Goal: Task Accomplishment & Management: Use online tool/utility

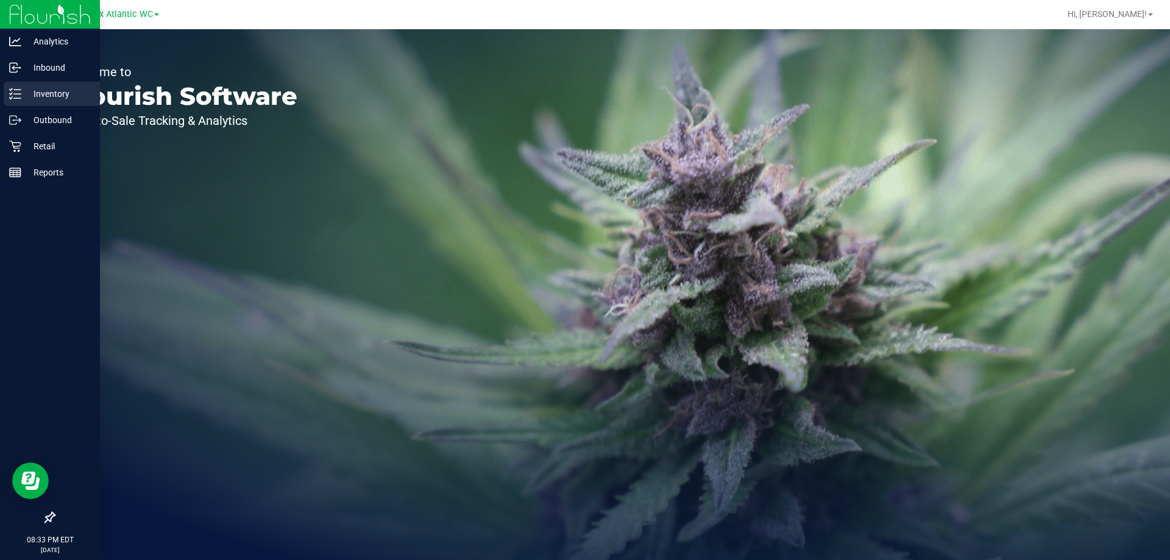
click at [71, 100] on p "Inventory" at bounding box center [57, 94] width 73 height 15
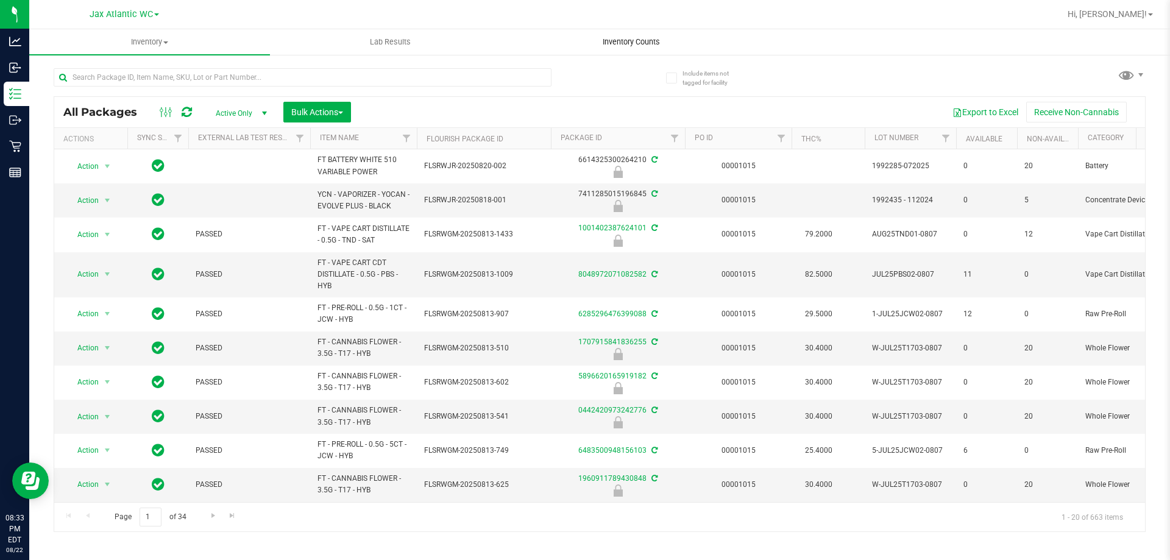
click at [620, 40] on span "Inventory Counts" at bounding box center [631, 42] width 90 height 11
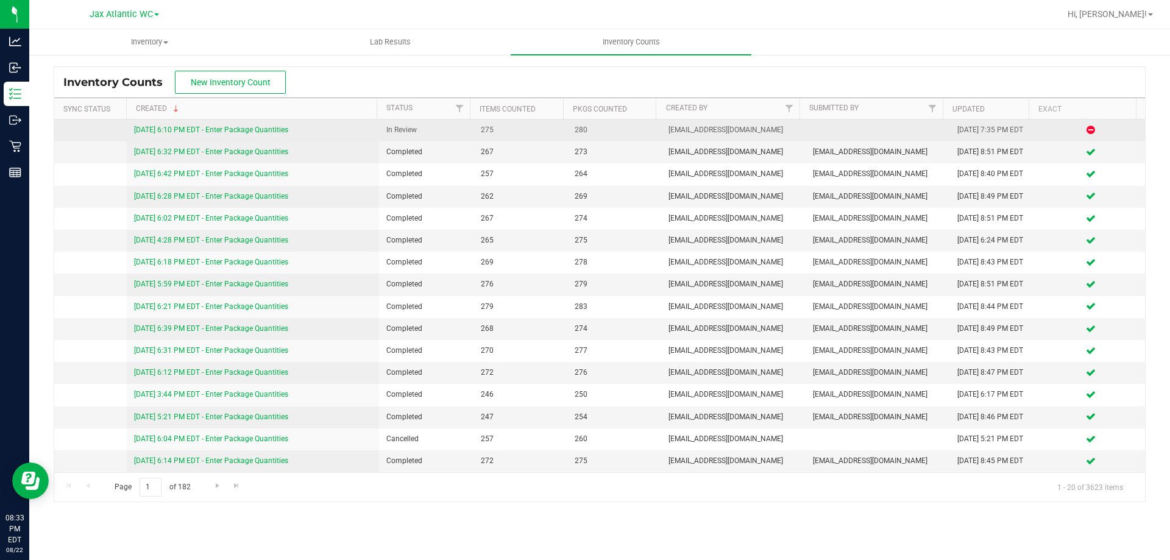
click at [408, 132] on span "In Review" at bounding box center [425, 130] width 79 height 12
click at [263, 125] on div "[DATE] 6:10 PM EDT - Enter Package Quantities" at bounding box center [253, 130] width 238 height 12
click at [263, 128] on link "[DATE] 6:10 PM EDT - Enter Package Quantities" at bounding box center [211, 129] width 154 height 9
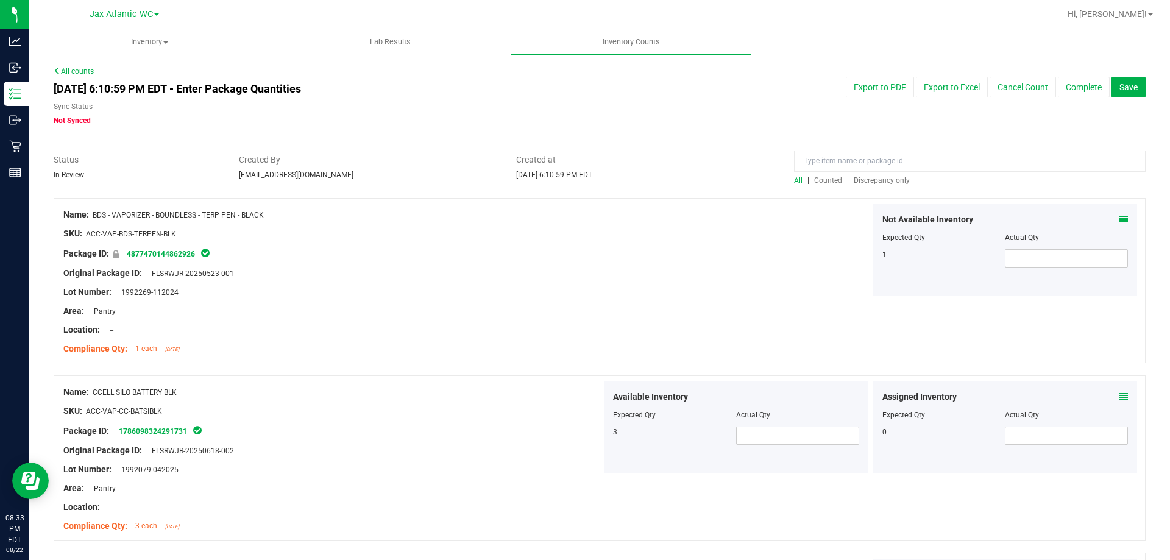
click at [869, 180] on span "Discrepancy only" at bounding box center [881, 180] width 56 height 9
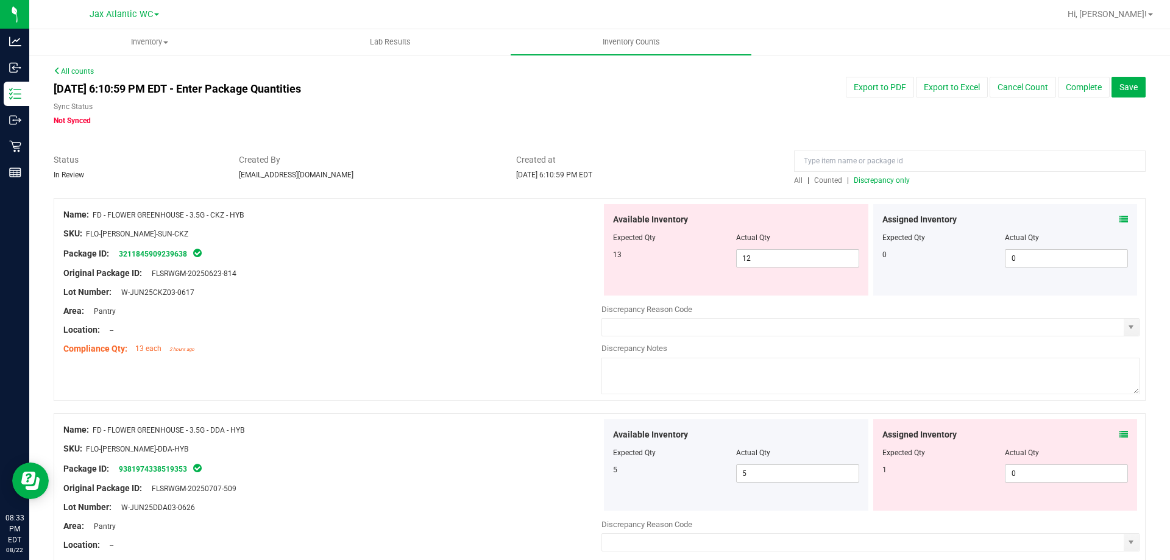
click at [1119, 223] on icon at bounding box center [1123, 219] width 9 height 9
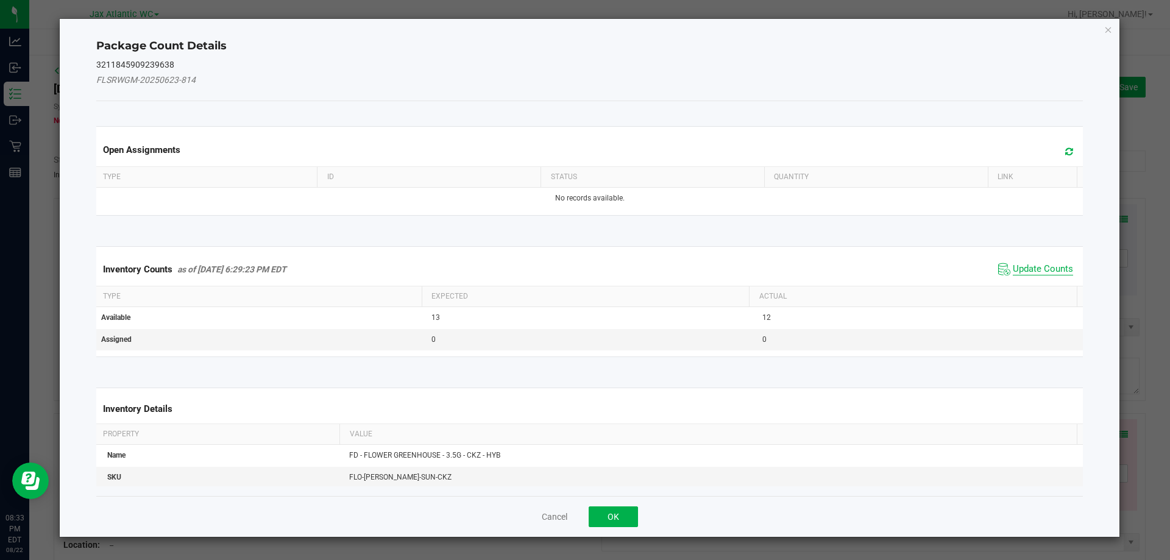
click at [1051, 263] on span "Update Counts" at bounding box center [1042, 269] width 60 height 12
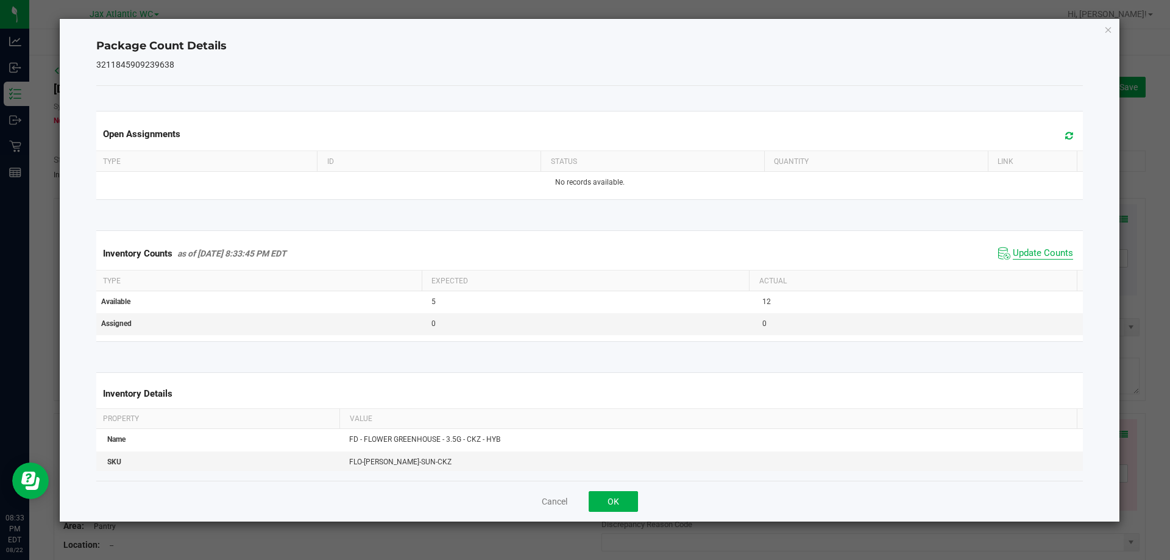
click at [1046, 253] on span "Update Counts" at bounding box center [1042, 253] width 60 height 12
click at [624, 494] on button "OK" at bounding box center [612, 501] width 49 height 21
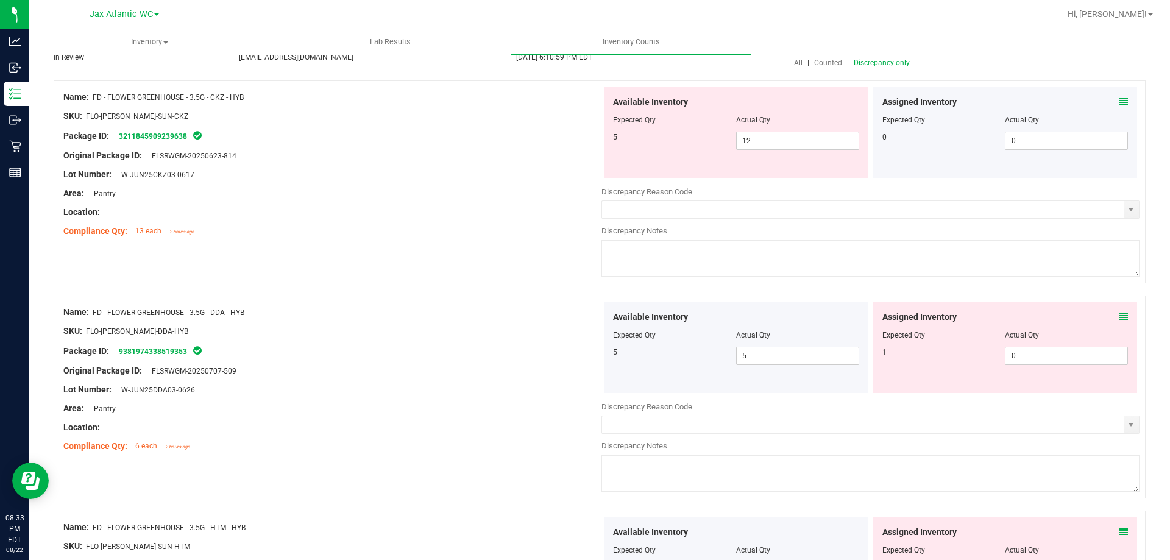
scroll to position [122, 0]
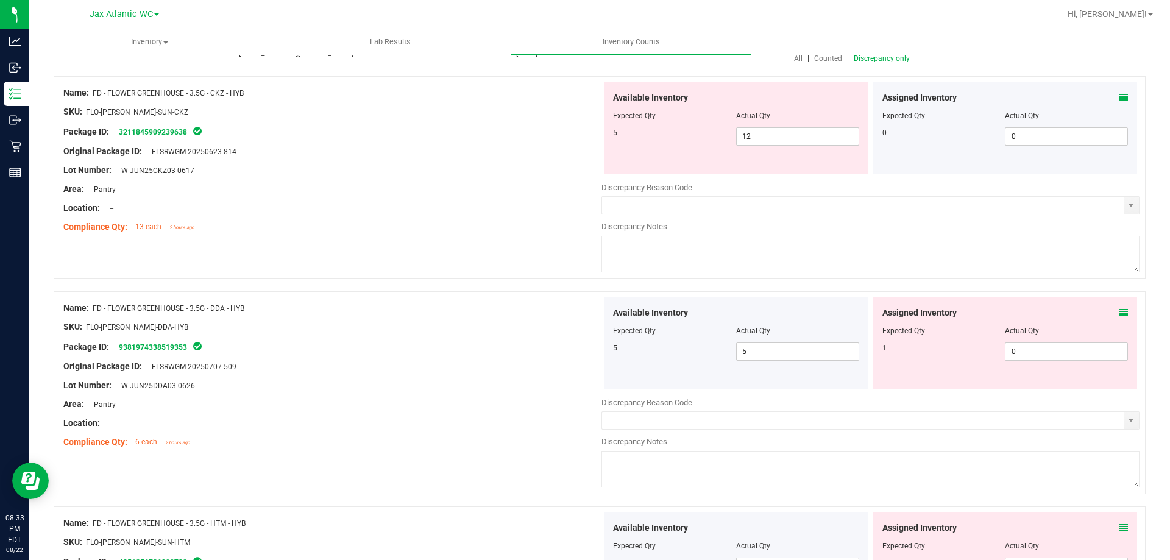
click at [1119, 316] on icon at bounding box center [1123, 312] width 9 height 9
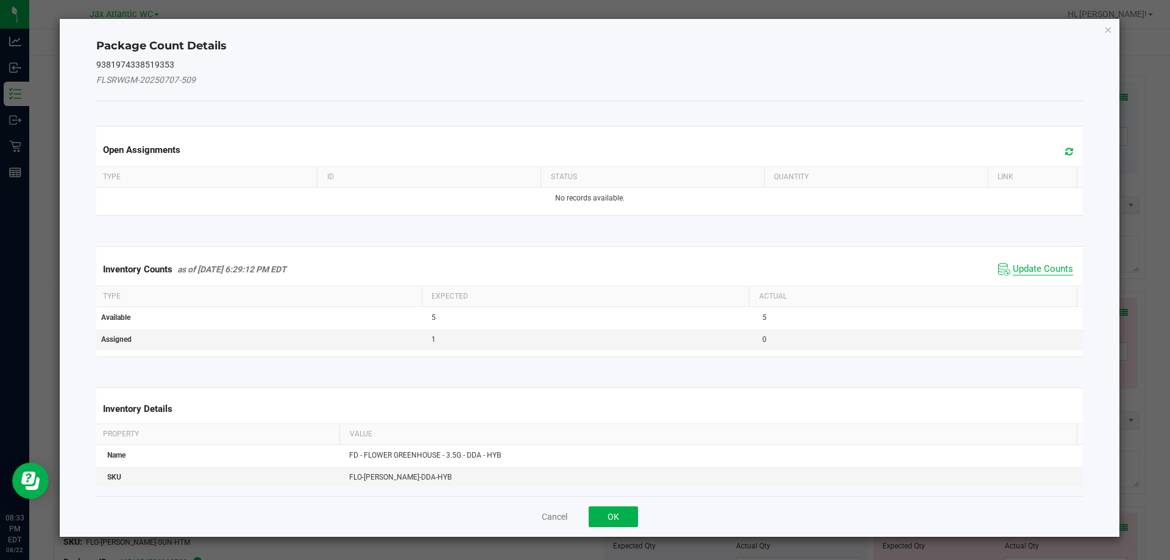
click at [1022, 267] on span "Update Counts" at bounding box center [1042, 269] width 60 height 12
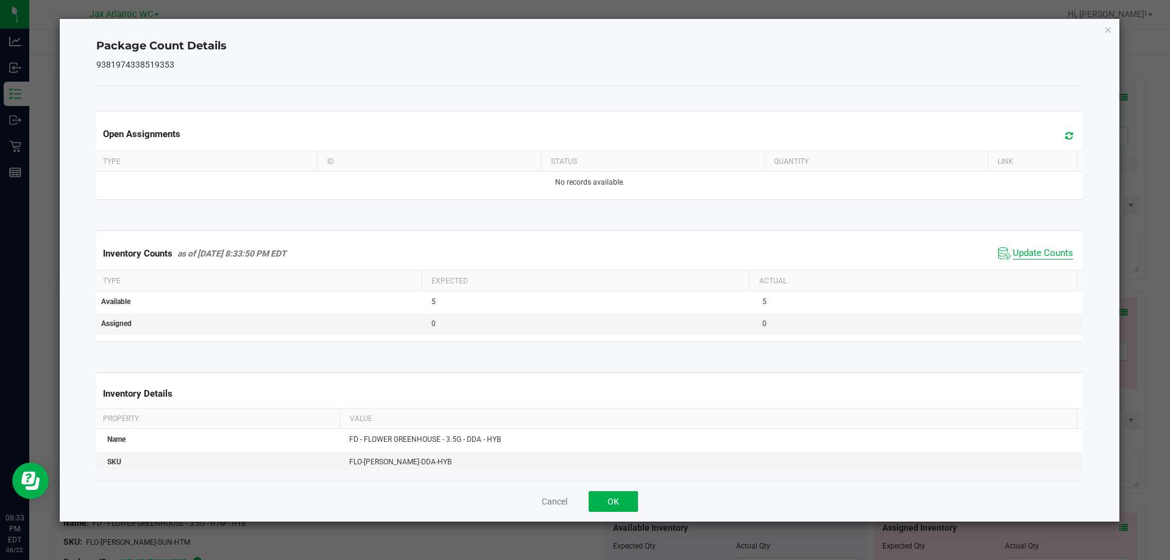
click at [1029, 259] on span "Update Counts" at bounding box center [1042, 253] width 60 height 12
click at [624, 503] on button "OK" at bounding box center [612, 501] width 49 height 21
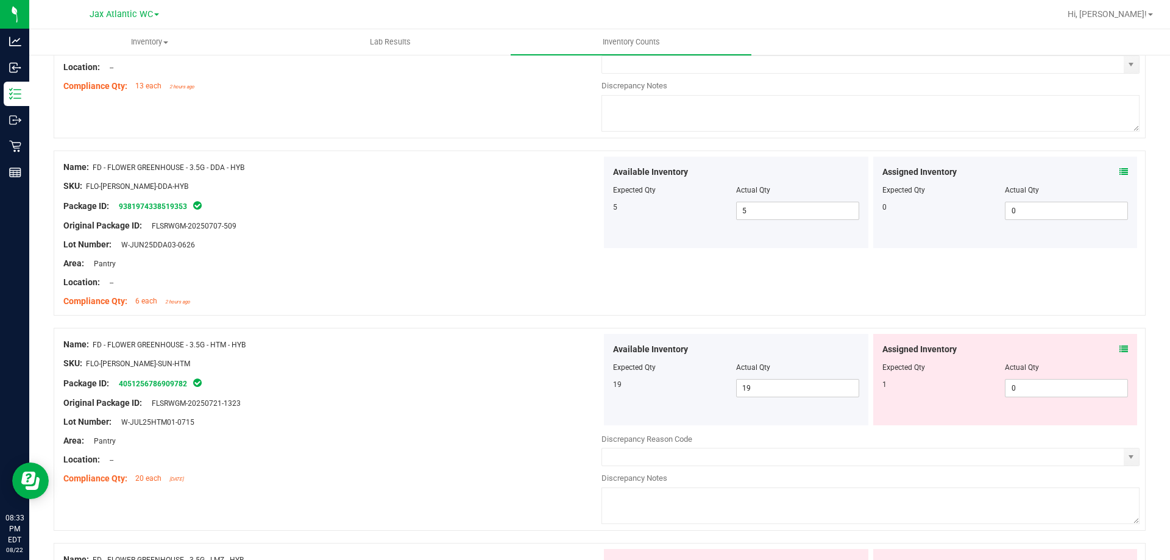
scroll to position [305, 0]
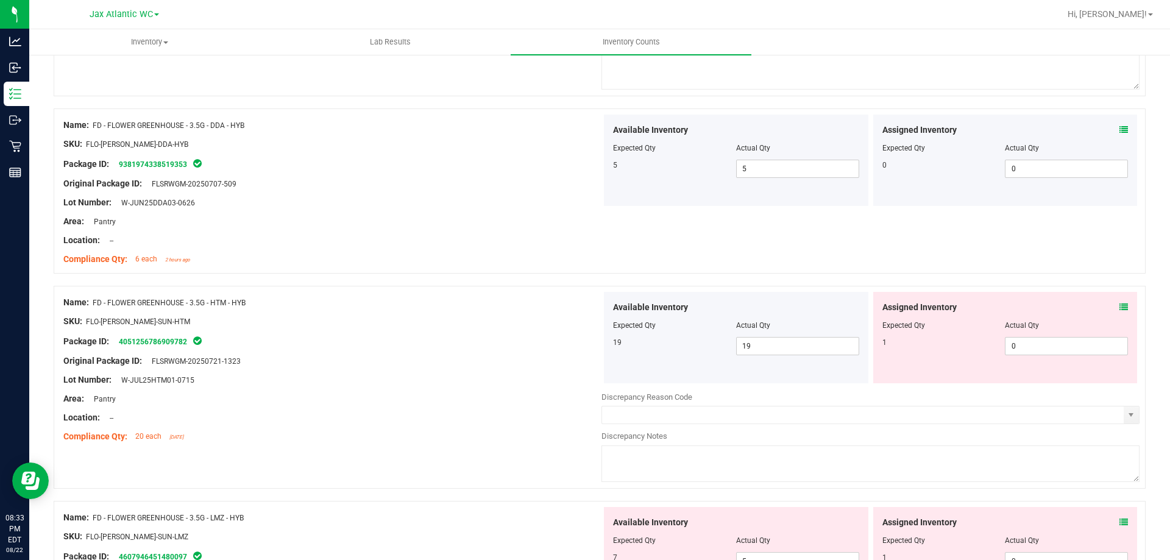
click at [1119, 303] on icon at bounding box center [1123, 307] width 9 height 9
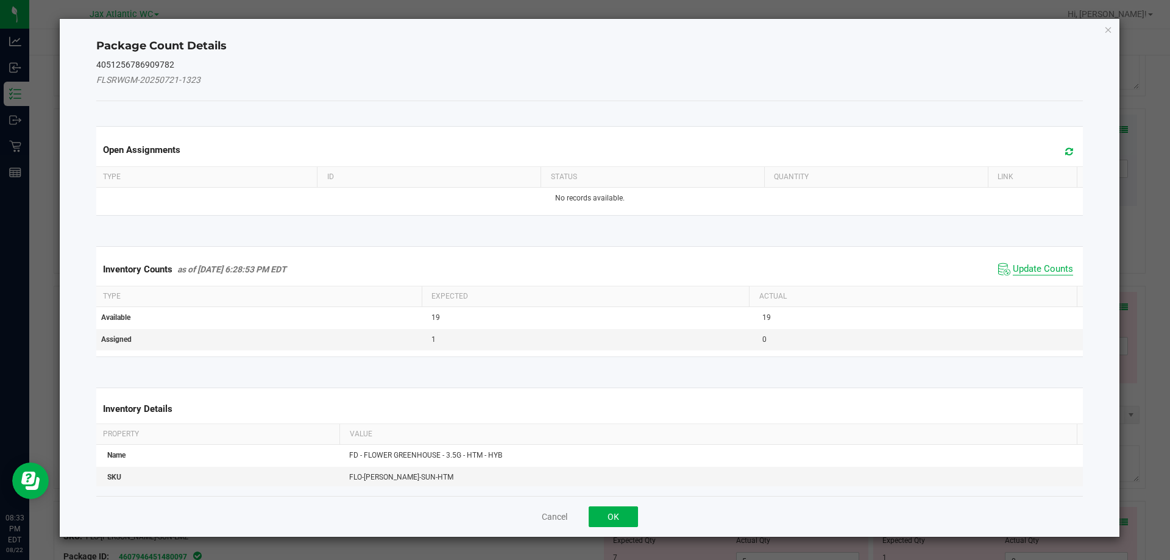
drag, startPoint x: 1015, startPoint y: 256, endPoint x: 1019, endPoint y: 269, distance: 13.3
click at [1015, 262] on div "Inventory Counts as of [DATE] 6:28:53 PM EDT Update Counts" at bounding box center [590, 269] width 992 height 33
click at [1019, 269] on span "Update Counts" at bounding box center [1042, 269] width 60 height 12
click at [1019, 269] on div "Inventory Counts as of [DATE] 6:28:53 PM EDT Update Counts" at bounding box center [590, 269] width 992 height 32
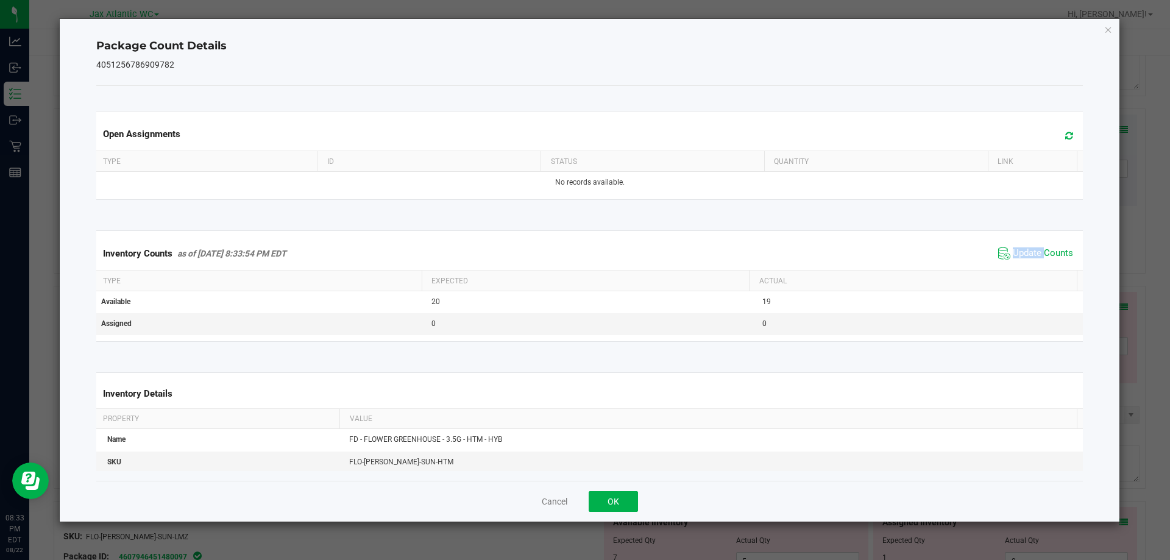
click at [1019, 261] on span "Update Counts" at bounding box center [1035, 253] width 81 height 18
click at [1023, 255] on span "Update Counts" at bounding box center [1042, 253] width 60 height 12
click at [612, 501] on button "OK" at bounding box center [612, 501] width 49 height 21
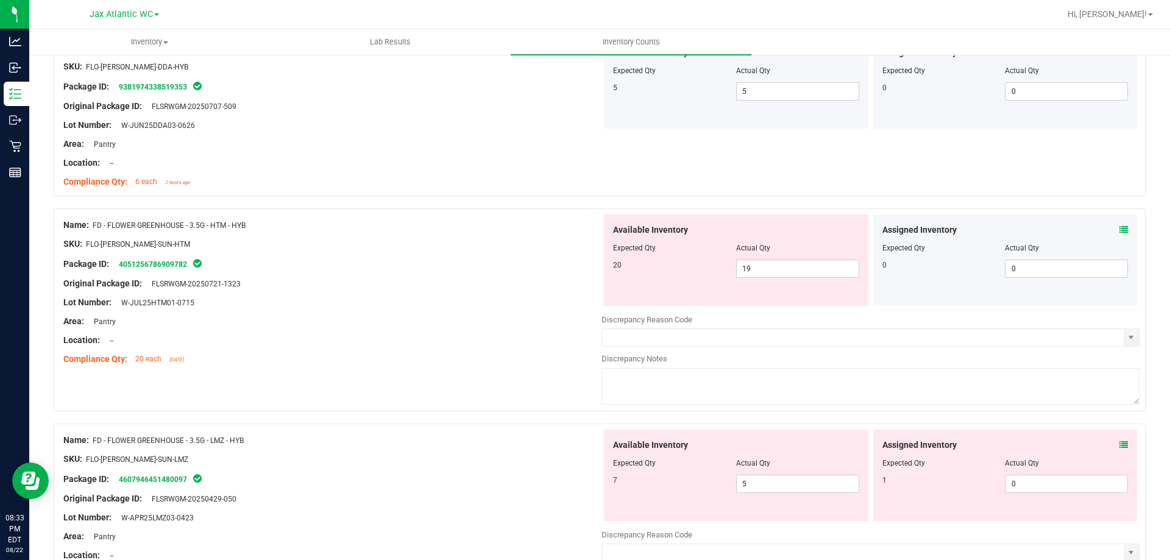
scroll to position [426, 0]
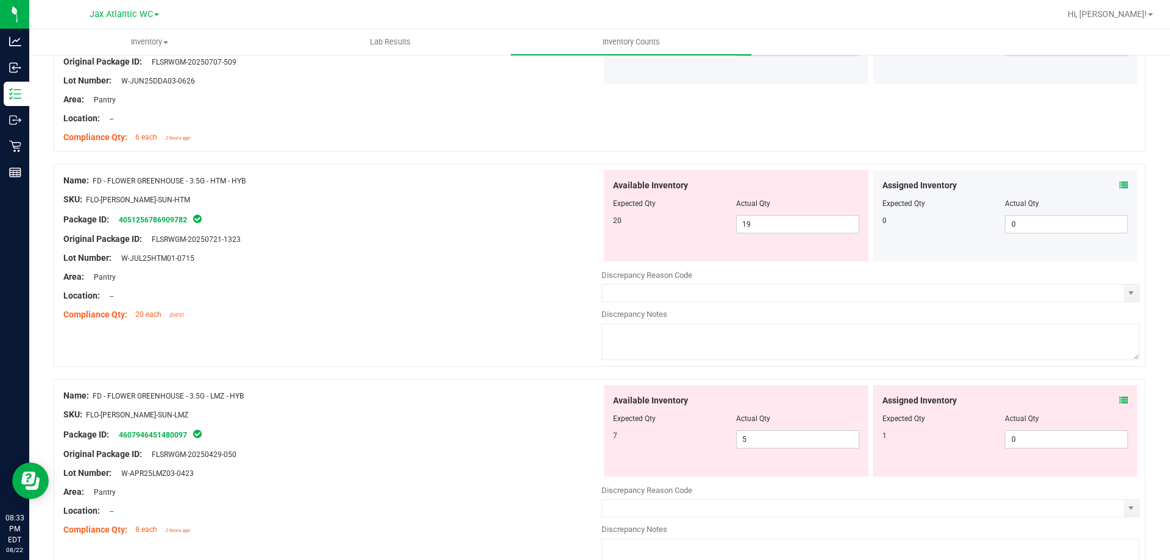
click at [1118, 394] on div "Assigned Inventory Expected Qty Actual Qty 1 0 0" at bounding box center [1005, 430] width 264 height 91
click at [1119, 403] on icon at bounding box center [1123, 400] width 9 height 9
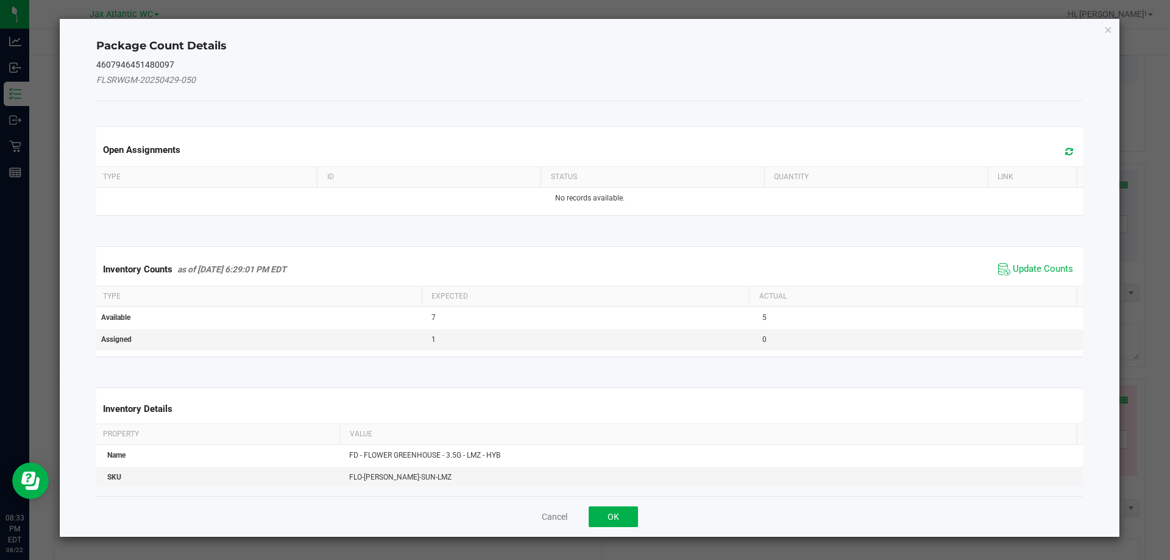
click at [1017, 277] on span "Update Counts" at bounding box center [1035, 269] width 81 height 18
click at [1017, 285] on th "Actual" at bounding box center [913, 295] width 328 height 21
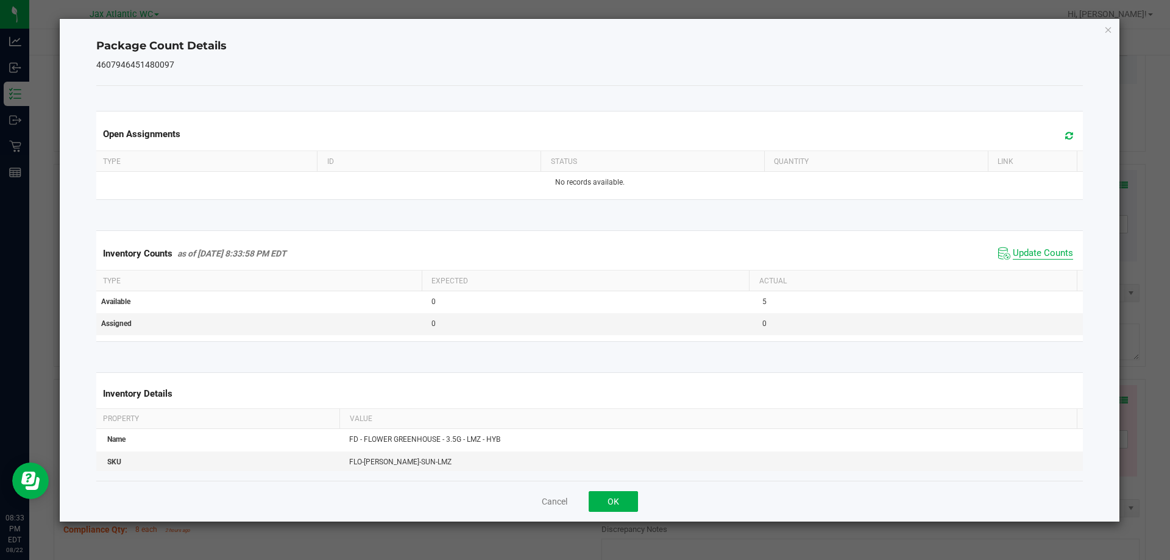
click at [1025, 256] on span "Update Counts" at bounding box center [1042, 253] width 60 height 12
click at [1025, 255] on span "Update Counts" at bounding box center [1042, 252] width 60 height 11
click at [1025, 252] on span "Update Counts" at bounding box center [1042, 252] width 60 height 11
click at [1025, 249] on span "Update Counts" at bounding box center [1042, 253] width 60 height 12
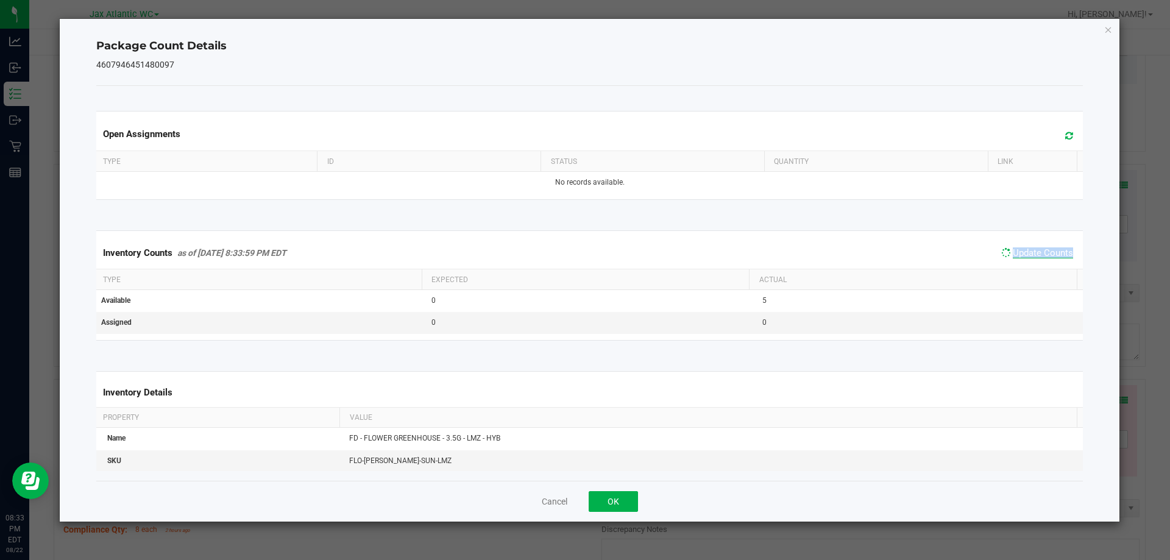
click at [1025, 249] on span "Update Counts" at bounding box center [1042, 252] width 60 height 11
click at [626, 496] on button "OK" at bounding box center [612, 501] width 49 height 21
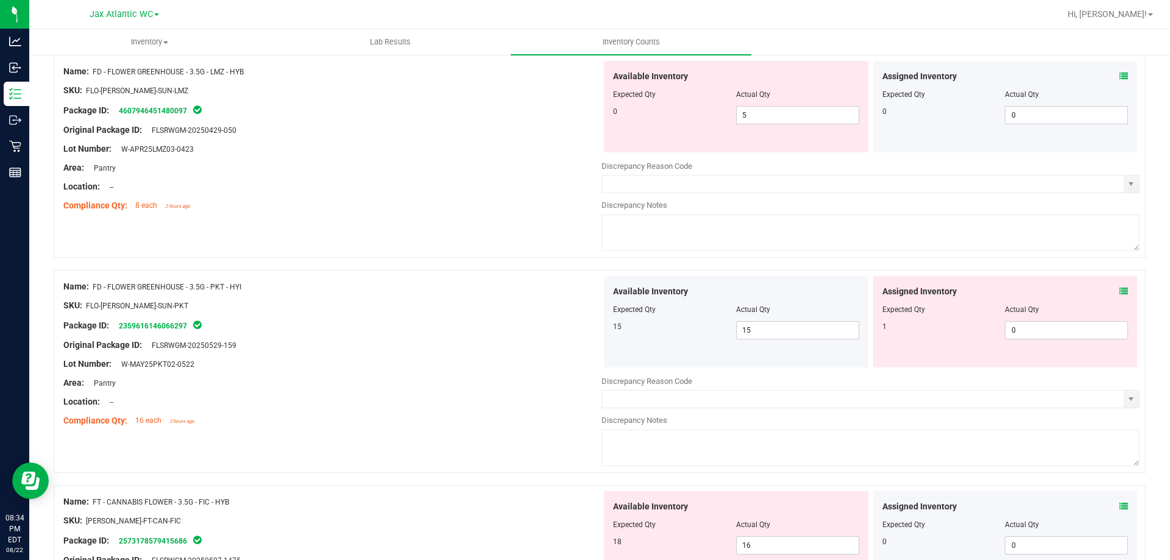
scroll to position [792, 0]
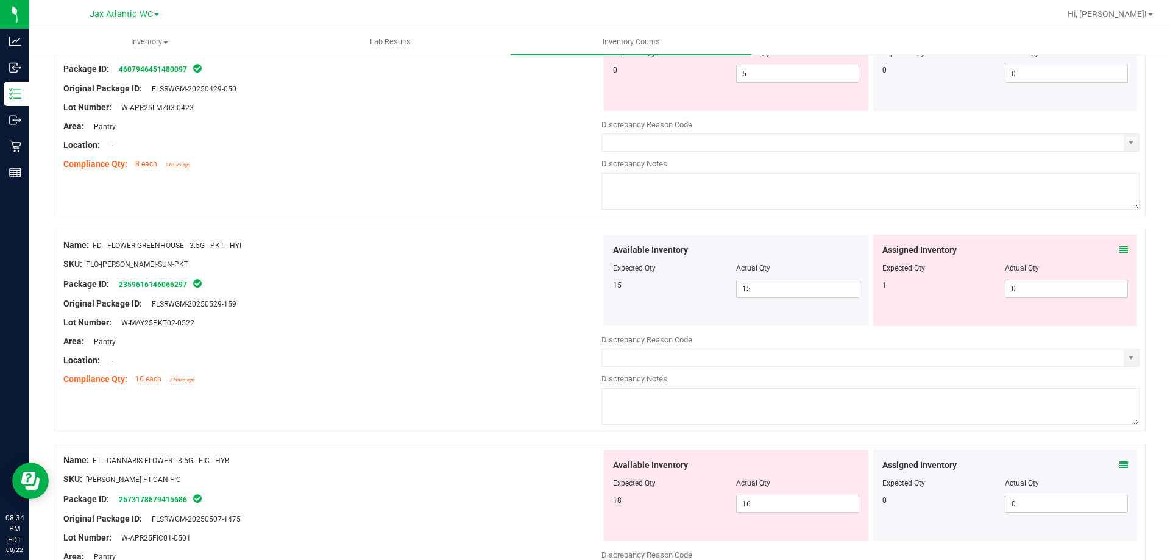
click at [1119, 250] on icon at bounding box center [1123, 249] width 9 height 9
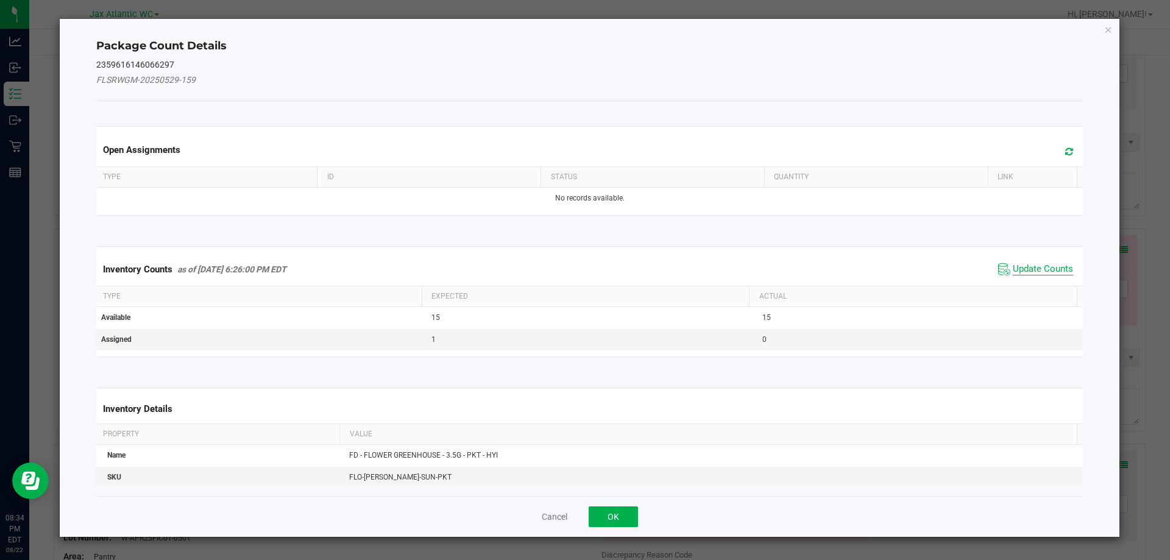
click at [1054, 266] on span "Update Counts" at bounding box center [1042, 269] width 60 height 12
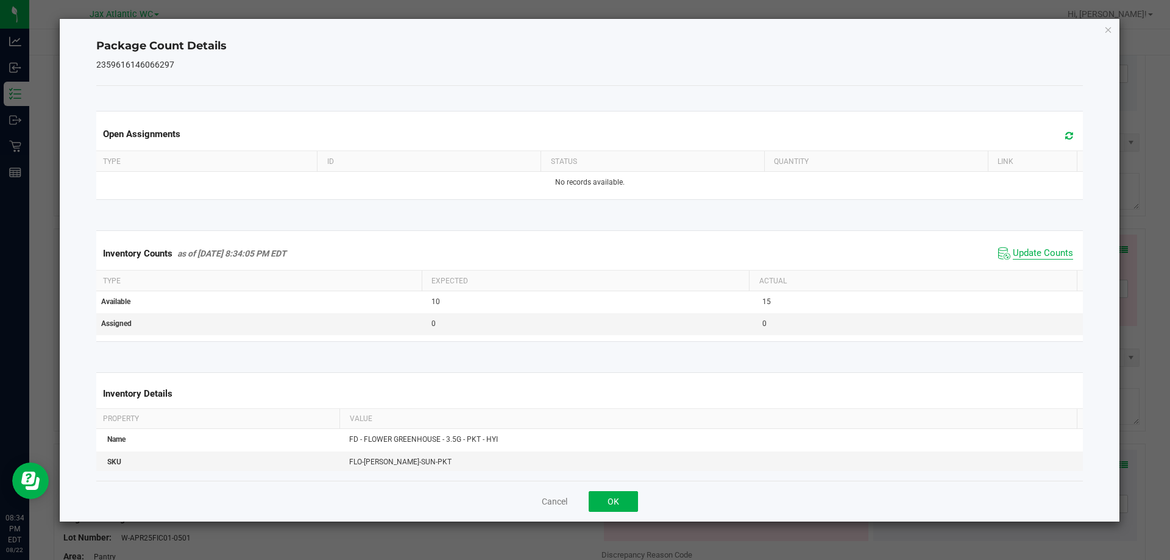
click at [1040, 255] on span "Update Counts" at bounding box center [1042, 253] width 60 height 12
drag, startPoint x: 615, startPoint y: 508, endPoint x: 743, endPoint y: 427, distance: 151.9
click at [615, 507] on button "OK" at bounding box center [612, 501] width 49 height 21
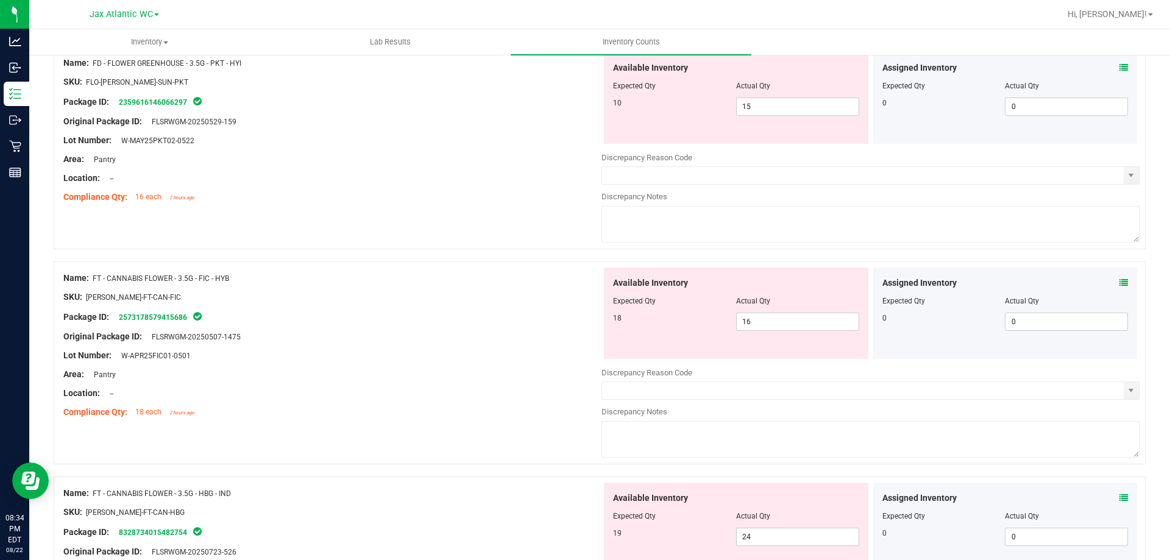
scroll to position [975, 0]
click at [1119, 280] on icon at bounding box center [1123, 282] width 9 height 9
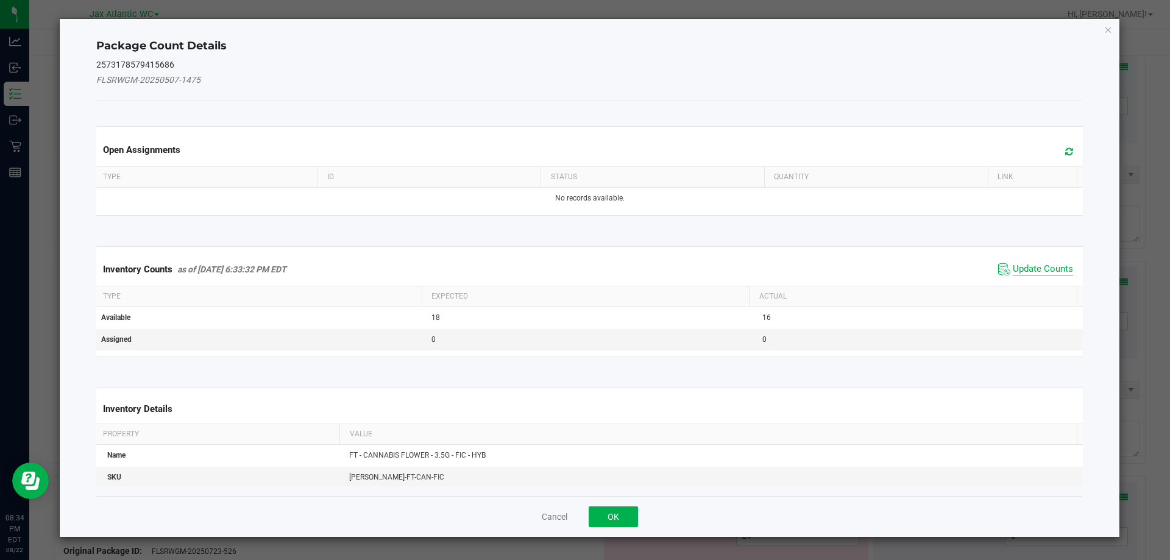
click at [1012, 269] on span "Update Counts" at bounding box center [1042, 269] width 60 height 12
click at [1012, 269] on div "Inventory Counts as of [DATE] 6:33:32 PM EDT Update Counts" at bounding box center [590, 269] width 992 height 33
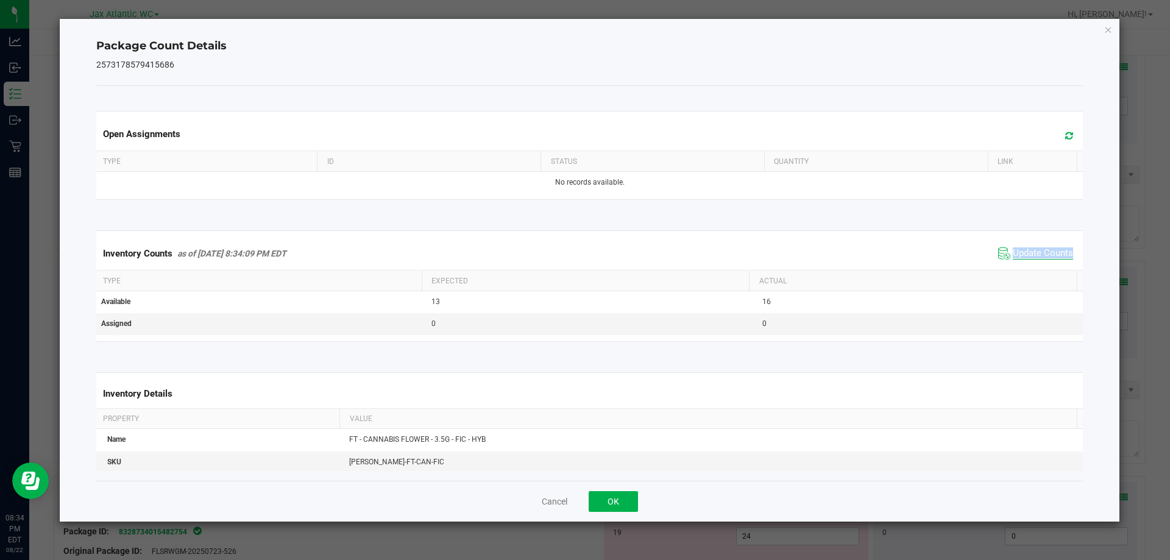
click at [1012, 269] on div "Inventory Counts as of [DATE] 8:34:09 PM EDT Update Counts" at bounding box center [590, 253] width 992 height 33
click at [613, 503] on button "OK" at bounding box center [612, 501] width 49 height 21
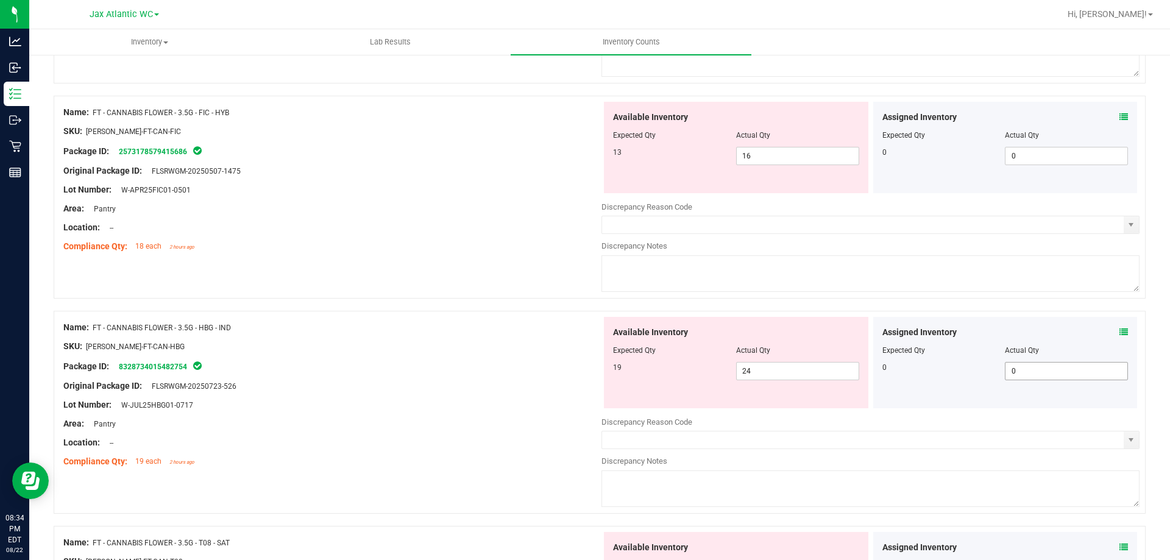
scroll to position [1157, 0]
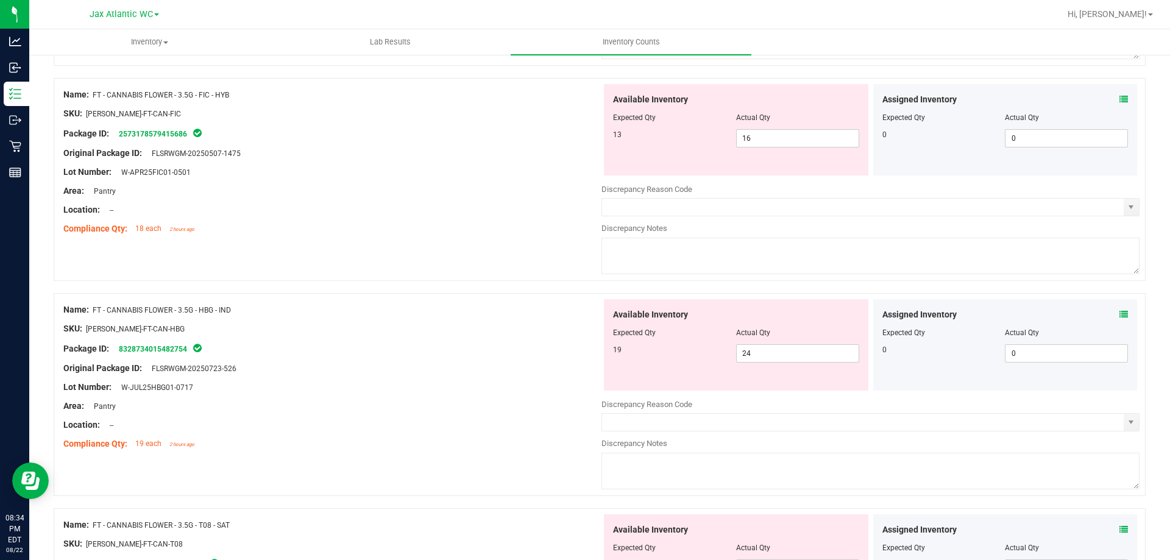
click at [1111, 321] on div at bounding box center [1005, 324] width 246 height 6
click at [1119, 314] on icon at bounding box center [1123, 314] width 9 height 9
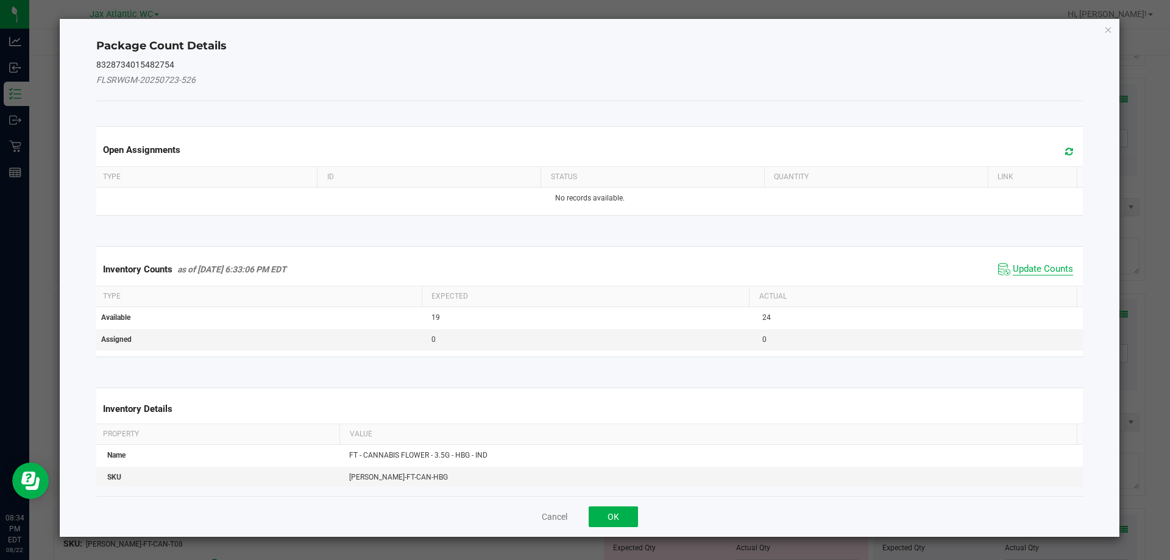
click at [1034, 269] on span "Update Counts" at bounding box center [1042, 269] width 60 height 12
click at [1034, 269] on div "Inventory Counts as of [DATE] 6:33:06 PM EDT Update Counts" at bounding box center [590, 269] width 992 height 32
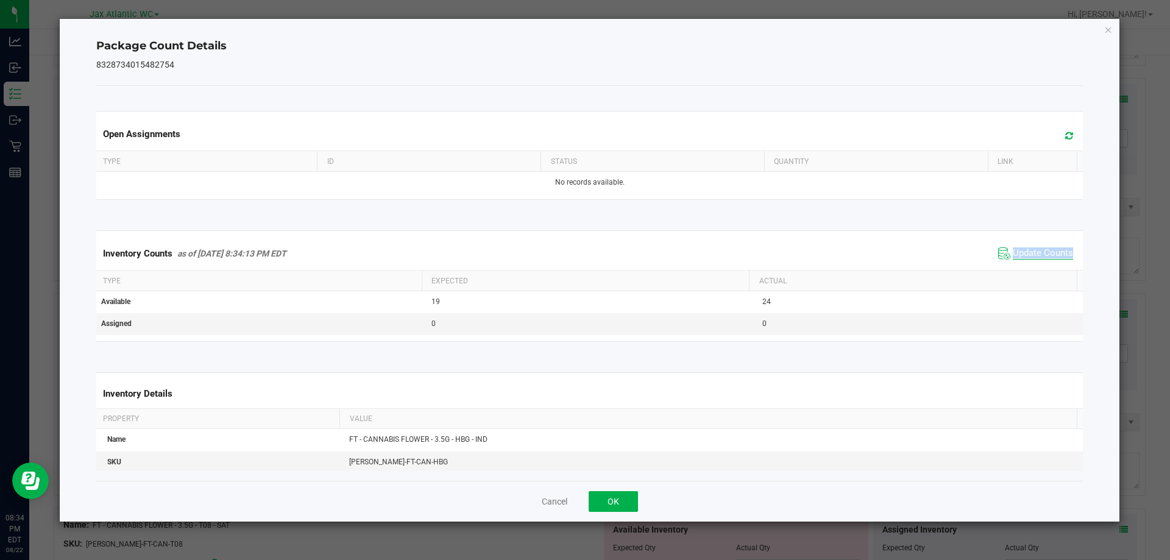
click at [1034, 269] on div "Inventory Counts as of [DATE] 8:34:13 PM EDT Update Counts" at bounding box center [590, 253] width 992 height 33
click at [1031, 255] on span "Update Counts" at bounding box center [1042, 253] width 60 height 12
click at [629, 496] on button "OK" at bounding box center [612, 501] width 49 height 21
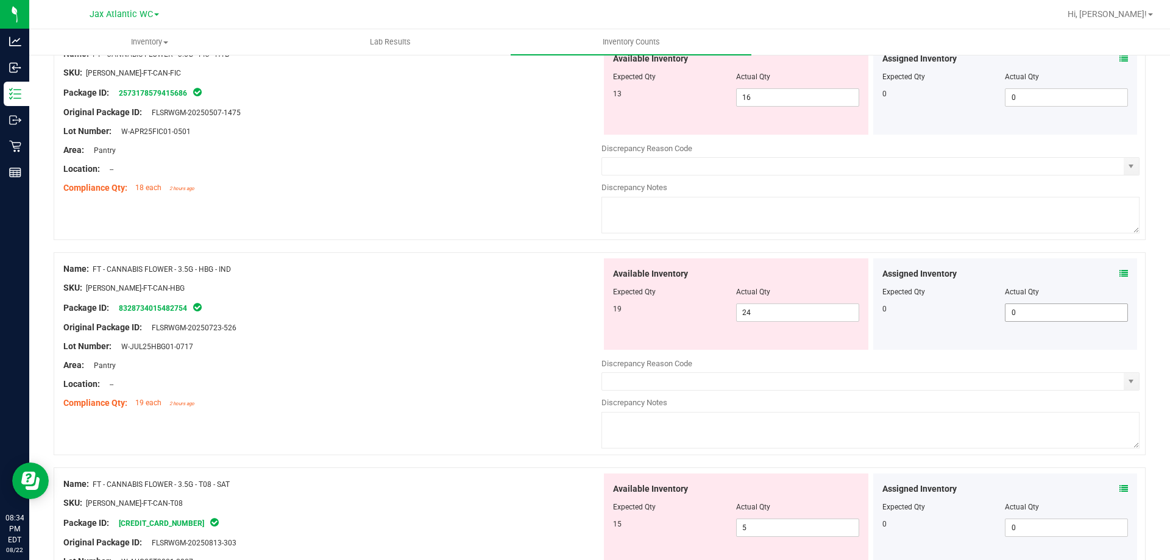
scroll to position [1340, 0]
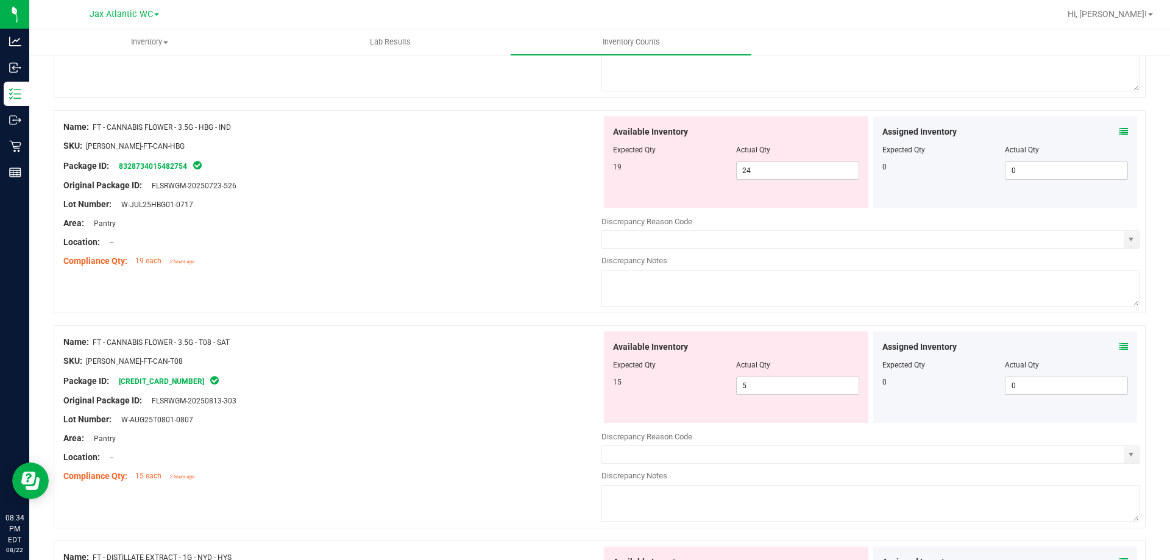
click at [1119, 346] on icon at bounding box center [1123, 346] width 9 height 9
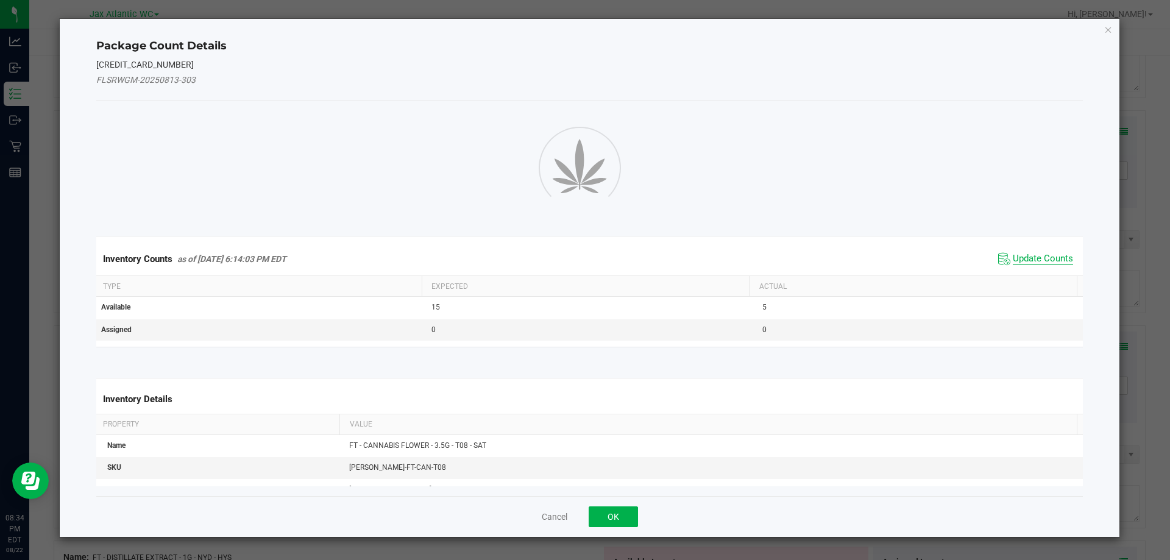
click at [1036, 260] on span "Update Counts" at bounding box center [1042, 259] width 60 height 12
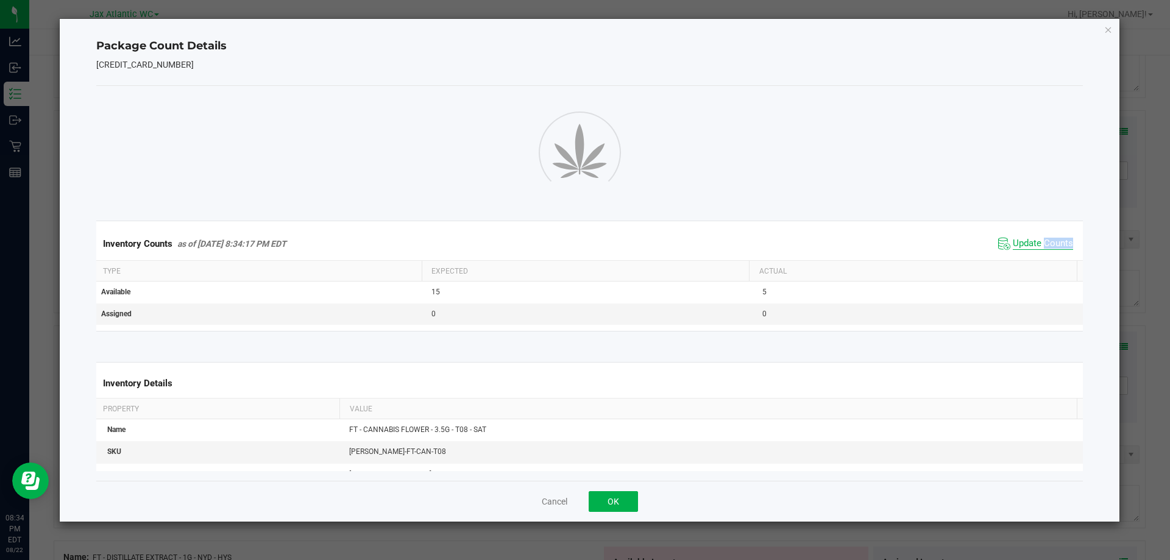
click at [1036, 260] on div "Inventory Counts as of [DATE] 8:34:17 PM EDT Update Counts" at bounding box center [590, 243] width 992 height 33
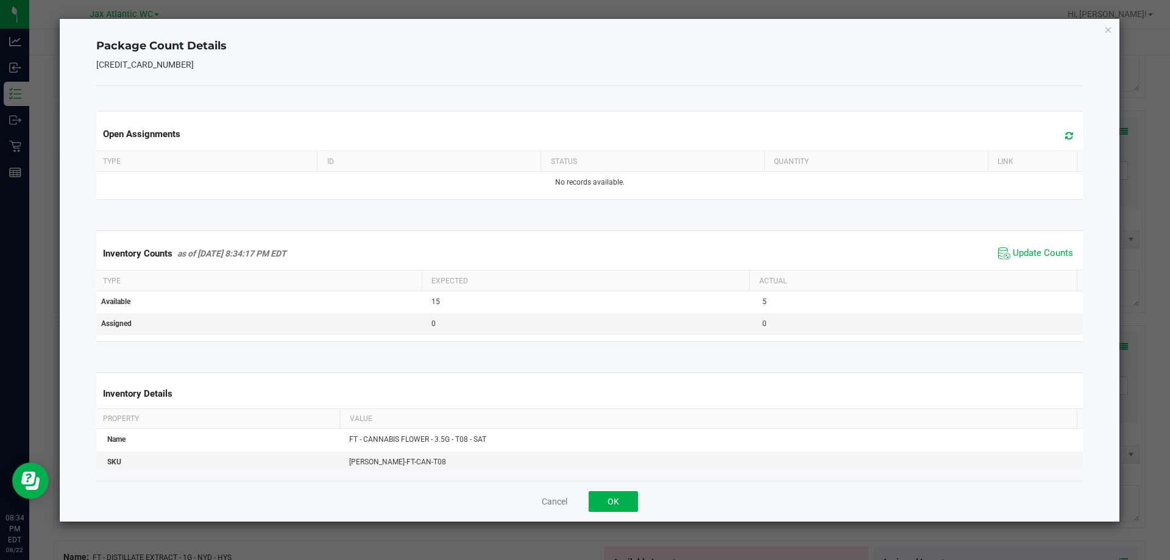
click at [1033, 241] on div "Inventory Counts as of [DATE] 8:34:17 PM EDT Update Counts" at bounding box center [590, 253] width 992 height 33
click at [1033, 244] on div "Inventory Counts as of [DATE] 8:34:17 PM EDT Update Counts" at bounding box center [590, 253] width 992 height 33
click at [1033, 247] on span "Update Counts" at bounding box center [1035, 253] width 81 height 18
click at [1033, 247] on span "Update Counts" at bounding box center [1037, 252] width 78 height 17
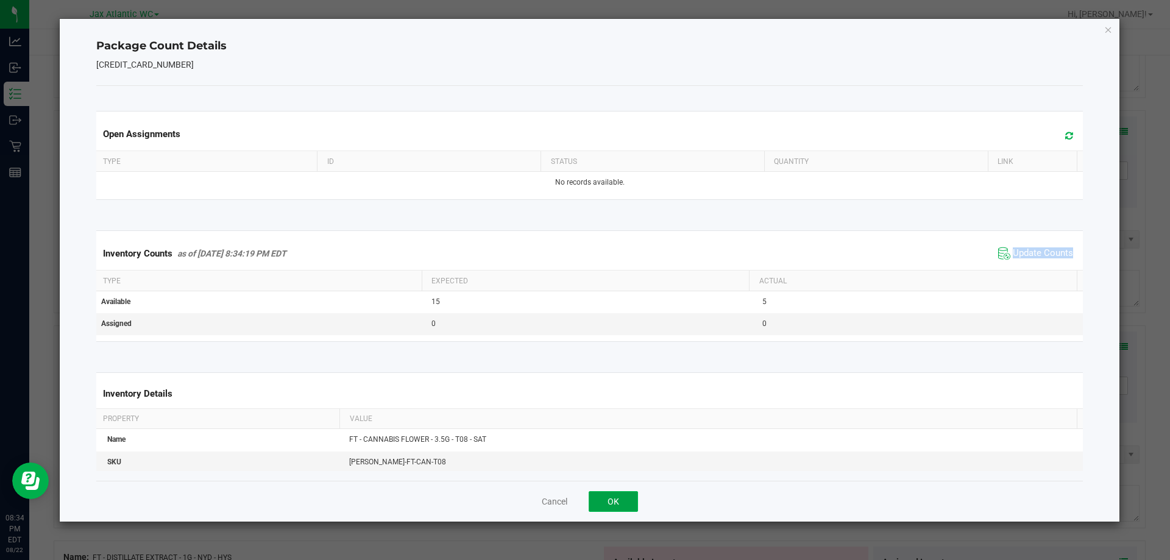
click at [620, 500] on button "OK" at bounding box center [612, 501] width 49 height 21
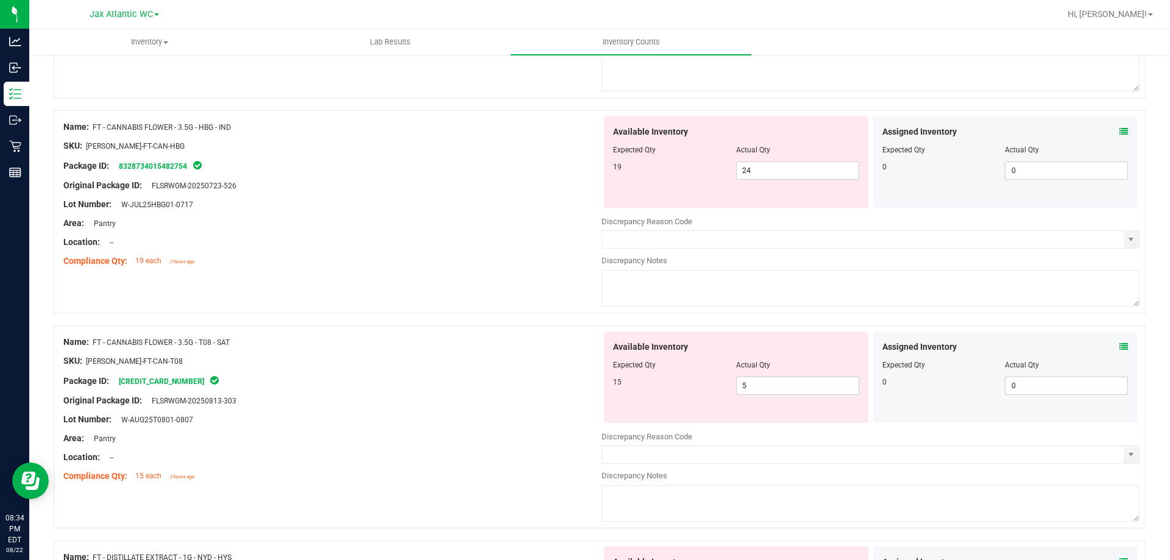
scroll to position [1401, 0]
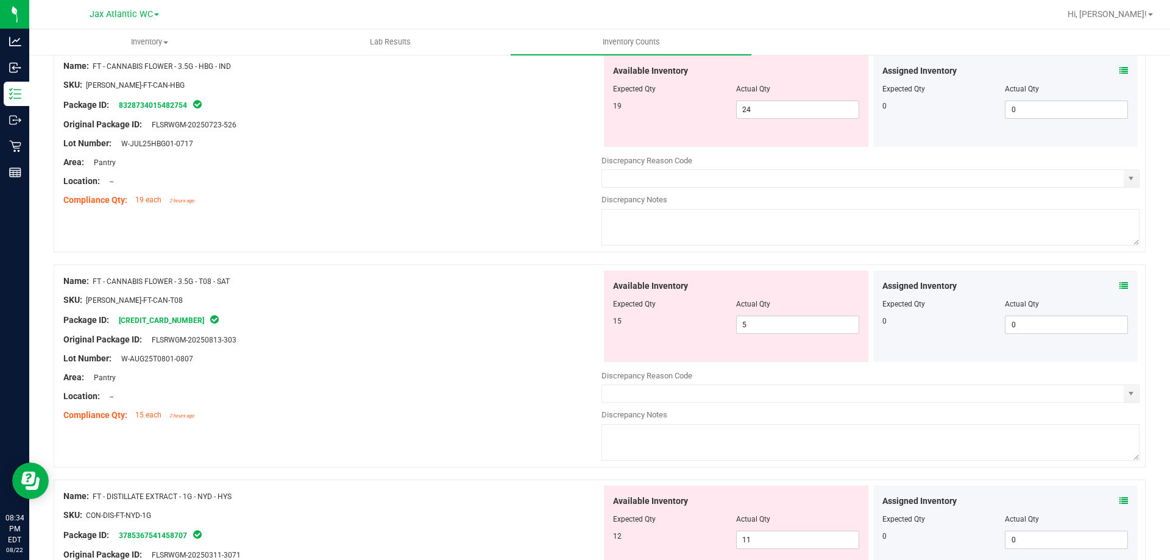
click at [1119, 283] on icon at bounding box center [1123, 285] width 9 height 9
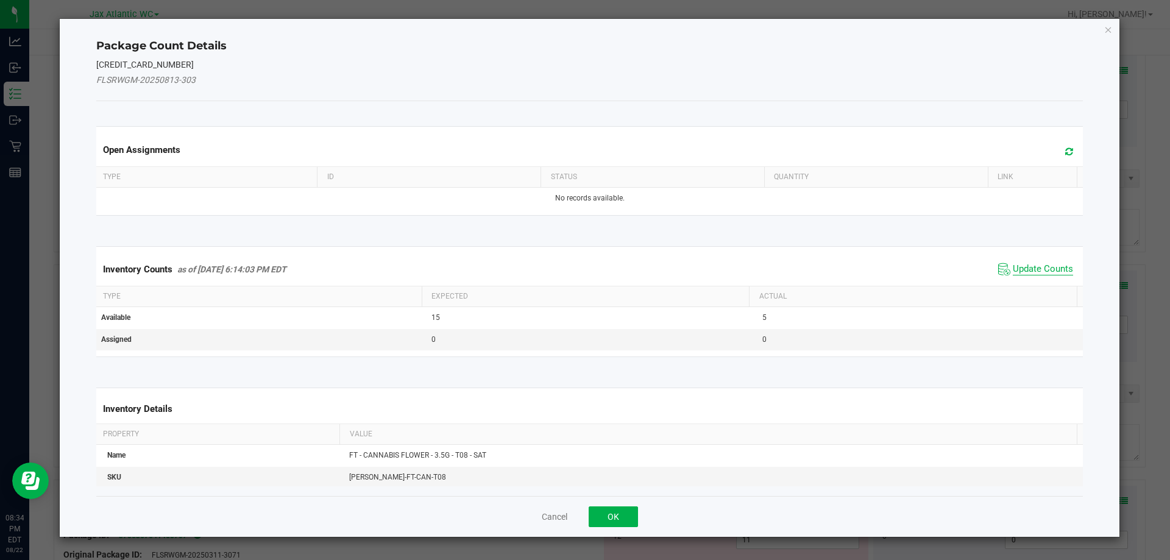
click at [1022, 270] on span "Update Counts" at bounding box center [1042, 269] width 60 height 12
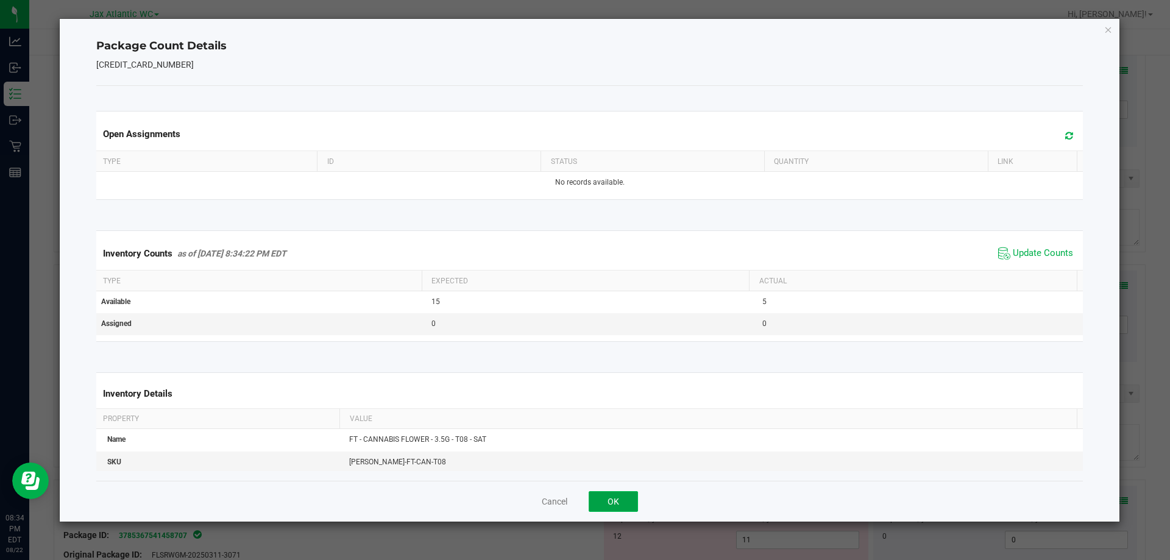
click at [608, 497] on button "OK" at bounding box center [612, 501] width 49 height 21
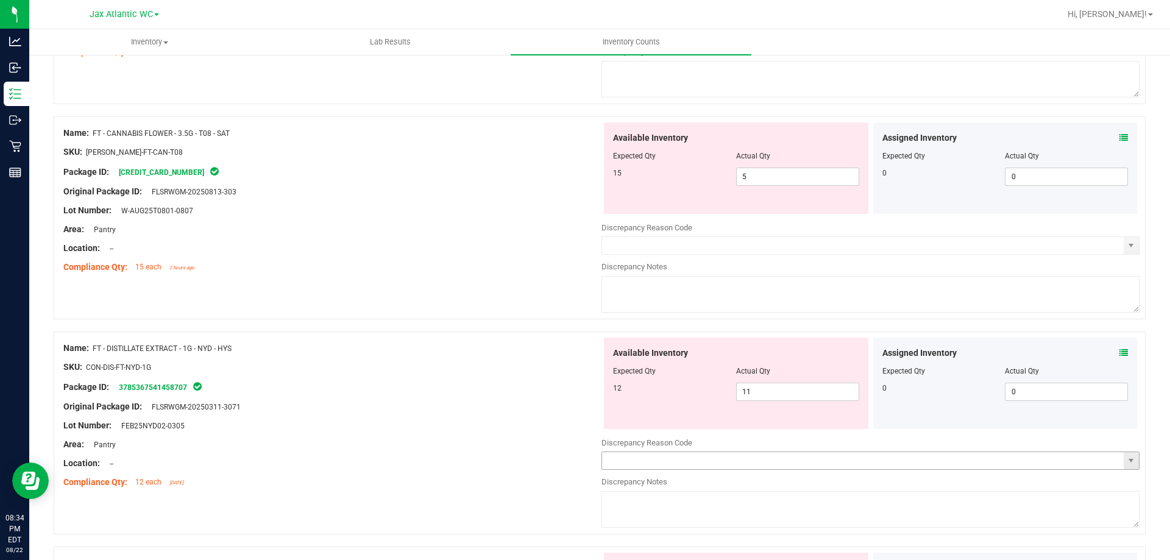
scroll to position [1645, 0]
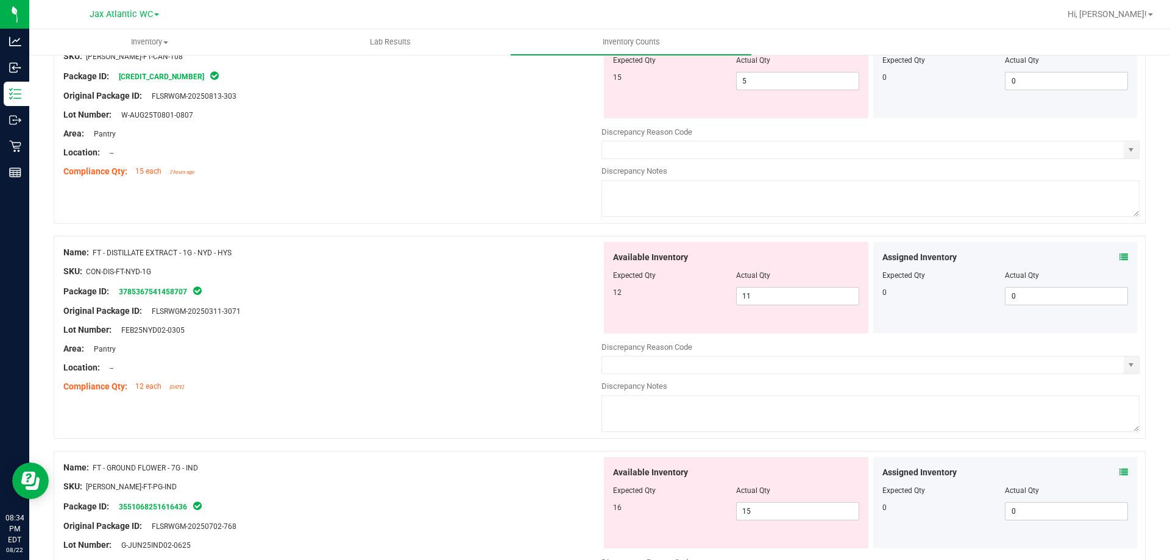
click at [1119, 253] on icon at bounding box center [1123, 257] width 9 height 9
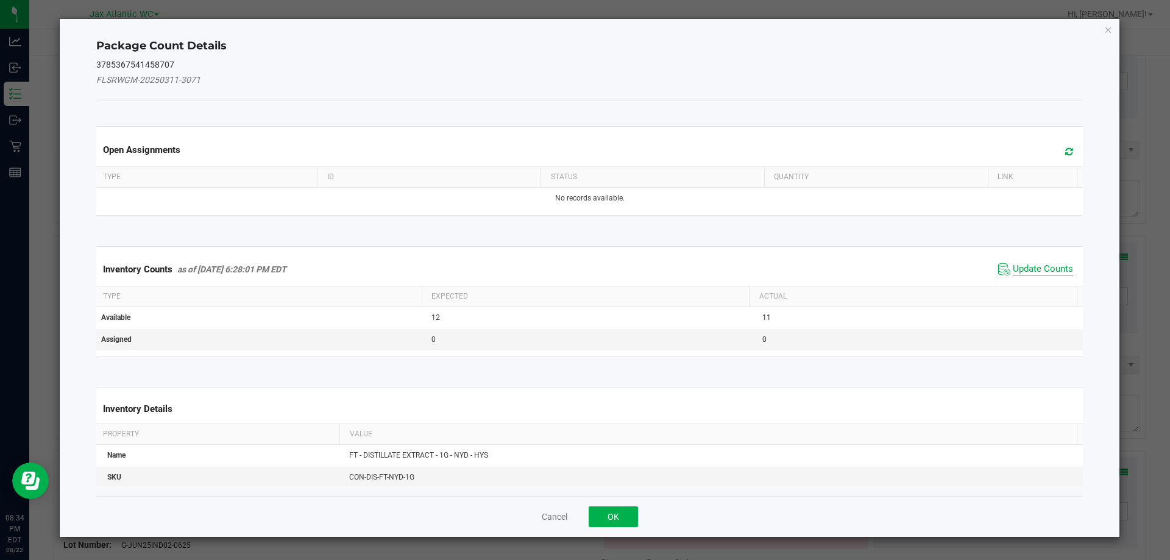
click at [1015, 274] on span "Update Counts" at bounding box center [1042, 269] width 60 height 12
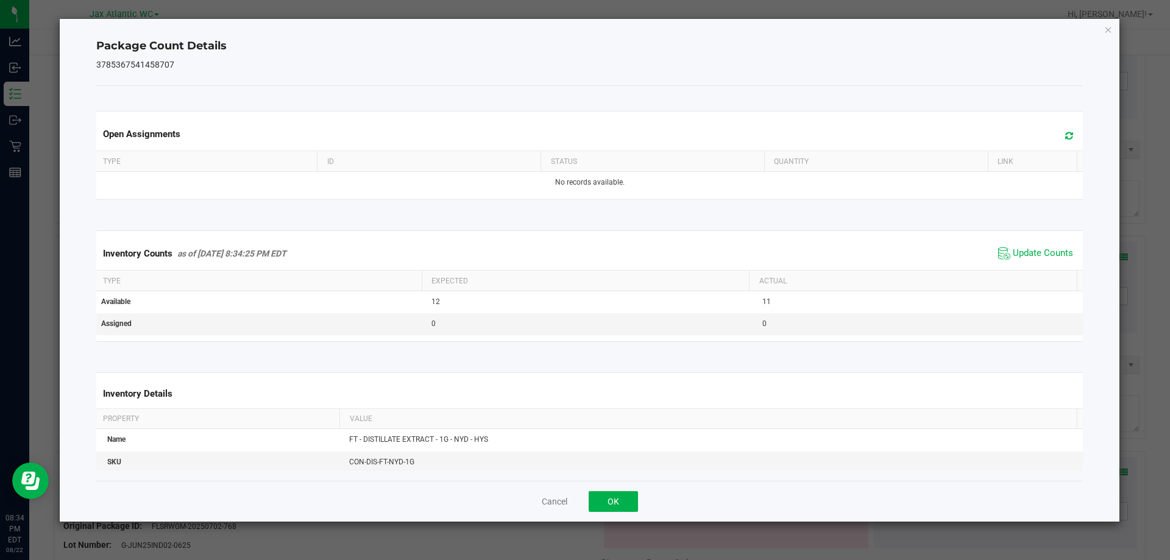
click at [1016, 271] on th "Actual" at bounding box center [913, 280] width 328 height 21
click at [1022, 265] on div "Inventory Counts as of [DATE] 8:34:25 PM EDT Update Counts" at bounding box center [590, 253] width 992 height 33
click at [1023, 256] on span "Update Counts" at bounding box center [1042, 253] width 60 height 12
click at [1023, 256] on span "Update Counts" at bounding box center [1042, 252] width 60 height 11
click at [1023, 253] on span "Update Counts" at bounding box center [1042, 252] width 60 height 11
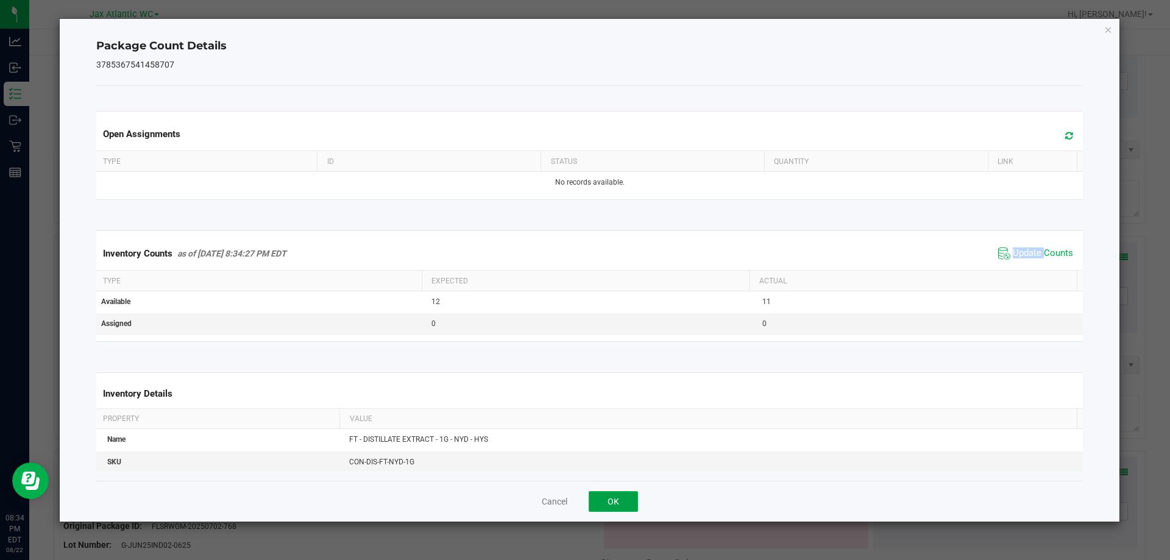
click at [623, 492] on button "OK" at bounding box center [612, 501] width 49 height 21
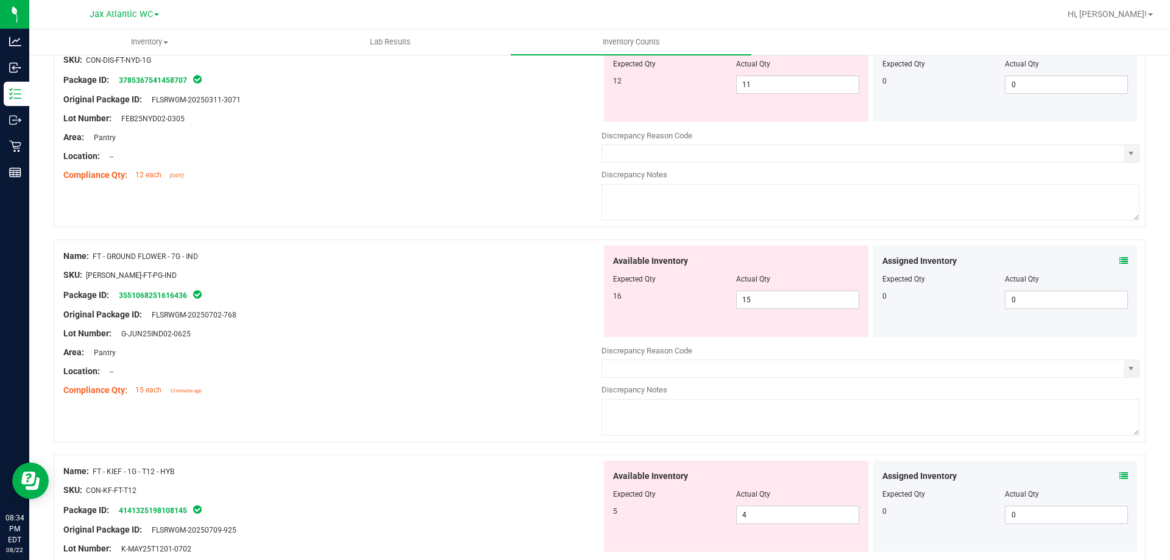
scroll to position [1888, 0]
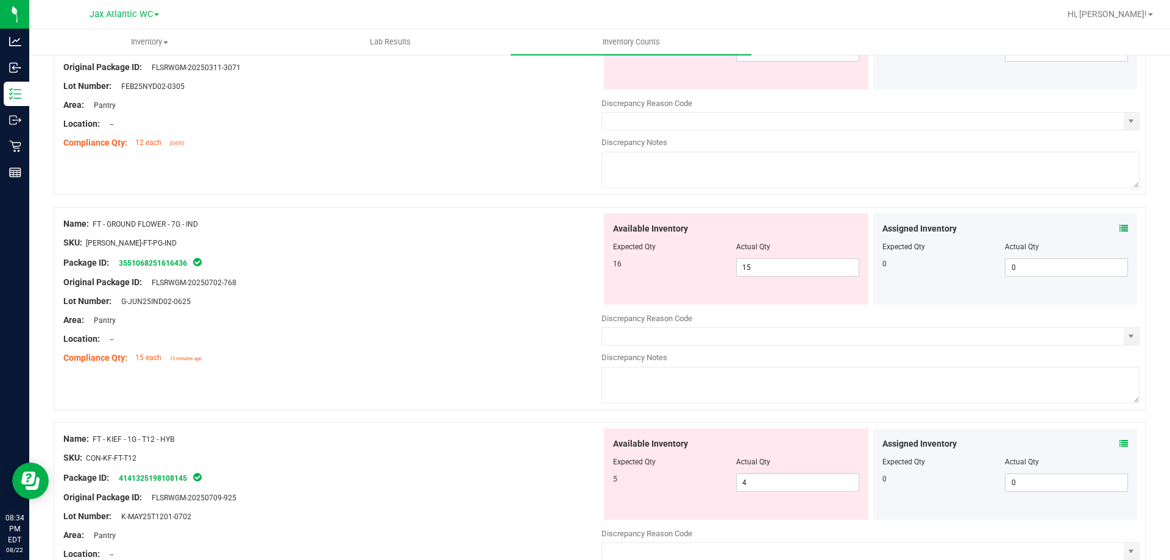
click at [1119, 224] on icon at bounding box center [1123, 228] width 9 height 9
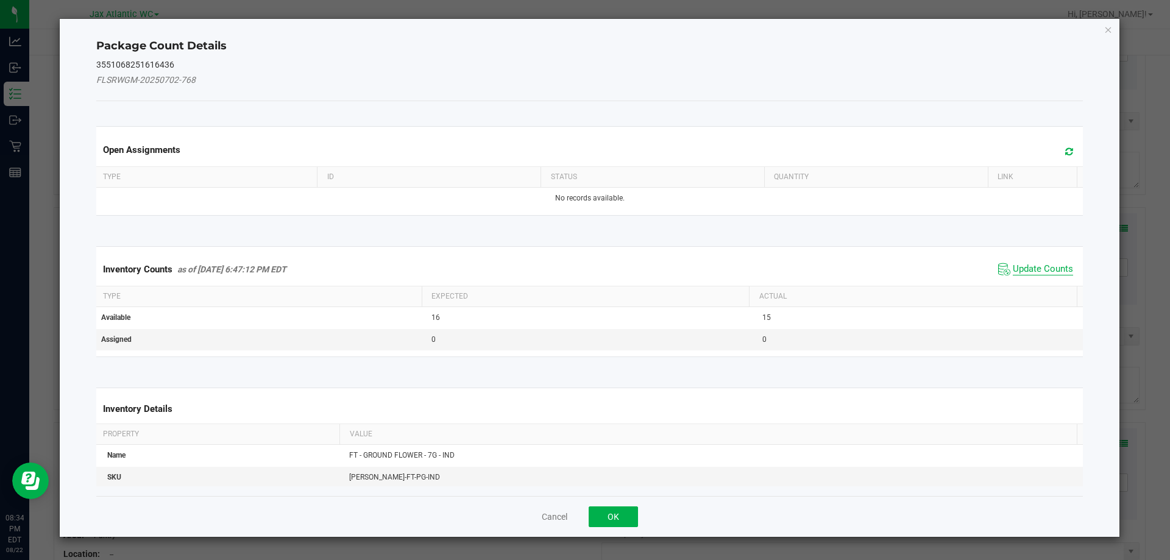
click at [1033, 269] on span "Update Counts" at bounding box center [1042, 269] width 60 height 12
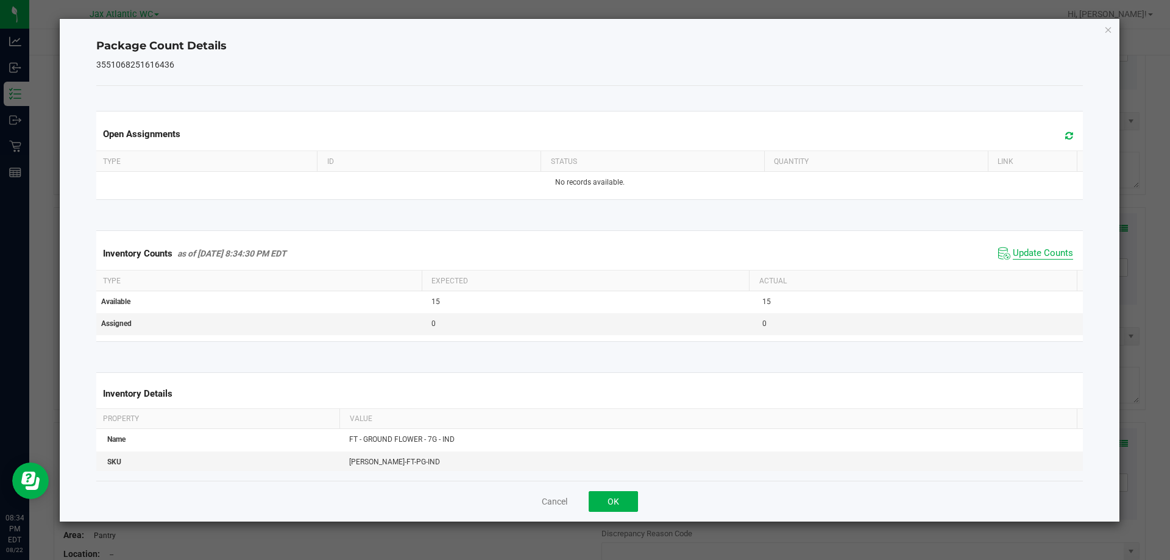
click at [1034, 255] on span "Update Counts" at bounding box center [1042, 253] width 60 height 12
click at [1034, 254] on span "Update Counts" at bounding box center [1042, 253] width 60 height 12
click at [607, 501] on button "OK" at bounding box center [612, 501] width 49 height 21
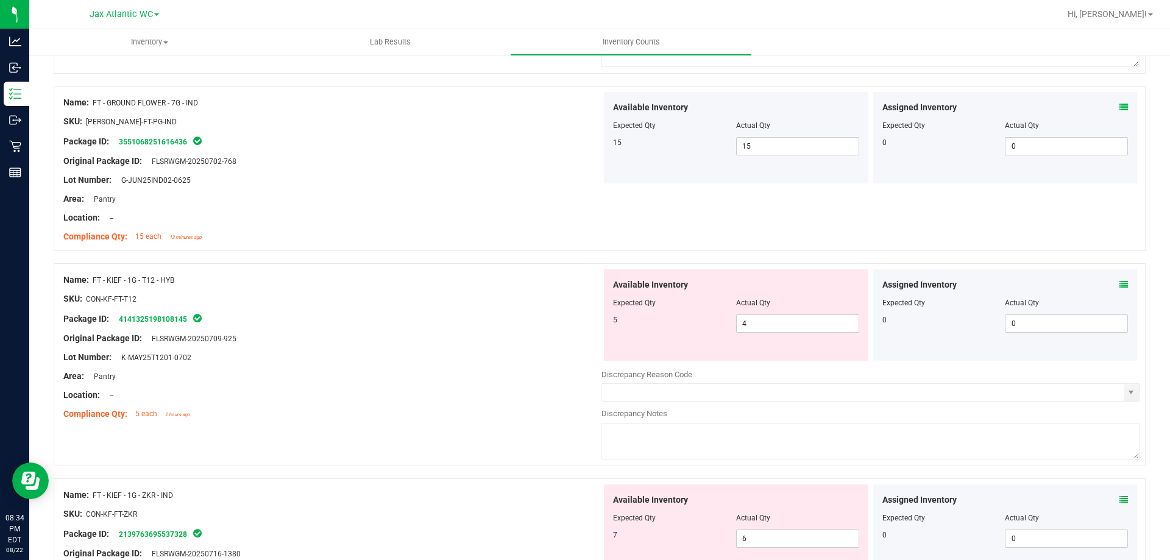
scroll to position [2010, 0]
click at [1119, 283] on icon at bounding box center [1123, 284] width 9 height 9
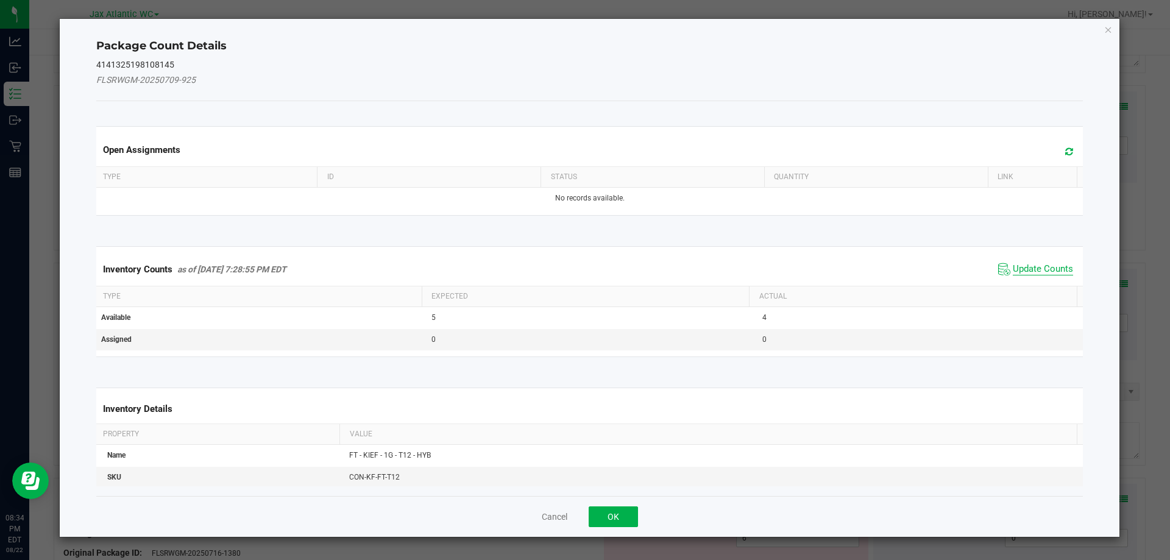
click at [1028, 265] on span "Update Counts" at bounding box center [1042, 269] width 60 height 12
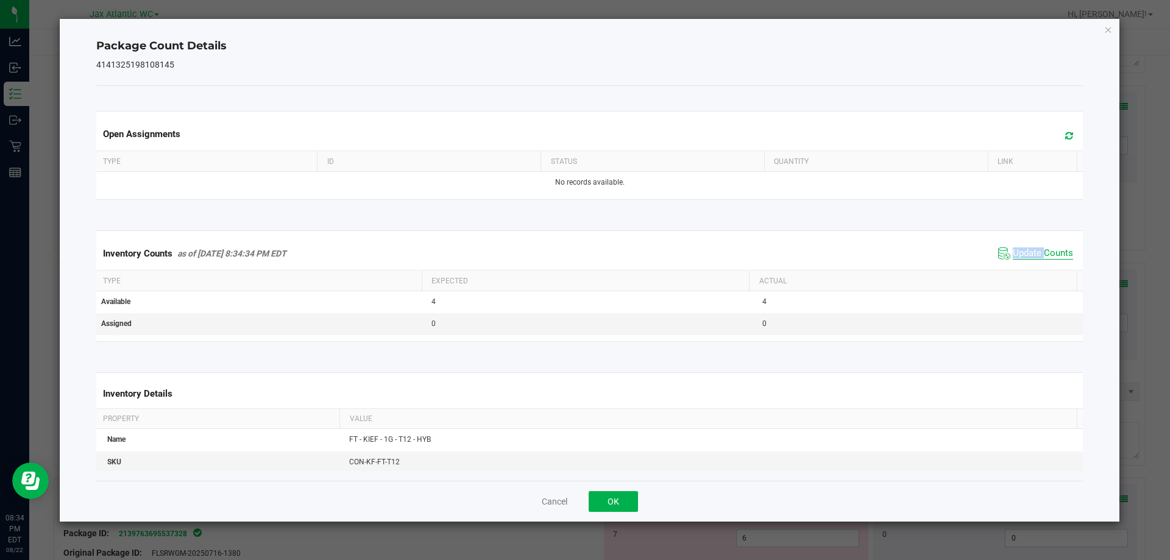
click at [1028, 265] on div "Inventory Counts as of [DATE] 8:34:34 PM EDT Update Counts" at bounding box center [590, 253] width 992 height 33
click at [1029, 250] on span "Update Counts" at bounding box center [1042, 253] width 60 height 12
click at [632, 496] on button "OK" at bounding box center [612, 501] width 49 height 21
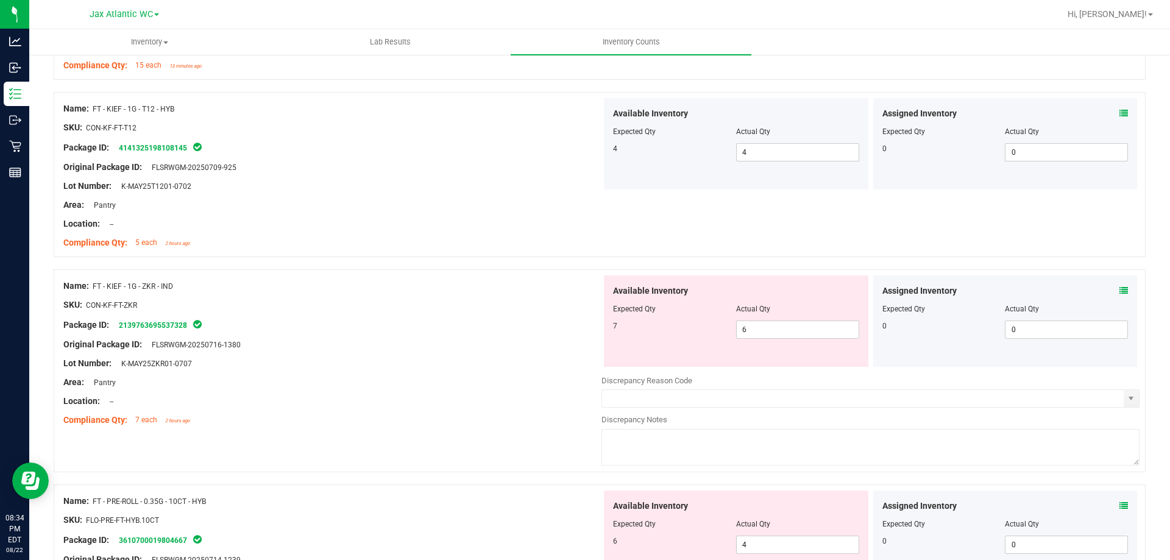
scroll to position [2193, 0]
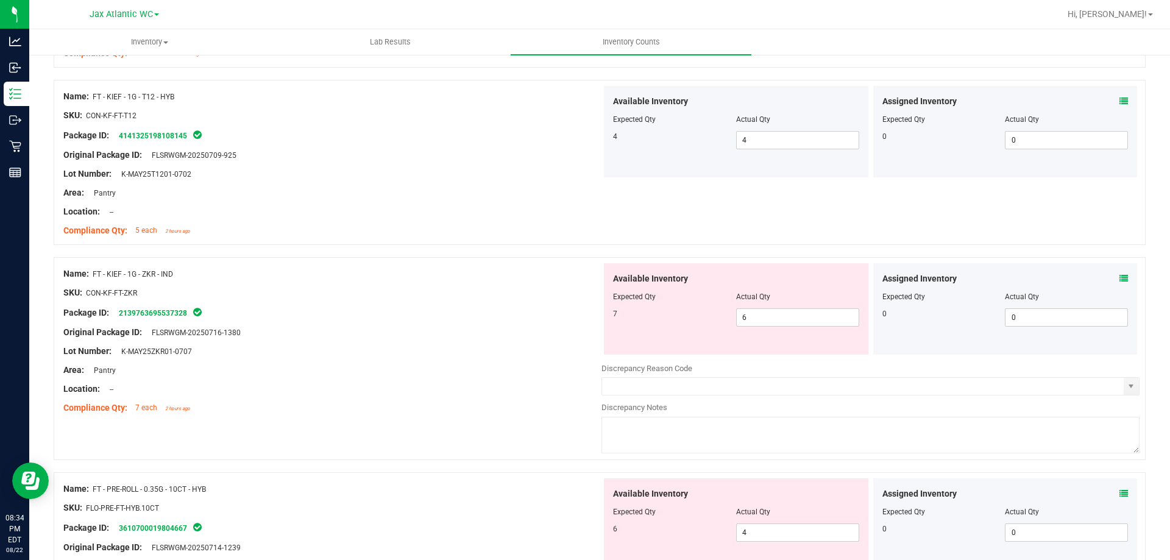
click at [1119, 280] on icon at bounding box center [1123, 278] width 9 height 9
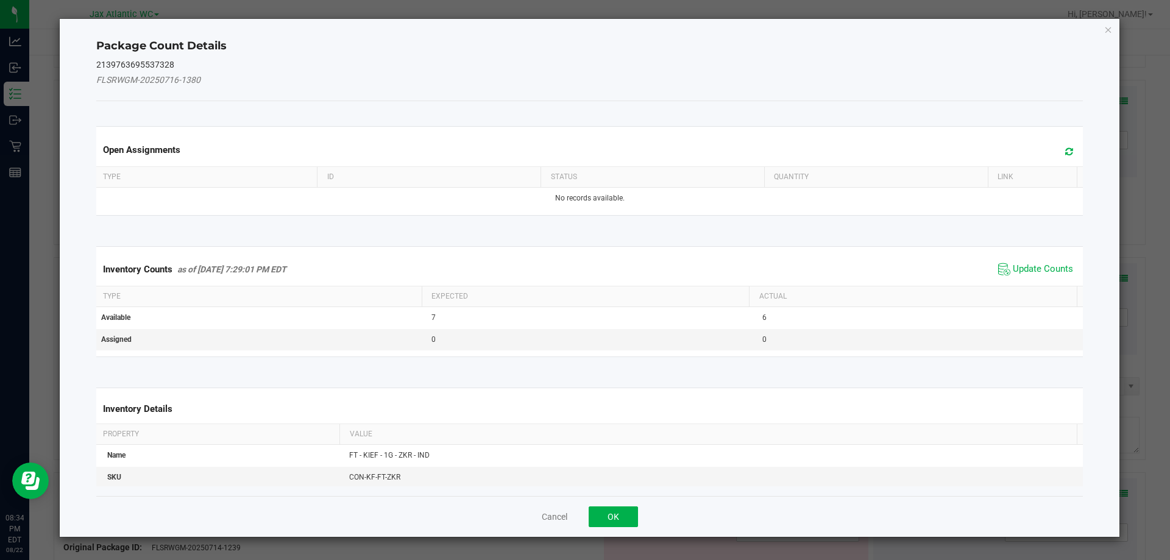
click at [1045, 275] on span "Update Counts" at bounding box center [1035, 269] width 81 height 18
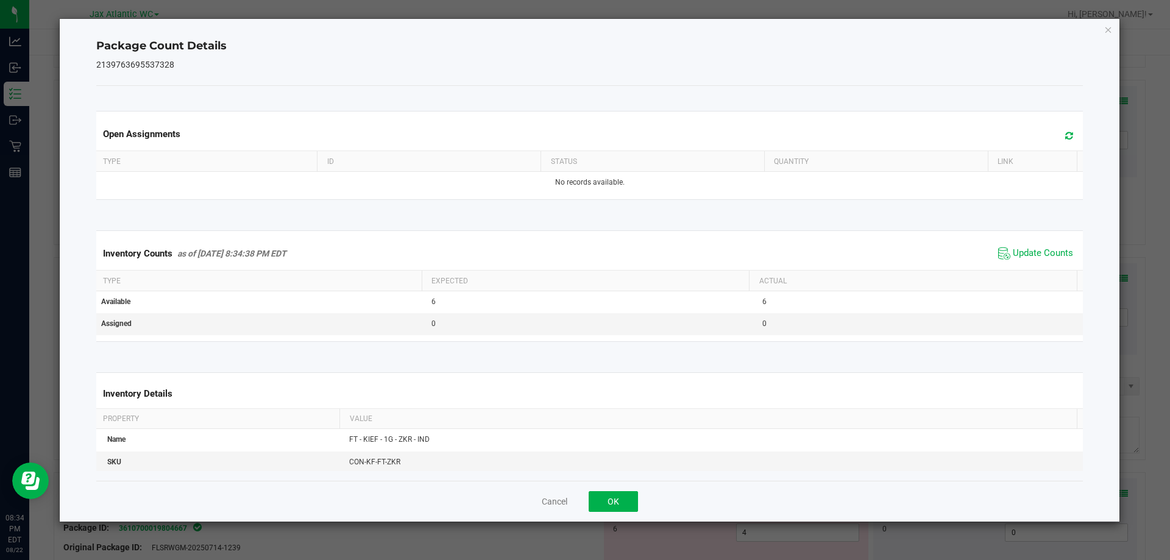
click at [1042, 266] on div "Inventory Counts as of [DATE] 8:34:38 PM EDT Update Counts" at bounding box center [590, 253] width 992 height 33
click at [1037, 256] on span "Update Counts" at bounding box center [1042, 253] width 60 height 12
click at [613, 504] on button "OK" at bounding box center [612, 501] width 49 height 21
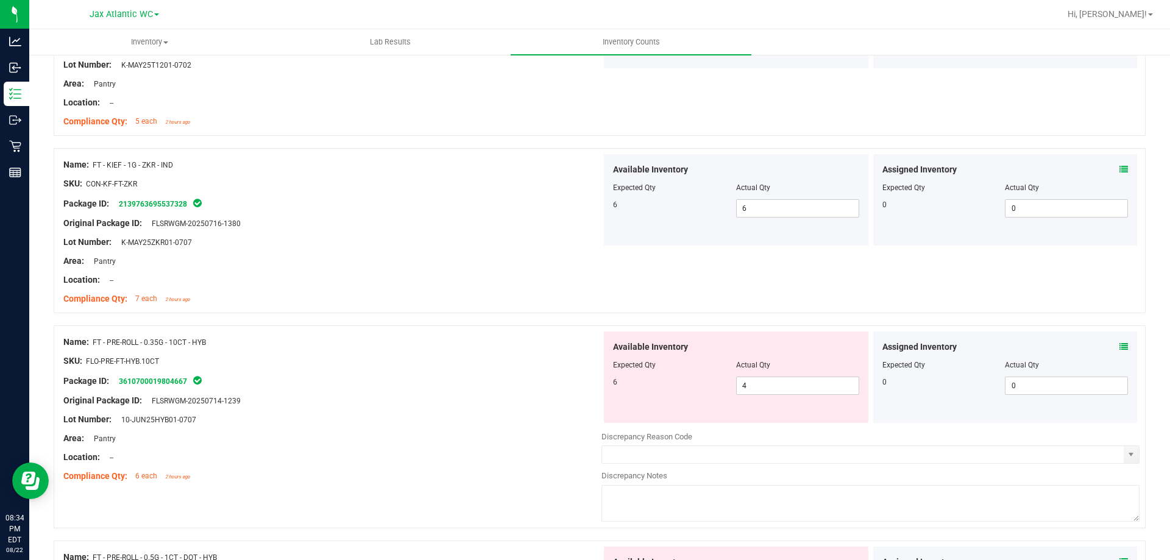
scroll to position [2315, 0]
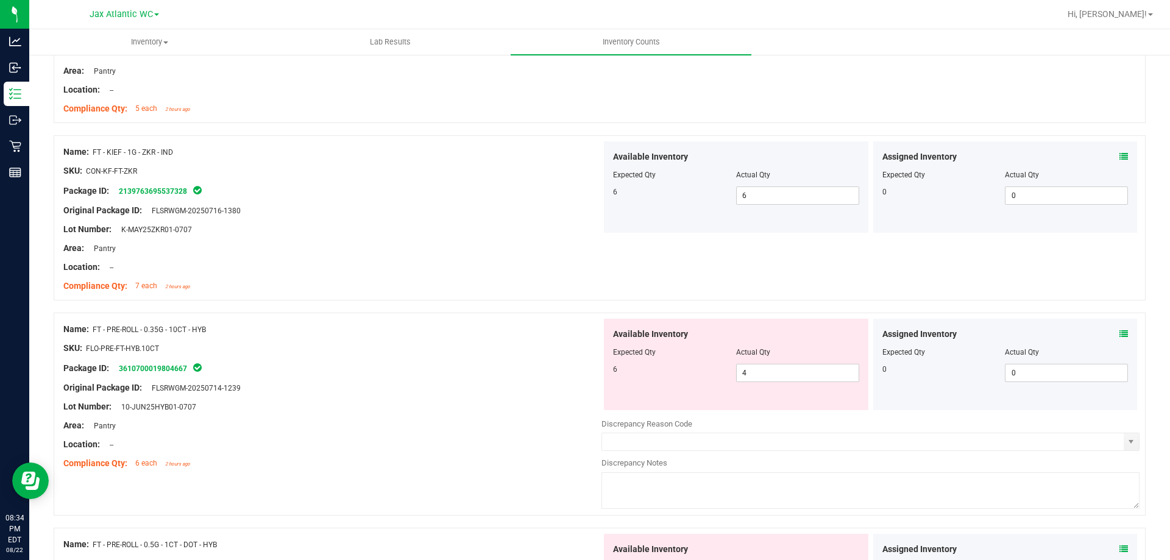
click at [1119, 334] on icon at bounding box center [1123, 334] width 9 height 9
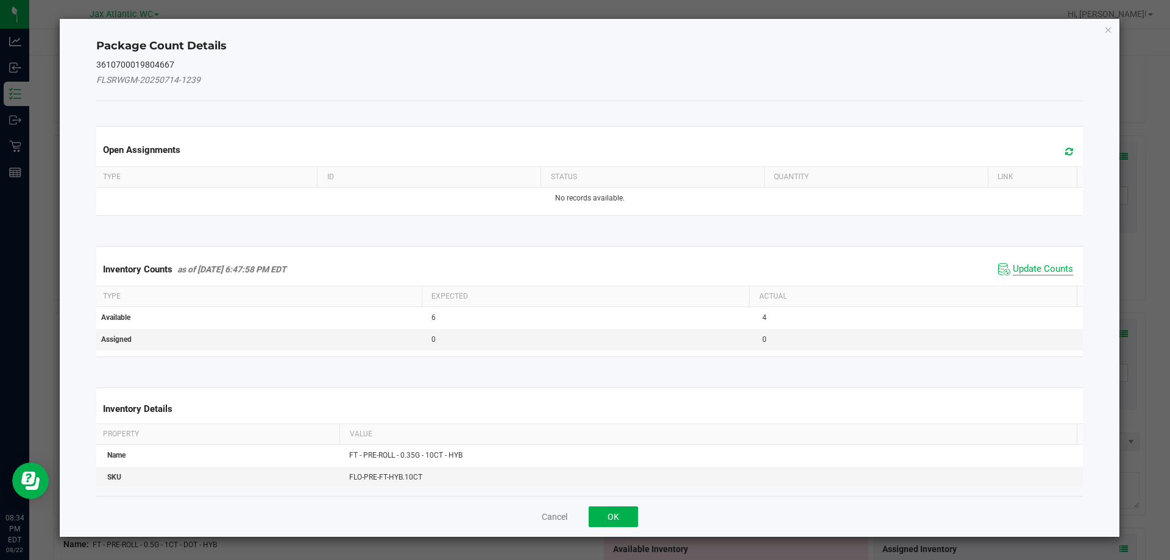
click at [1022, 270] on span "Update Counts" at bounding box center [1042, 269] width 60 height 12
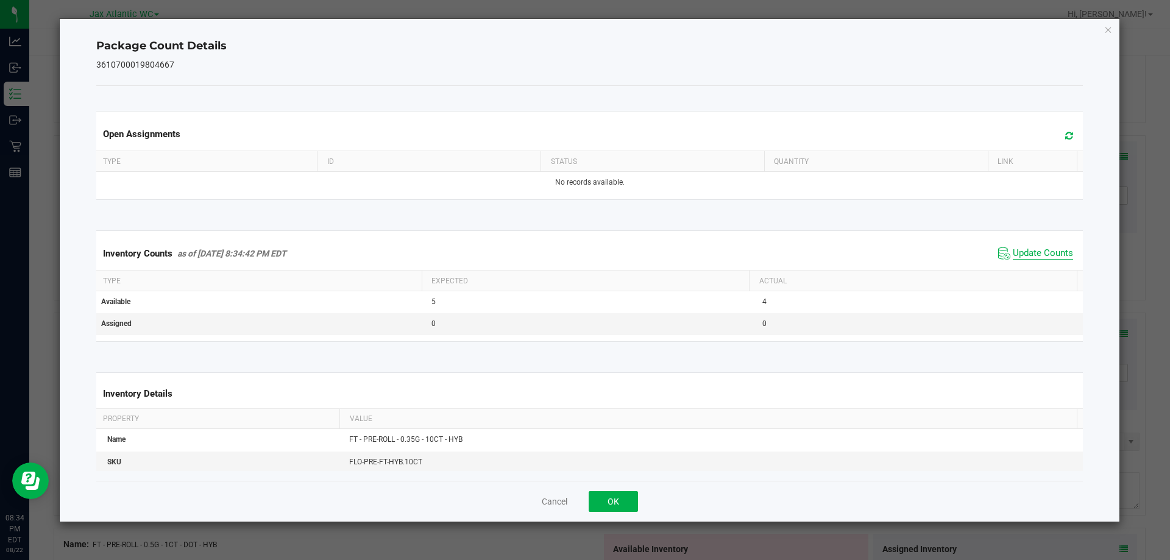
click at [1030, 257] on span "Update Counts" at bounding box center [1042, 253] width 60 height 12
click at [633, 500] on button "OK" at bounding box center [612, 501] width 49 height 21
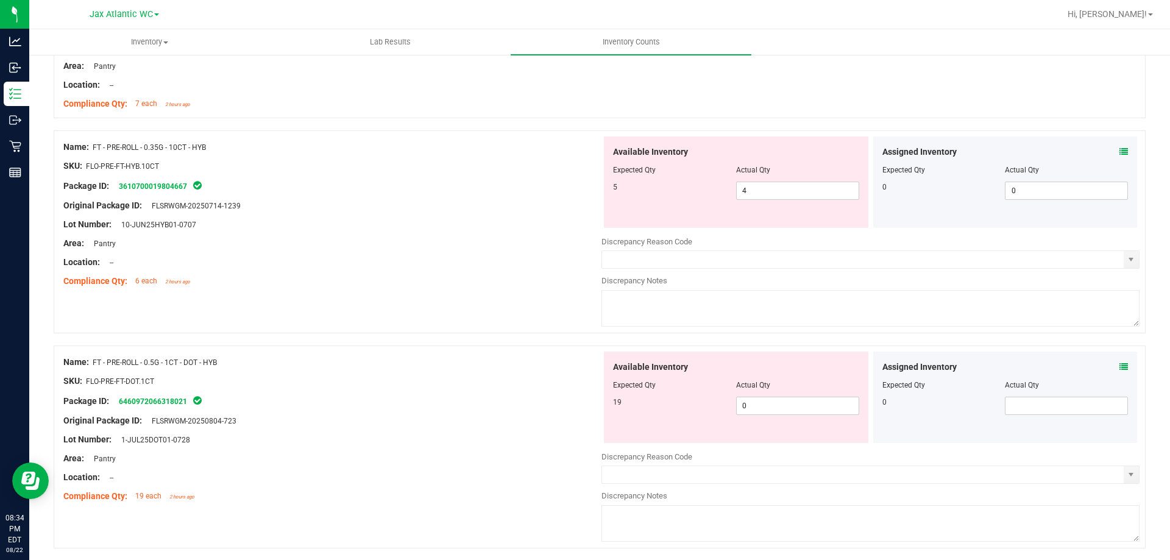
scroll to position [2498, 0]
click at [1119, 366] on icon at bounding box center [1123, 366] width 9 height 9
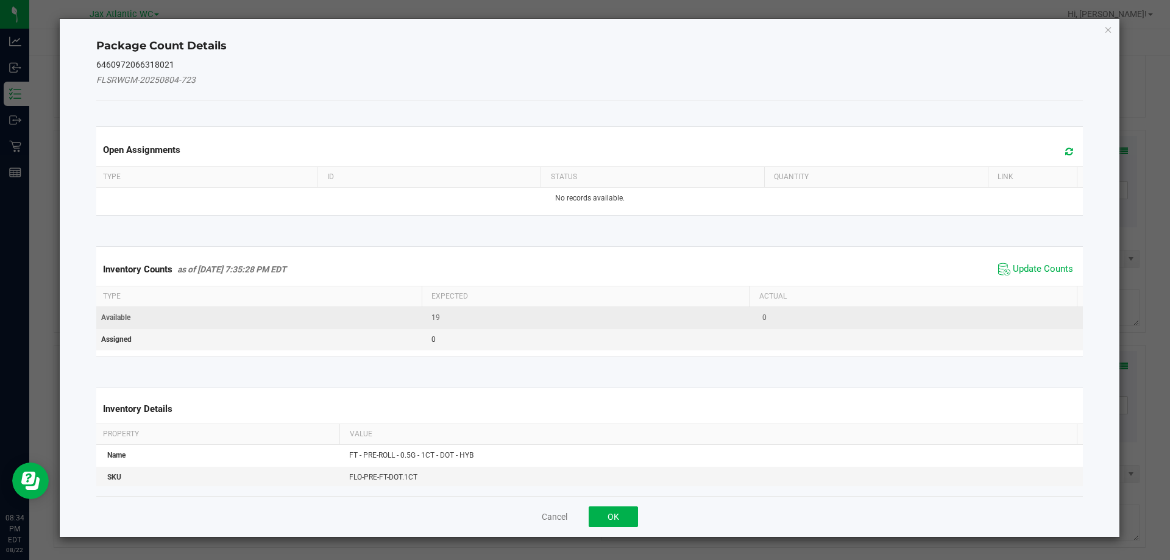
drag, startPoint x: 1030, startPoint y: 303, endPoint x: 1006, endPoint y: 317, distance: 27.6
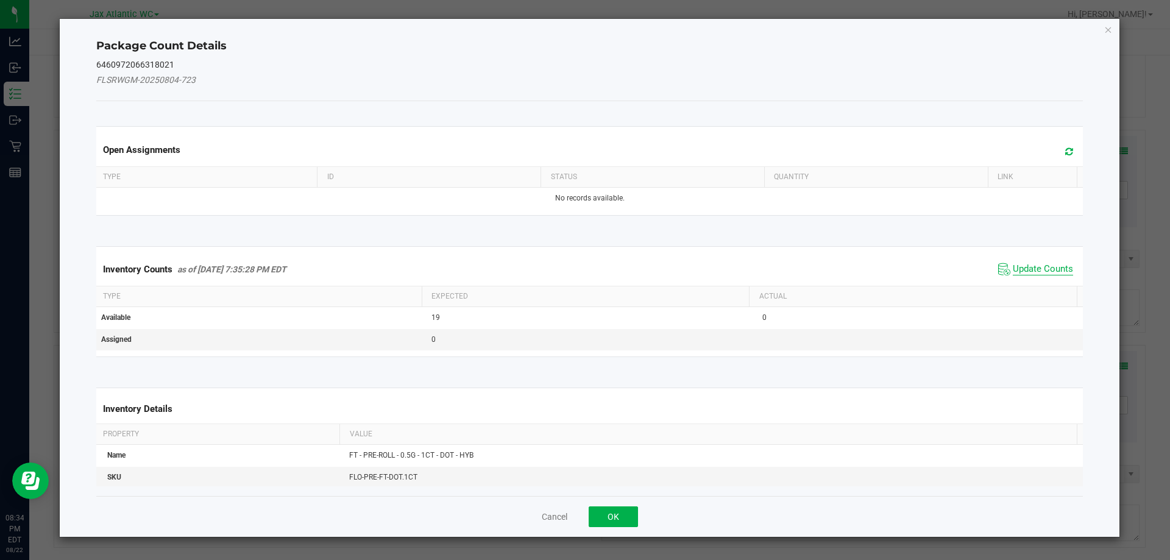
drag, startPoint x: 1006, startPoint y: 317, endPoint x: 1045, endPoint y: 270, distance: 61.0
click at [1045, 270] on span "Update Counts" at bounding box center [1042, 269] width 60 height 12
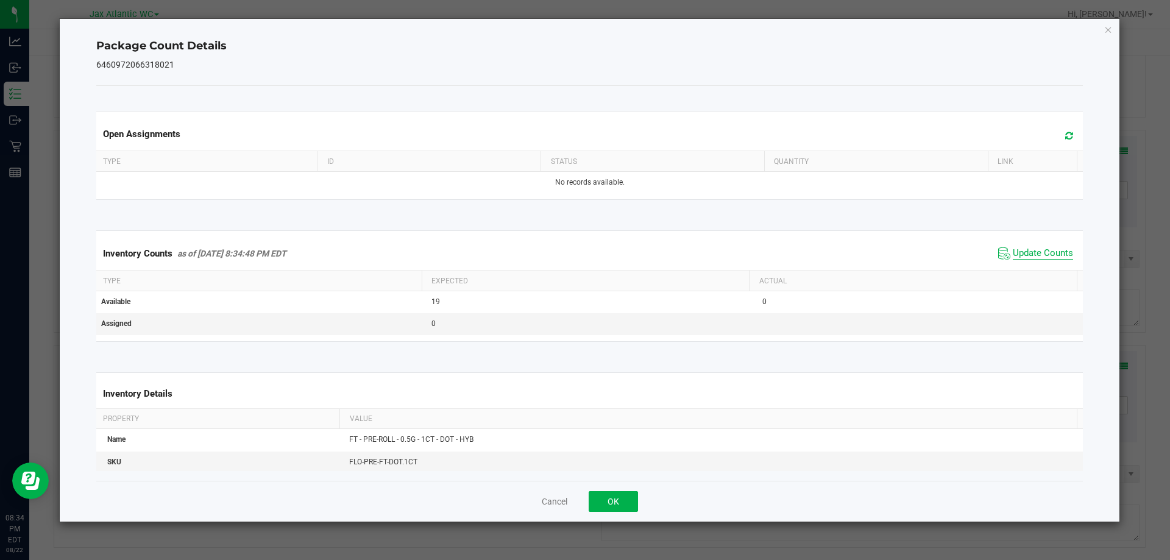
click at [1036, 258] on span "Update Counts" at bounding box center [1042, 253] width 60 height 12
click at [1026, 250] on span "Update Counts" at bounding box center [1042, 253] width 60 height 12
click at [610, 498] on button "OK" at bounding box center [612, 501] width 49 height 21
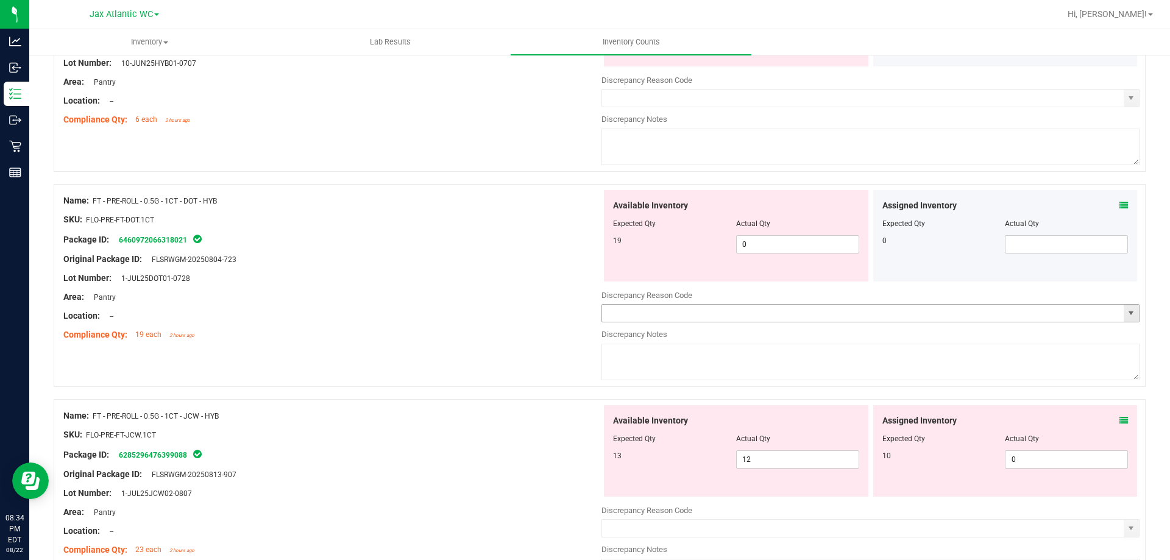
scroll to position [2680, 0]
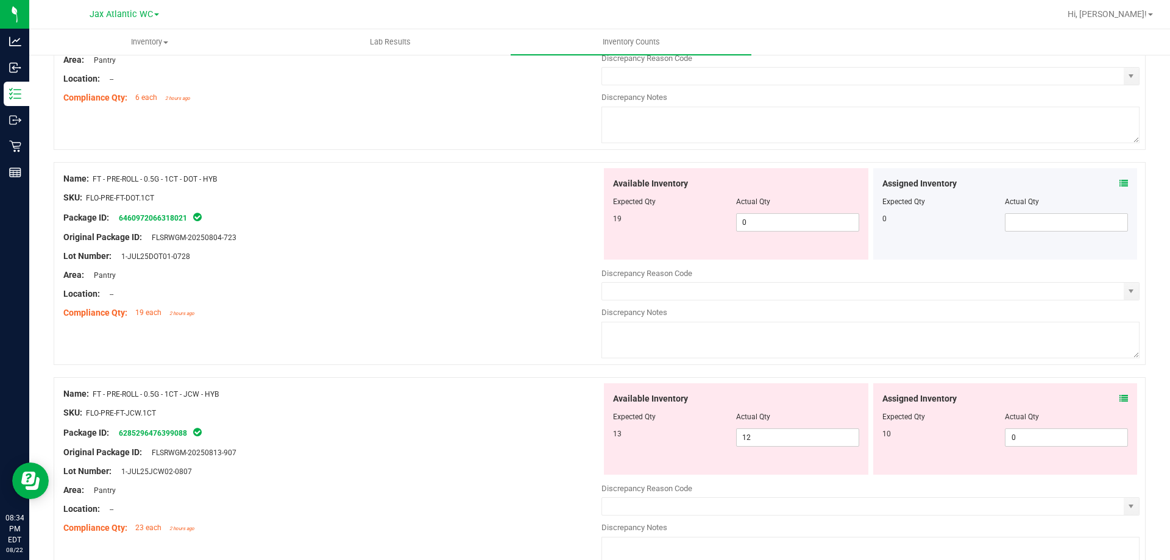
click at [1119, 396] on icon at bounding box center [1123, 398] width 9 height 9
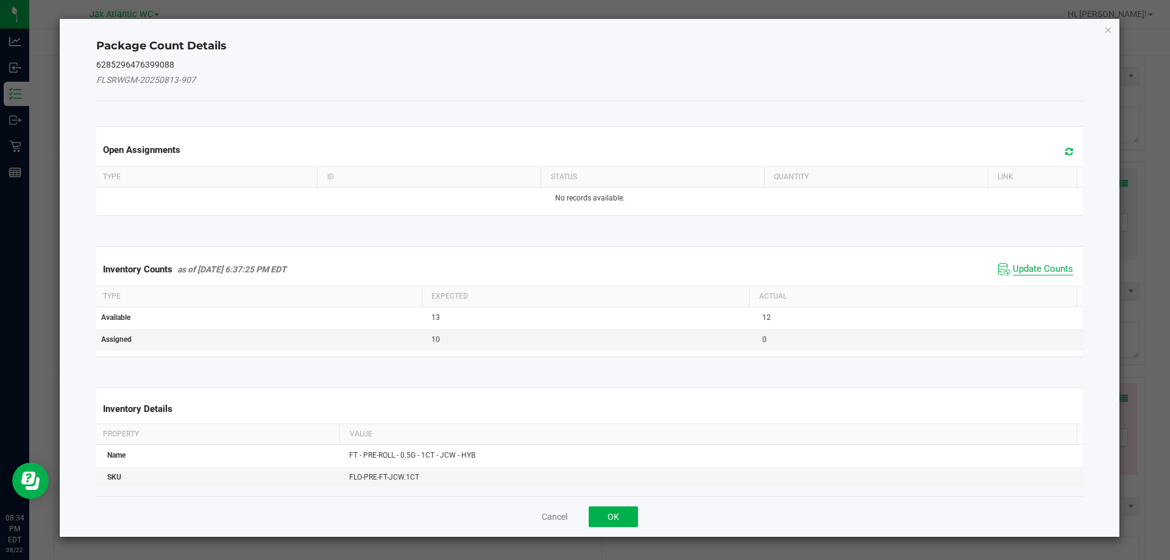
click at [1048, 265] on span "Update Counts" at bounding box center [1042, 269] width 60 height 12
click at [1048, 265] on div "Inventory Counts as of [DATE] 6:37:25 PM EDT Update Counts" at bounding box center [590, 269] width 992 height 32
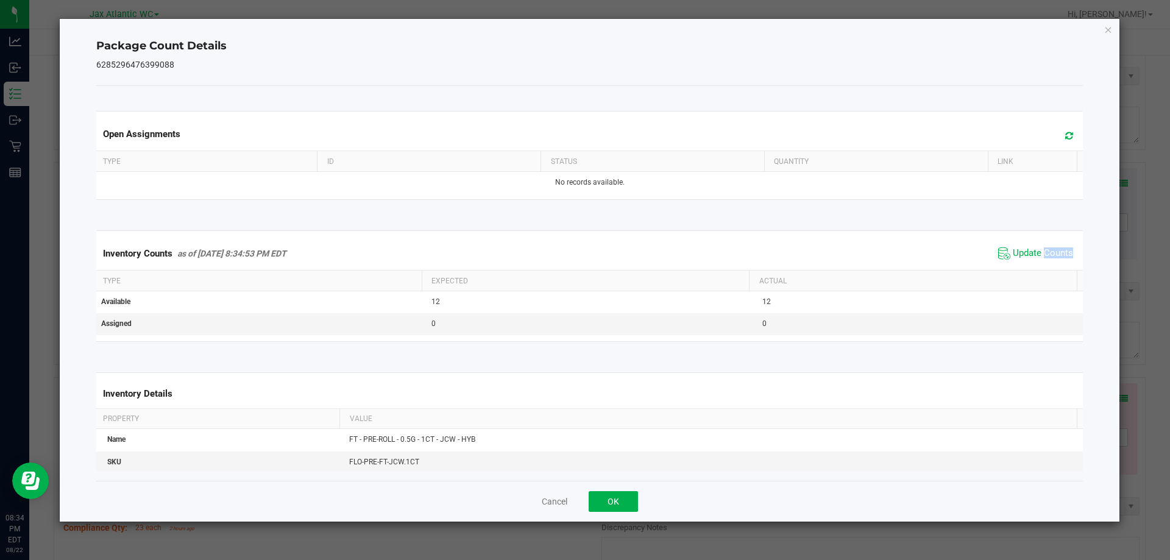
click at [1042, 260] on span "Update Counts" at bounding box center [1035, 253] width 81 height 18
click at [1041, 256] on span "Update Counts" at bounding box center [1042, 253] width 60 height 12
click at [625, 496] on button "OK" at bounding box center [612, 501] width 49 height 21
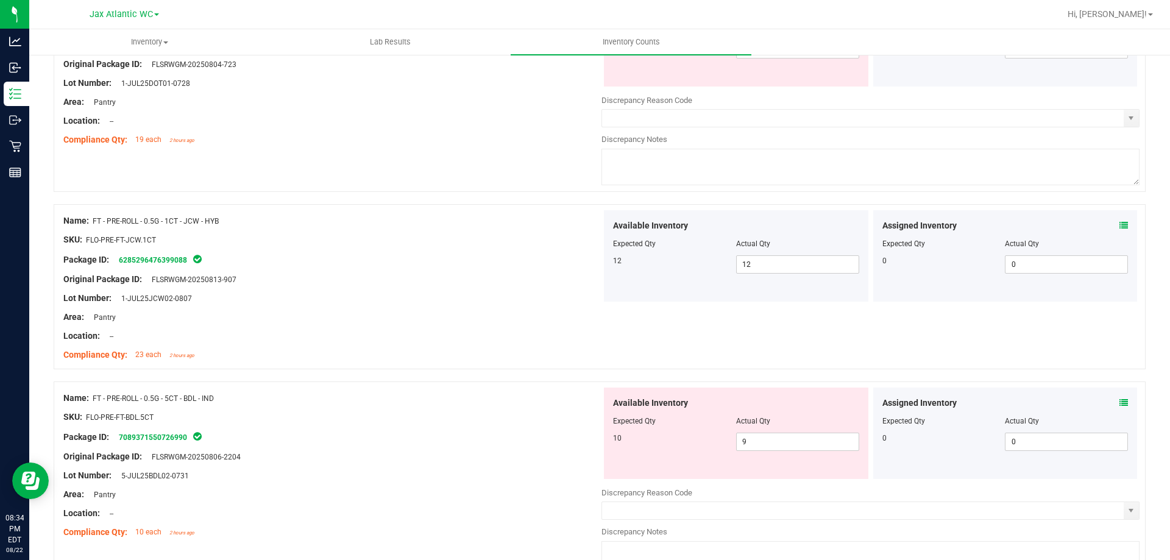
scroll to position [2863, 0]
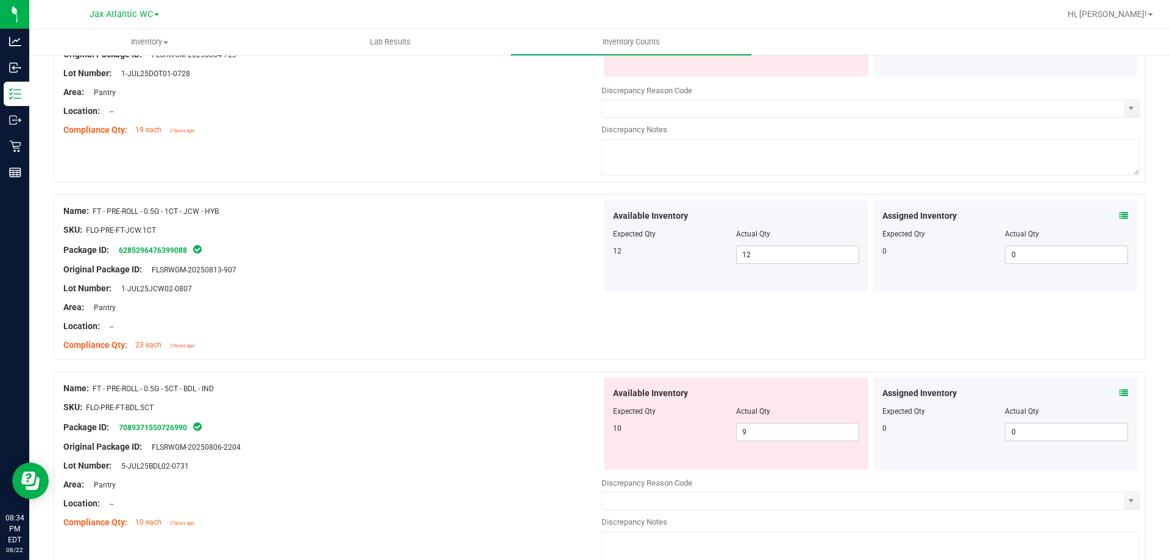
click at [1120, 388] on div "Assigned Inventory Expected Qty Actual Qty 0 0 0" at bounding box center [1005, 423] width 264 height 91
click at [1119, 392] on icon at bounding box center [1123, 393] width 9 height 9
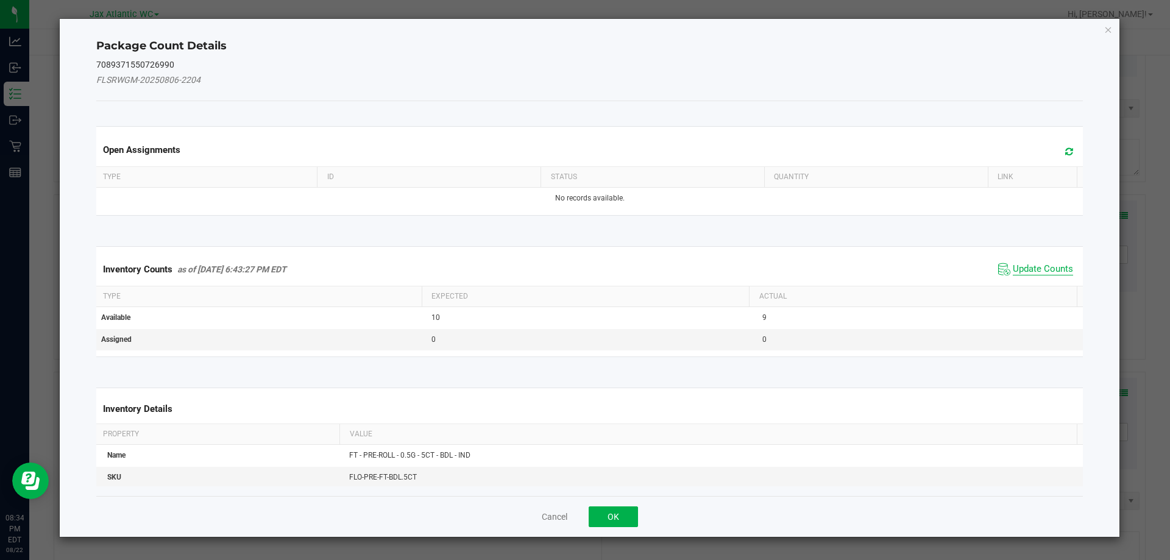
click at [1037, 270] on span "Update Counts" at bounding box center [1042, 269] width 60 height 12
click at [1037, 270] on div "Inventory Counts as of [DATE] 6:43:27 PM EDT Update Counts" at bounding box center [590, 269] width 992 height 32
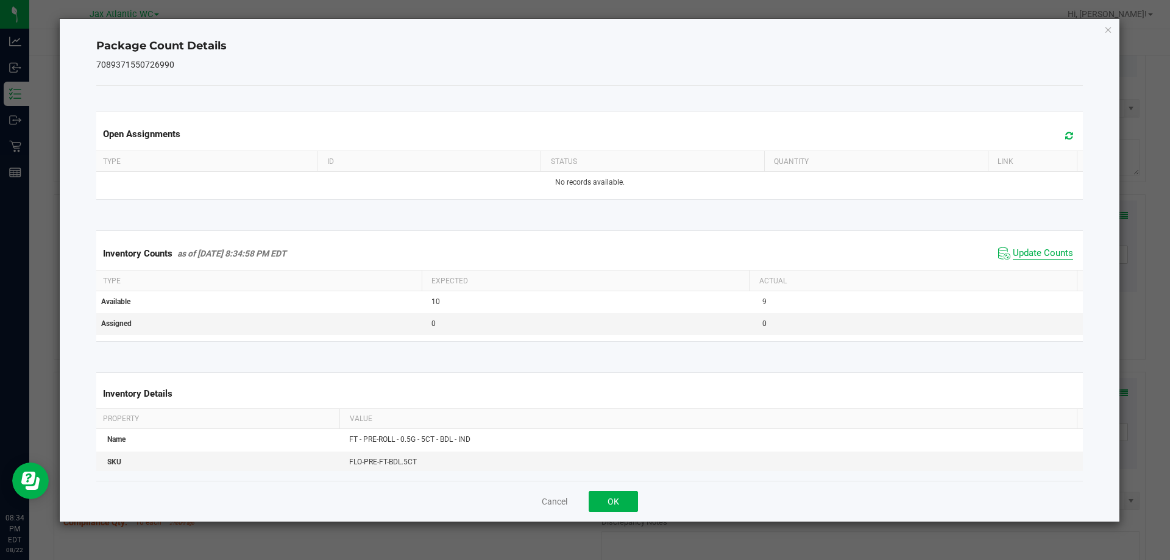
click at [1027, 257] on span "Update Counts" at bounding box center [1042, 253] width 60 height 12
click at [613, 509] on button "OK" at bounding box center [612, 501] width 49 height 21
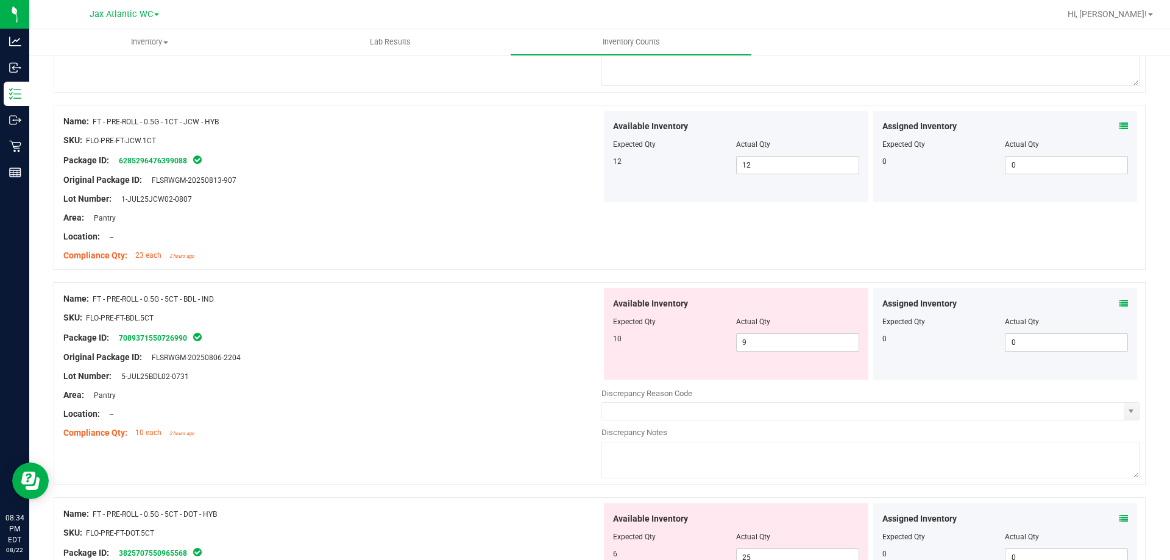
scroll to position [3107, 0]
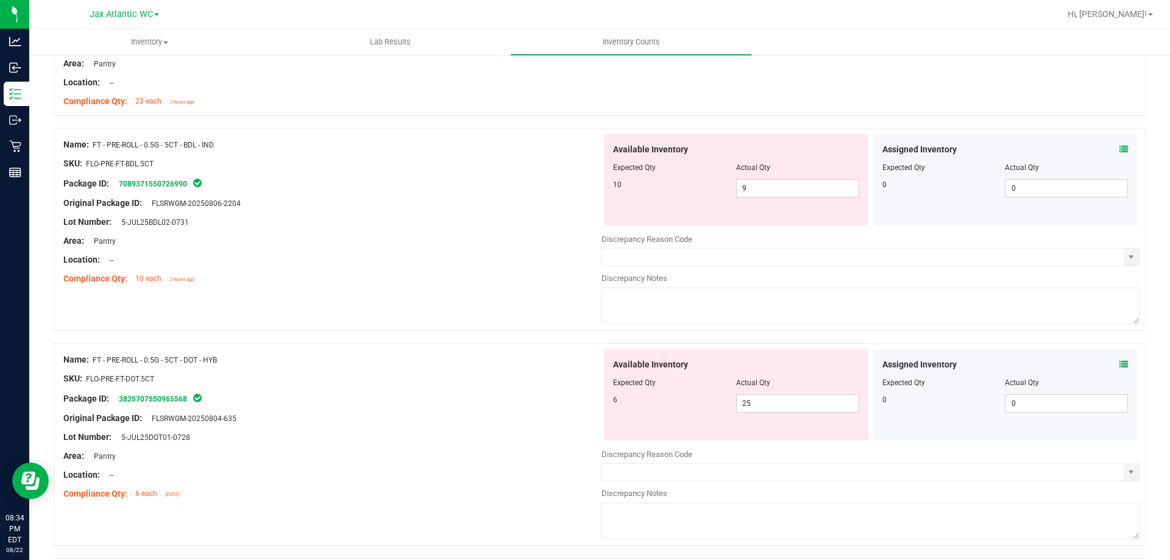
click at [1119, 366] on icon at bounding box center [1123, 364] width 9 height 9
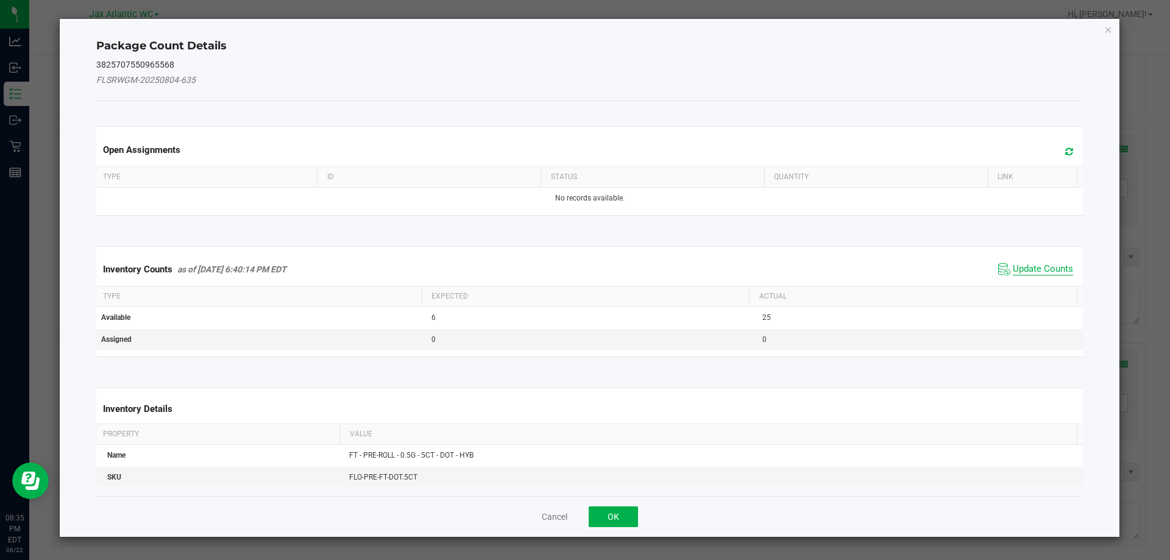
click at [1029, 265] on span "Update Counts" at bounding box center [1042, 269] width 60 height 12
click at [1029, 265] on div "Inventory Counts as of [DATE] 6:40:14 PM EDT Update Counts" at bounding box center [590, 269] width 992 height 33
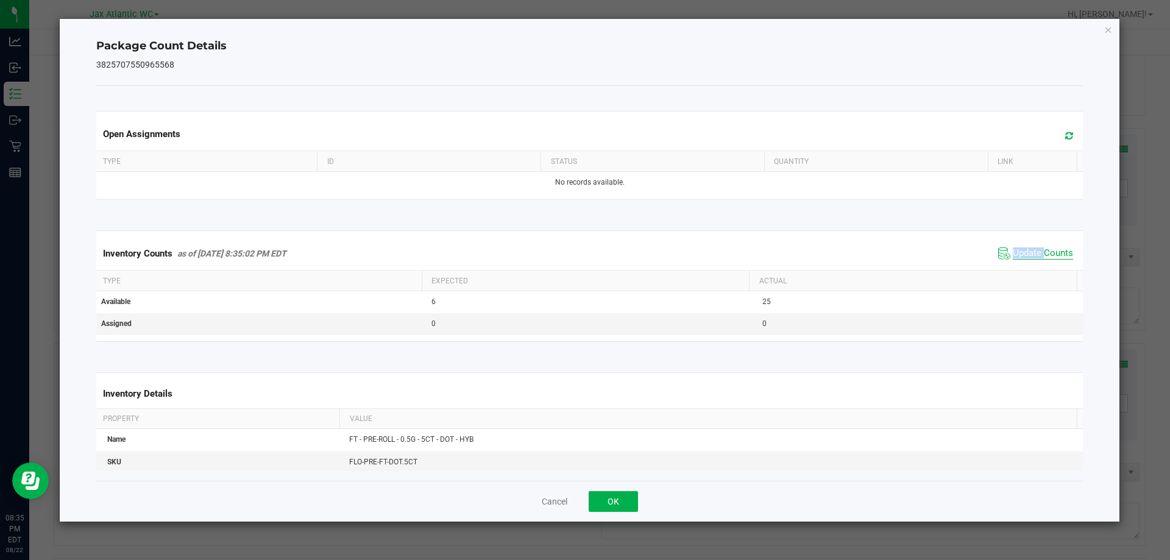
click at [1028, 250] on span "Update Counts" at bounding box center [1042, 253] width 60 height 12
click at [1028, 250] on span "Update Counts" at bounding box center [1042, 252] width 60 height 11
click at [607, 503] on button "OK" at bounding box center [612, 501] width 49 height 21
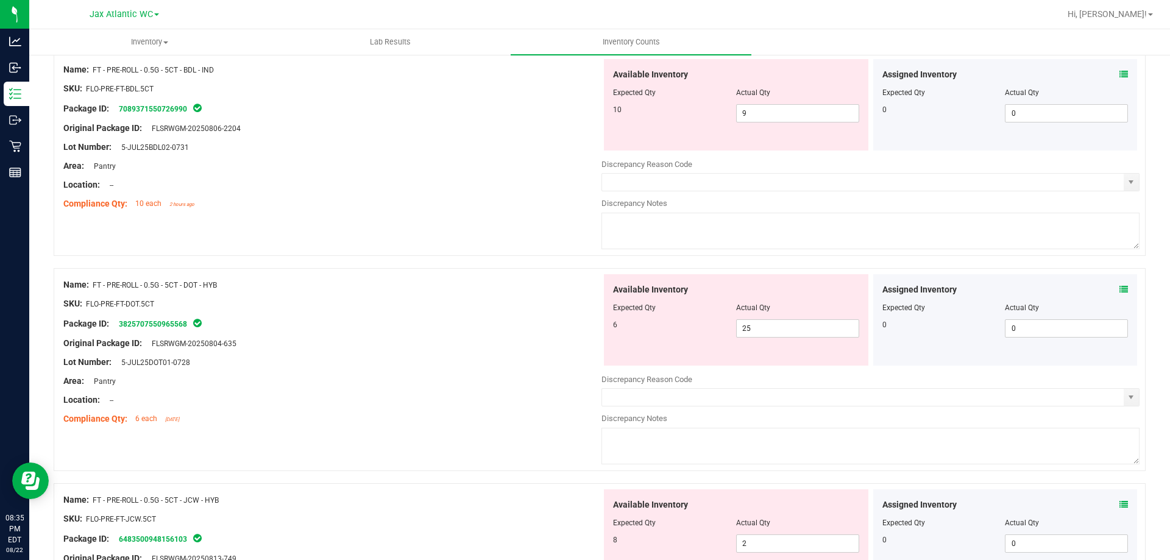
scroll to position [3290, 0]
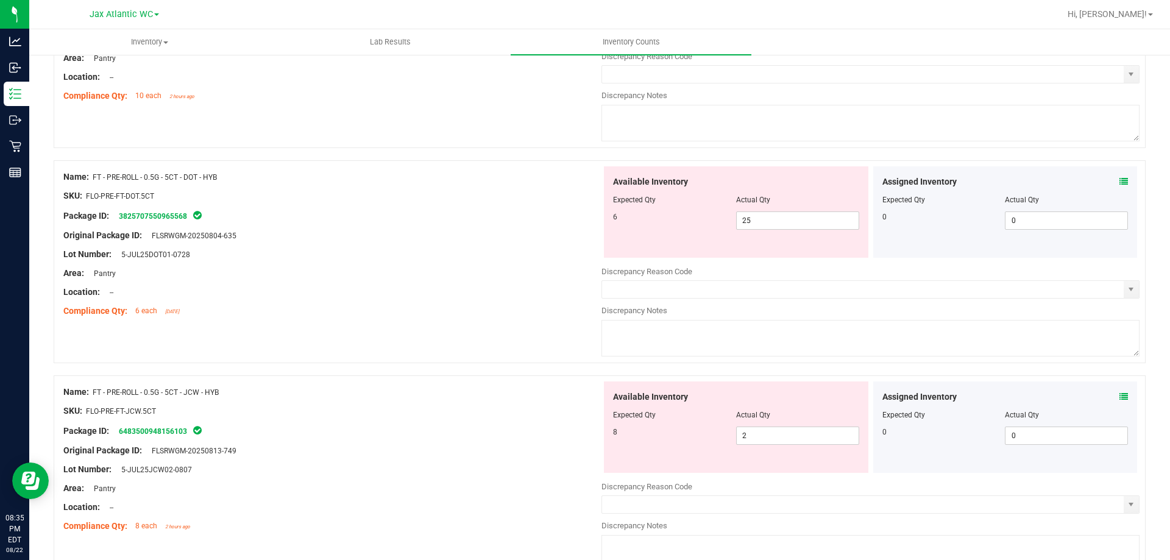
click at [1119, 394] on icon at bounding box center [1123, 396] width 9 height 9
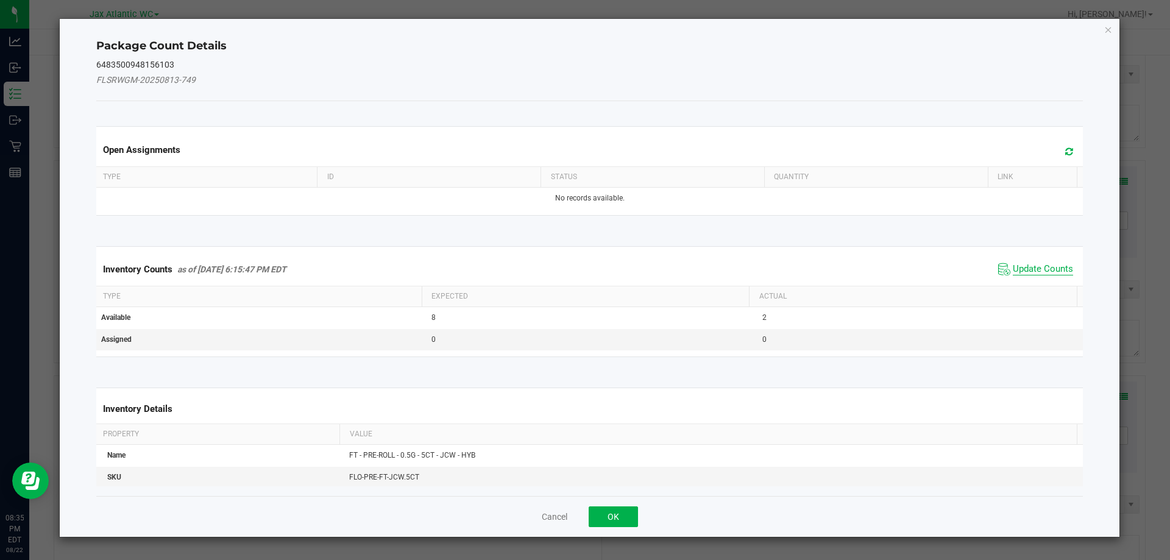
click at [1019, 274] on span "Update Counts" at bounding box center [1042, 269] width 60 height 12
click at [1019, 274] on kendo-grid "Inventory Counts as of [DATE] 6:15:47 PM EDT Update Counts Type Expected Actual…" at bounding box center [589, 301] width 1005 height 110
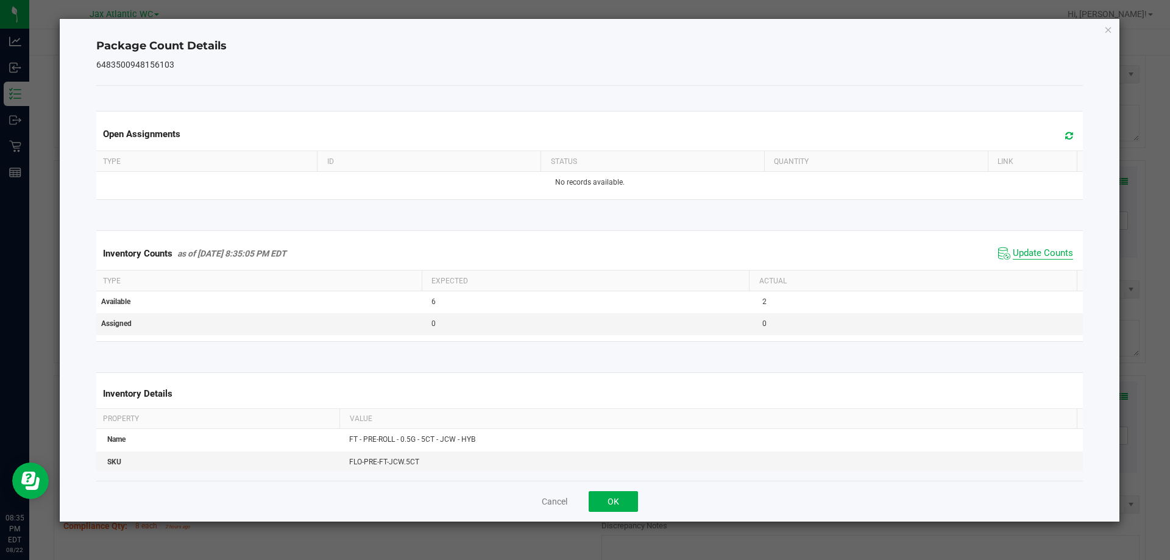
click at [1020, 255] on span "Update Counts" at bounding box center [1042, 253] width 60 height 12
click at [625, 504] on button "OK" at bounding box center [612, 501] width 49 height 21
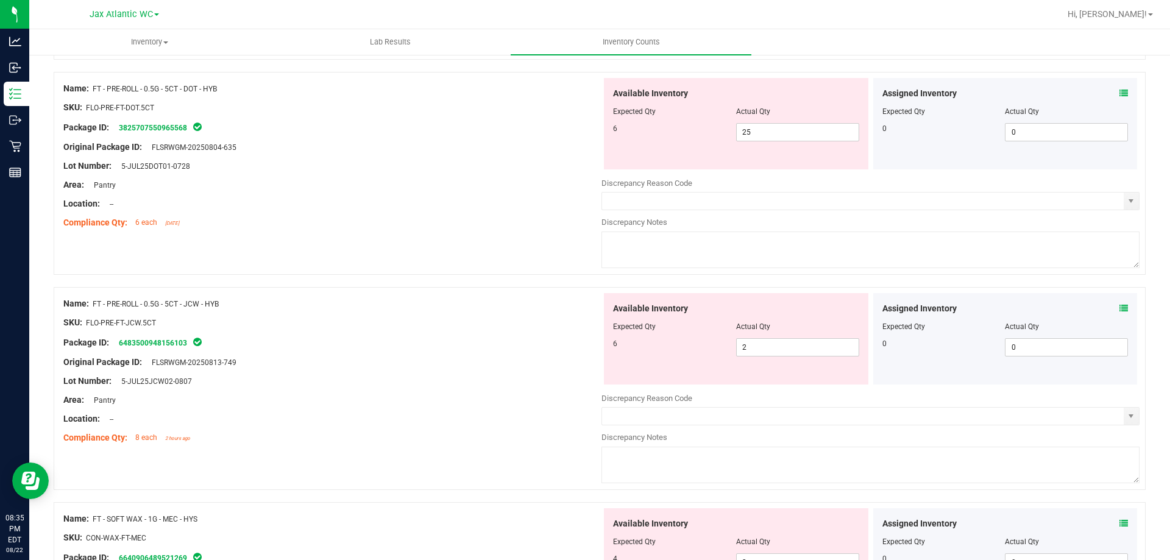
scroll to position [3472, 0]
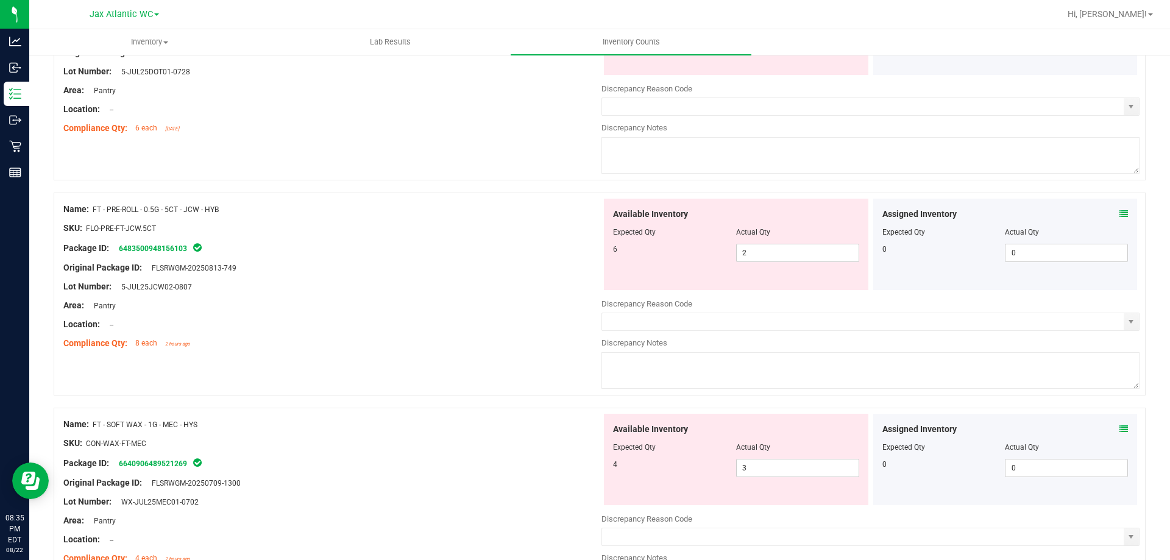
click at [1119, 431] on icon at bounding box center [1123, 429] width 9 height 9
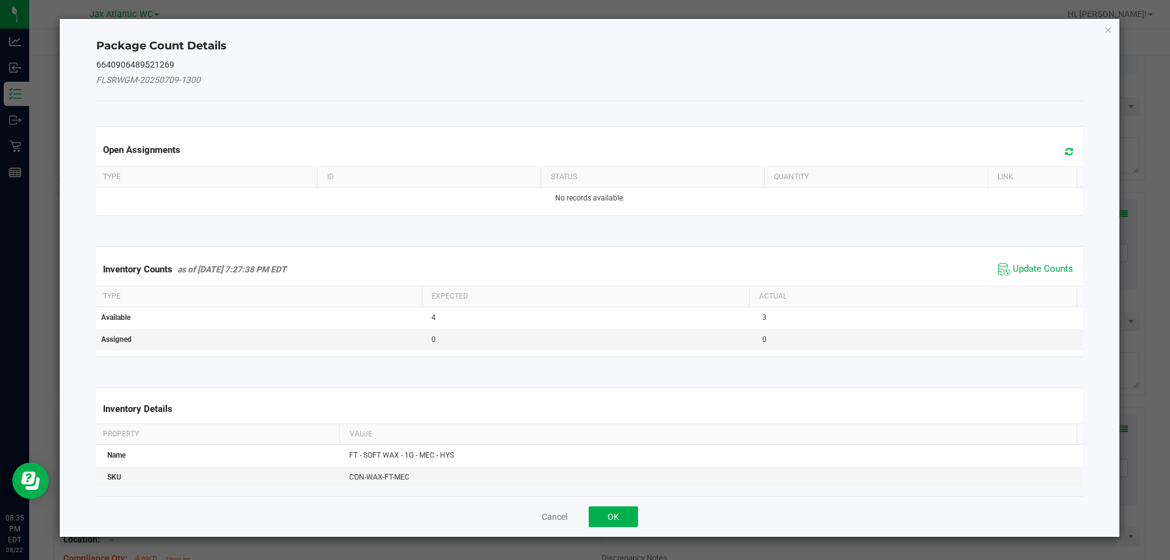
click at [1022, 258] on div "Inventory Counts as of [DATE] 7:27:38 PM EDT Update Counts" at bounding box center [590, 269] width 992 height 33
click at [1026, 266] on span "Update Counts" at bounding box center [1042, 269] width 60 height 12
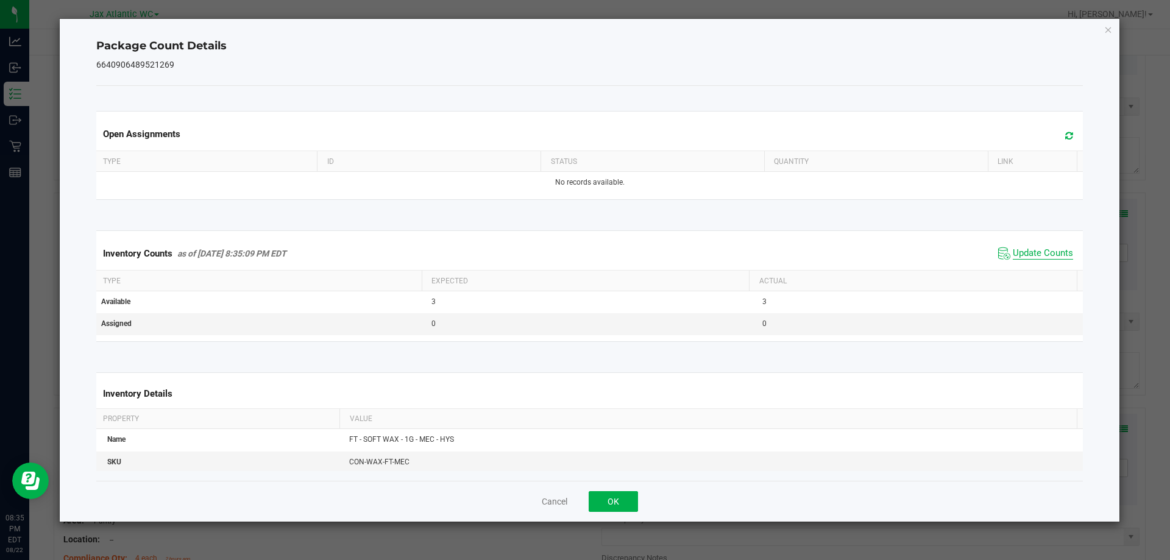
click at [1028, 250] on span "Update Counts" at bounding box center [1042, 253] width 60 height 12
click at [1028, 241] on div "Inventory Counts as of [DATE] 8:35:10 PM EDT Update Counts" at bounding box center [590, 253] width 992 height 33
click at [1030, 253] on span "Update Counts" at bounding box center [1042, 253] width 60 height 12
click at [598, 502] on button "OK" at bounding box center [612, 501] width 49 height 21
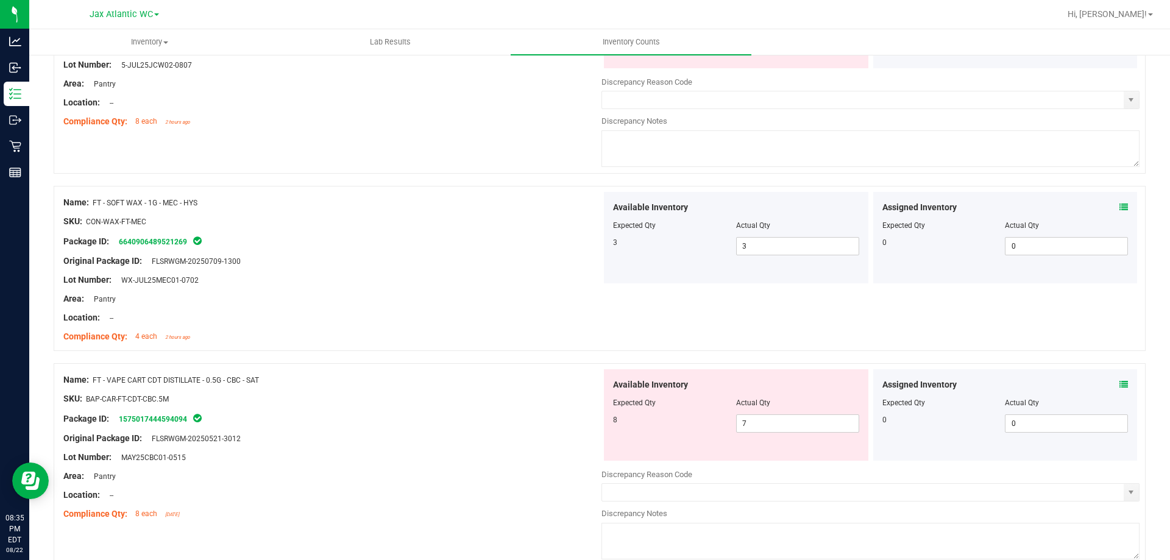
scroll to position [3716, 0]
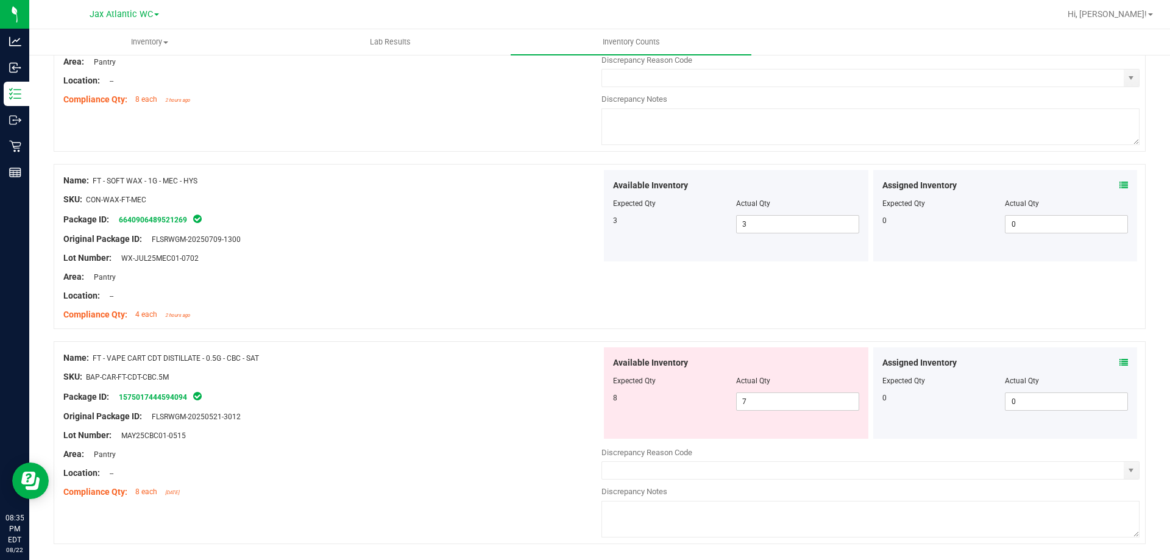
click at [1119, 364] on icon at bounding box center [1123, 362] width 9 height 9
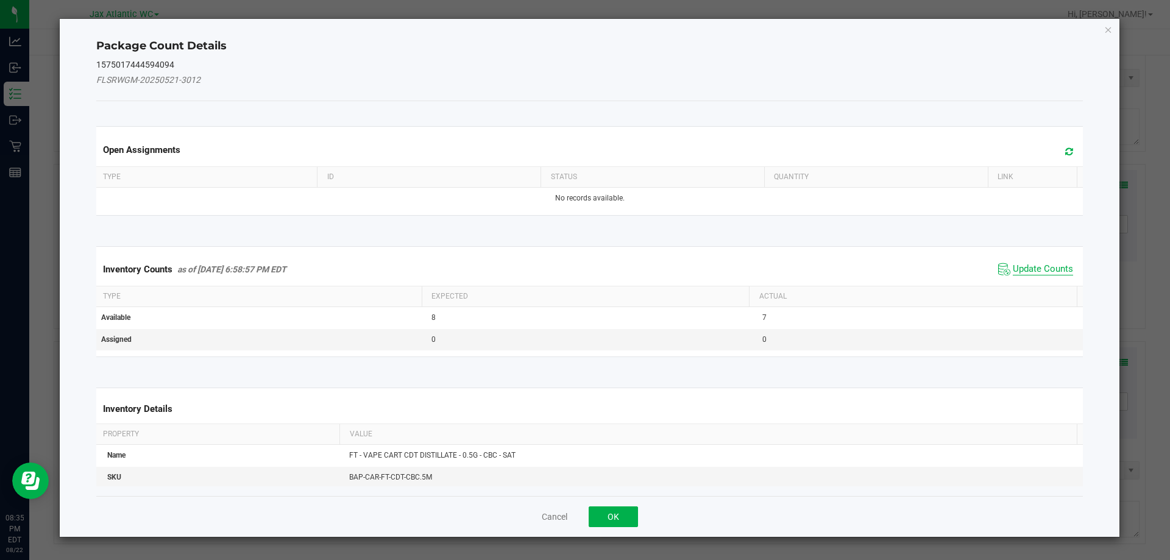
click at [1028, 274] on span "Update Counts" at bounding box center [1042, 269] width 60 height 12
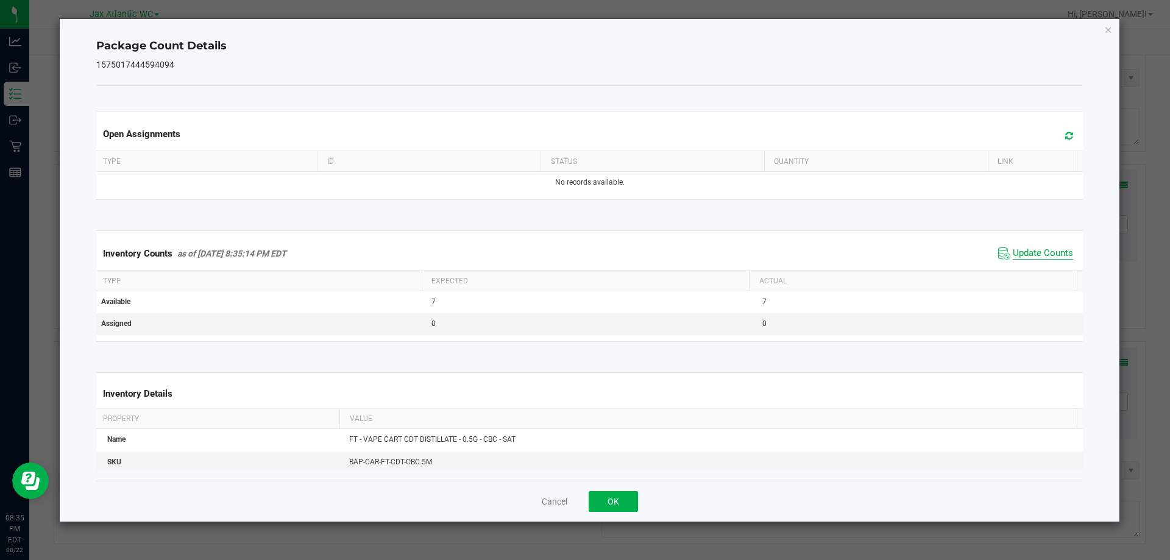
click at [1044, 252] on span "Update Counts" at bounding box center [1042, 253] width 60 height 12
click at [632, 498] on button "OK" at bounding box center [612, 501] width 49 height 21
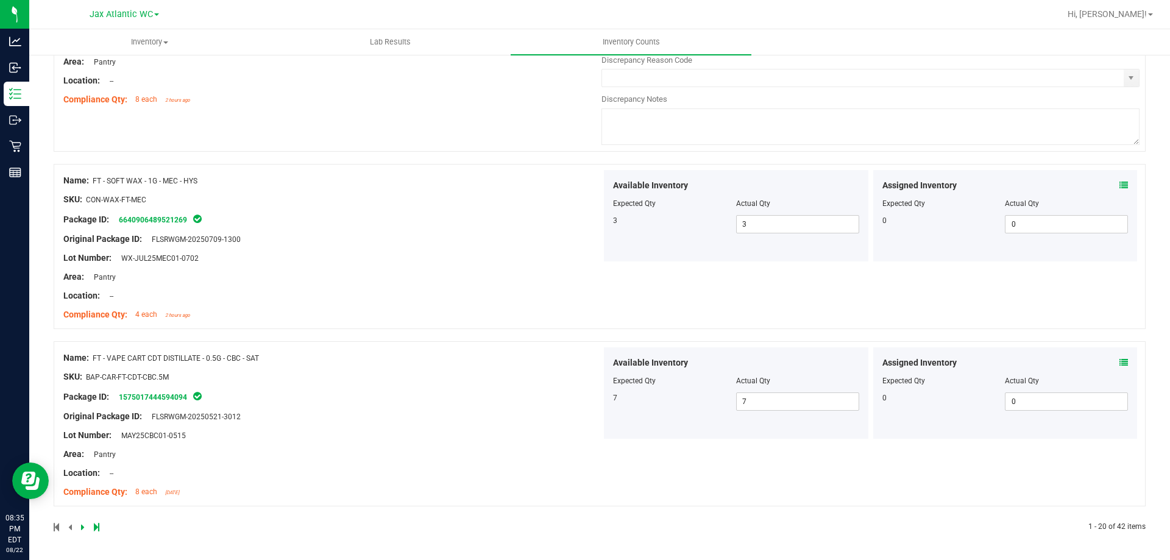
click at [83, 527] on icon at bounding box center [83, 526] width 4 height 7
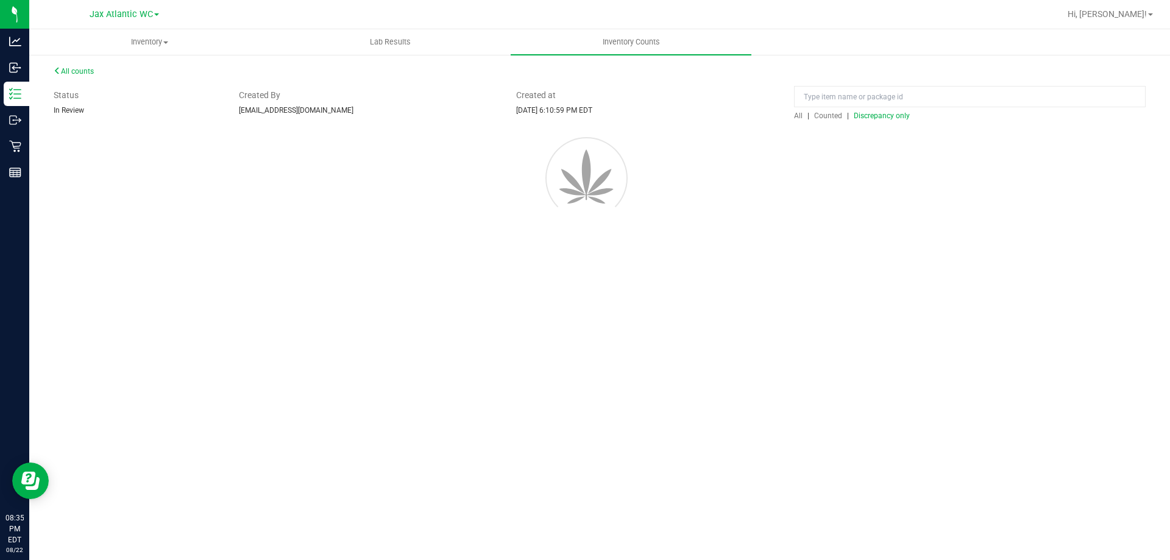
scroll to position [0, 0]
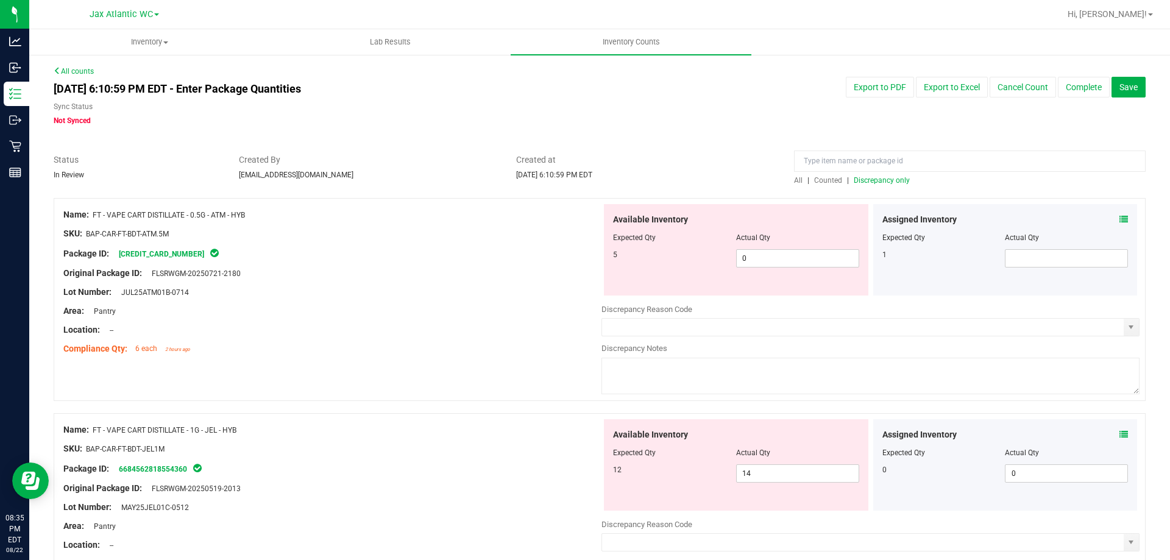
click at [1119, 219] on icon at bounding box center [1123, 219] width 9 height 9
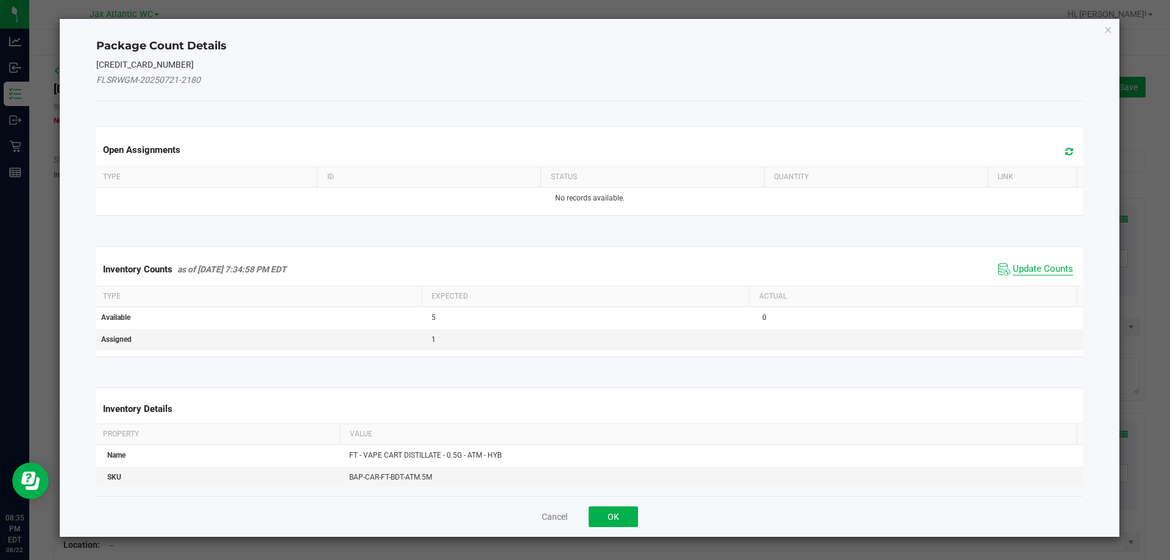
click at [1032, 267] on span "Update Counts" at bounding box center [1042, 269] width 60 height 12
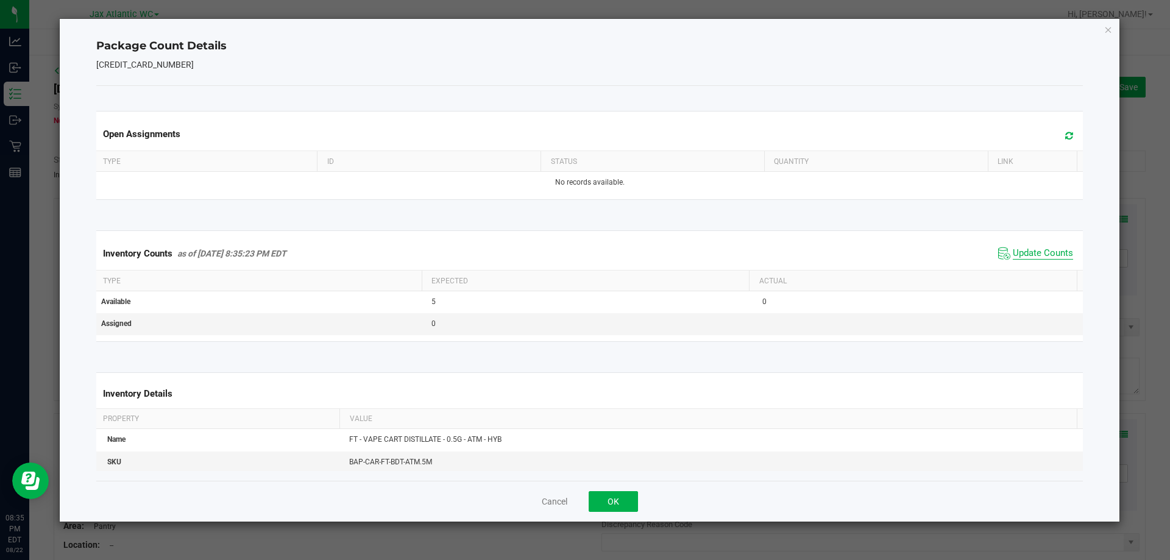
click at [1035, 258] on span "Update Counts" at bounding box center [1042, 253] width 60 height 12
click at [1035, 258] on span "Update Counts" at bounding box center [1042, 252] width 60 height 11
click at [627, 507] on button "OK" at bounding box center [612, 501] width 49 height 21
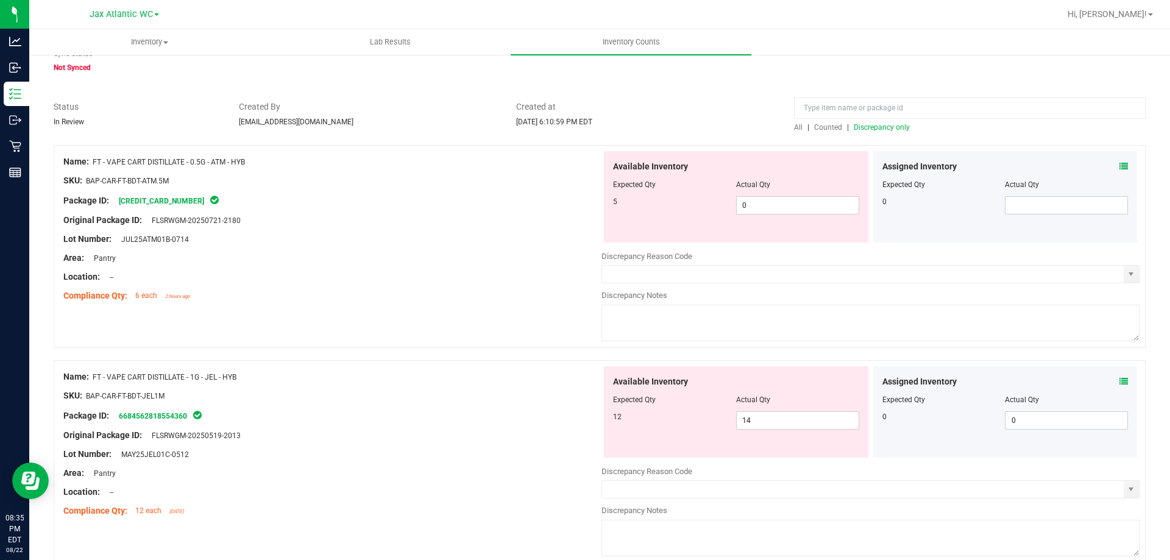
scroll to position [122, 0]
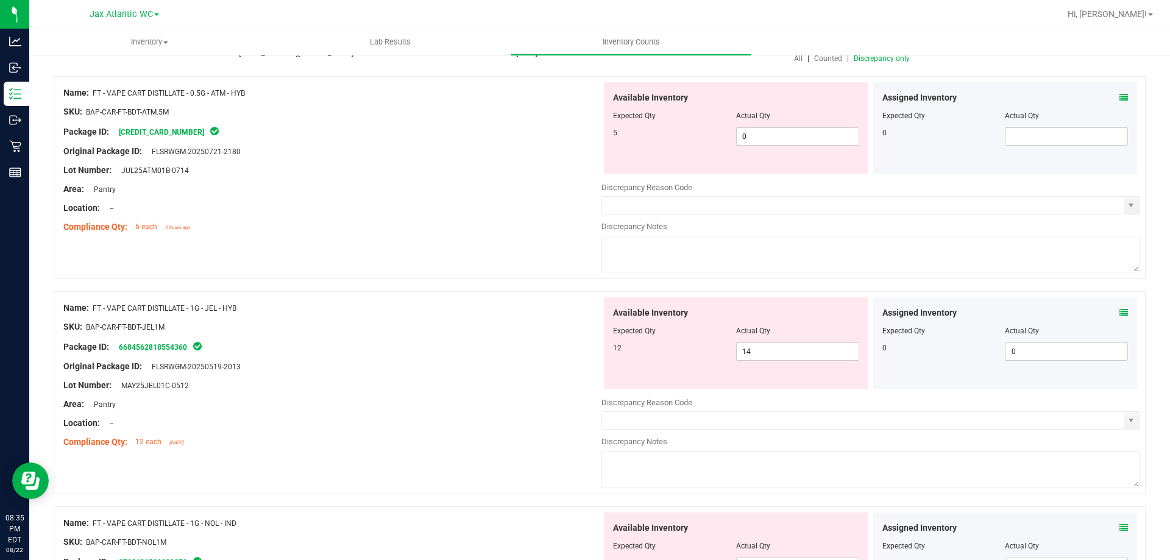
click at [1119, 311] on icon at bounding box center [1123, 312] width 9 height 9
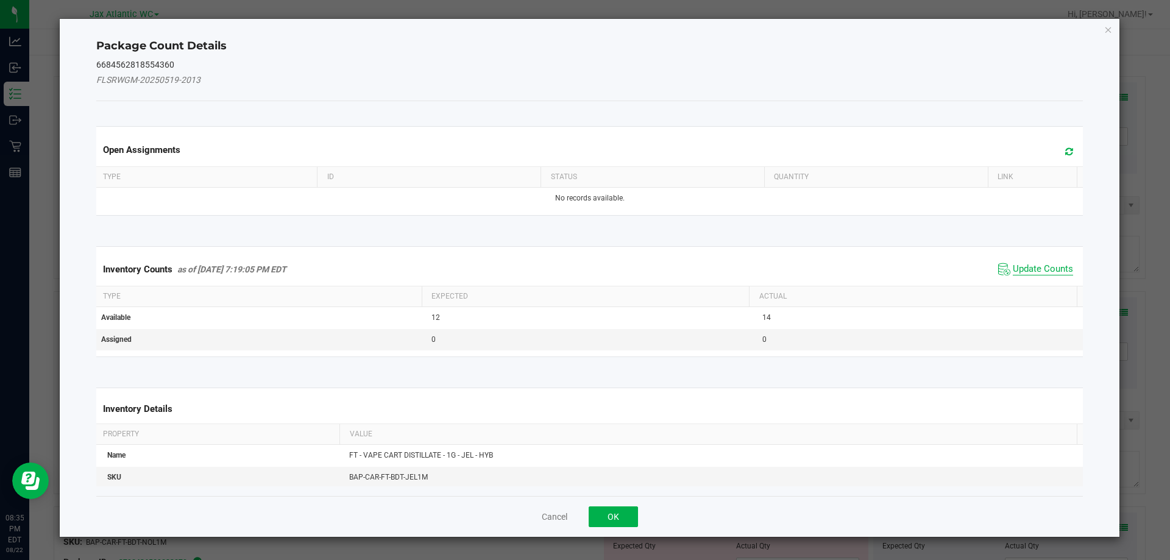
click at [1019, 271] on span "Update Counts" at bounding box center [1042, 269] width 60 height 12
click at [1019, 271] on kendo-grid "Inventory Counts as of [DATE] 7:19:05 PM EDT Update Counts Type Expected Actual…" at bounding box center [589, 301] width 1005 height 110
click at [1019, 285] on th "Actual" at bounding box center [913, 295] width 328 height 21
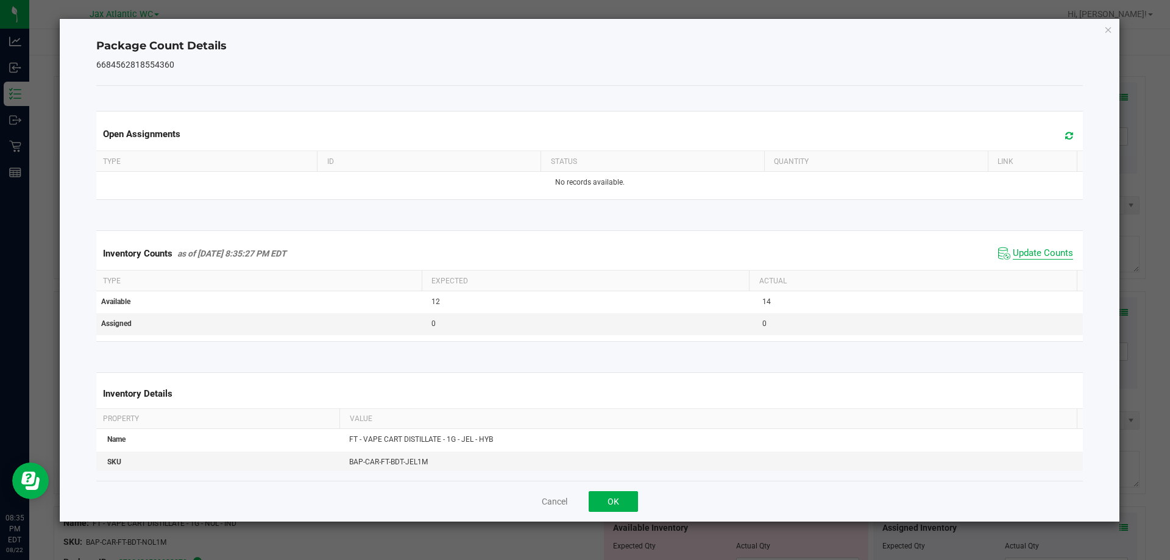
click at [1028, 256] on span "Update Counts" at bounding box center [1042, 253] width 60 height 12
click at [622, 500] on button "OK" at bounding box center [612, 501] width 49 height 21
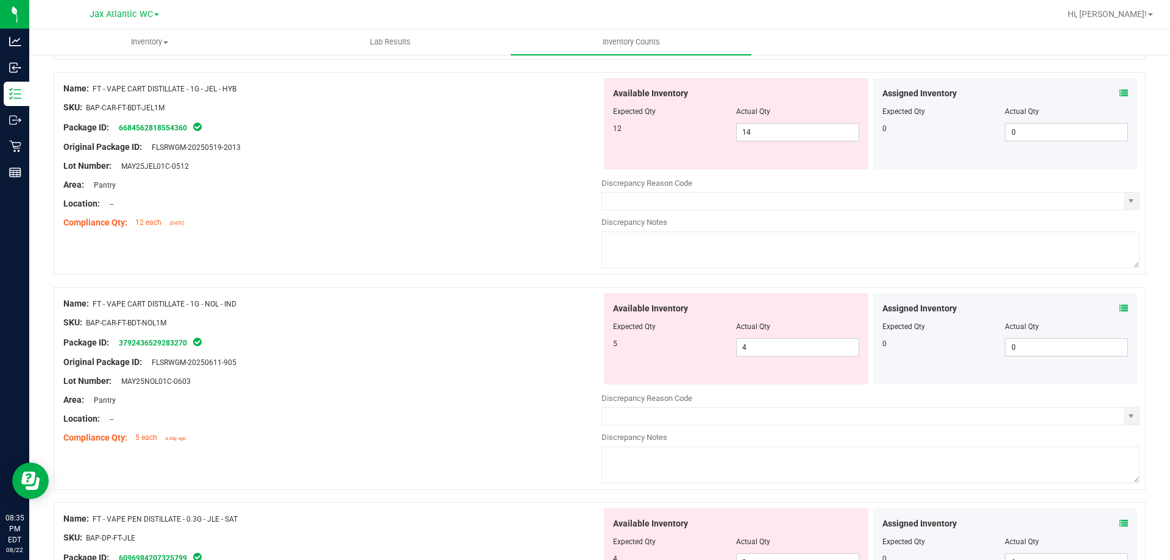
scroll to position [366, 0]
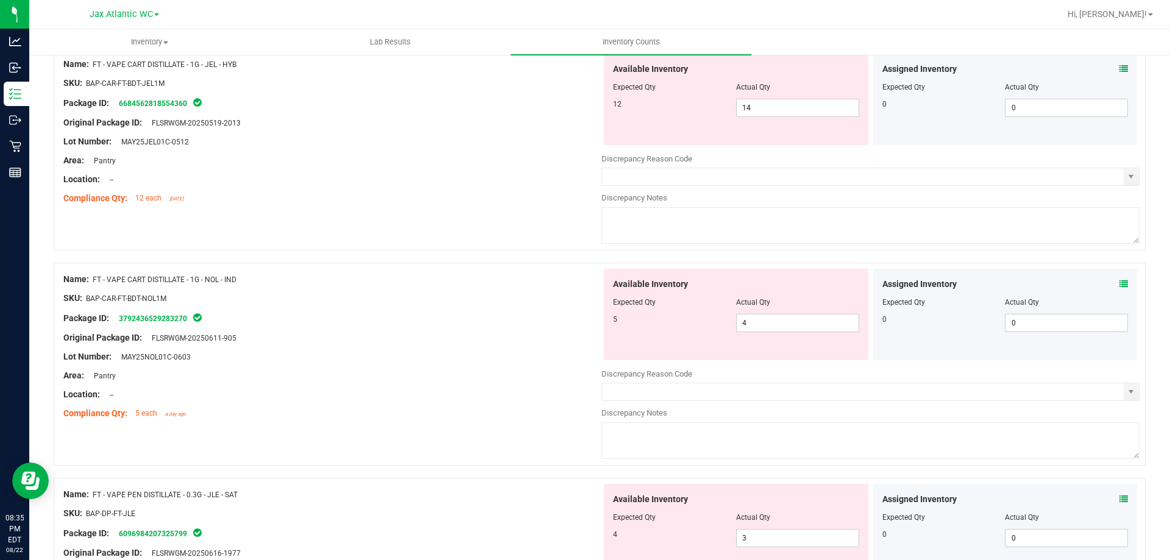
click at [1119, 280] on icon at bounding box center [1123, 284] width 9 height 9
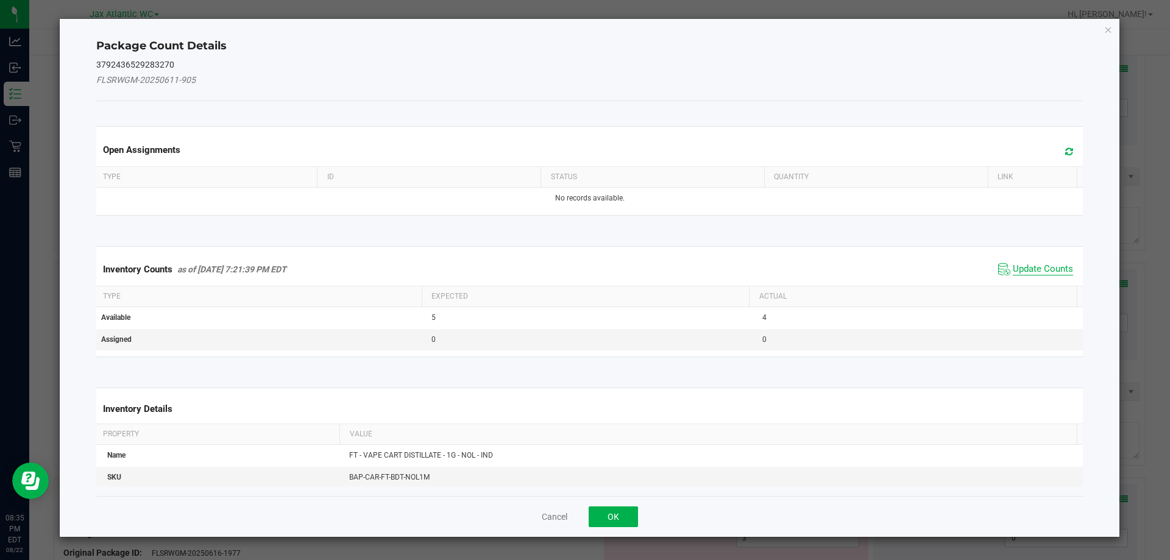
click at [1055, 267] on span "Update Counts" at bounding box center [1042, 269] width 60 height 12
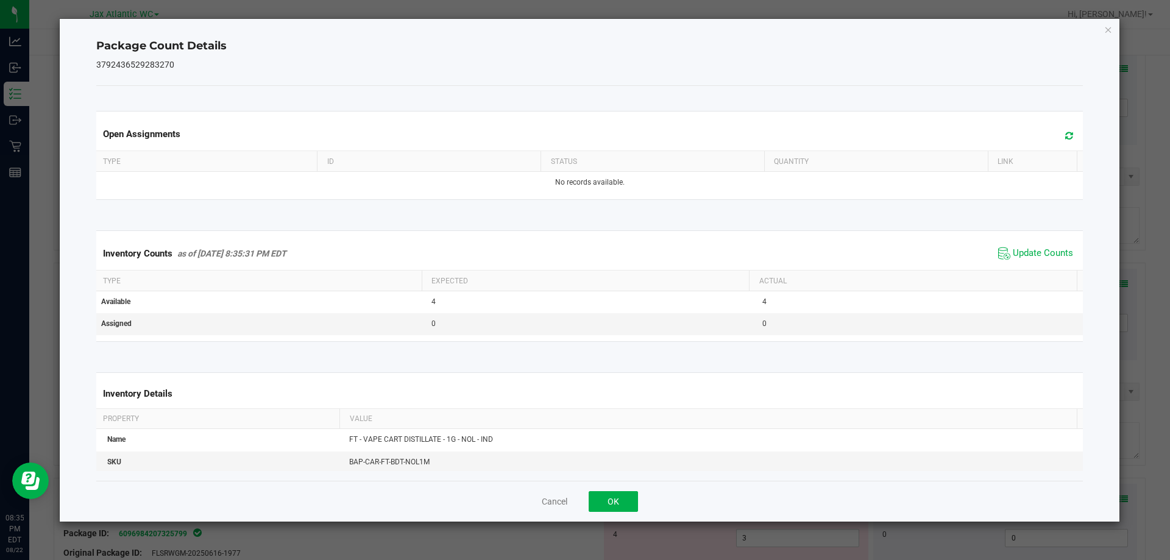
click at [1047, 265] on div "Inventory Counts as of [DATE] 8:35:31 PM EDT Update Counts" at bounding box center [590, 253] width 992 height 33
click at [1027, 250] on span "Update Counts" at bounding box center [1042, 253] width 60 height 12
click at [634, 501] on button "OK" at bounding box center [612, 501] width 49 height 21
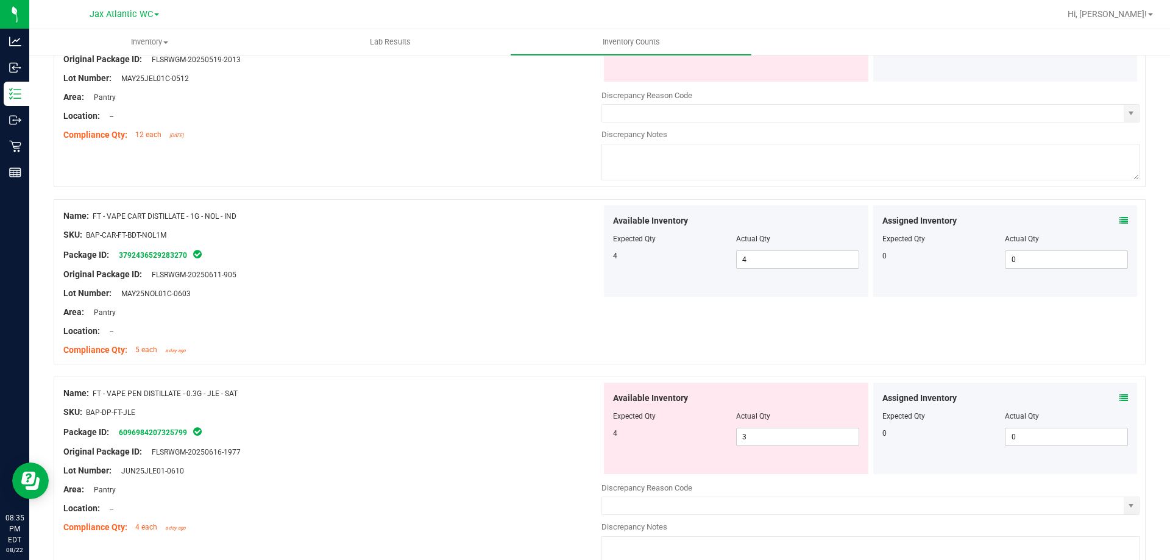
scroll to position [487, 0]
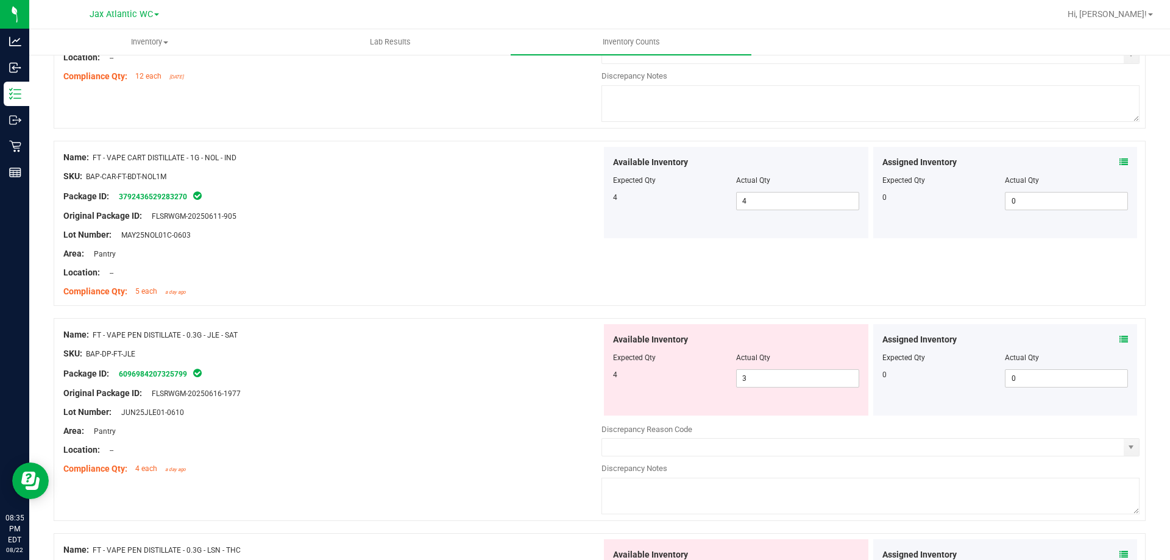
click at [1119, 338] on icon at bounding box center [1123, 339] width 9 height 9
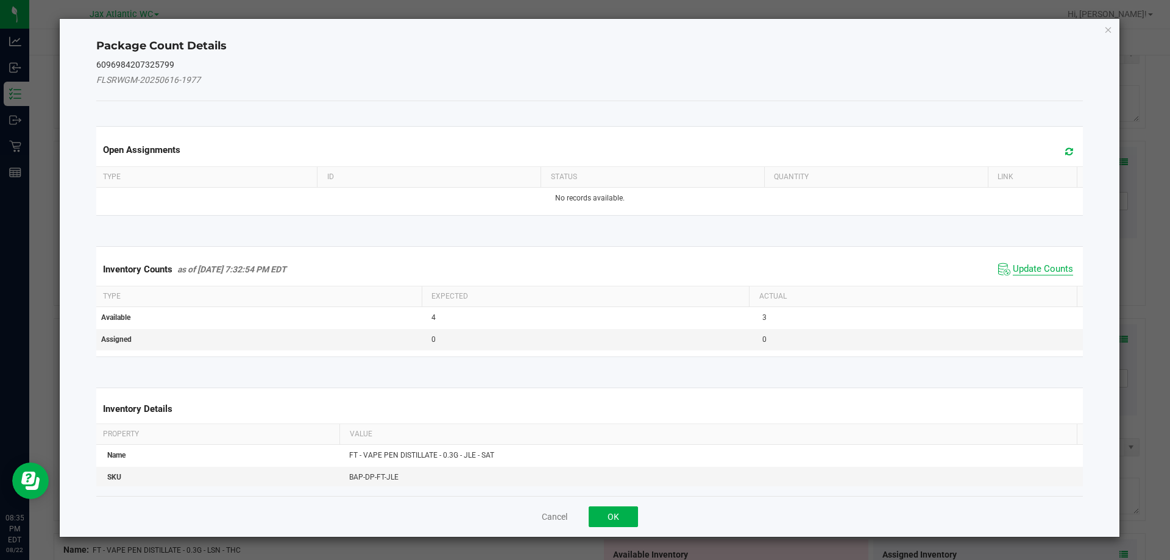
click at [1038, 263] on span "Update Counts" at bounding box center [1042, 269] width 60 height 12
click at [1038, 263] on div "Inventory Counts as of [DATE] 7:32:54 PM EDT Update Counts" at bounding box center [590, 269] width 992 height 32
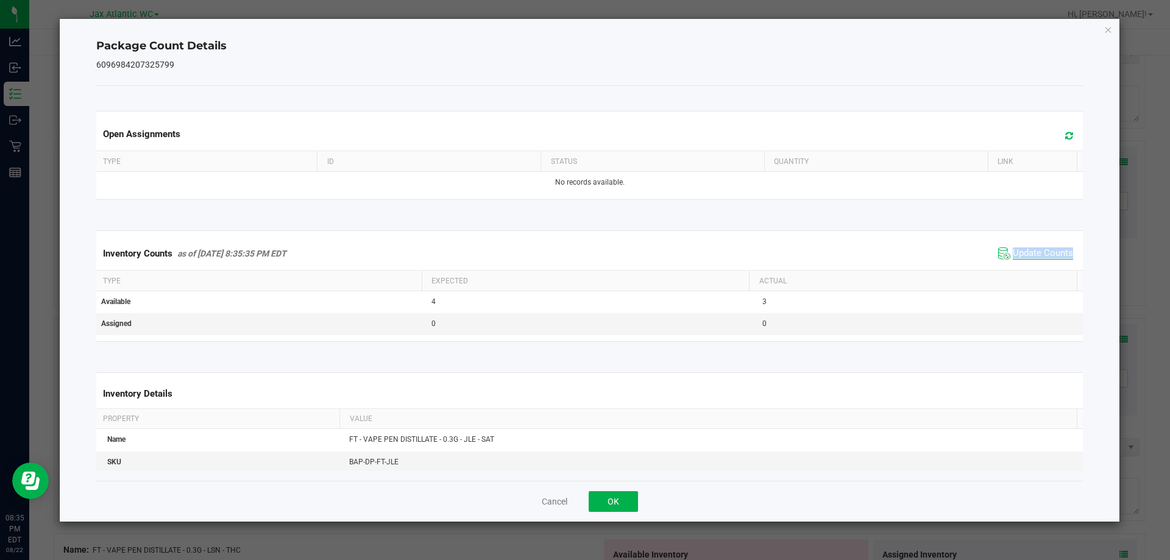
click at [1038, 263] on div "Inventory Counts as of [DATE] 8:35:35 PM EDT Update Counts" at bounding box center [590, 253] width 992 height 33
click at [1039, 254] on span "Update Counts" at bounding box center [1042, 253] width 60 height 12
click at [1039, 254] on span "Update Counts" at bounding box center [1042, 252] width 60 height 11
click at [604, 503] on button "OK" at bounding box center [612, 501] width 49 height 21
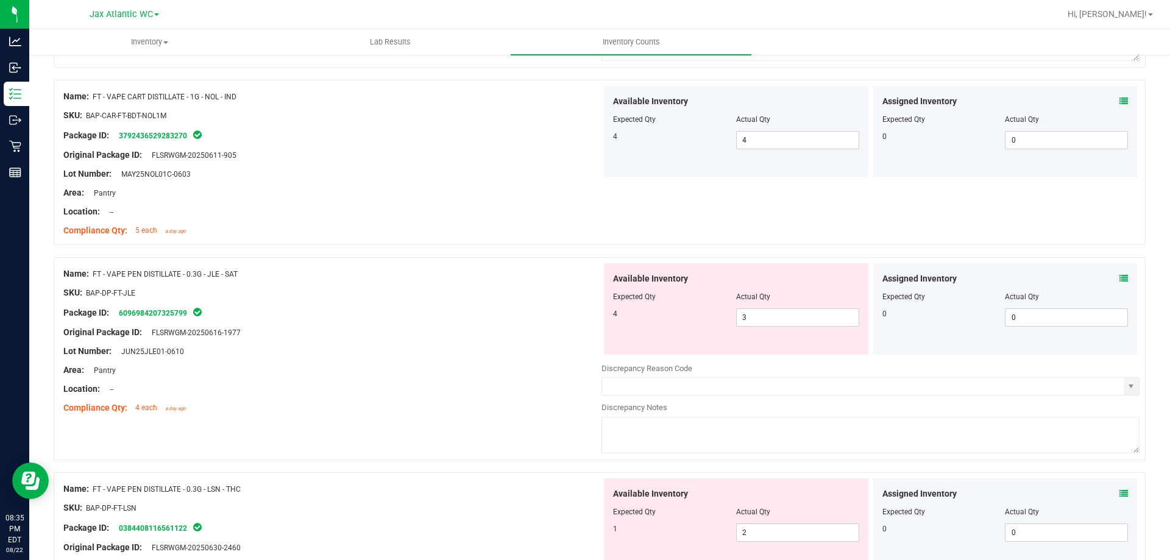
scroll to position [731, 0]
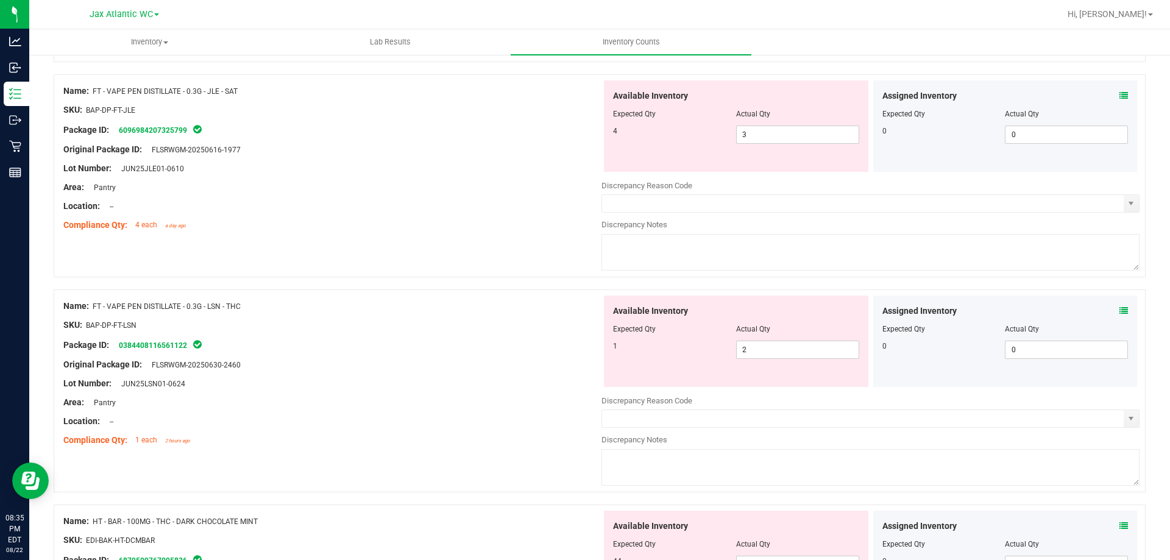
click at [1119, 308] on icon at bounding box center [1123, 310] width 9 height 9
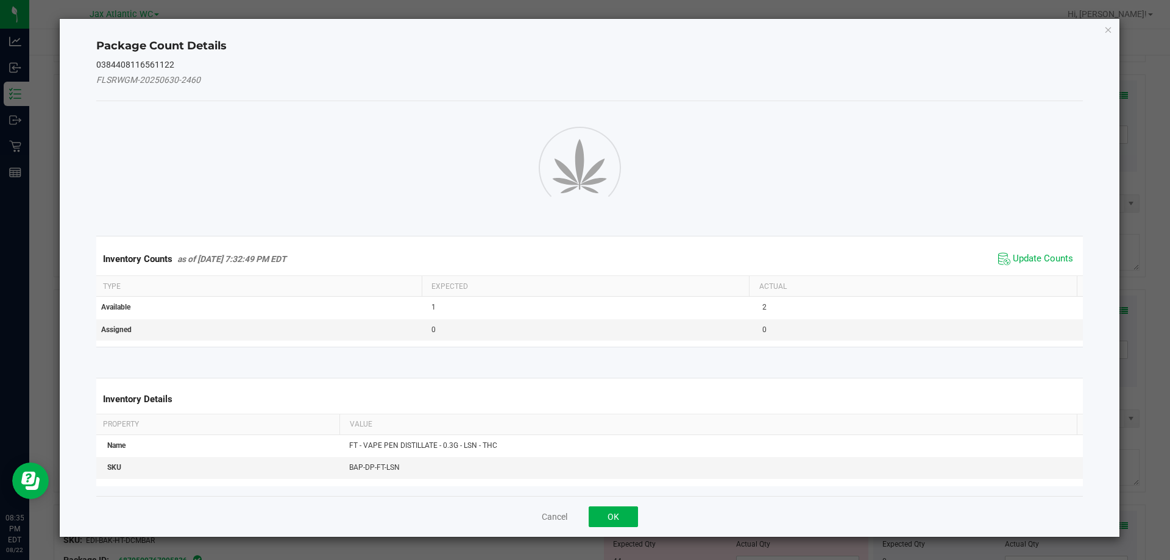
click at [1111, 308] on div "Package Count Details 0384408116561122 FLSRWGM-20250630-2460 Inventory Counts a…" at bounding box center [590, 278] width 1060 height 518
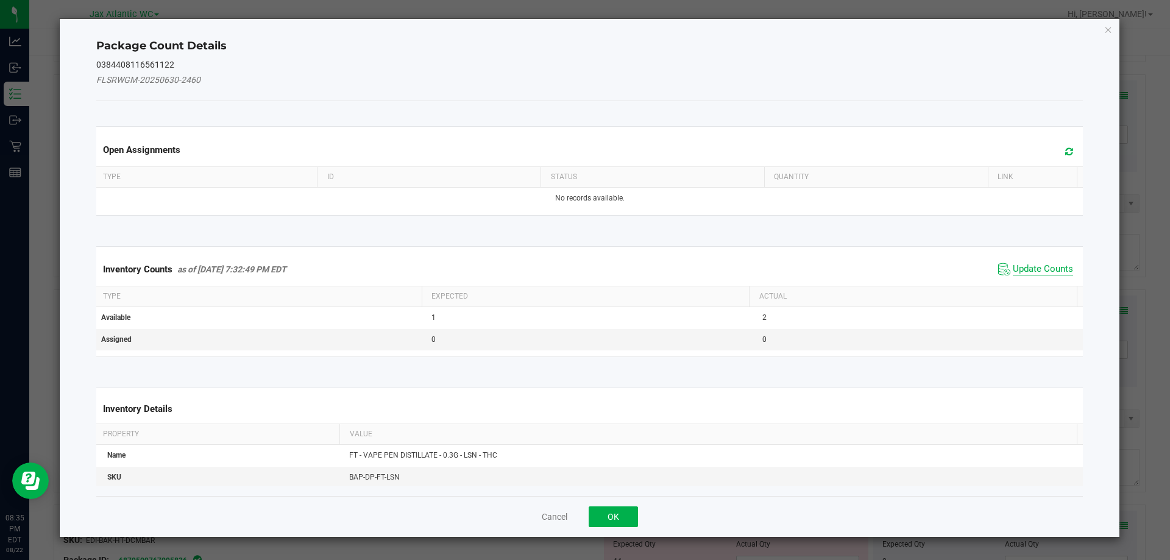
click at [1021, 266] on span "Update Counts" at bounding box center [1042, 269] width 60 height 12
click at [1021, 266] on div "Inventory Counts as of [DATE] 7:32:49 PM EDT Update Counts" at bounding box center [590, 269] width 992 height 32
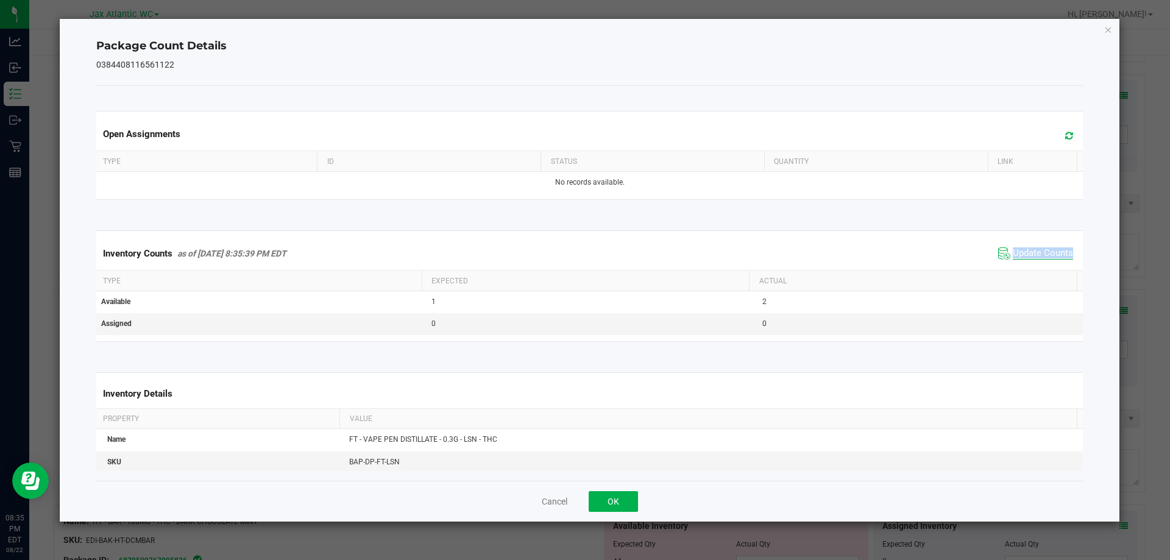
click at [1021, 266] on div "Inventory Counts as of [DATE] 8:35:39 PM EDT Update Counts" at bounding box center [590, 253] width 992 height 33
click at [1029, 252] on span "Update Counts" at bounding box center [1042, 253] width 60 height 12
click at [631, 495] on button "OK" at bounding box center [612, 501] width 49 height 21
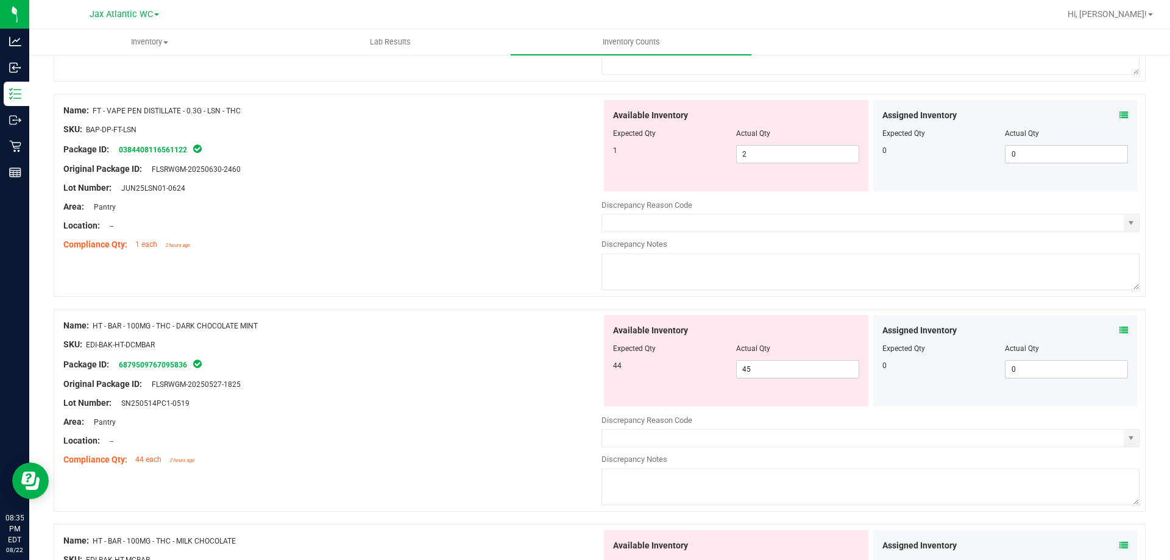
scroll to position [975, 0]
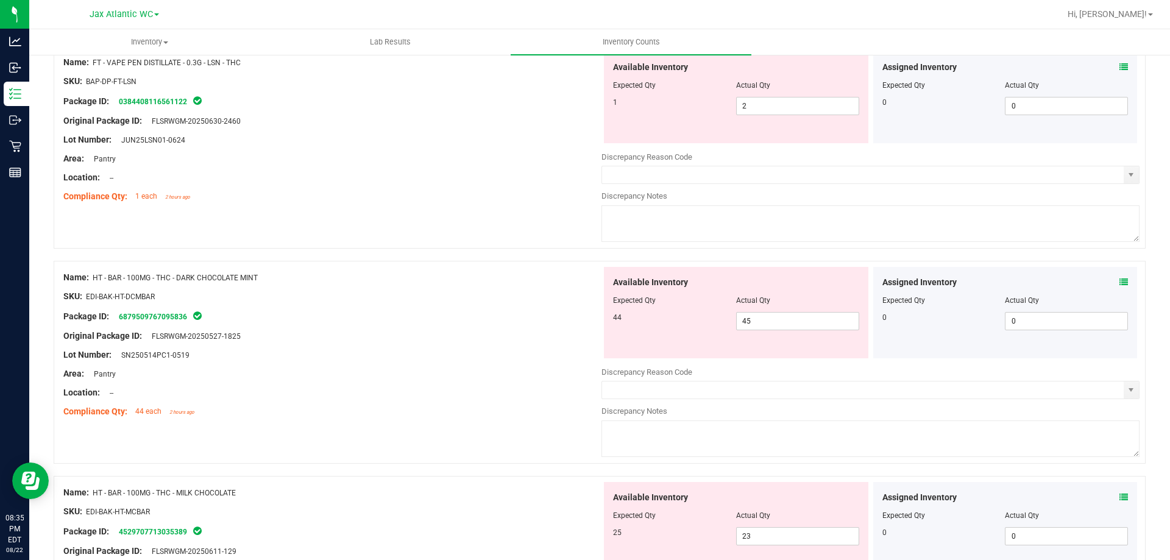
click at [1119, 282] on icon at bounding box center [1123, 282] width 9 height 9
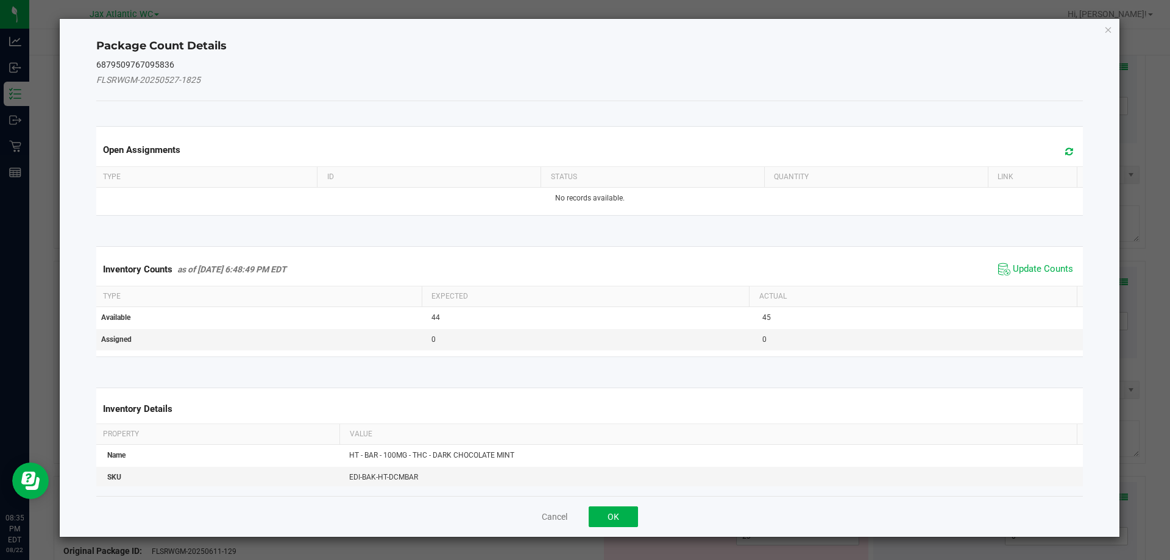
click at [1012, 256] on div "Inventory Counts as of [DATE] 6:48:49 PM EDT Update Counts" at bounding box center [590, 269] width 992 height 33
click at [1016, 267] on span "Update Counts" at bounding box center [1042, 269] width 60 height 12
click at [1016, 267] on div "Inventory Counts as of [DATE] 6:48:49 PM EDT Update Counts" at bounding box center [590, 269] width 992 height 32
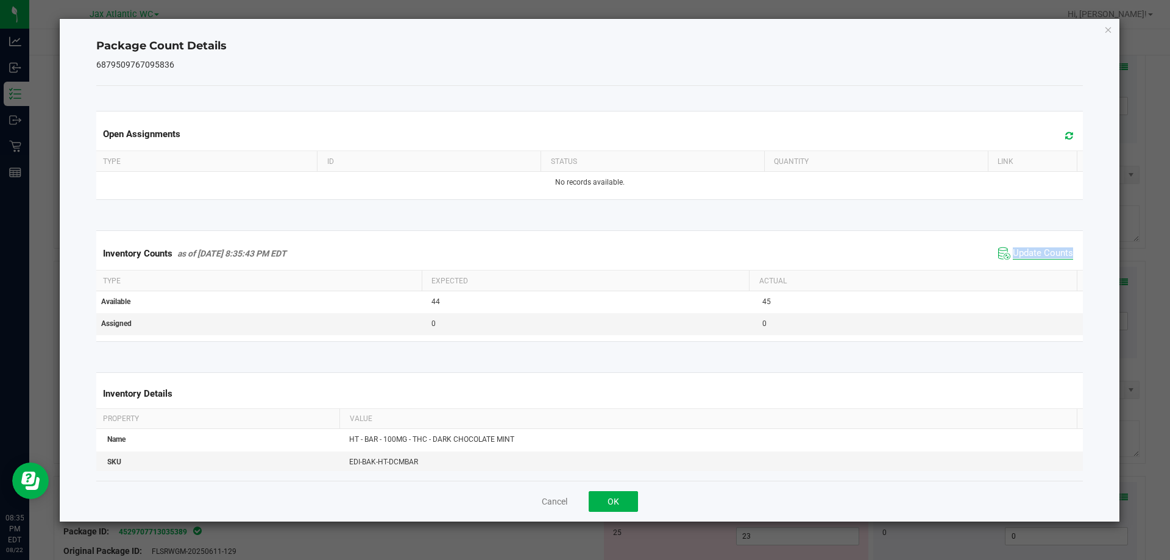
click at [1033, 253] on span "Update Counts" at bounding box center [1042, 253] width 60 height 12
click at [634, 493] on button "OK" at bounding box center [612, 501] width 49 height 21
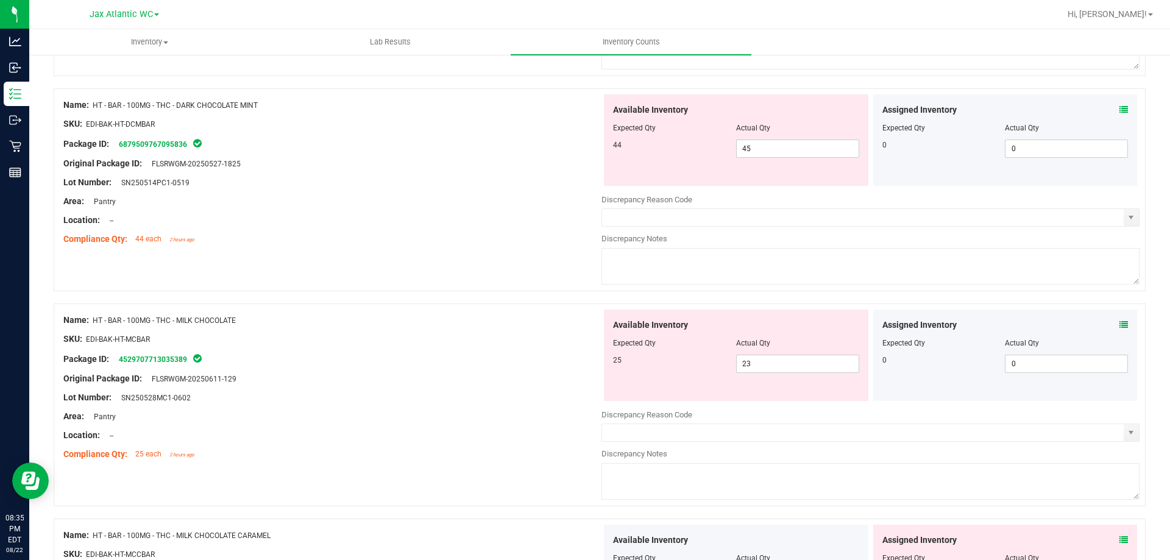
scroll to position [1157, 0]
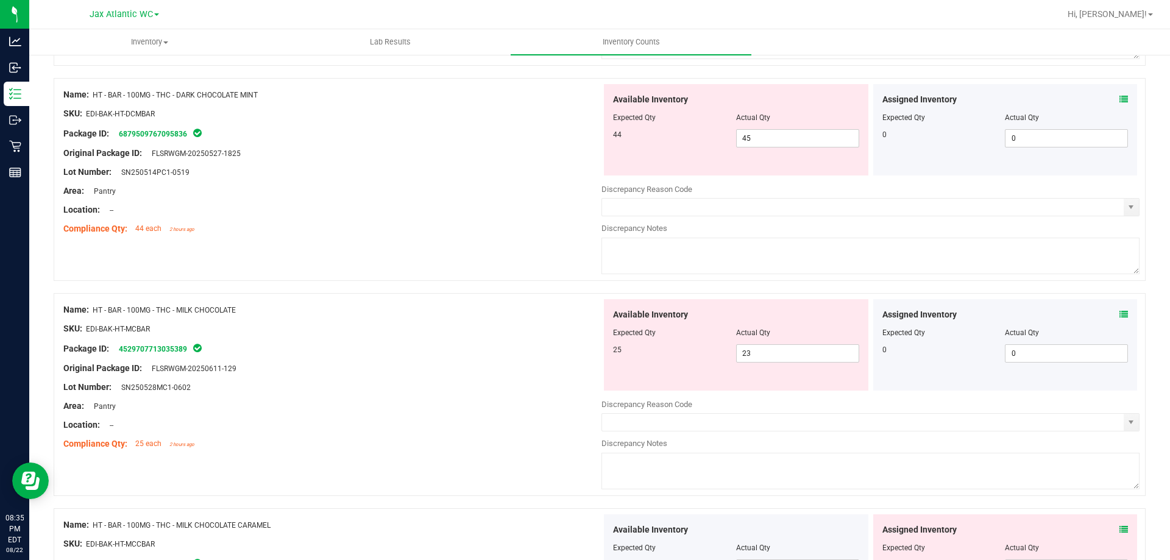
click at [1119, 311] on icon at bounding box center [1123, 314] width 9 height 9
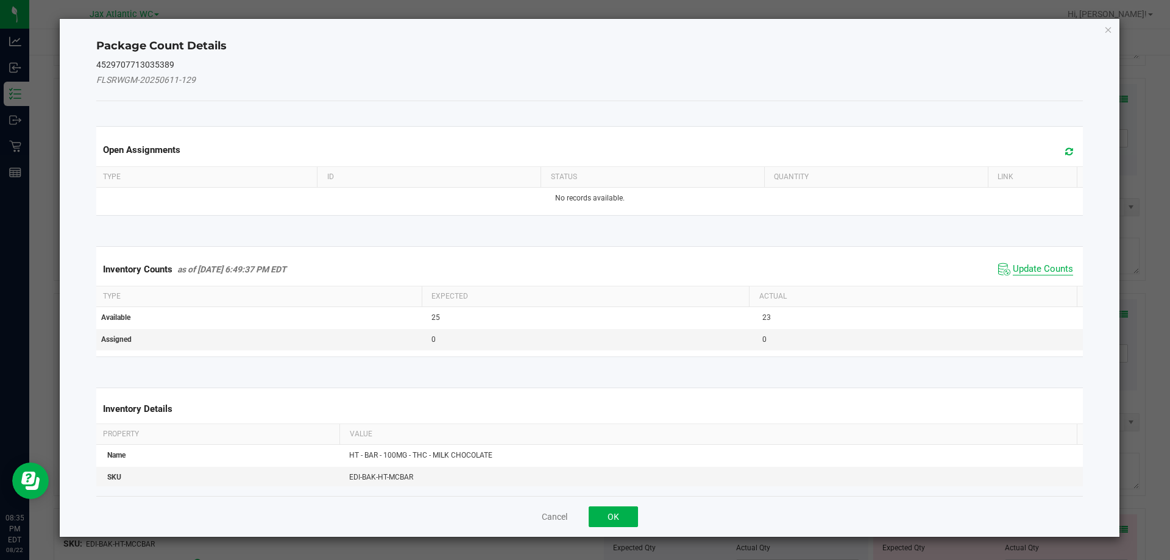
click at [1018, 274] on span "Update Counts" at bounding box center [1042, 269] width 60 height 12
click at [1018, 274] on kendo-grid "Inventory Counts as of [DATE] 6:49:37 PM EDT Update Counts Type Expected Actual…" at bounding box center [589, 301] width 1005 height 110
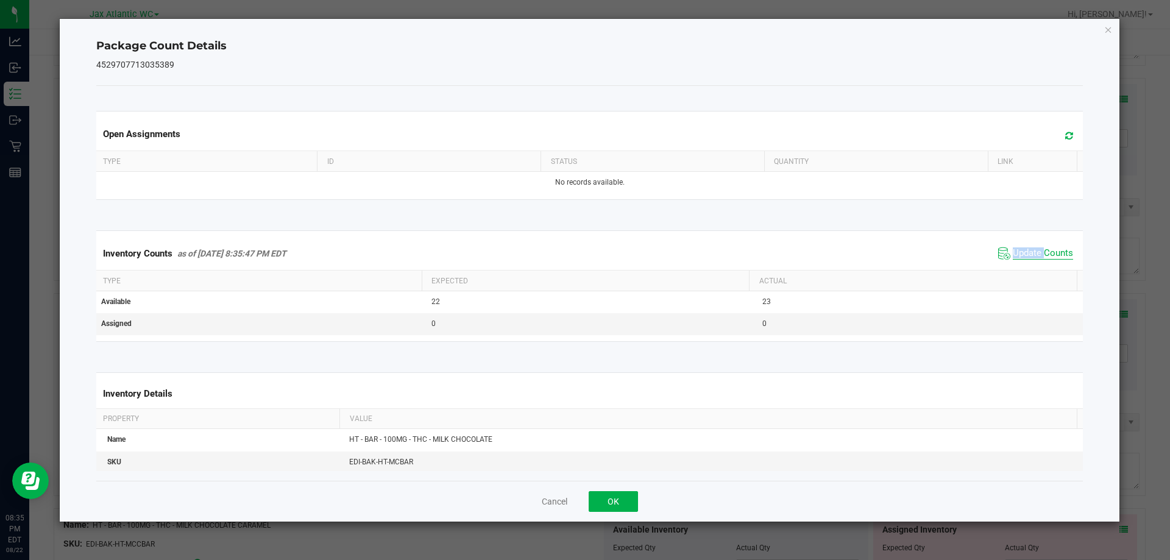
click at [1028, 256] on span "Update Counts" at bounding box center [1042, 253] width 60 height 12
click at [609, 504] on button "OK" at bounding box center [612, 501] width 49 height 21
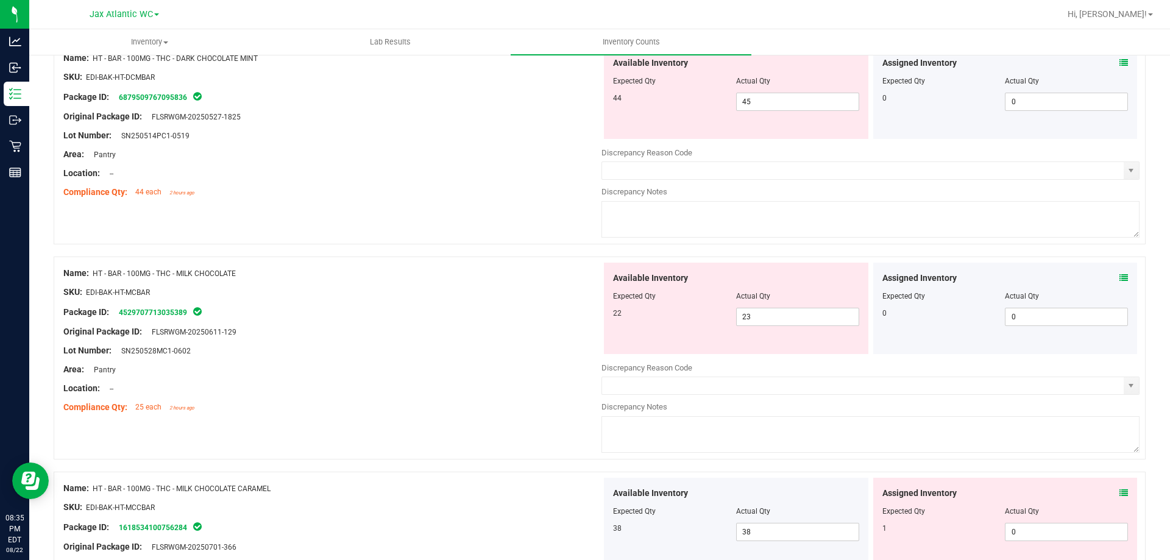
scroll to position [1279, 0]
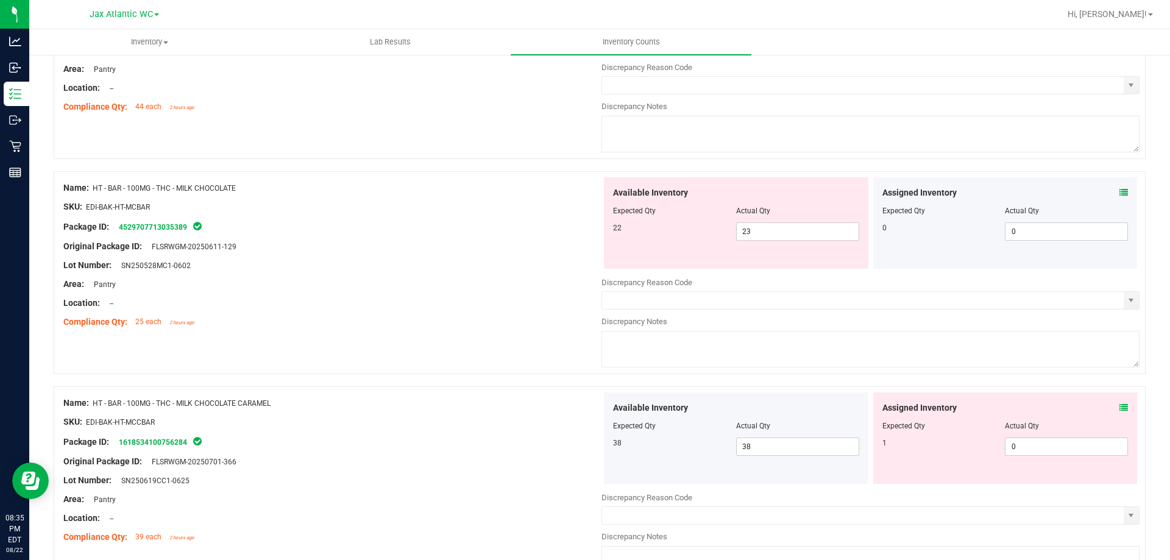
click at [1119, 409] on icon at bounding box center [1123, 407] width 9 height 9
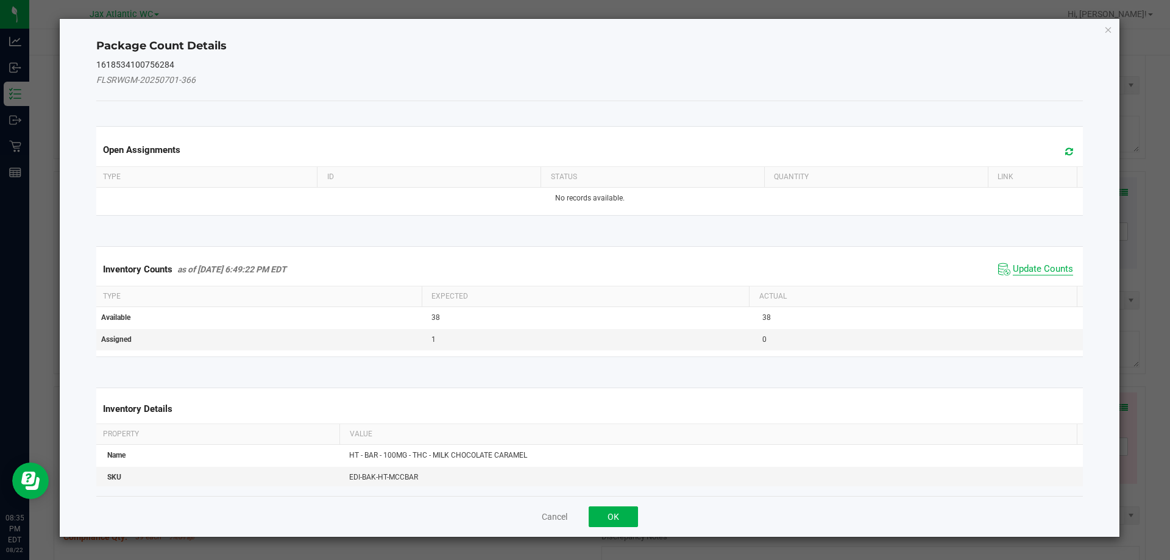
click at [1034, 264] on span "Update Counts" at bounding box center [1042, 269] width 60 height 12
click at [1034, 264] on div "Inventory Counts as of [DATE] 6:49:22 PM EDT Update Counts" at bounding box center [590, 269] width 992 height 32
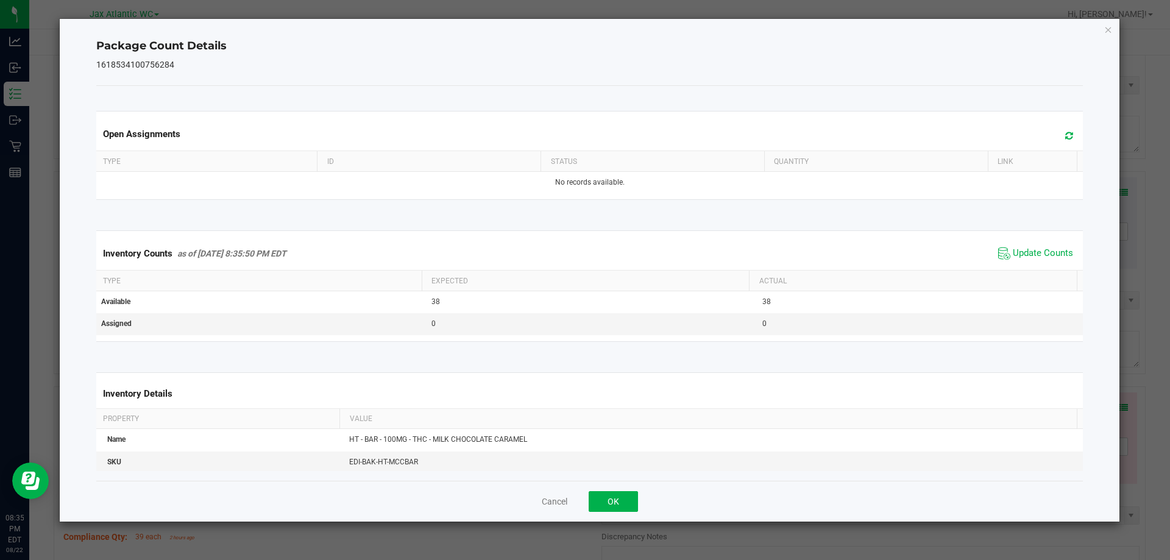
click at [1032, 241] on div "Inventory Counts as of [DATE] 8:35:50 PM EDT Update Counts" at bounding box center [590, 253] width 992 height 33
click at [1036, 250] on span "Update Counts" at bounding box center [1042, 253] width 60 height 12
click at [624, 502] on button "OK" at bounding box center [612, 501] width 49 height 21
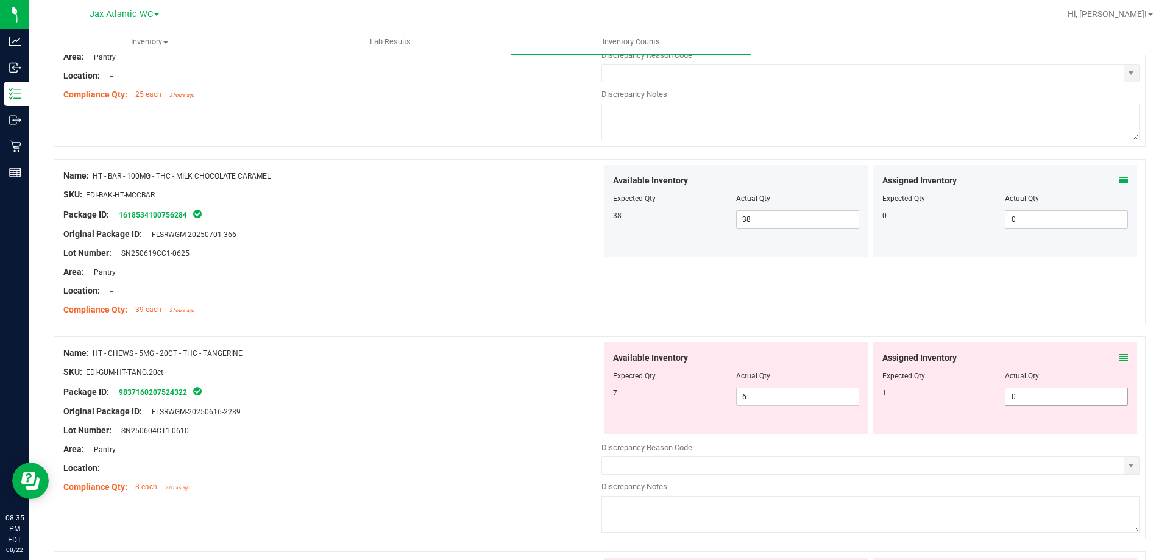
scroll to position [1584, 0]
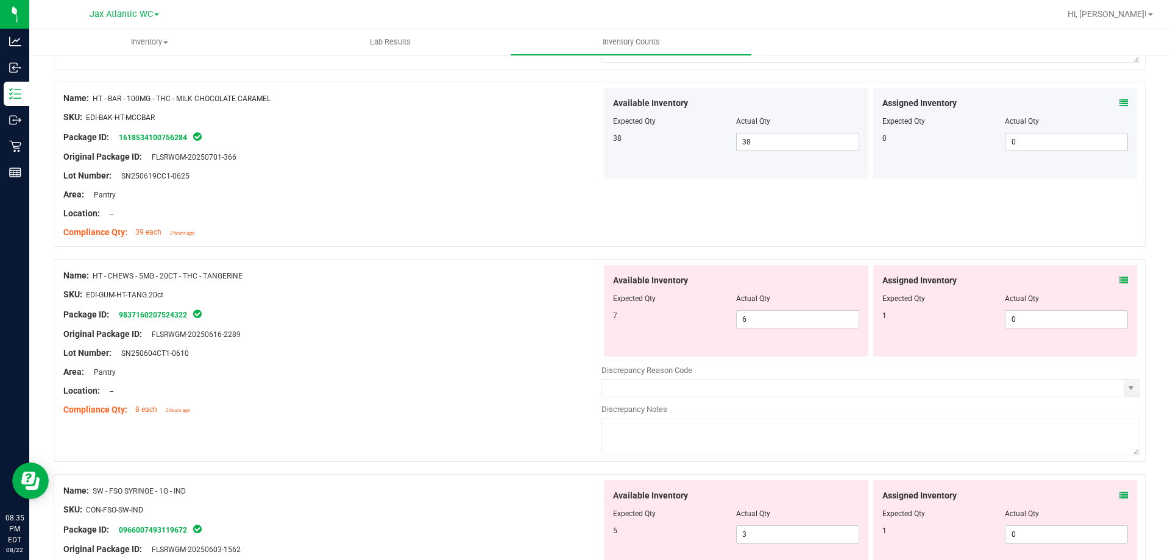
click at [1119, 284] on icon at bounding box center [1123, 280] width 9 height 9
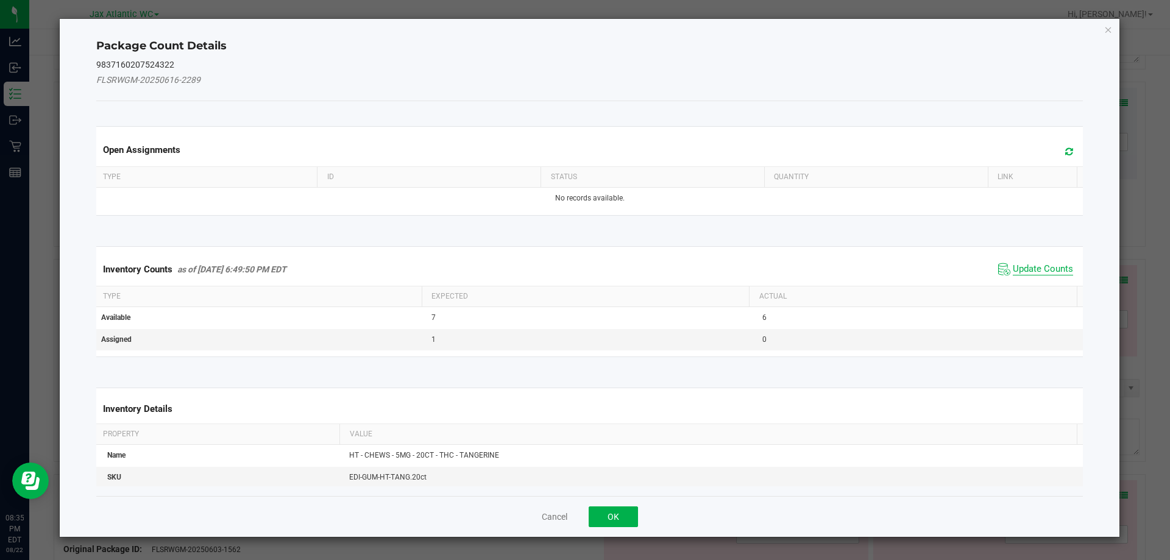
click at [1026, 267] on span "Update Counts" at bounding box center [1042, 269] width 60 height 12
click at [1026, 267] on div "Inventory Counts as of [DATE] 6:49:50 PM EDT Update Counts" at bounding box center [590, 269] width 992 height 33
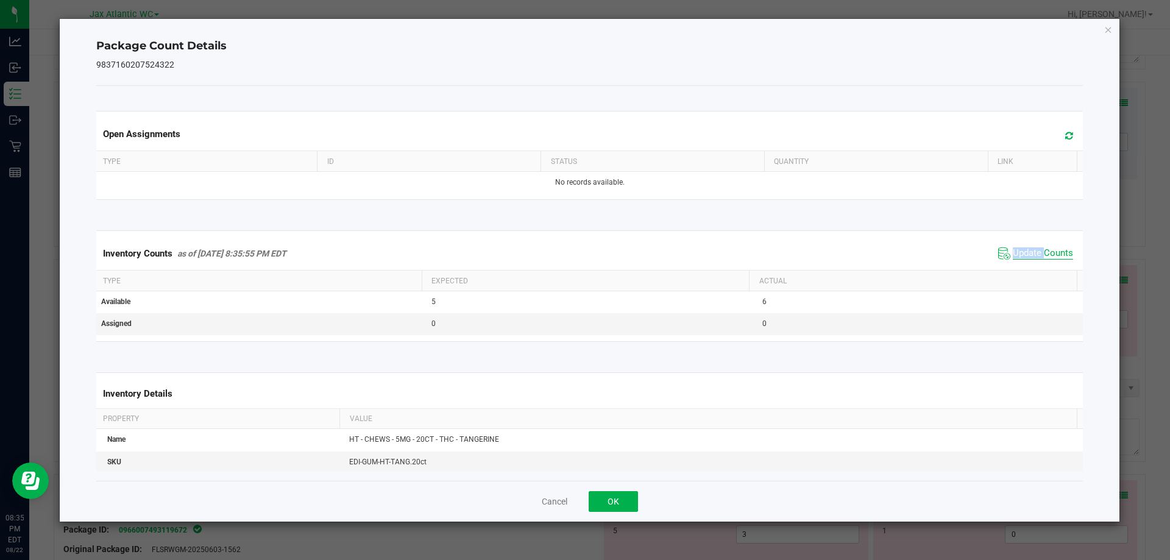
click at [1030, 250] on span "Update Counts" at bounding box center [1042, 253] width 60 height 12
click at [613, 496] on button "OK" at bounding box center [612, 501] width 49 height 21
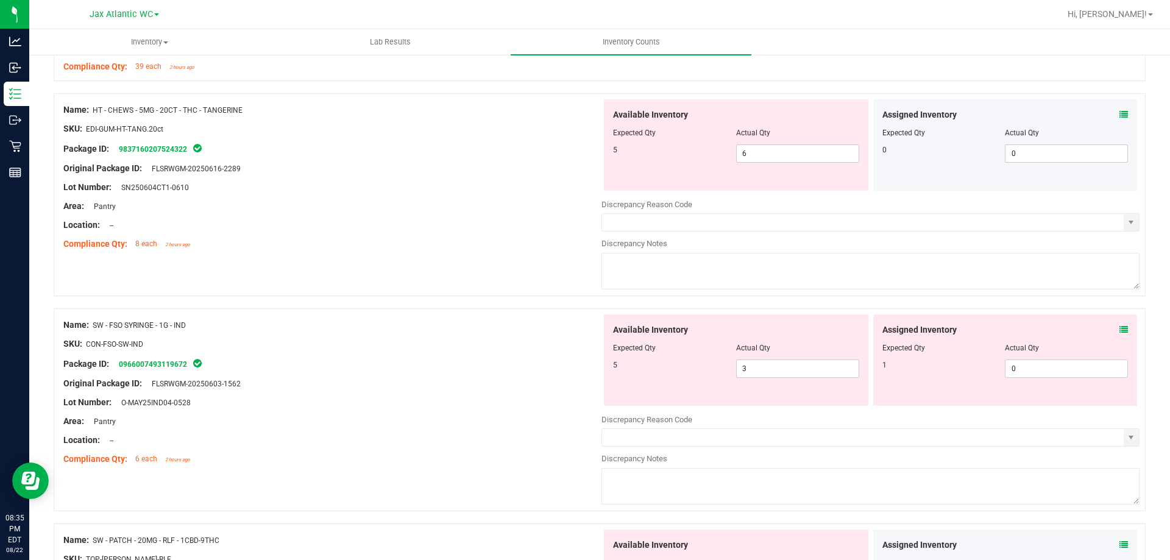
scroll to position [1767, 0]
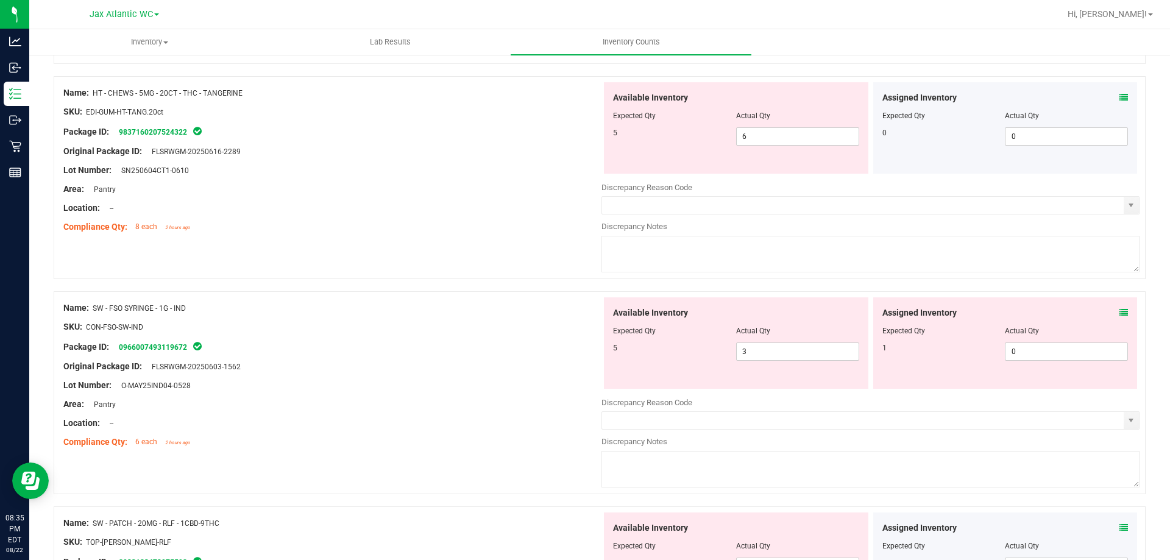
click at [1119, 313] on icon at bounding box center [1123, 312] width 9 height 9
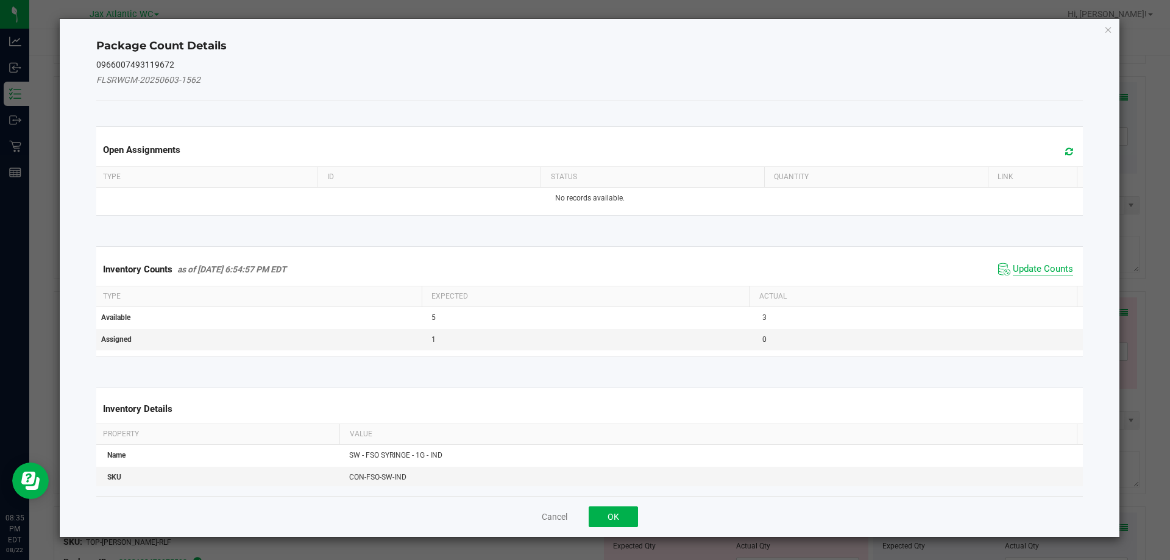
click at [1022, 267] on span "Update Counts" at bounding box center [1042, 269] width 60 height 12
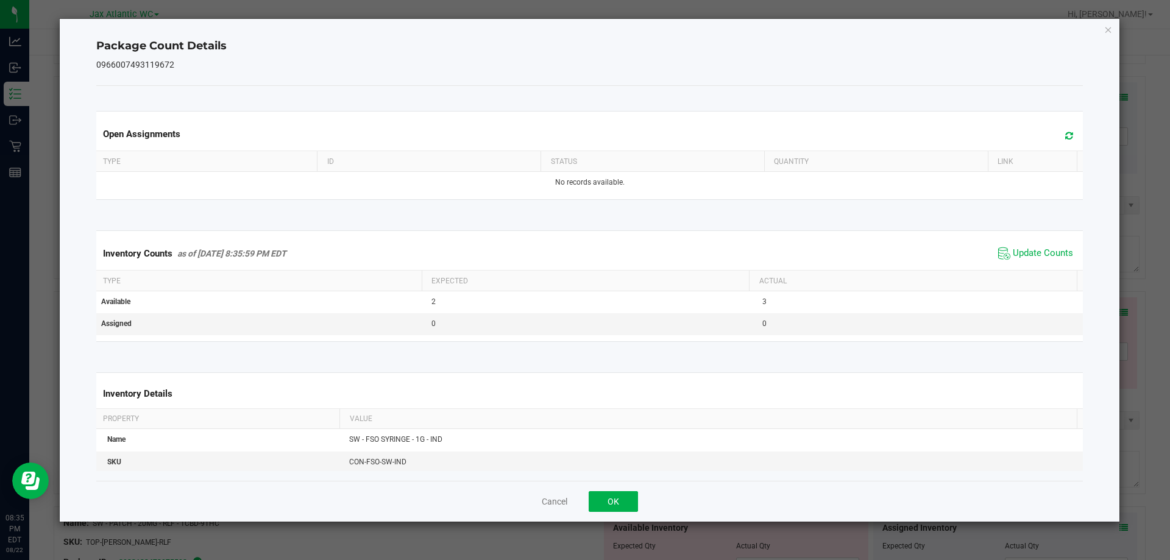
click at [1028, 260] on span "Update Counts" at bounding box center [1035, 253] width 81 height 18
click at [612, 491] on button "OK" at bounding box center [612, 501] width 49 height 21
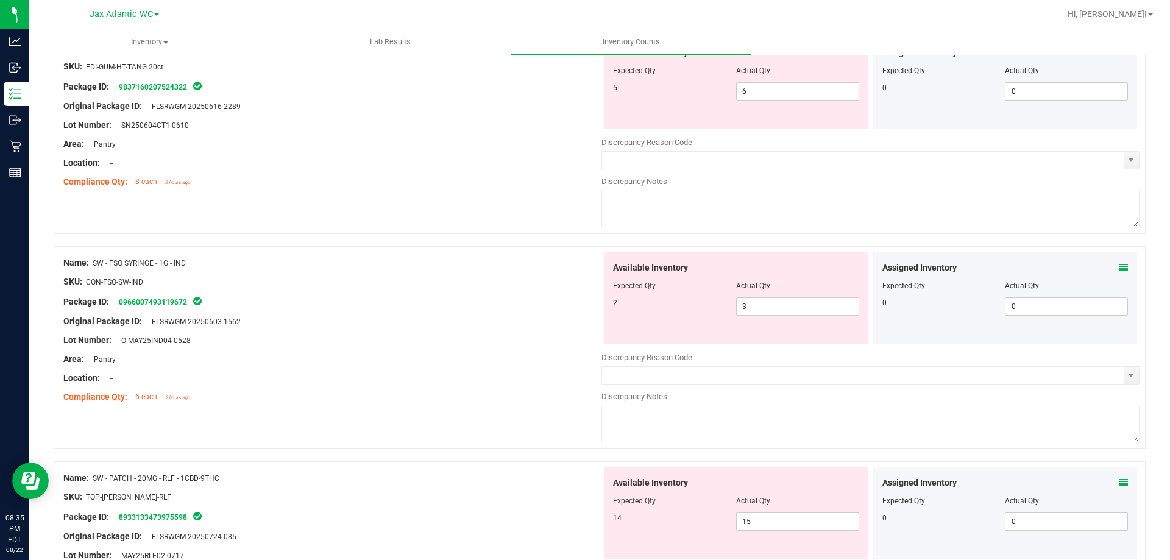
scroll to position [2010, 0]
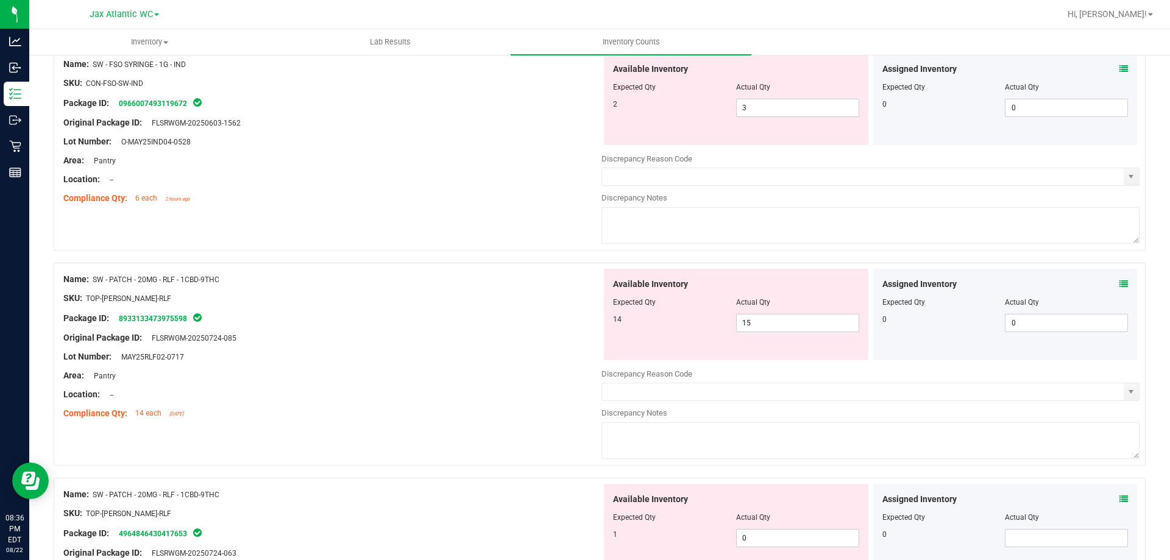
click at [1119, 284] on icon at bounding box center [1123, 284] width 9 height 9
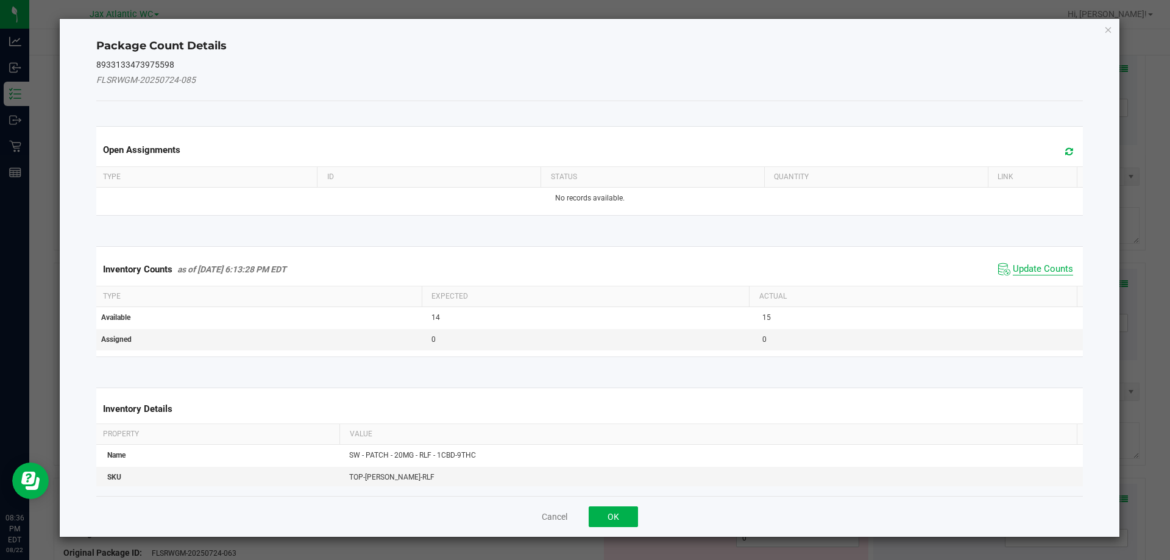
click at [1044, 268] on span "Update Counts" at bounding box center [1042, 269] width 60 height 12
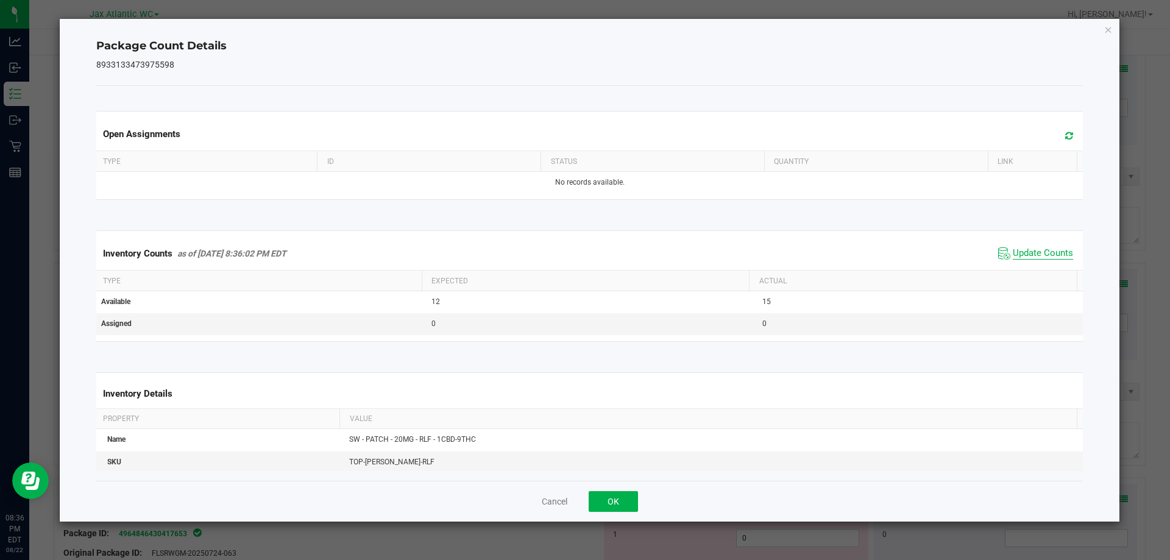
click at [1030, 260] on span "Update Counts" at bounding box center [1042, 253] width 60 height 12
click at [612, 498] on button "OK" at bounding box center [612, 501] width 49 height 21
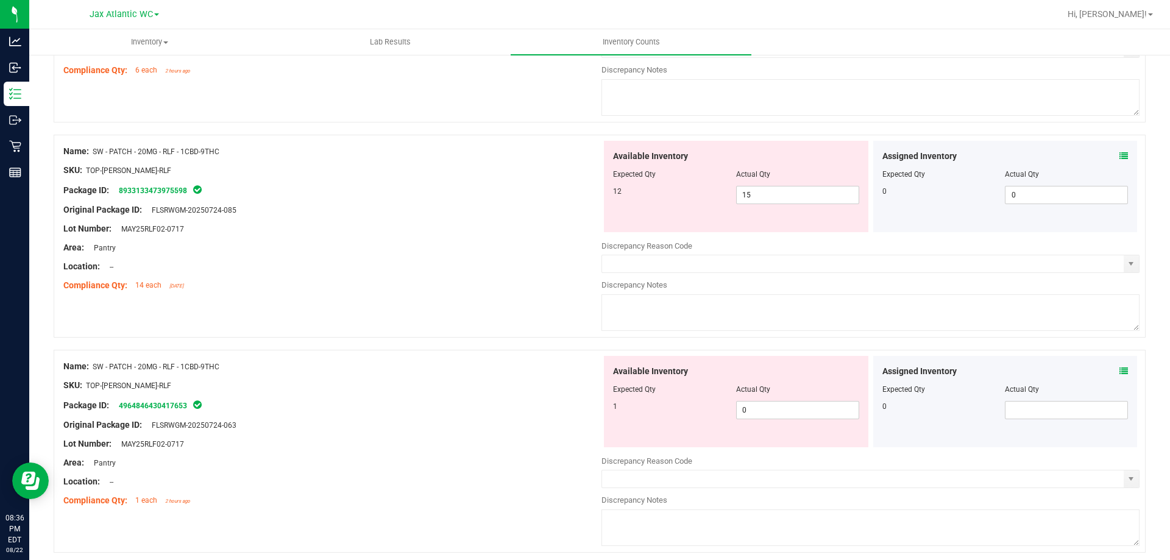
scroll to position [2254, 0]
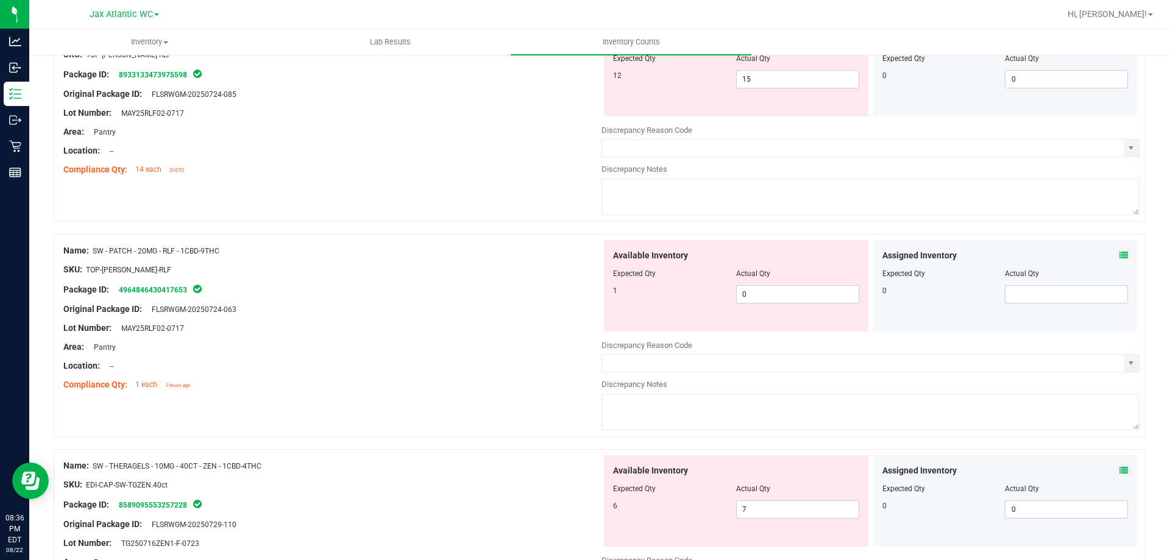
click at [1119, 254] on icon at bounding box center [1123, 255] width 9 height 9
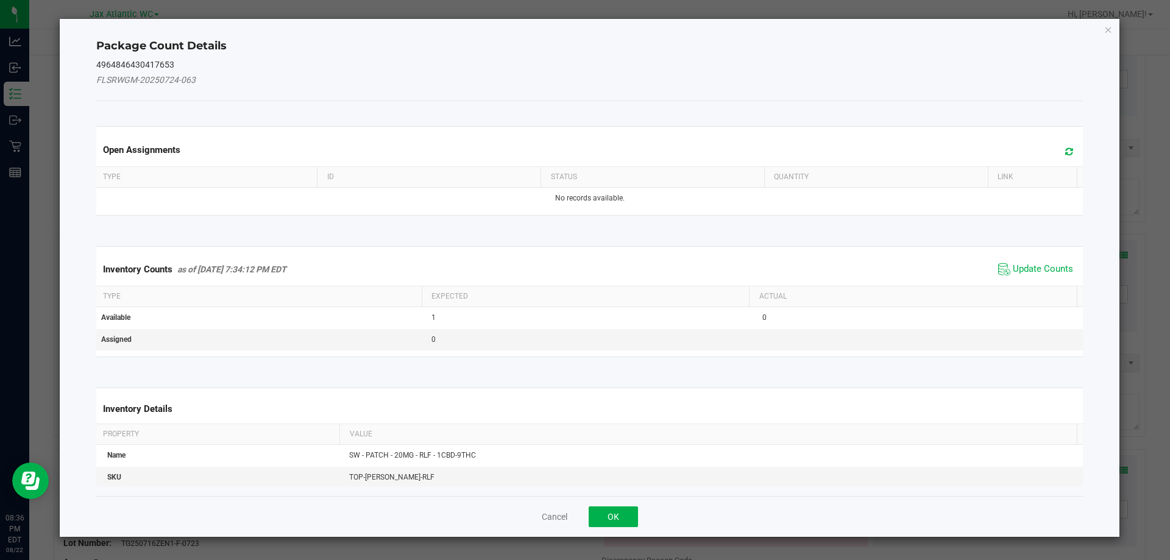
click at [1029, 260] on span "Update Counts" at bounding box center [1035, 269] width 81 height 18
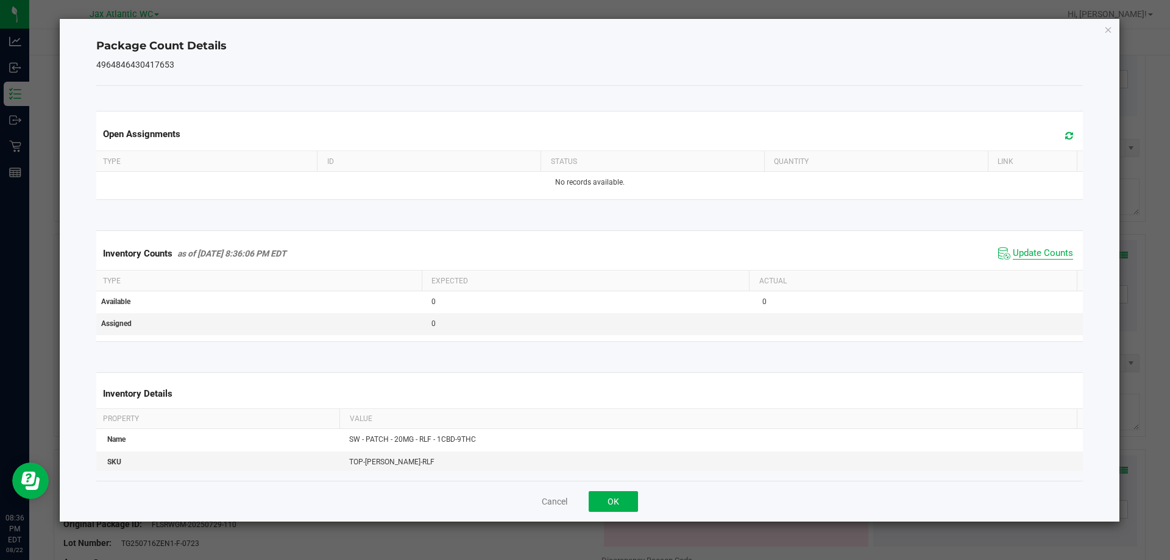
click at [1036, 251] on span "Update Counts" at bounding box center [1042, 253] width 60 height 12
click at [604, 501] on button "OK" at bounding box center [612, 501] width 49 height 21
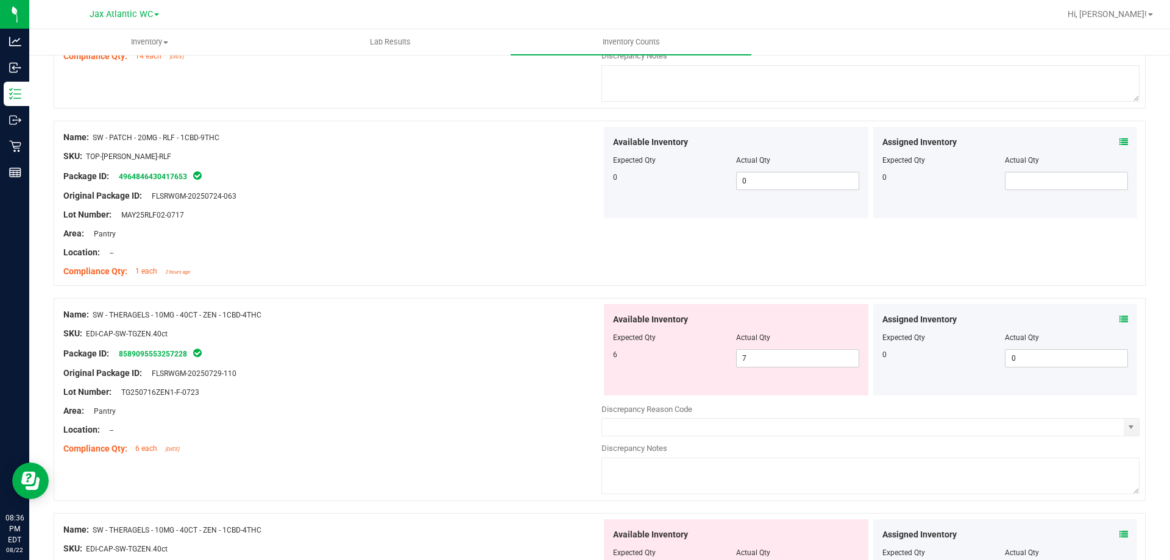
scroll to position [2376, 0]
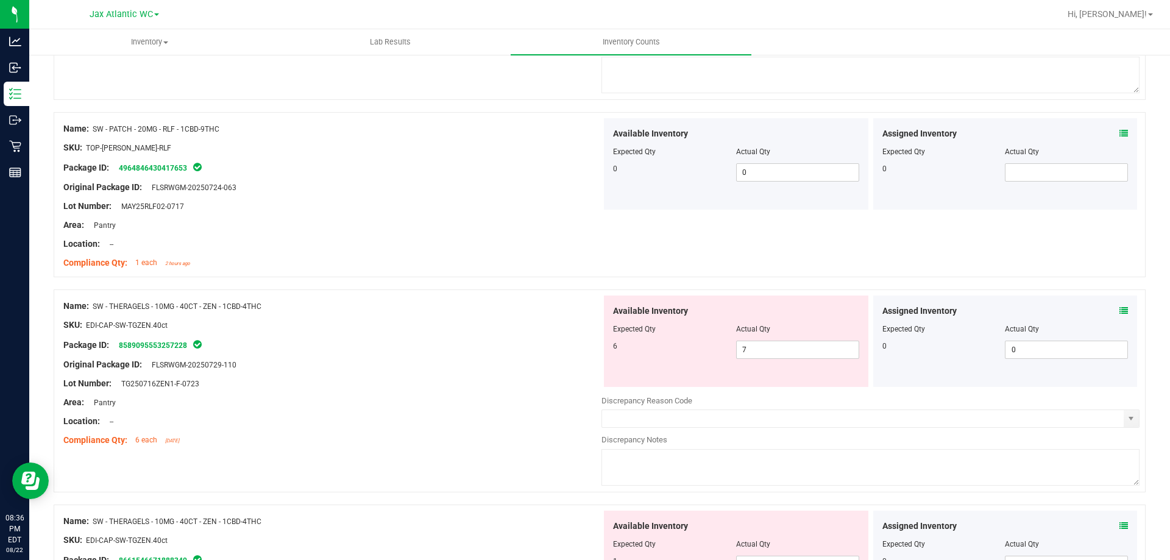
click at [1119, 313] on icon at bounding box center [1123, 310] width 9 height 9
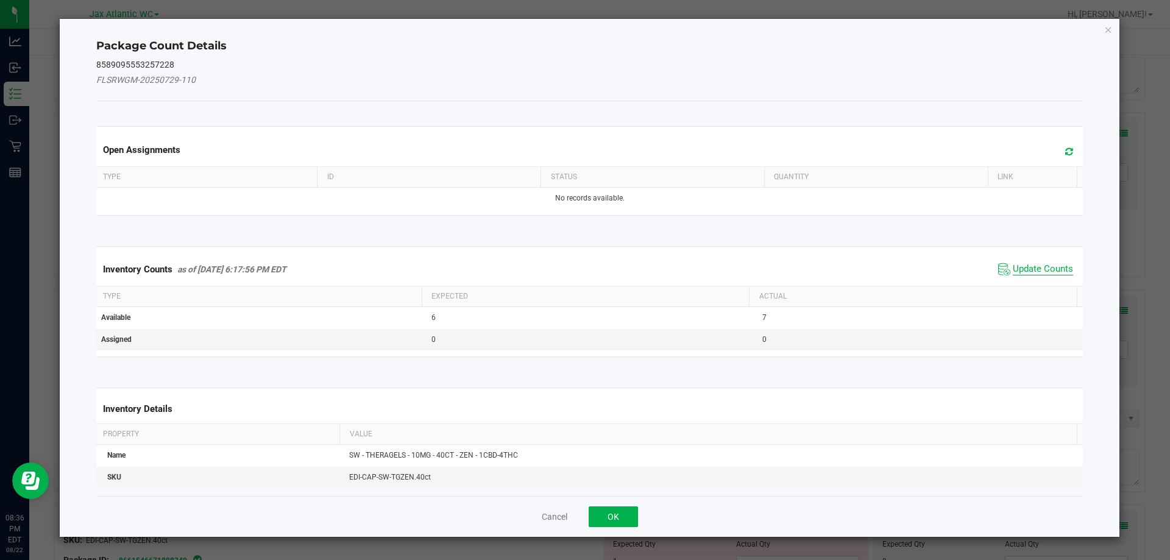
click at [1031, 271] on span "Update Counts" at bounding box center [1042, 269] width 60 height 12
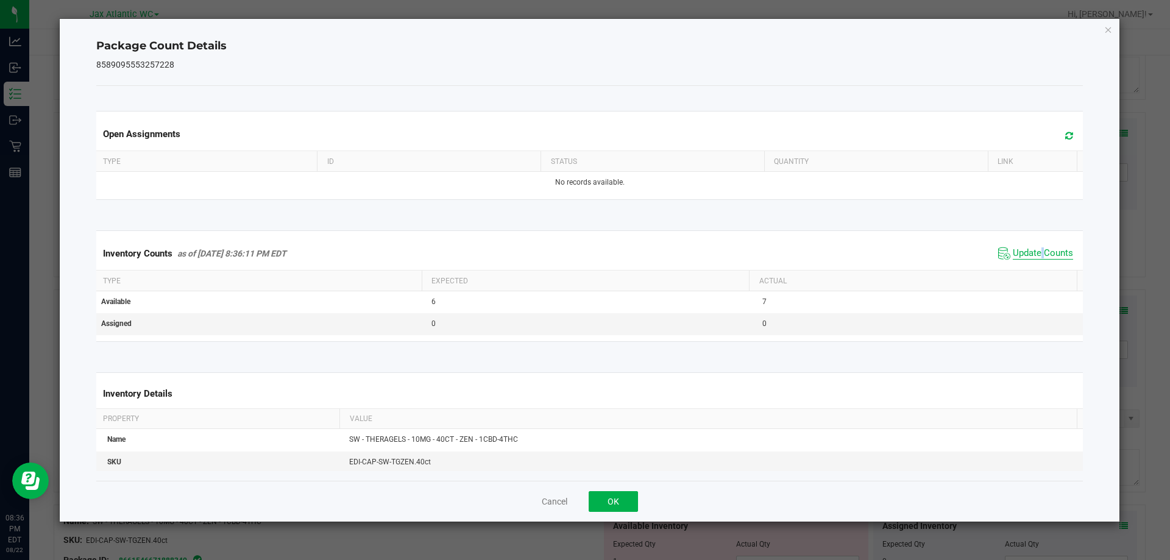
click at [1031, 271] on kendo-grid "Inventory Counts as of [DATE] 8:36:11 PM EDT Update Counts Type Expected Actual…" at bounding box center [589, 285] width 1005 height 111
click at [1030, 260] on span "Update Counts" at bounding box center [1042, 253] width 60 height 12
click at [1030, 260] on span "Update Counts" at bounding box center [1037, 252] width 78 height 17
click at [606, 500] on button "OK" at bounding box center [612, 501] width 49 height 21
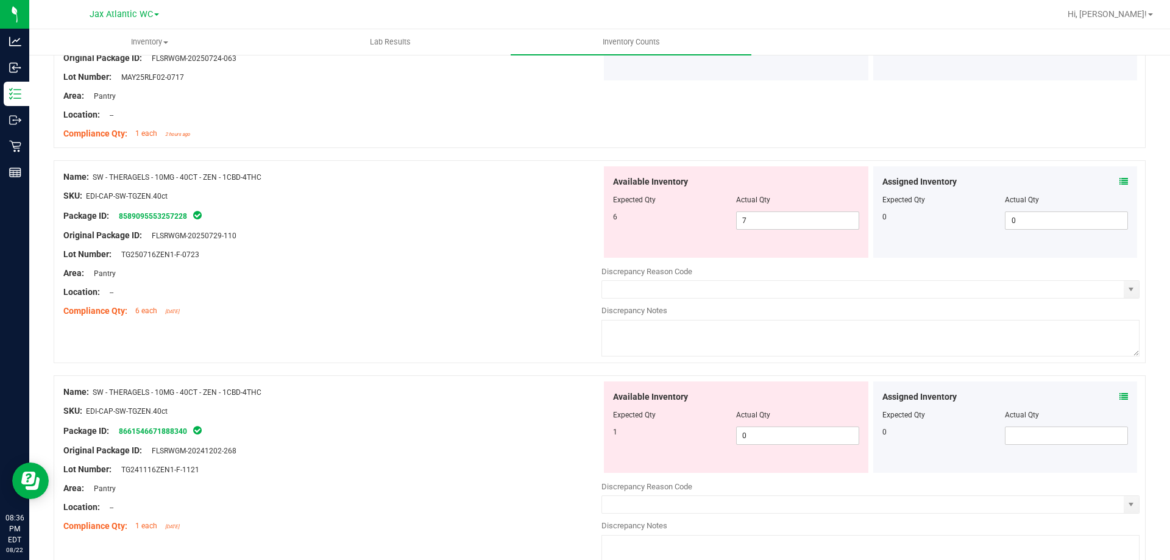
scroll to position [2559, 0]
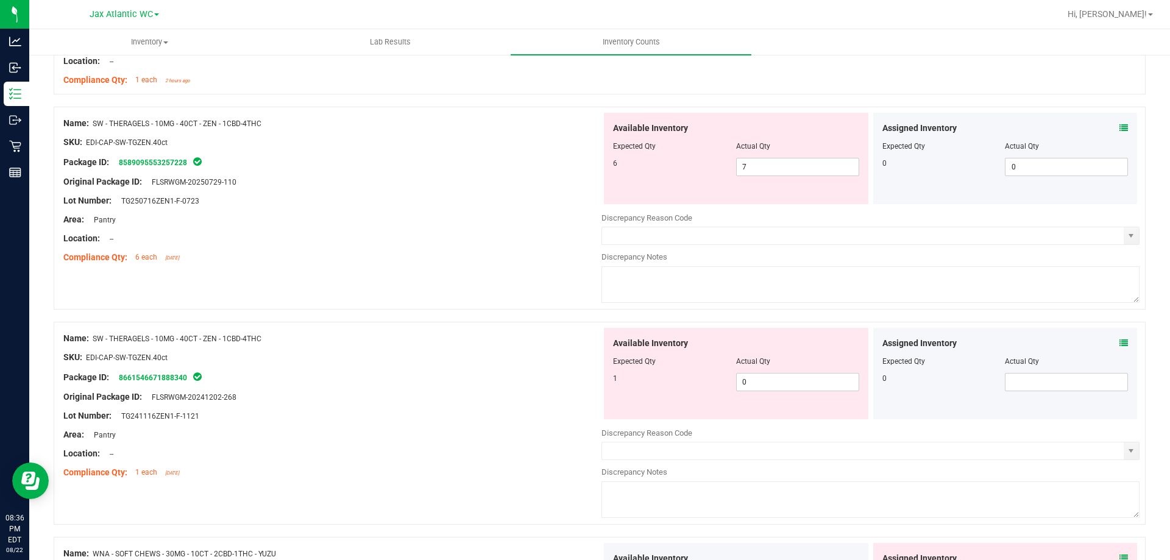
click at [1119, 345] on icon at bounding box center [1123, 343] width 9 height 9
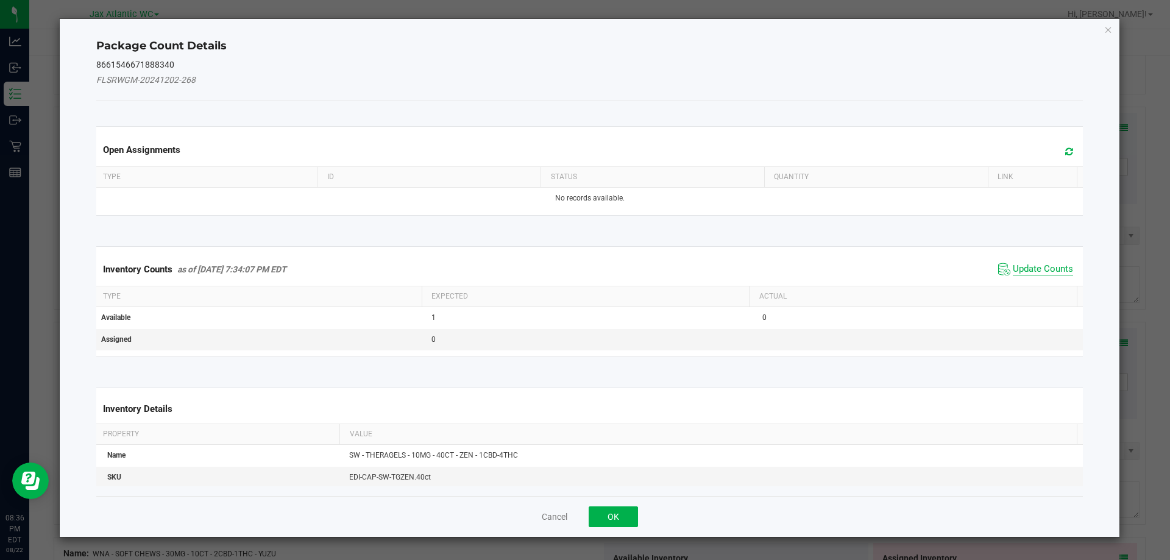
click at [1025, 269] on span "Update Counts" at bounding box center [1042, 269] width 60 height 12
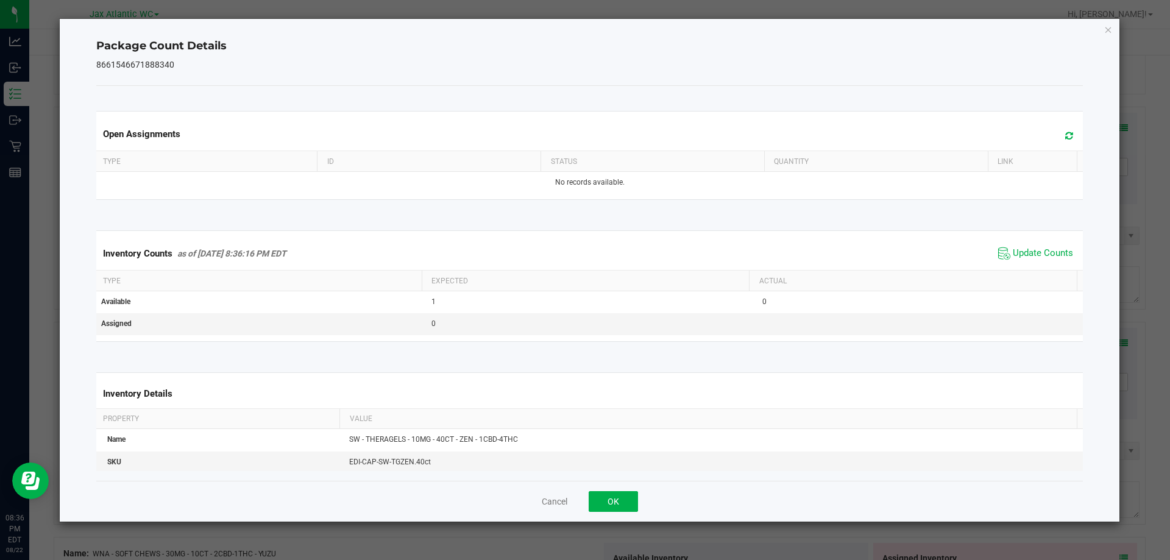
click at [1025, 262] on span "Update Counts" at bounding box center [1035, 253] width 81 height 18
click at [1025, 261] on span "Update Counts" at bounding box center [1035, 253] width 81 height 18
click at [1025, 252] on span "Update Counts" at bounding box center [1042, 253] width 60 height 12
click at [613, 511] on button "OK" at bounding box center [612, 501] width 49 height 21
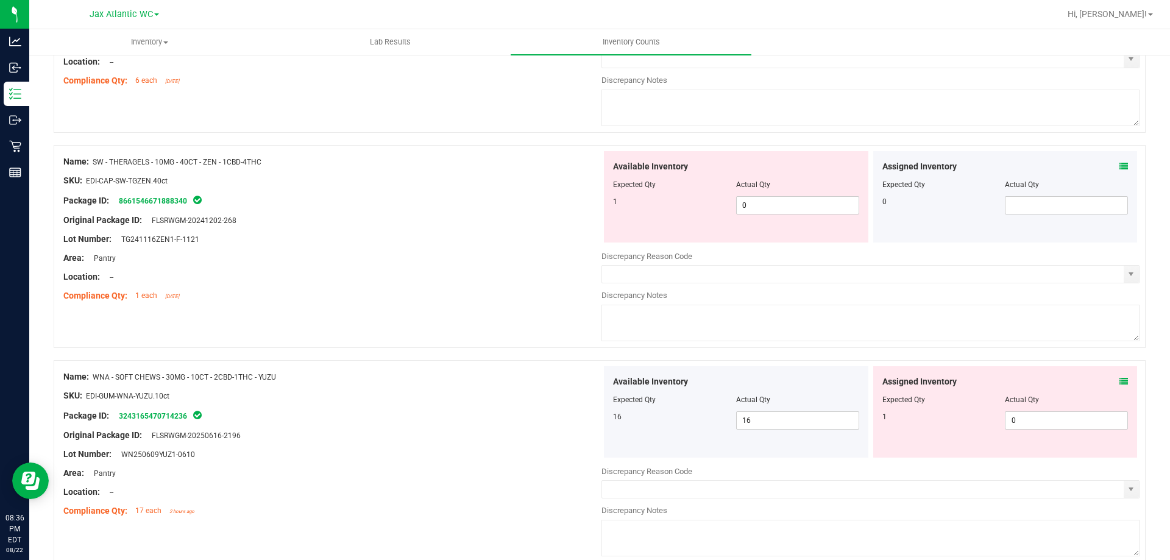
scroll to position [2741, 0]
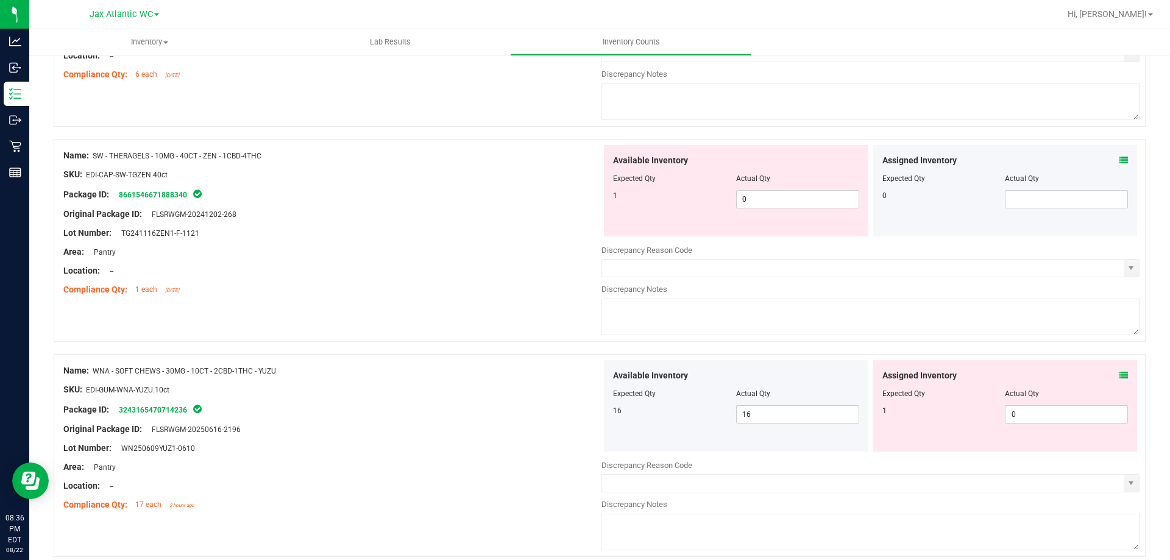
click at [1119, 376] on icon at bounding box center [1123, 375] width 9 height 9
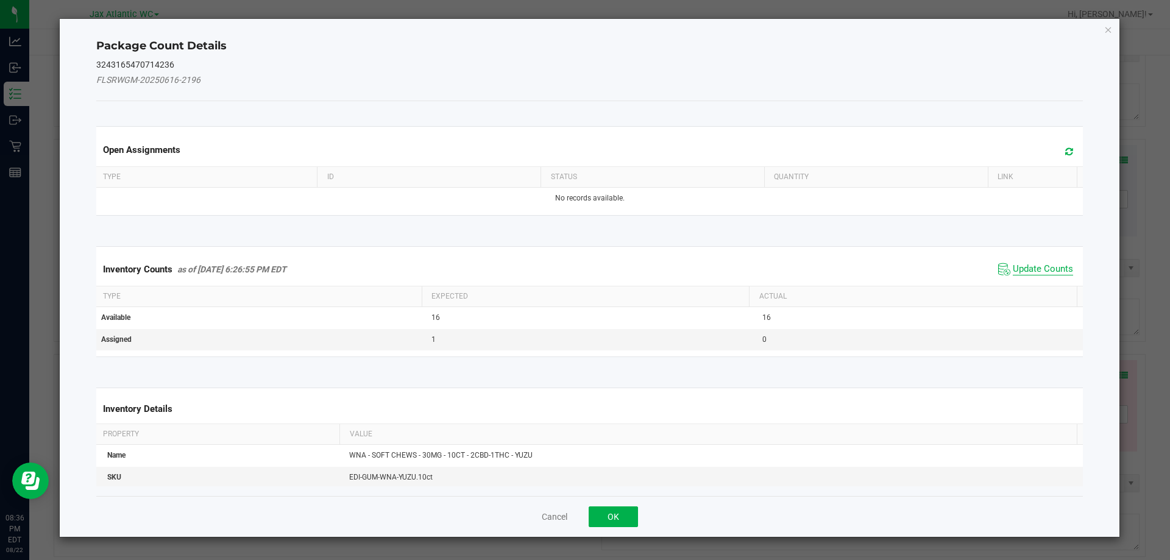
click at [1032, 265] on span "Update Counts" at bounding box center [1042, 269] width 60 height 12
click at [1032, 265] on div "Inventory Counts as of [DATE] 6:26:55 PM EDT Update Counts" at bounding box center [590, 269] width 992 height 33
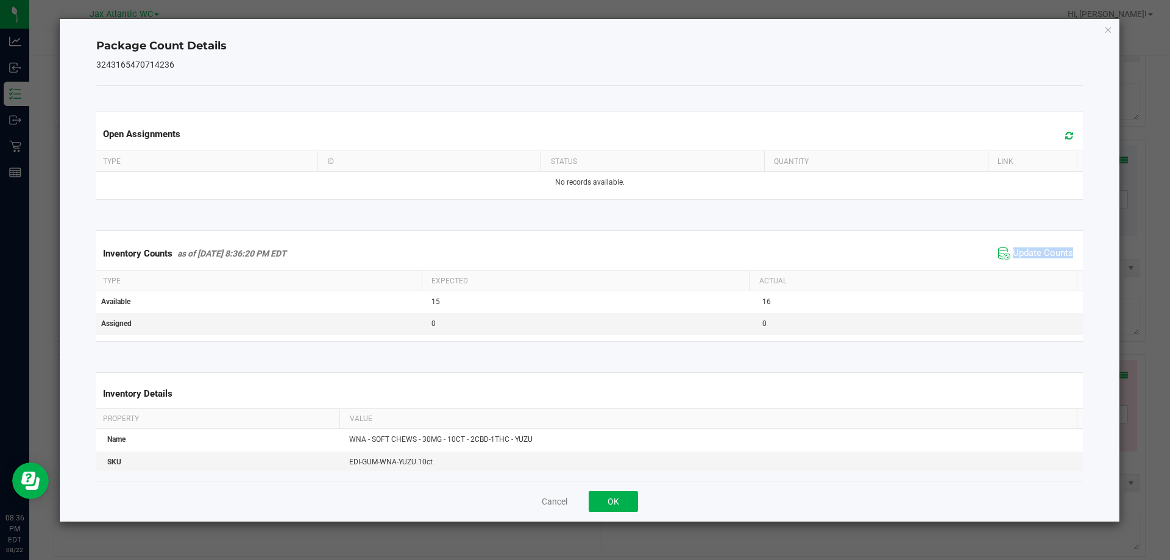
click at [1032, 264] on div "Inventory Counts as of [DATE] 8:36:20 PM EDT Update Counts" at bounding box center [590, 253] width 992 height 33
click at [606, 512] on div "Cancel OK" at bounding box center [589, 501] width 987 height 41
click at [614, 501] on button "OK" at bounding box center [612, 501] width 49 height 21
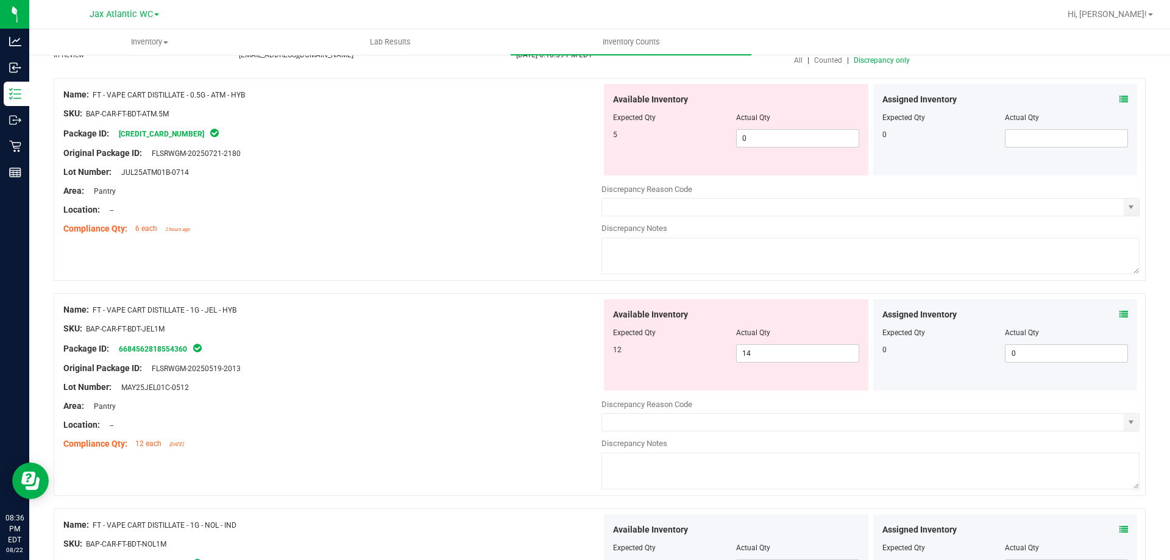
scroll to position [0, 0]
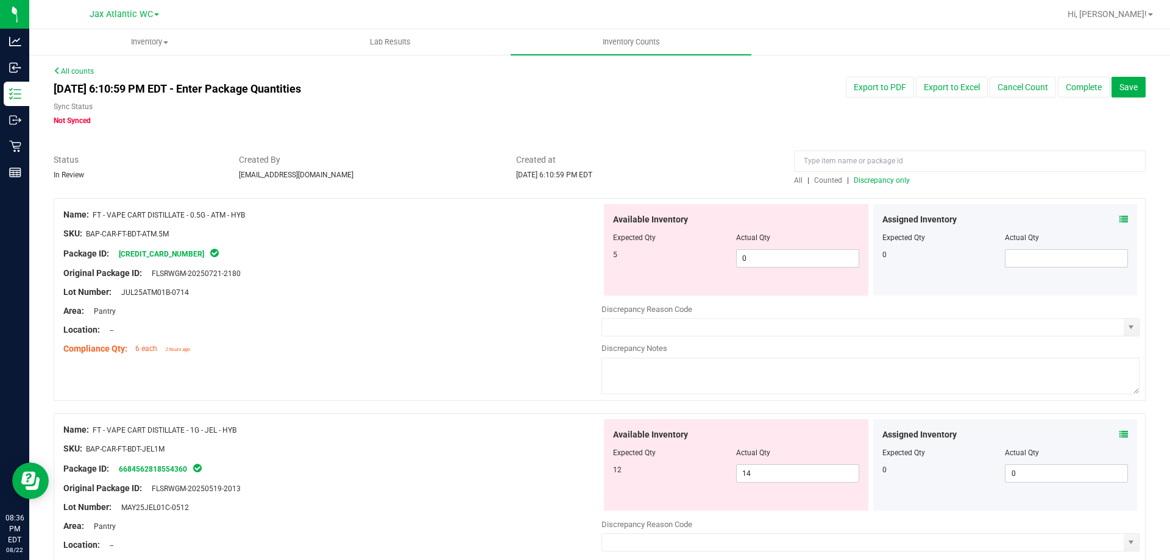
click at [885, 180] on span "Discrepancy only" at bounding box center [881, 180] width 56 height 9
click at [807, 258] on span "12 12" at bounding box center [797, 258] width 123 height 18
type input "1"
type input "5"
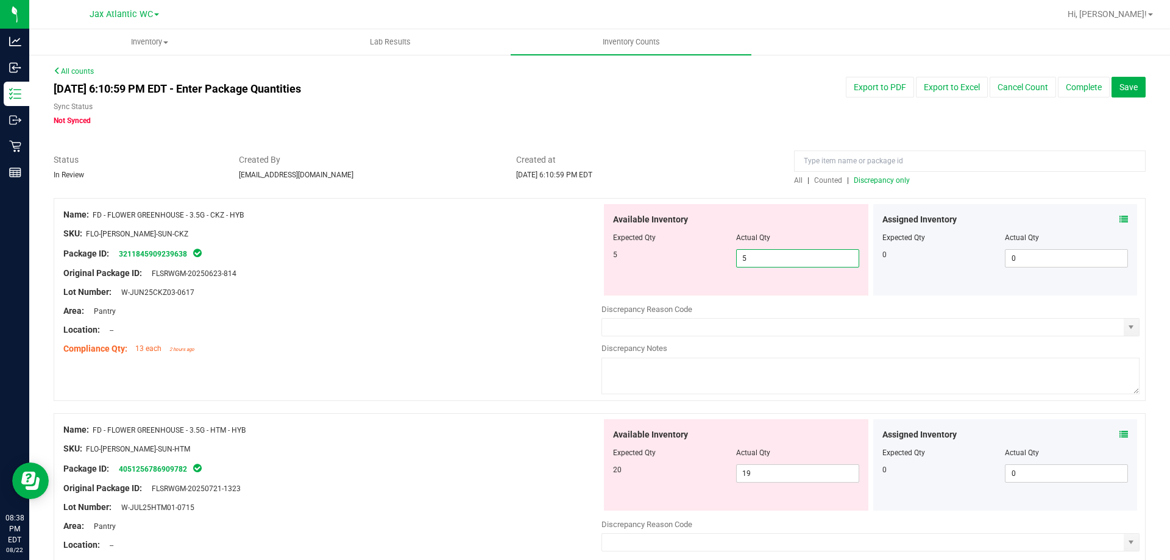
click at [351, 316] on div "Area: Pantry" at bounding box center [332, 311] width 538 height 13
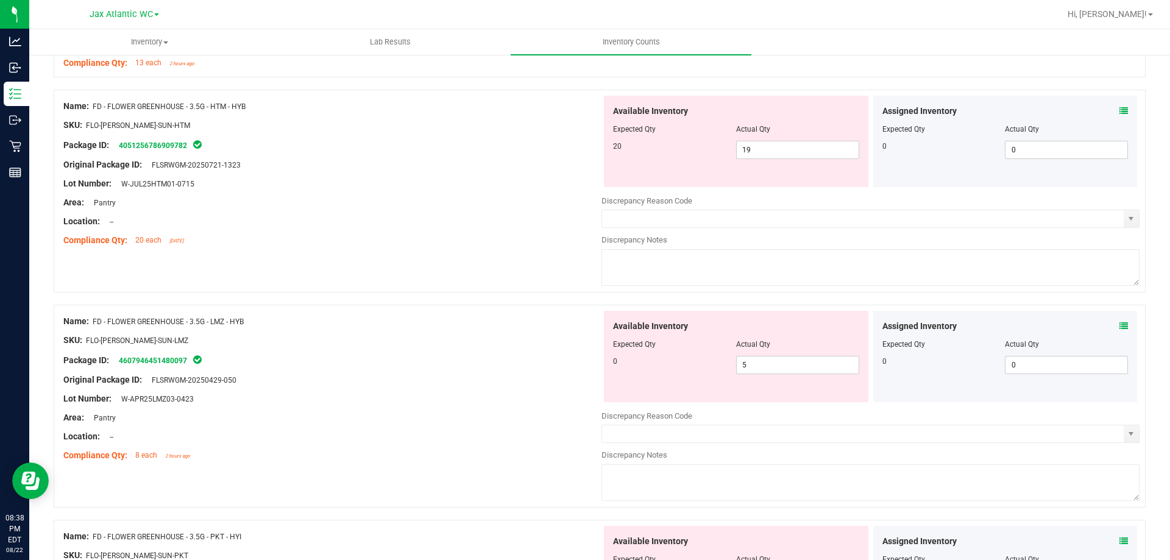
scroll to position [305, 0]
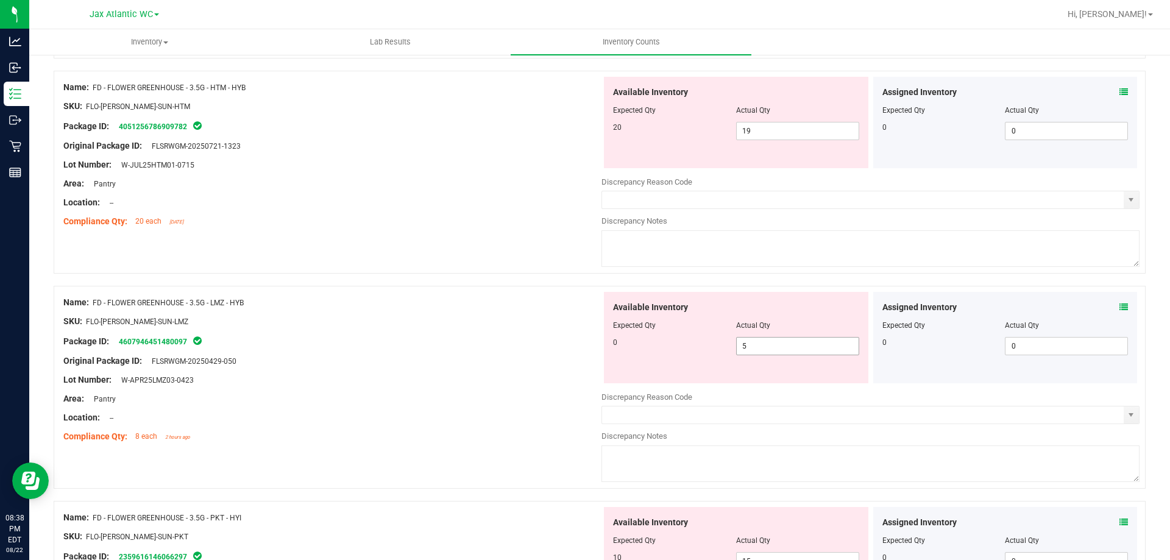
click at [812, 350] on span "5 5" at bounding box center [797, 346] width 123 height 18
type input "0"
click at [319, 372] on div at bounding box center [332, 370] width 538 height 6
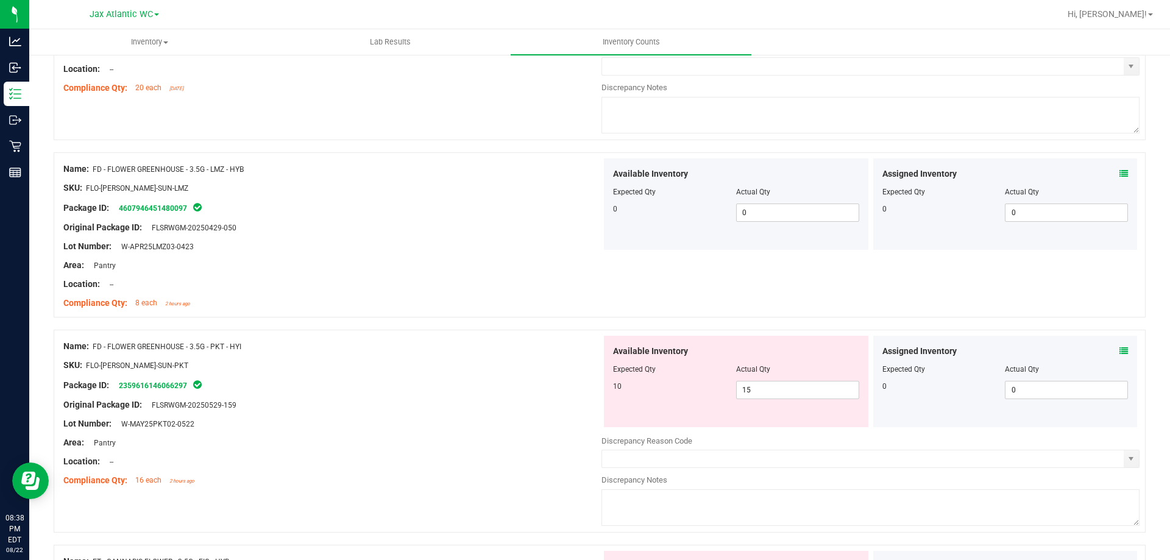
scroll to position [487, 0]
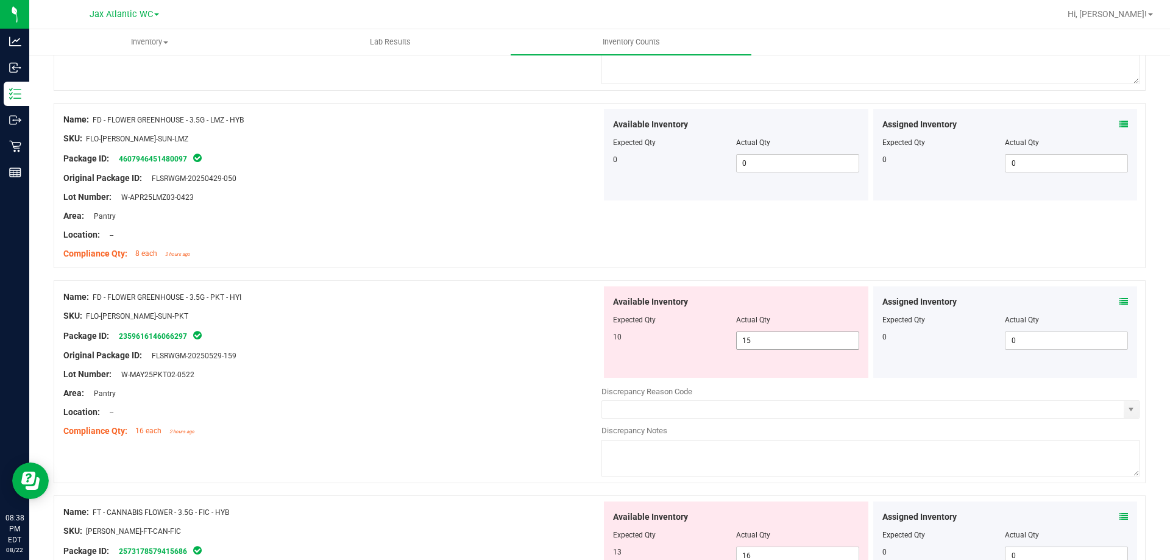
click at [764, 341] on span "15 15" at bounding box center [797, 340] width 123 height 18
type input "1"
type input "10"
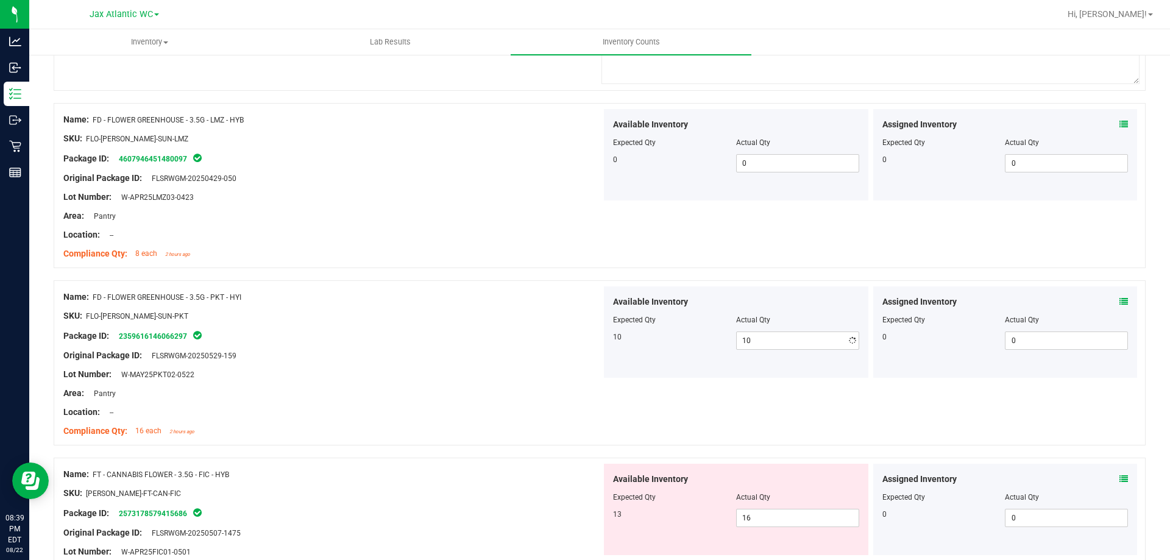
click at [386, 447] on div "Name: FD - FLOWER GREENHOUSE - 3.5G - PKT - HYI SKU: FLO-[PERSON_NAME]-SUN-PKT …" at bounding box center [600, 368] width 1092 height 177
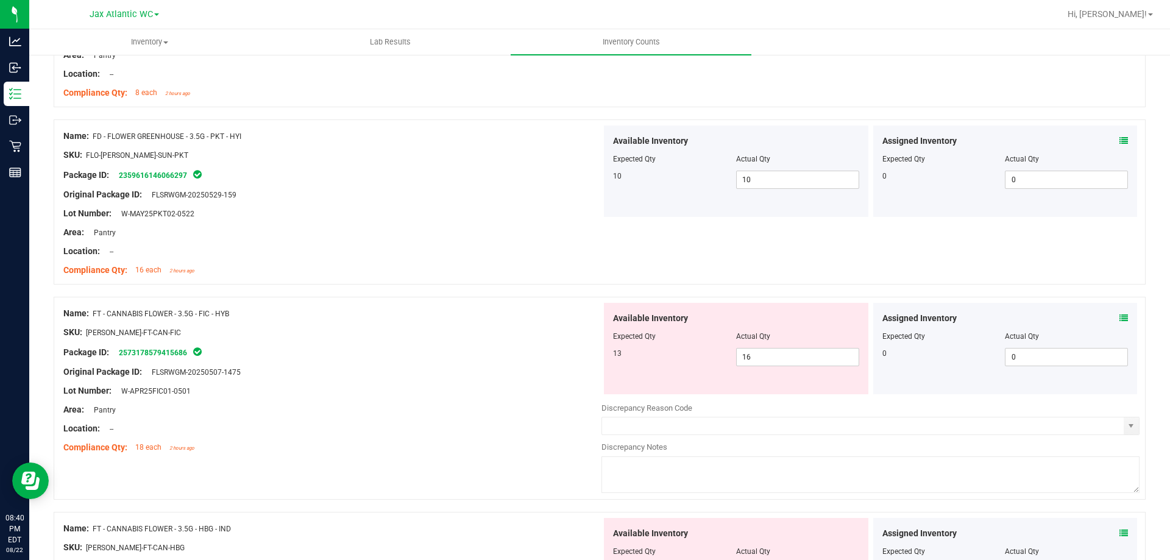
scroll to position [670, 0]
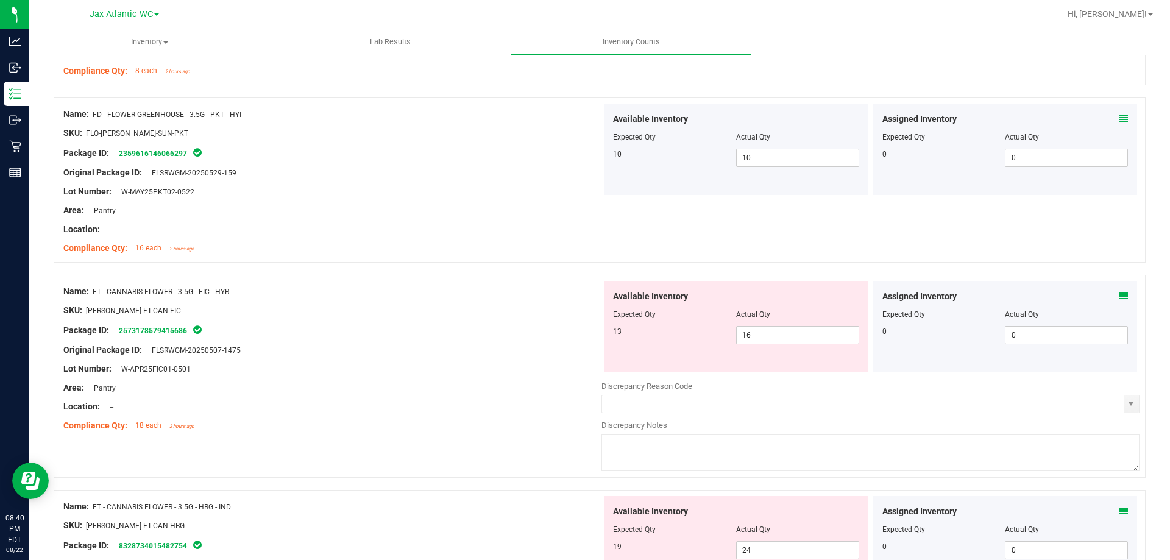
click at [1119, 294] on icon at bounding box center [1123, 296] width 9 height 9
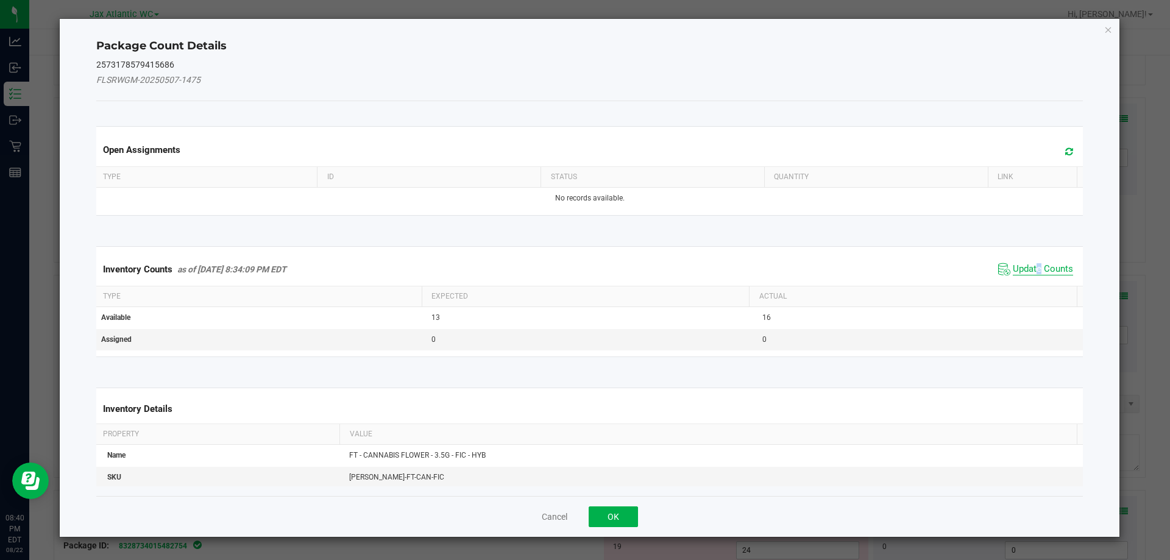
click at [1030, 263] on span "Update Counts" at bounding box center [1042, 269] width 60 height 12
click at [1030, 263] on div "Inventory Counts as of [DATE] 8:34:09 PM EDT Update Counts" at bounding box center [590, 269] width 992 height 32
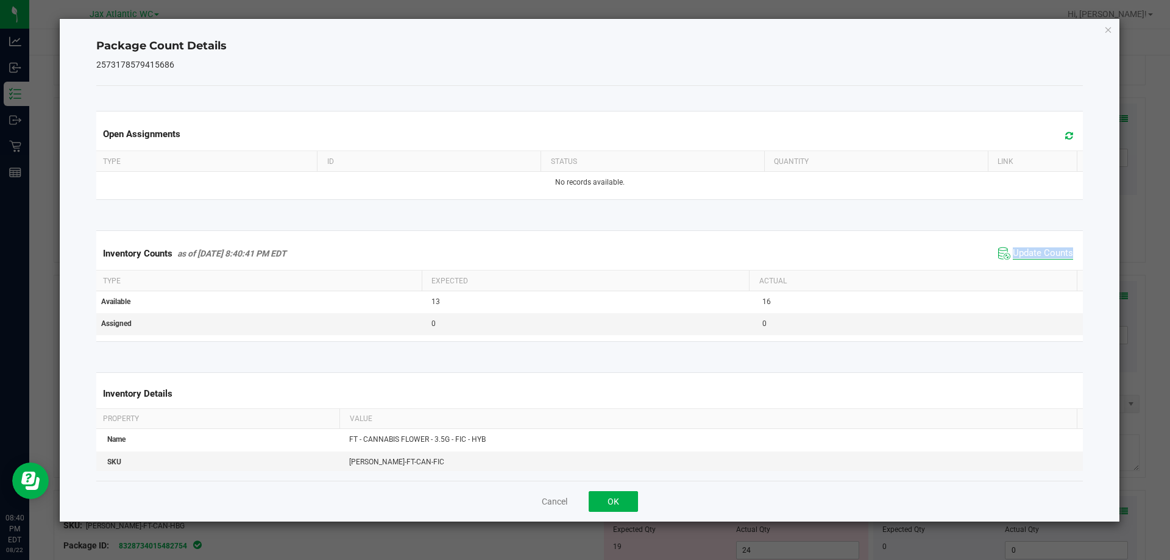
click at [1030, 263] on div "Inventory Counts as of [DATE] 8:40:41 PM EDT Update Counts" at bounding box center [590, 253] width 992 height 33
click at [1026, 250] on span "Update Counts" at bounding box center [1042, 253] width 60 height 12
click at [1025, 251] on span "Update Counts" at bounding box center [1042, 253] width 60 height 12
click at [601, 497] on button "OK" at bounding box center [612, 501] width 49 height 21
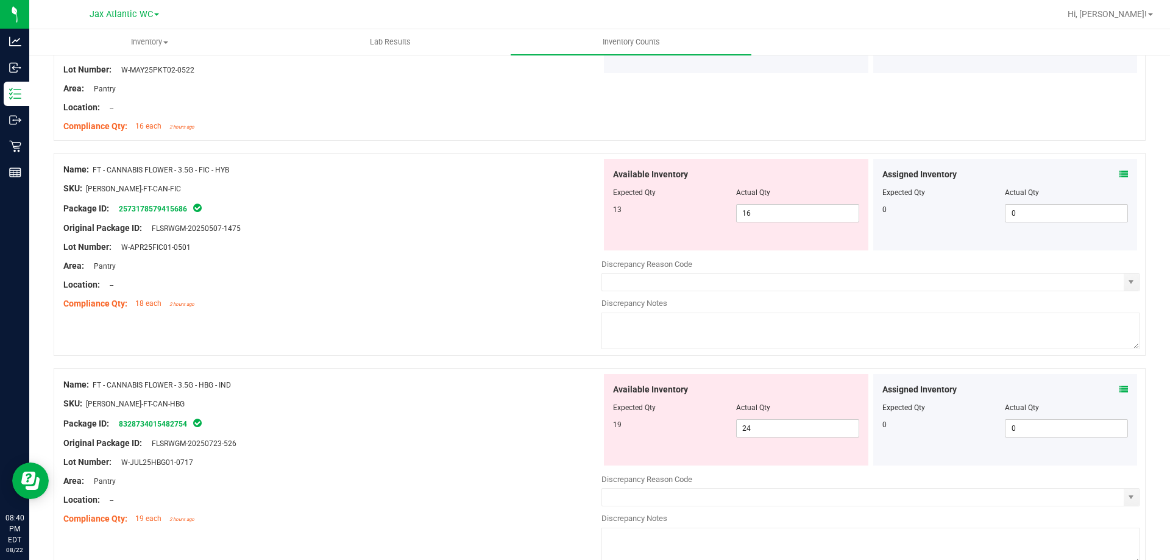
scroll to position [853, 0]
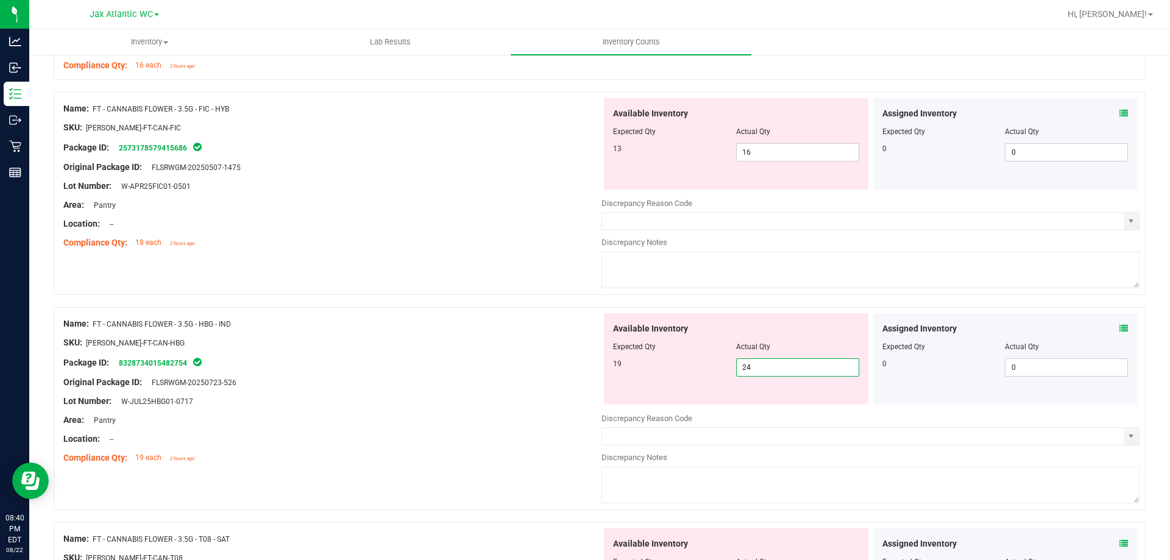
click at [777, 367] on span "24 24" at bounding box center [797, 367] width 123 height 18
type input "2"
type input "19"
click at [530, 439] on div "Location: --" at bounding box center [332, 439] width 538 height 13
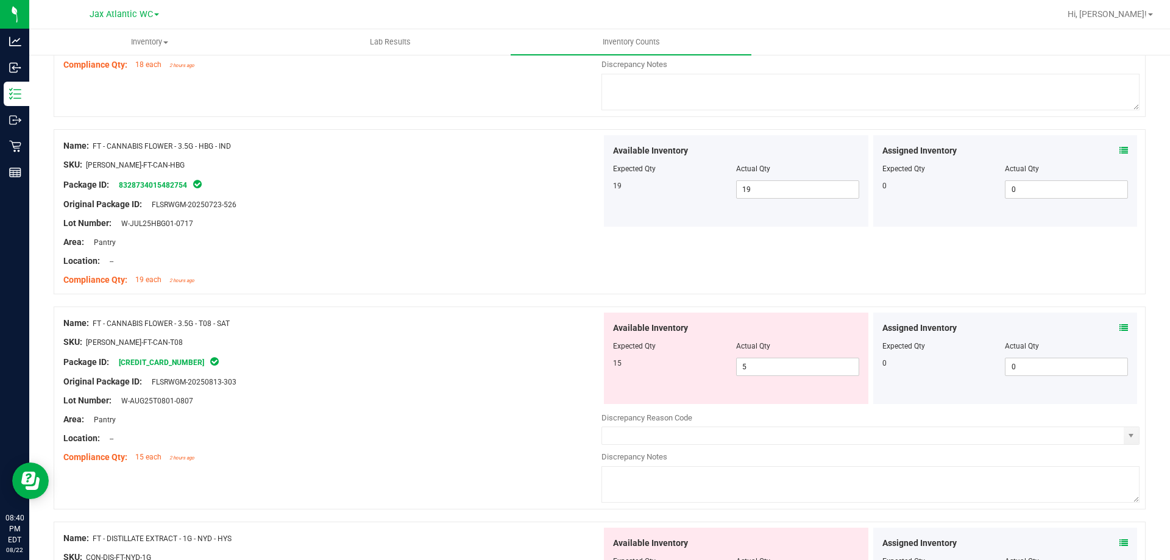
scroll to position [1036, 0]
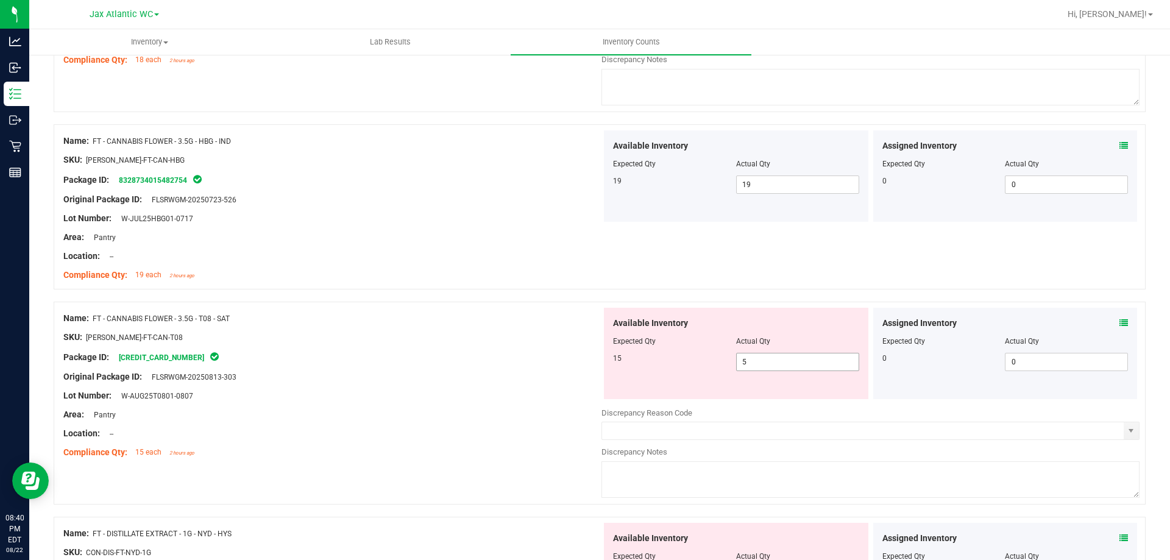
click at [770, 358] on span "5 5" at bounding box center [797, 362] width 123 height 18
type input "15"
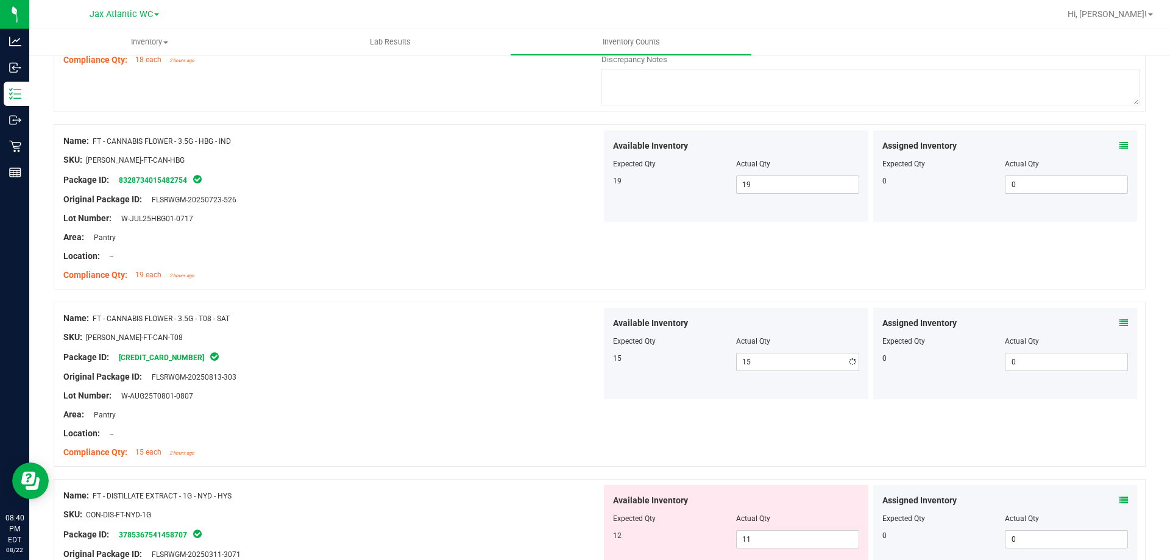
click at [480, 341] on div "SKU: [PERSON_NAME]-FT-CAN-T08" at bounding box center [332, 337] width 538 height 13
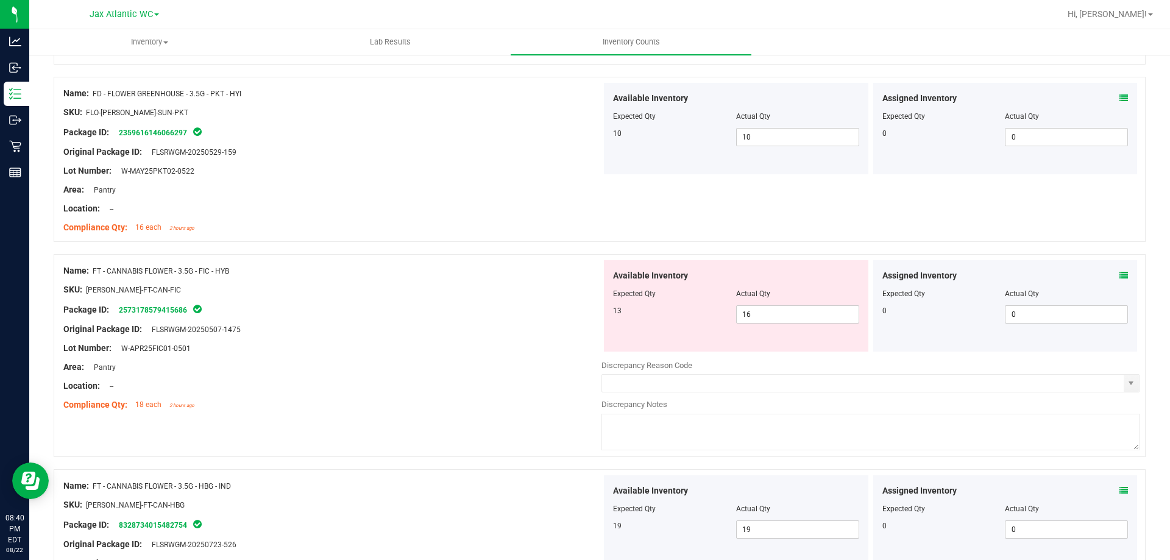
scroll to position [670, 0]
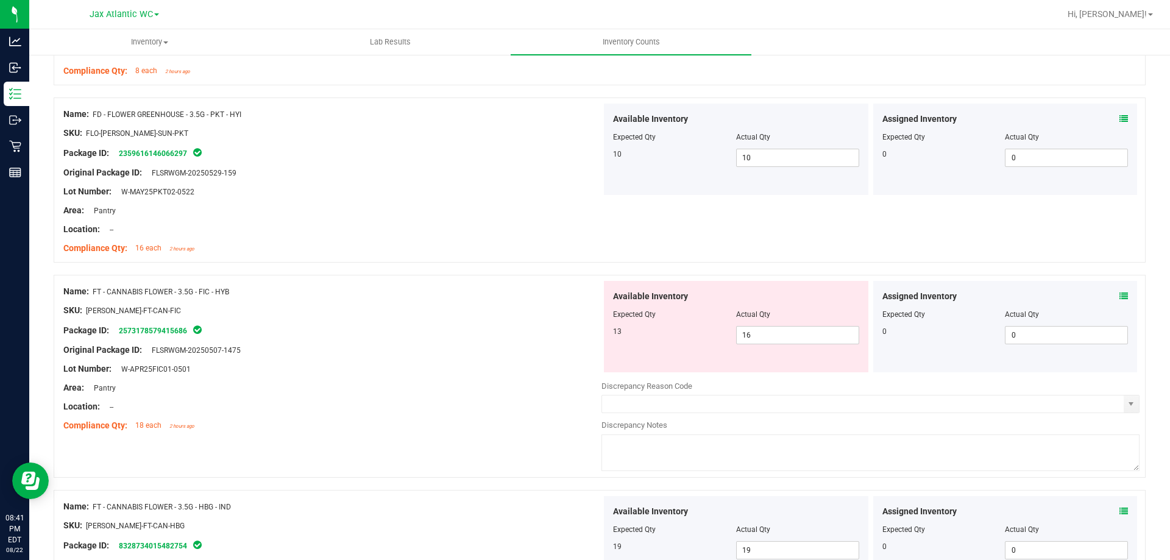
drag, startPoint x: 616, startPoint y: 368, endPoint x: 527, endPoint y: 404, distance: 96.5
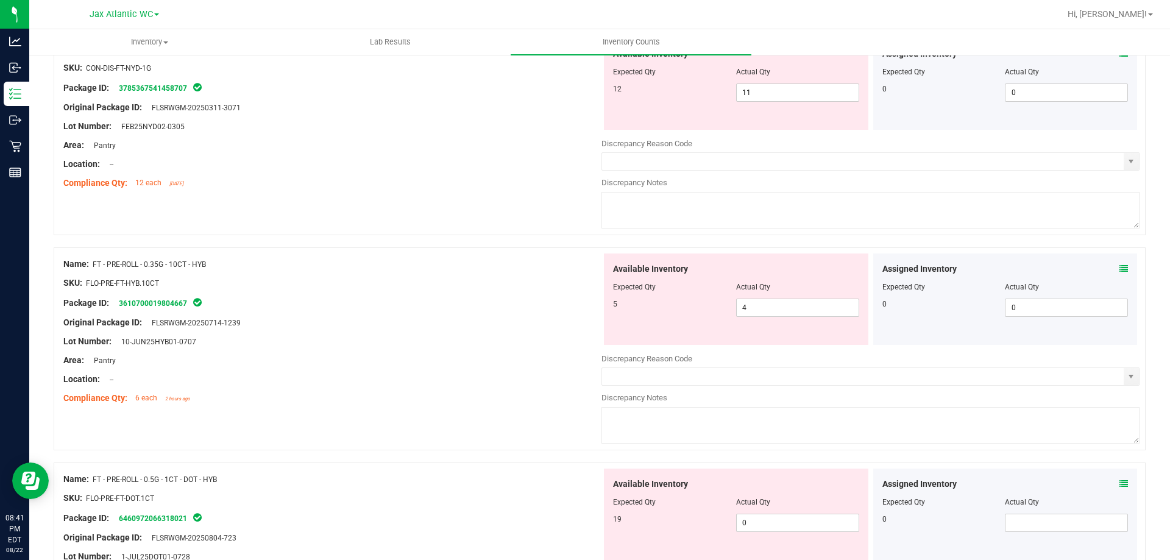
scroll to position [1462, 0]
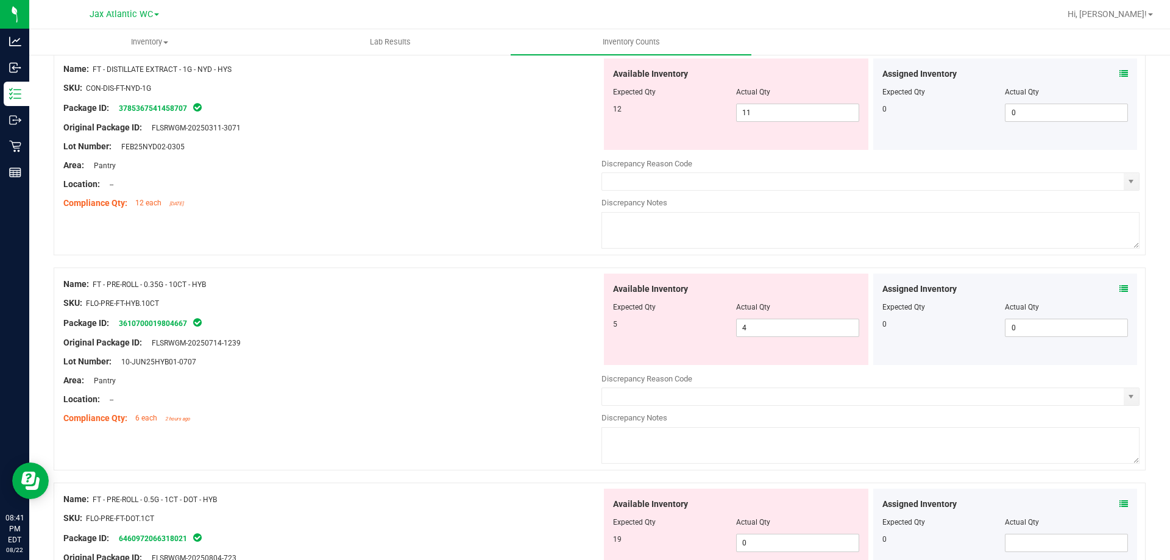
click at [1118, 288] on div "Assigned Inventory Expected Qty Actual Qty 0 0 0" at bounding box center [1005, 319] width 264 height 91
click at [1119, 293] on span at bounding box center [1123, 289] width 9 height 13
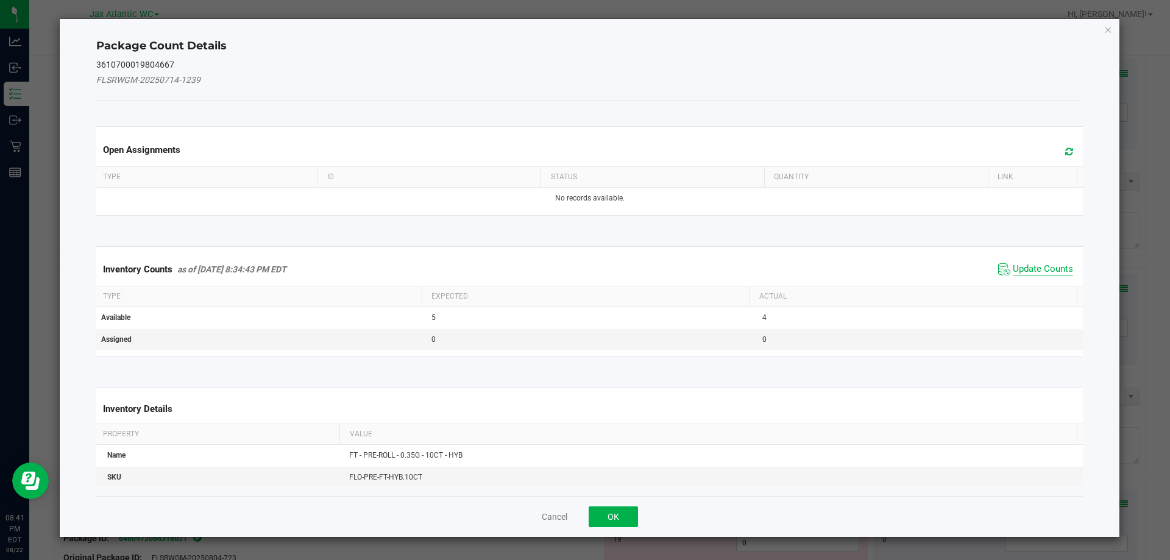
click at [1039, 264] on span "Update Counts" at bounding box center [1042, 269] width 60 height 12
click at [1039, 264] on div "Inventory Counts as of [DATE] 8:34:43 PM EDT Update Counts" at bounding box center [590, 269] width 992 height 32
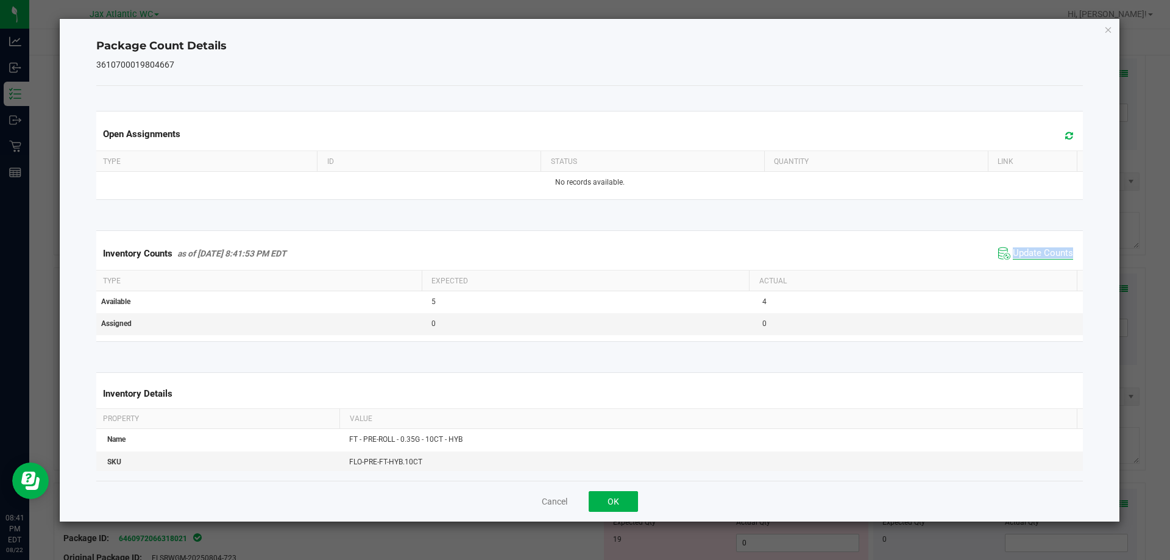
click at [1036, 250] on span "Update Counts" at bounding box center [1042, 253] width 60 height 12
click at [1036, 250] on span "Update Counts" at bounding box center [1042, 252] width 60 height 11
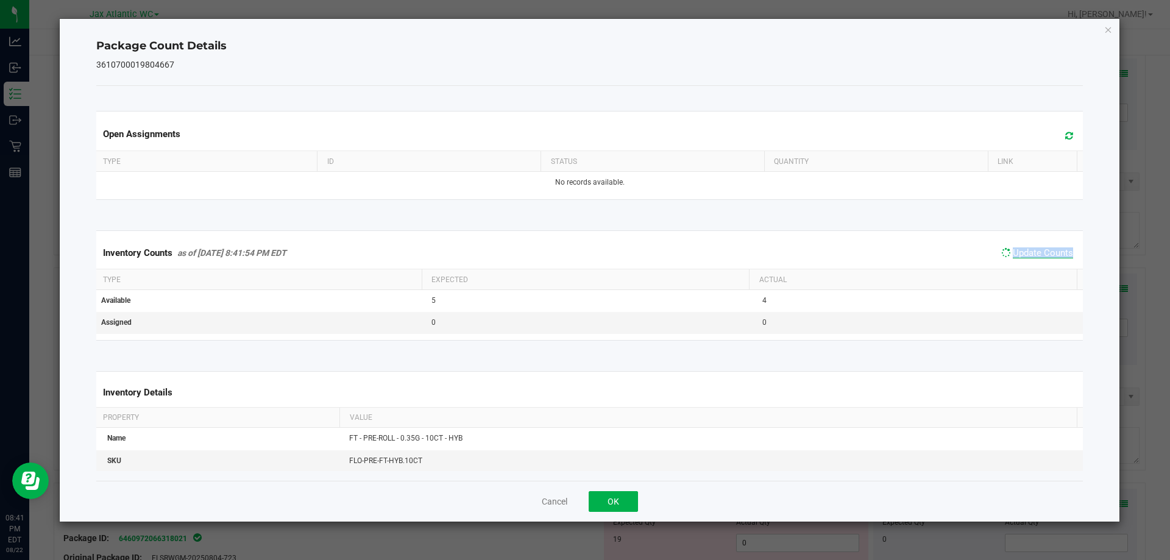
click at [1036, 250] on span "Update Counts" at bounding box center [1042, 252] width 60 height 11
click at [1036, 250] on span "Update Counts" at bounding box center [1042, 253] width 60 height 12
click at [604, 491] on button "OK" at bounding box center [612, 501] width 49 height 21
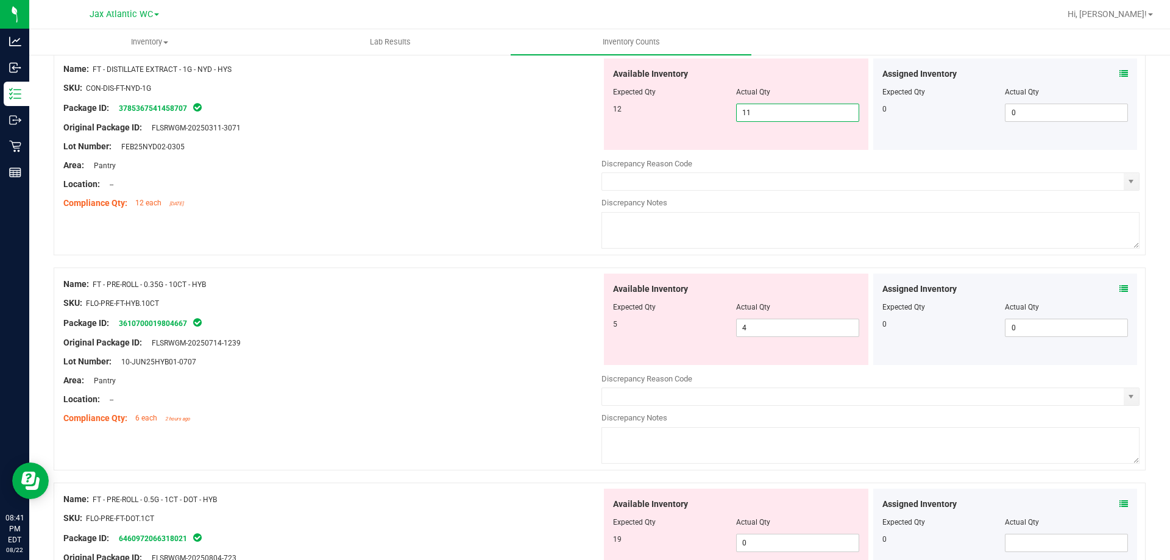
click at [792, 108] on span "11 11" at bounding box center [797, 113] width 123 height 18
type input "12"
click at [380, 185] on div "Location: --" at bounding box center [332, 184] width 538 height 13
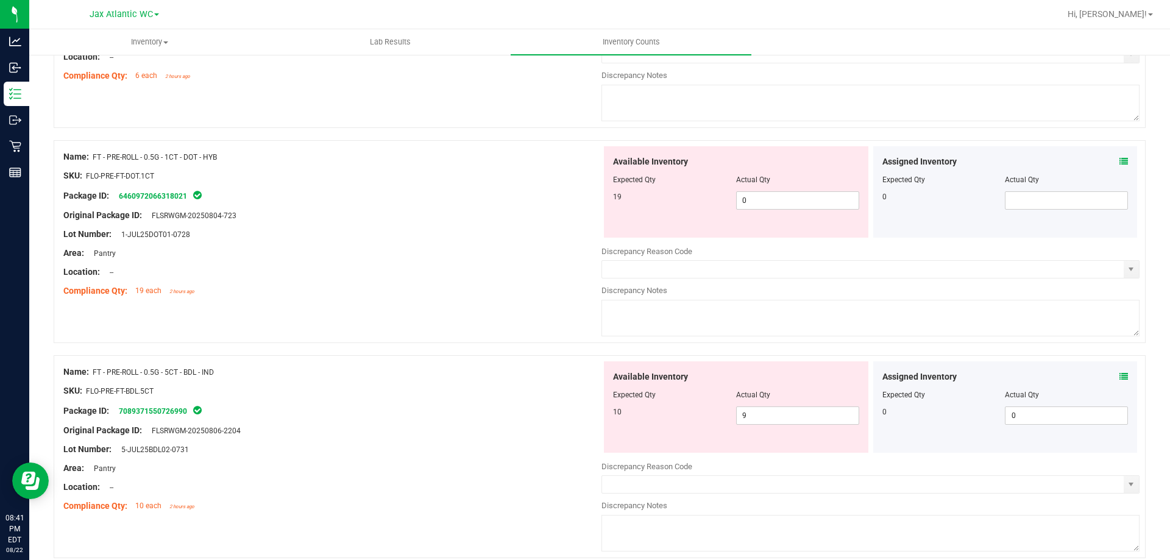
scroll to position [1828, 0]
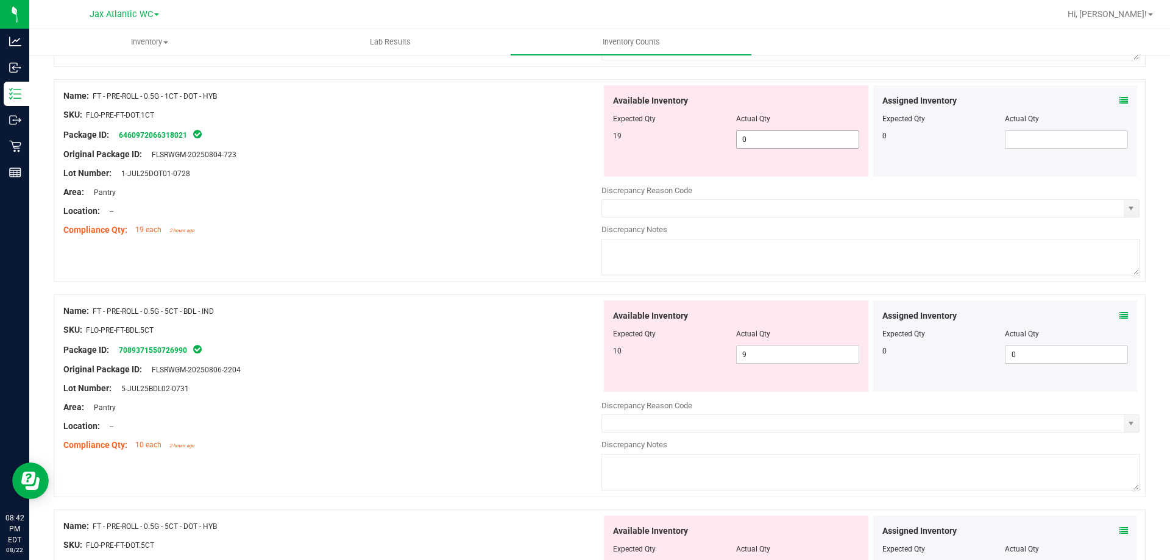
click at [755, 142] on span "0 0" at bounding box center [797, 139] width 123 height 18
type input "19"
click at [550, 344] on div "Name: FT - PRE-ROLL - 0.5G - 5CT - BDL - IND SKU: FLO-PRE-FT-BDL.5CT Package ID…" at bounding box center [332, 377] width 538 height 155
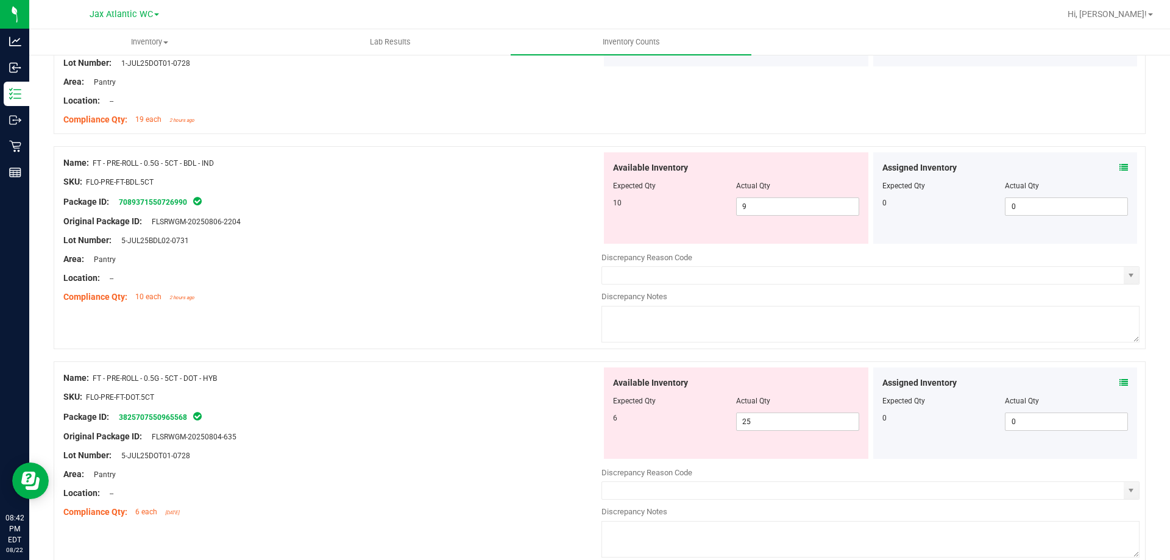
scroll to position [1949, 0]
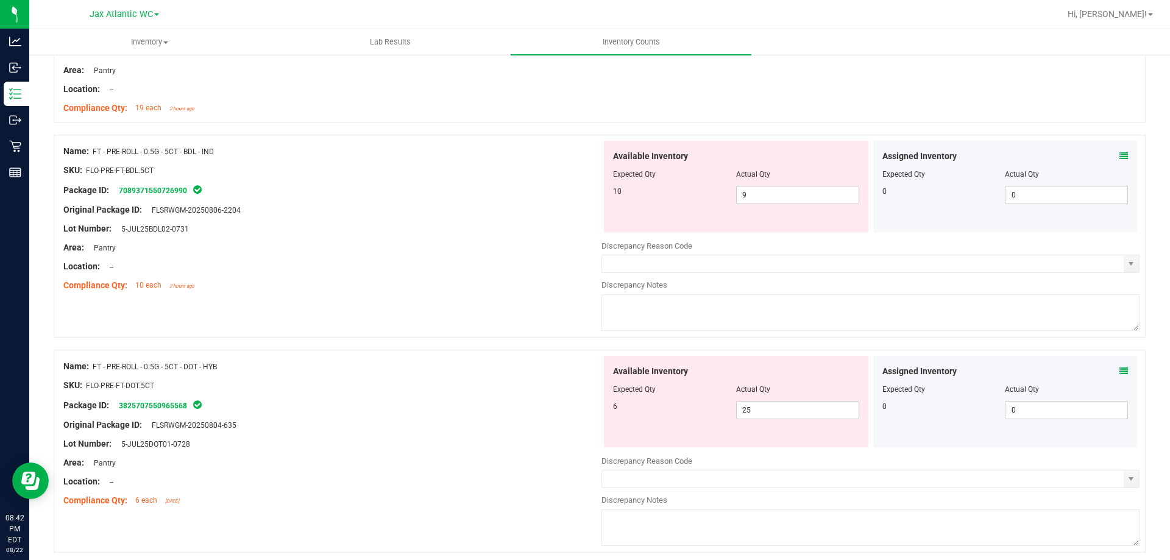
click at [1119, 157] on icon at bounding box center [1123, 156] width 9 height 9
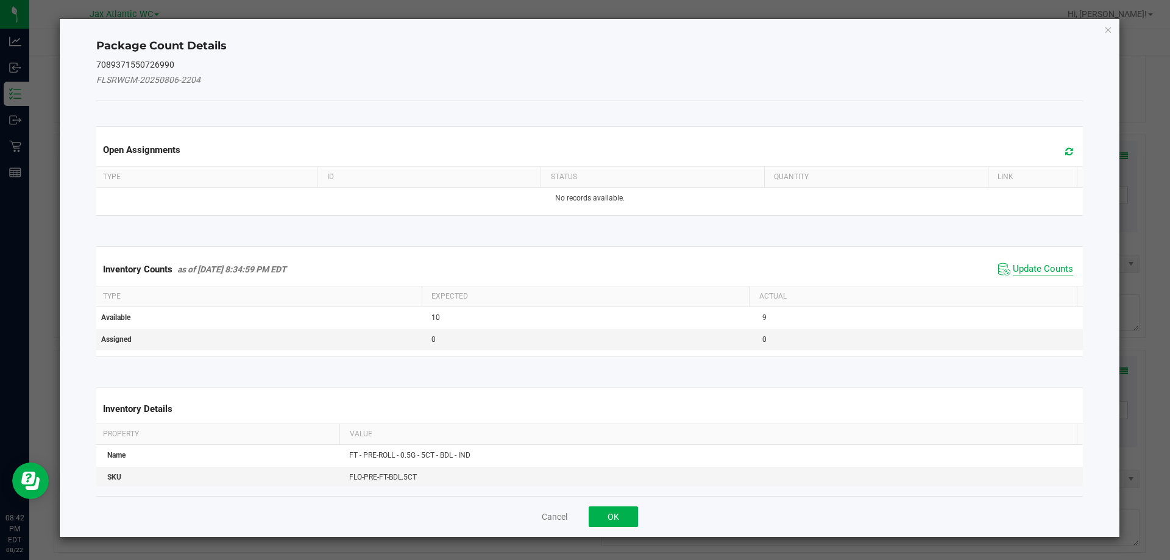
click at [1023, 266] on span "Update Counts" at bounding box center [1042, 269] width 60 height 12
click at [1023, 266] on div "Inventory Counts as of [DATE] 8:34:59 PM EDT Update Counts" at bounding box center [590, 269] width 992 height 32
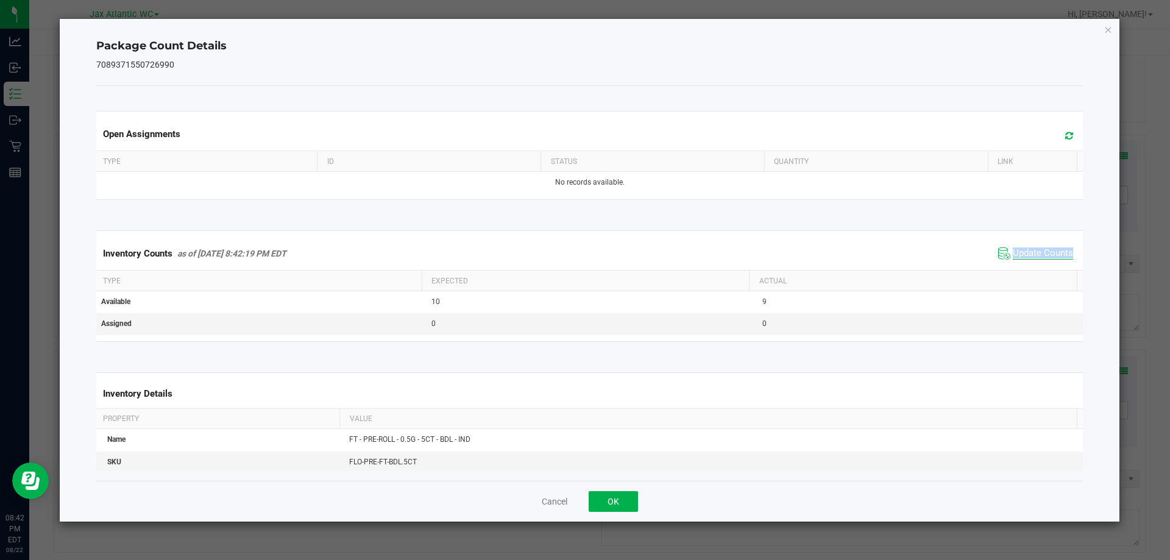
click at [1022, 252] on span "Update Counts" at bounding box center [1042, 253] width 60 height 12
click at [1022, 252] on span "Update Counts" at bounding box center [1042, 252] width 60 height 11
click at [592, 512] on div "Cancel OK" at bounding box center [589, 501] width 987 height 41
click at [601, 514] on div "Cancel OK" at bounding box center [589, 501] width 987 height 41
click at [611, 511] on button "OK" at bounding box center [612, 501] width 49 height 21
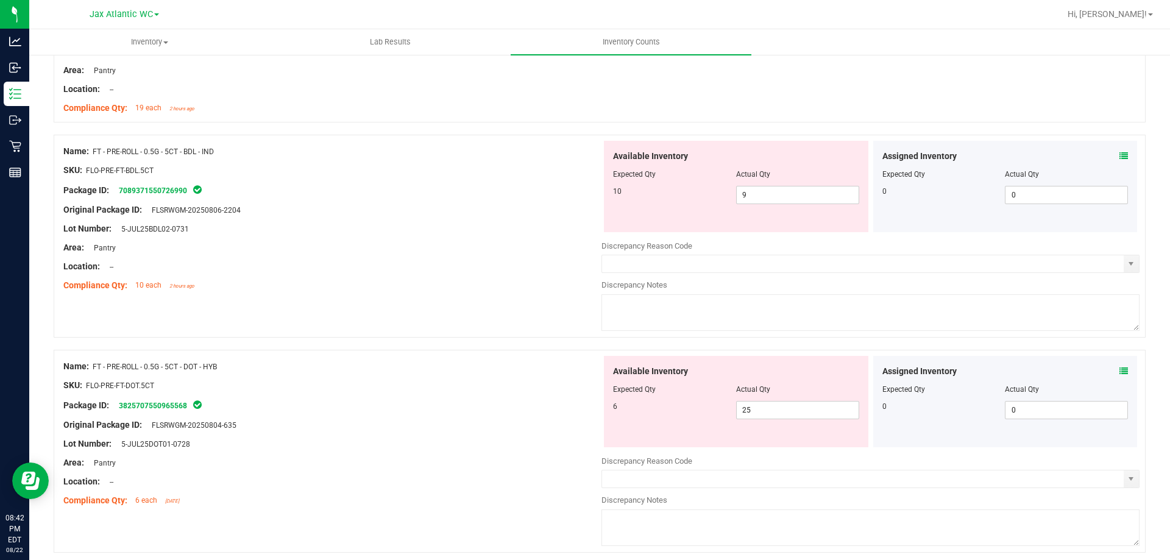
click at [503, 266] on div "Location: --" at bounding box center [332, 266] width 538 height 13
click at [779, 403] on span "25 25" at bounding box center [797, 410] width 123 height 18
type input "2"
type input "6"
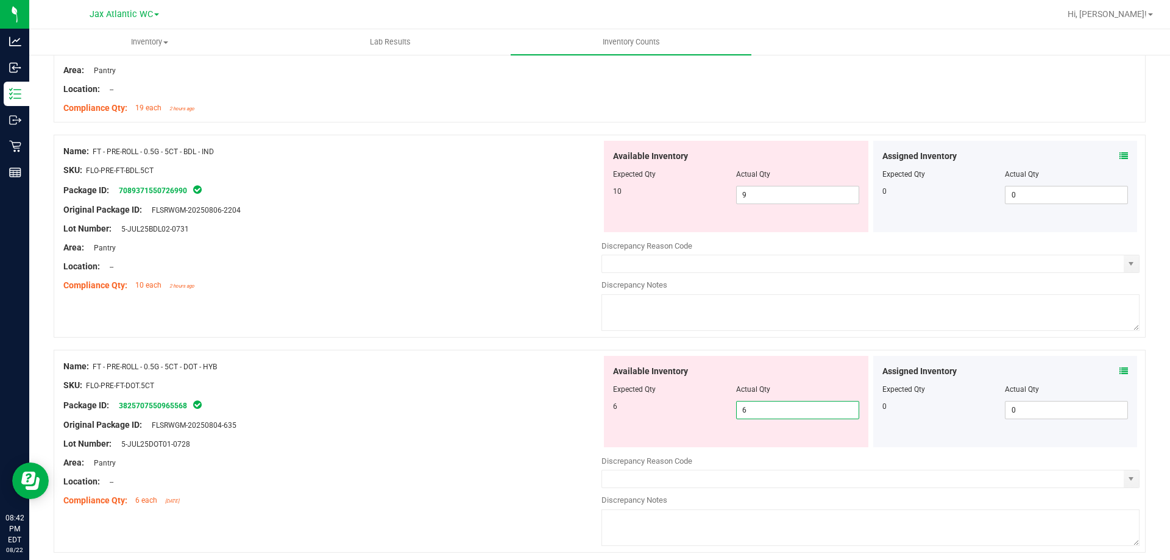
click at [501, 294] on div "Name: FT - PRE-ROLL - 0.5G - 5CT - BDL - IND SKU: FLO-PRE-FT-BDL.5CT Package ID…" at bounding box center [332, 218] width 538 height 155
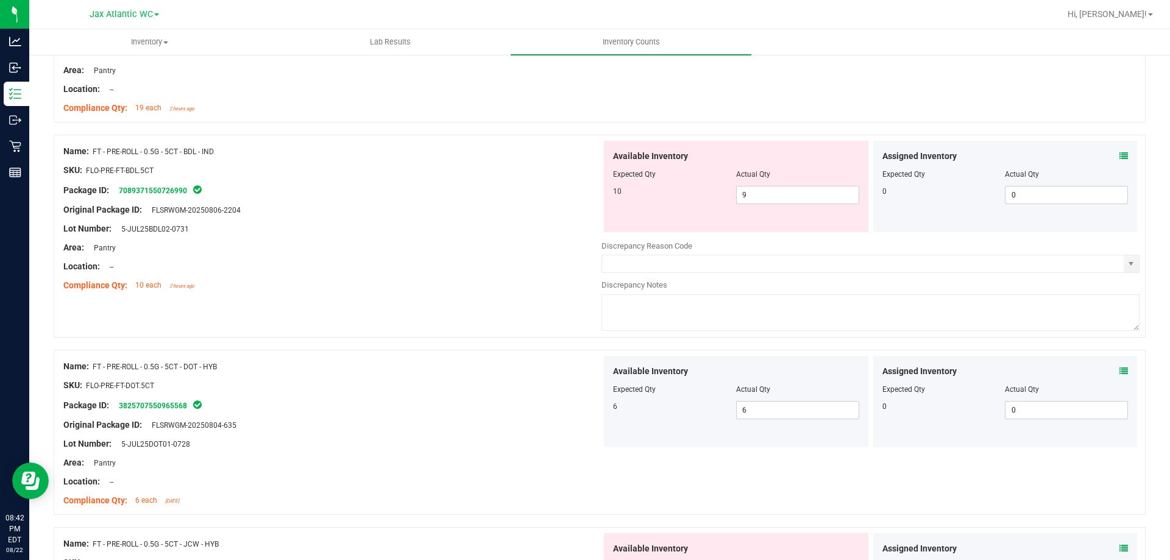
click at [1120, 154] on div "Assigned Inventory Expected Qty Actual Qty 0 0 0" at bounding box center [1005, 186] width 264 height 91
click at [785, 194] on span "9 9" at bounding box center [797, 195] width 123 height 18
type input "10"
click at [362, 236] on div at bounding box center [332, 238] width 538 height 6
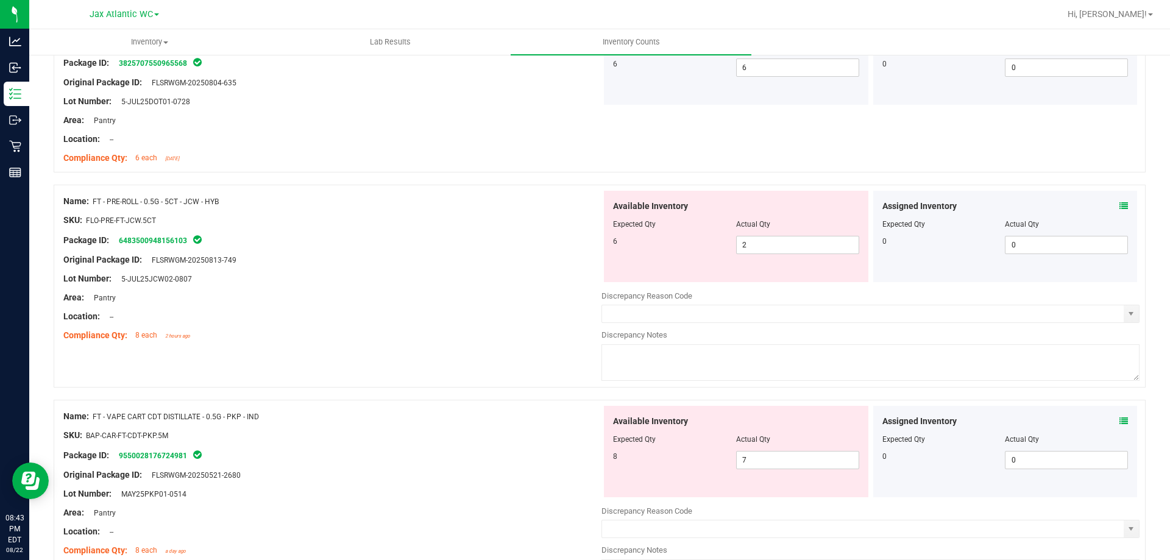
scroll to position [2315, 0]
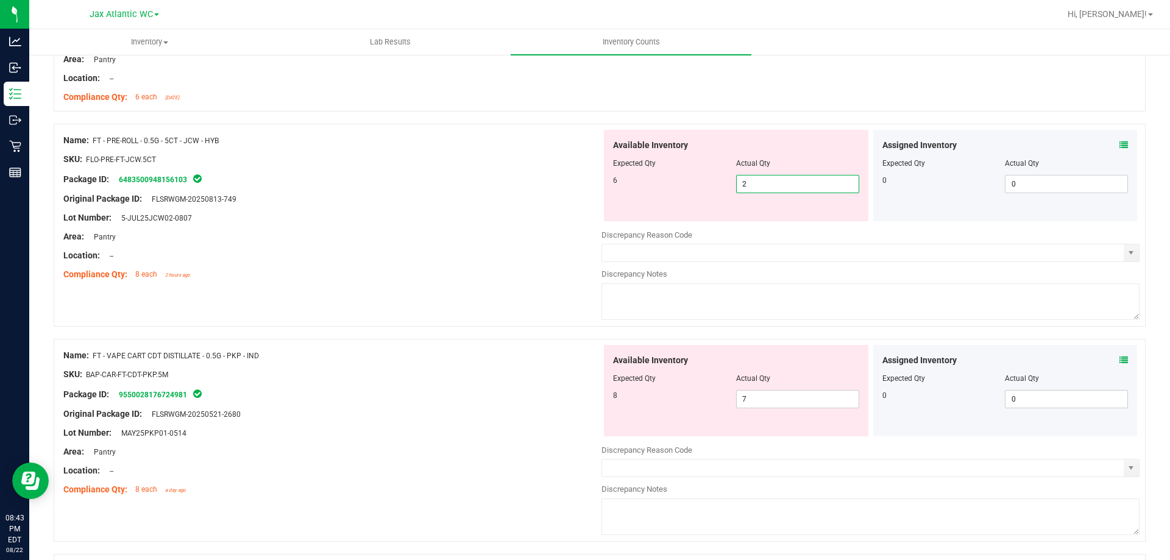
click at [783, 187] on span "2 2" at bounding box center [797, 184] width 123 height 18
type input "6"
click at [502, 231] on div "Area: Pantry" at bounding box center [332, 236] width 538 height 13
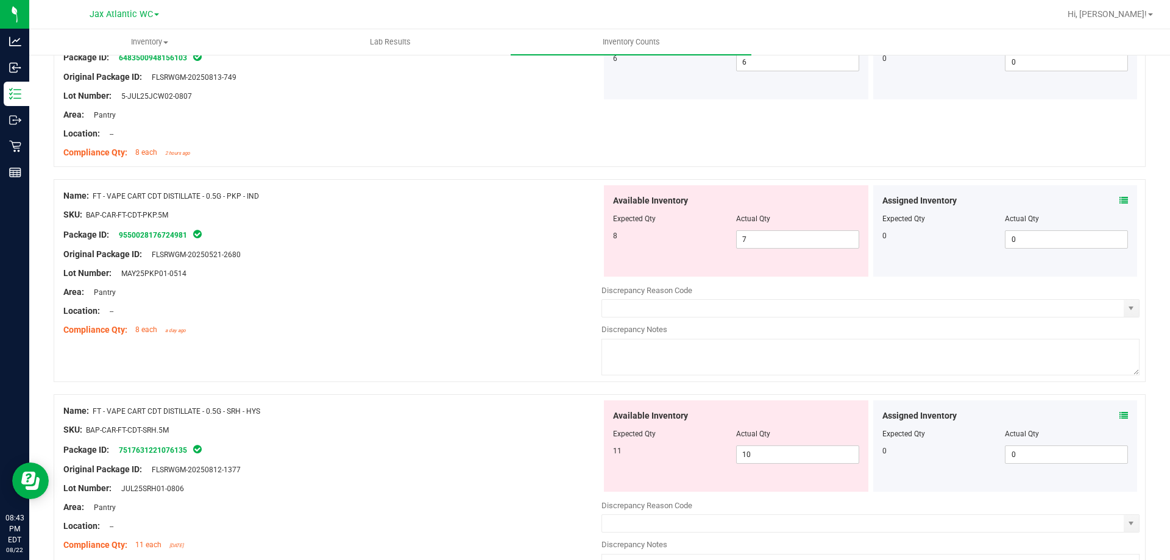
scroll to position [2498, 0]
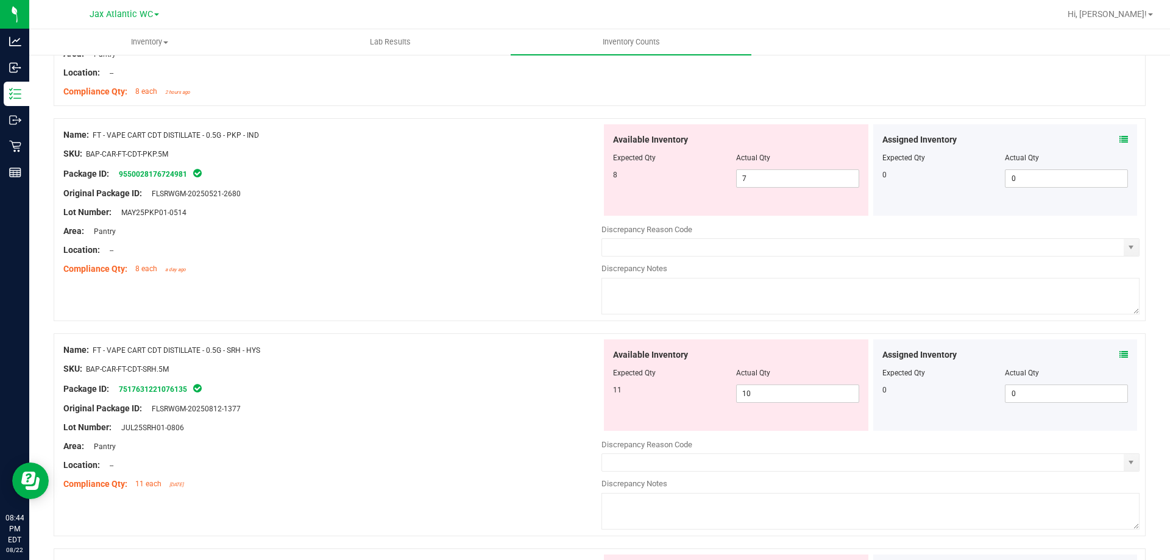
click at [1119, 353] on icon at bounding box center [1123, 354] width 9 height 9
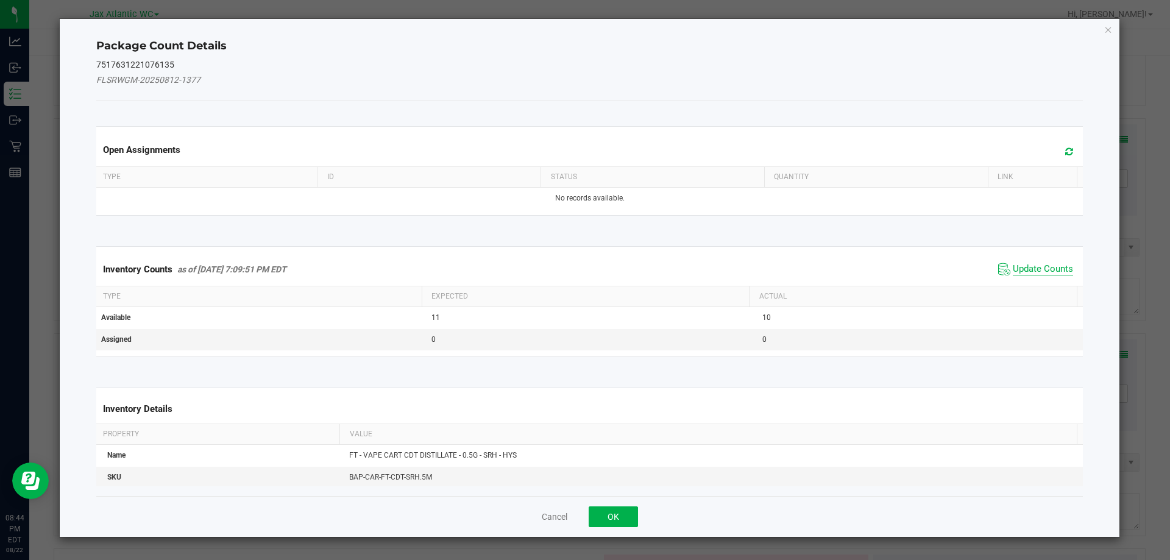
click at [1025, 269] on span "Update Counts" at bounding box center [1042, 269] width 60 height 12
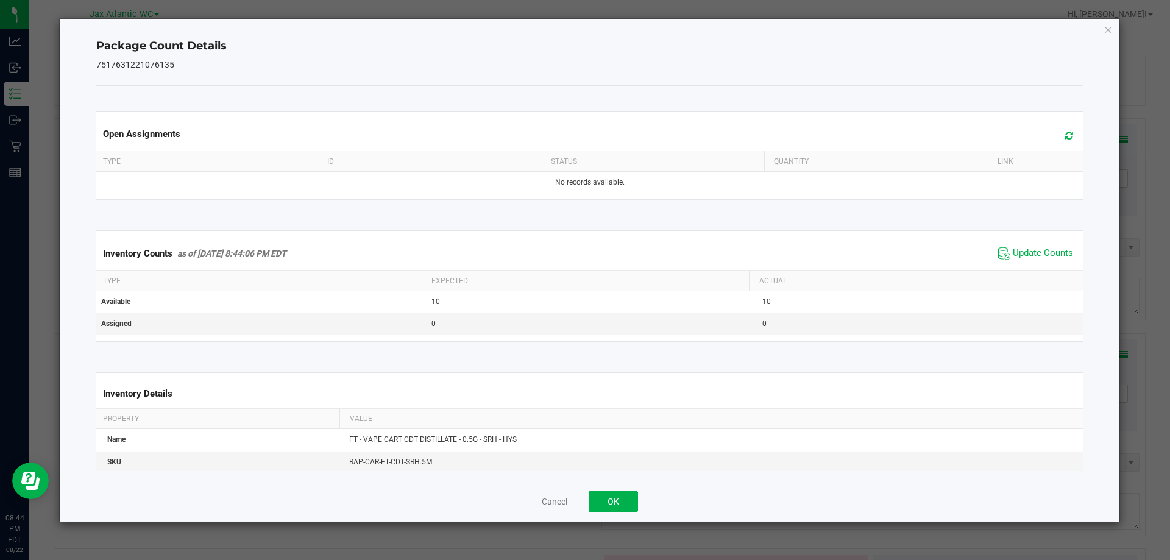
click at [1025, 266] on div "Inventory Counts as of [DATE] 8:44:06 PM EDT Update Counts" at bounding box center [590, 253] width 992 height 33
click at [601, 501] on button "OK" at bounding box center [612, 501] width 49 height 21
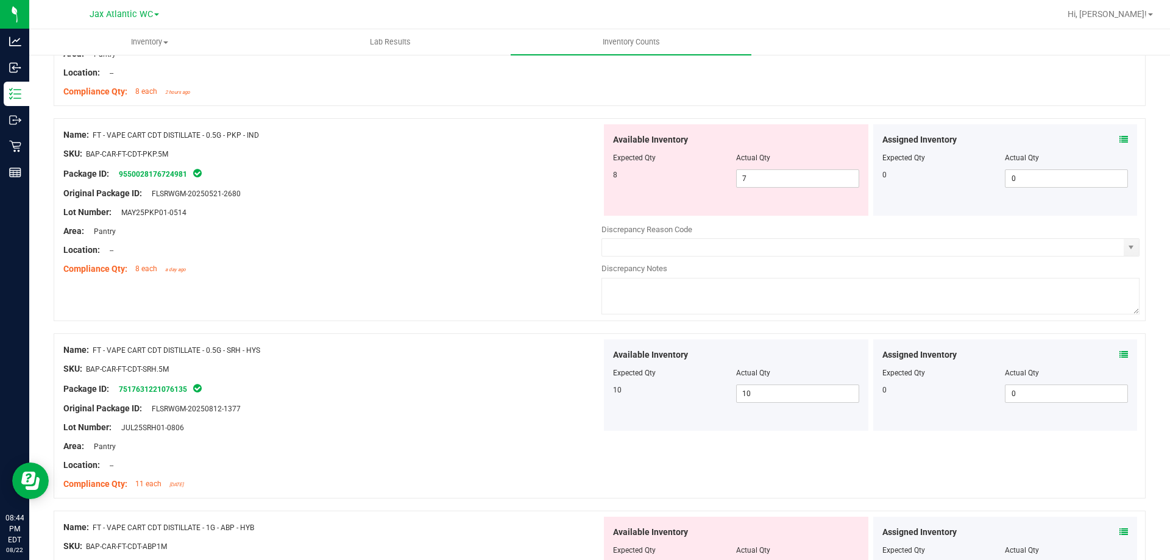
click at [1119, 140] on icon at bounding box center [1123, 139] width 9 height 9
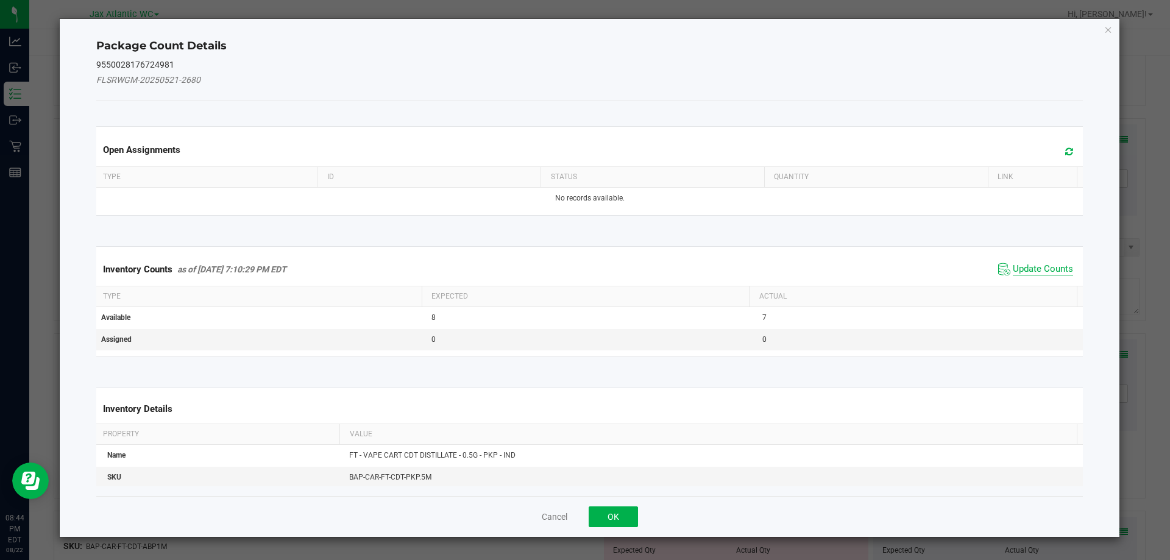
click at [1025, 266] on span "Update Counts" at bounding box center [1042, 269] width 60 height 12
click at [1025, 266] on div "Inventory Counts as of [DATE] 7:10:29 PM EDT Update Counts" at bounding box center [590, 269] width 992 height 32
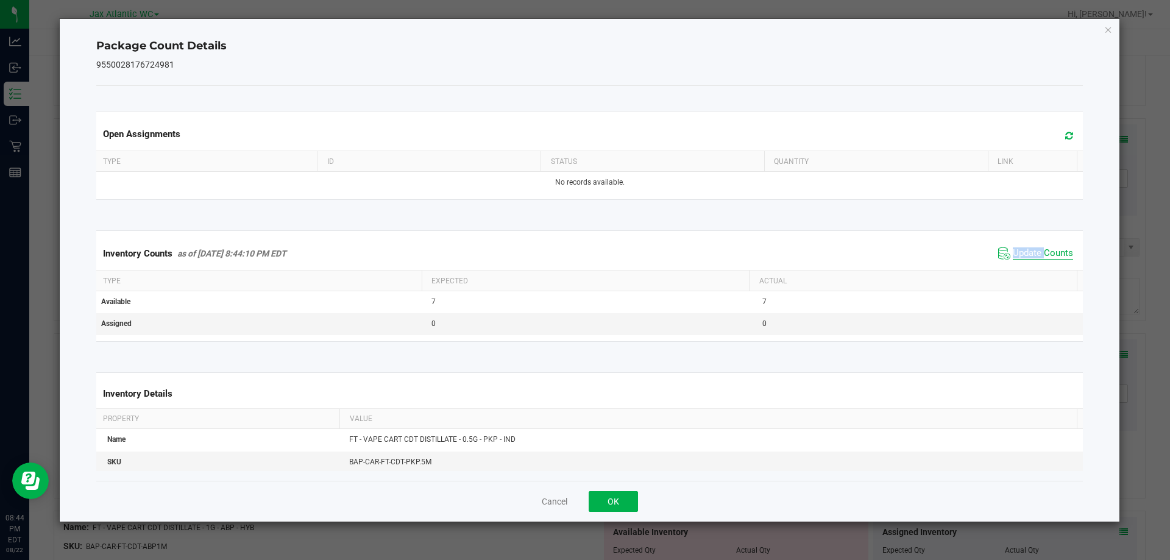
click at [1033, 252] on span "Update Counts" at bounding box center [1042, 253] width 60 height 12
click at [616, 492] on button "OK" at bounding box center [612, 501] width 49 height 21
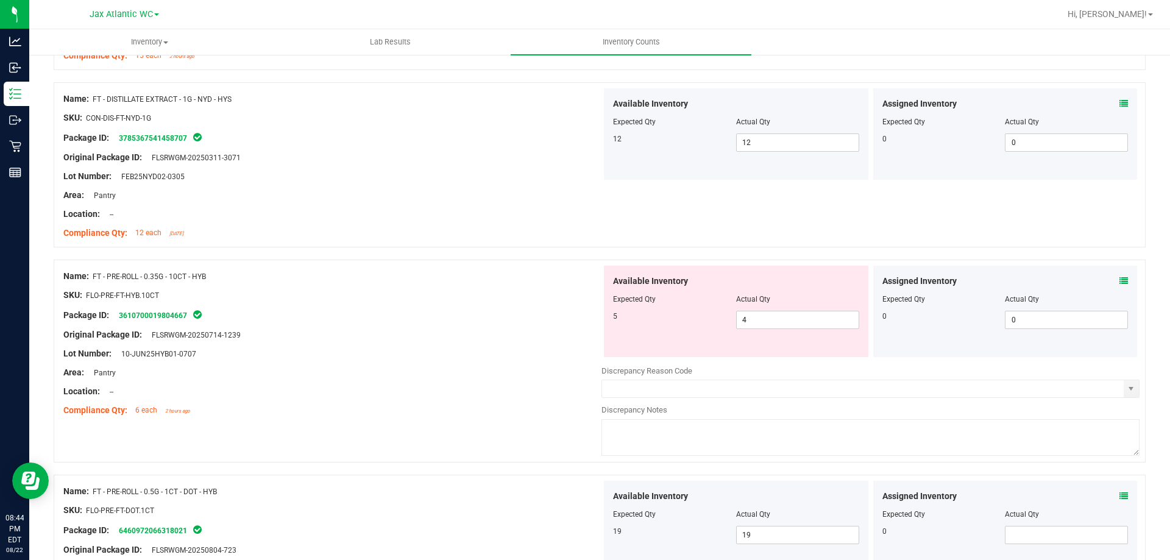
scroll to position [1462, 0]
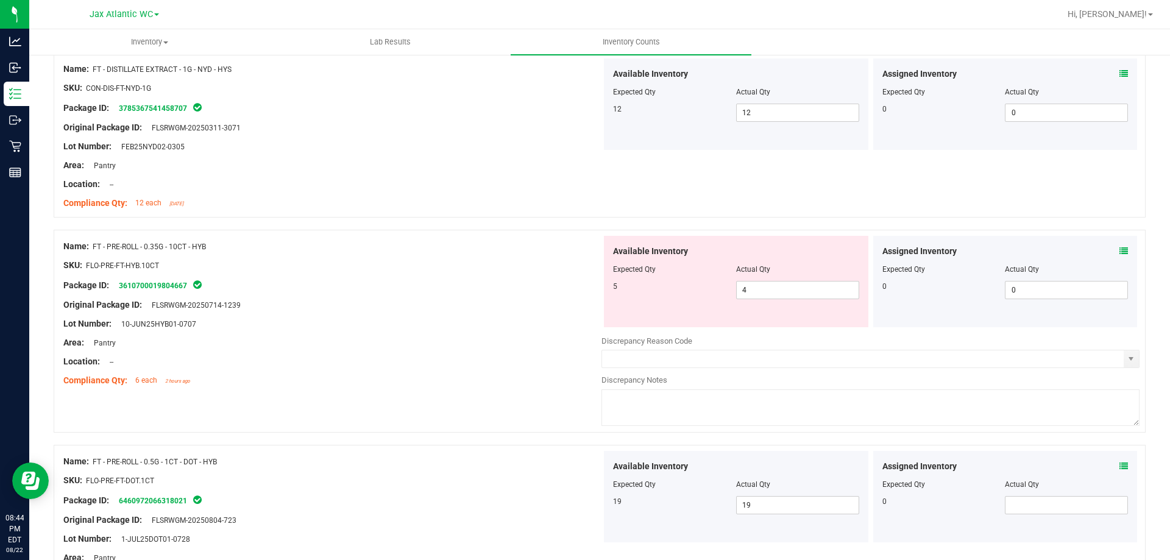
drag, startPoint x: 462, startPoint y: 337, endPoint x: 482, endPoint y: 336, distance: 20.1
click at [461, 337] on div "Area: Pantry" at bounding box center [332, 342] width 538 height 13
click at [1119, 253] on icon at bounding box center [1123, 251] width 9 height 9
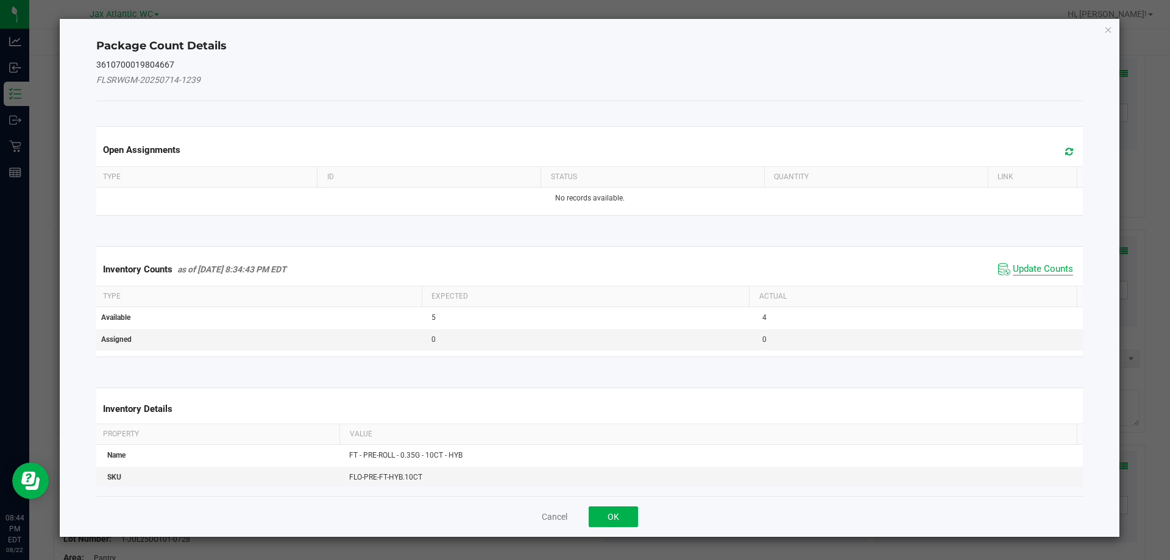
click at [1039, 273] on span "Update Counts" at bounding box center [1042, 269] width 60 height 12
click at [1039, 269] on div "Inventory Counts as of [DATE] 8:34:43 PM EDT Update Counts" at bounding box center [590, 269] width 992 height 32
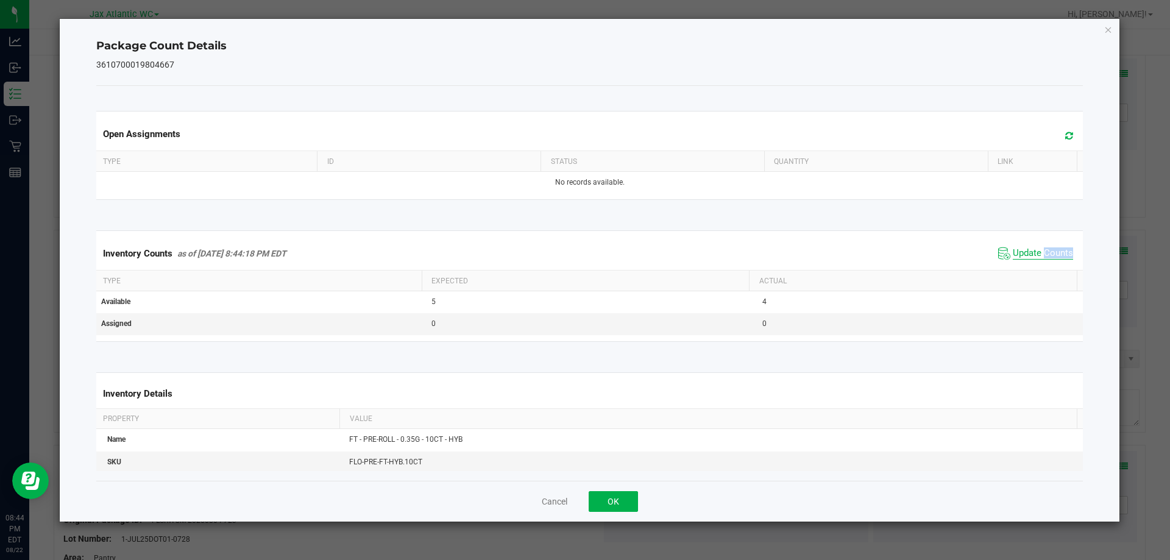
click at [1035, 257] on span "Update Counts" at bounding box center [1042, 253] width 60 height 12
click at [618, 509] on button "OK" at bounding box center [612, 501] width 49 height 21
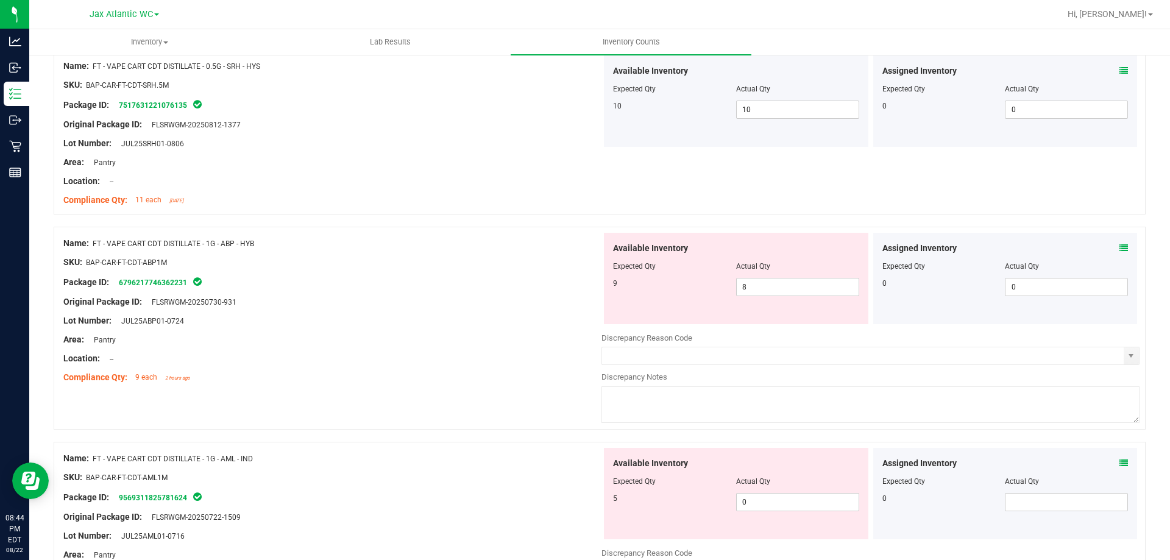
scroll to position [2802, 0]
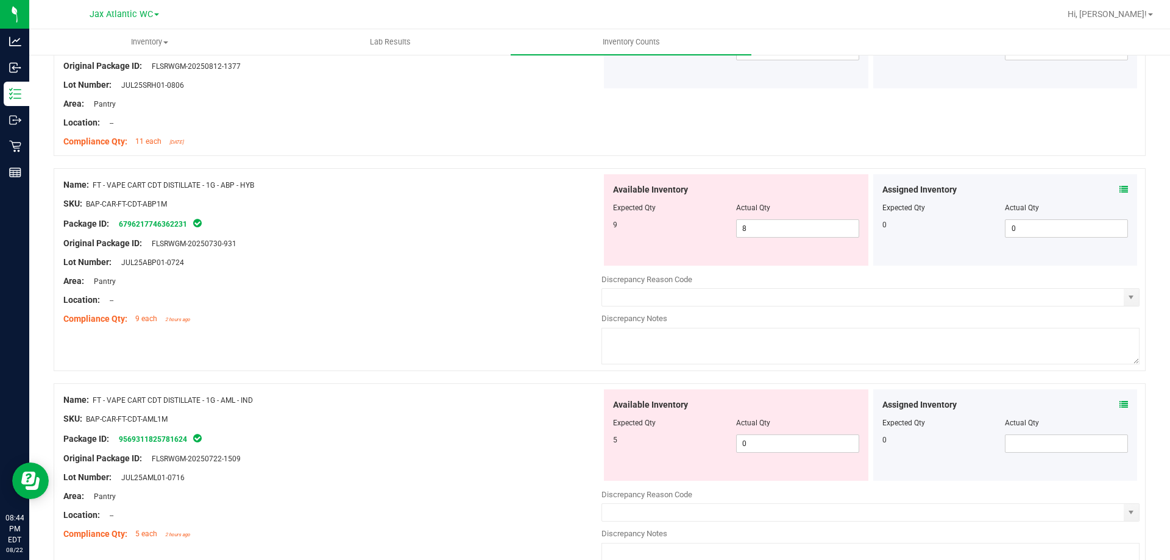
click at [1119, 185] on icon at bounding box center [1123, 189] width 9 height 9
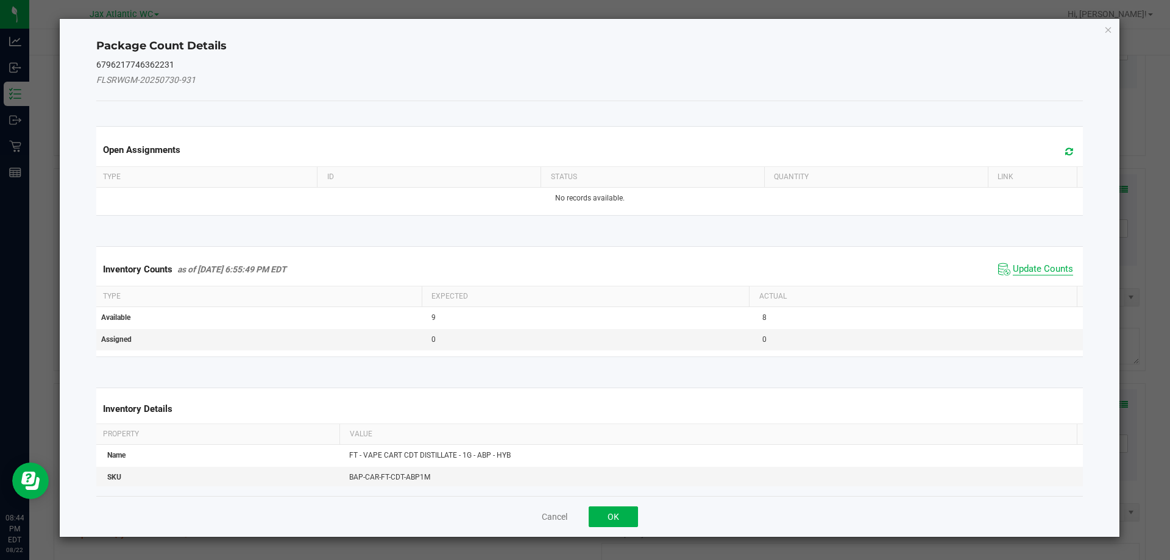
click at [1022, 267] on span "Update Counts" at bounding box center [1042, 269] width 60 height 12
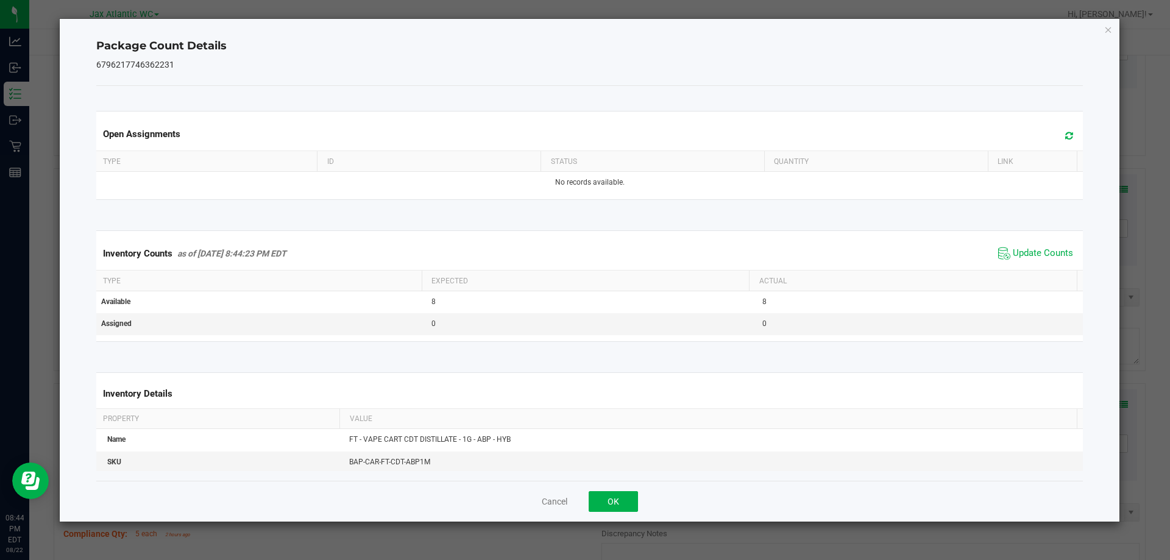
click at [1022, 261] on span "Update Counts" at bounding box center [1035, 253] width 81 height 18
click at [1022, 253] on span "Update Counts" at bounding box center [1042, 253] width 60 height 12
drag, startPoint x: 607, startPoint y: 501, endPoint x: 656, endPoint y: 423, distance: 92.3
click at [607, 501] on button "OK" at bounding box center [612, 501] width 49 height 21
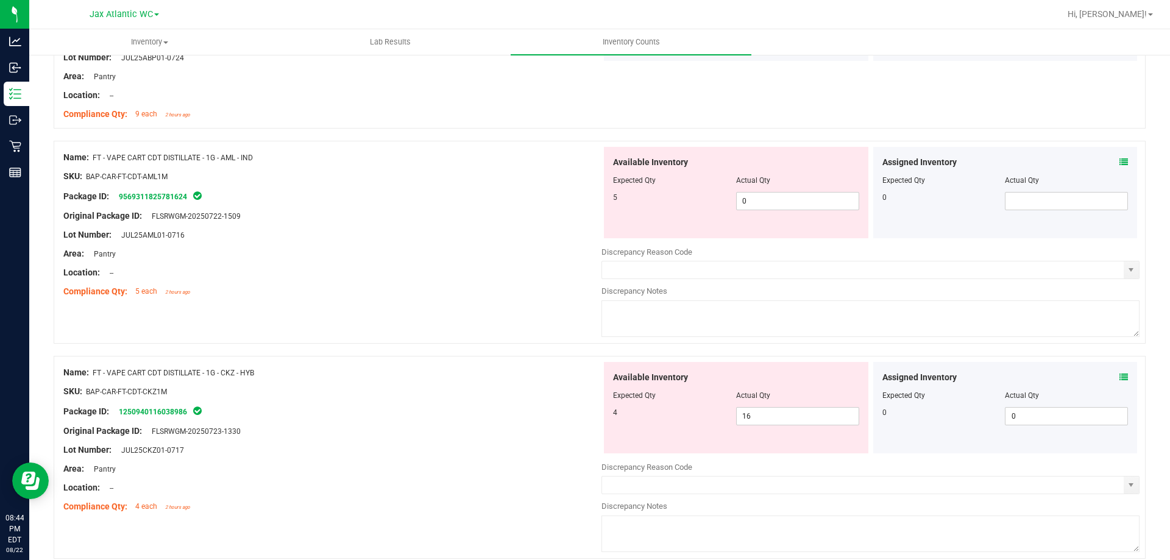
scroll to position [2985, 0]
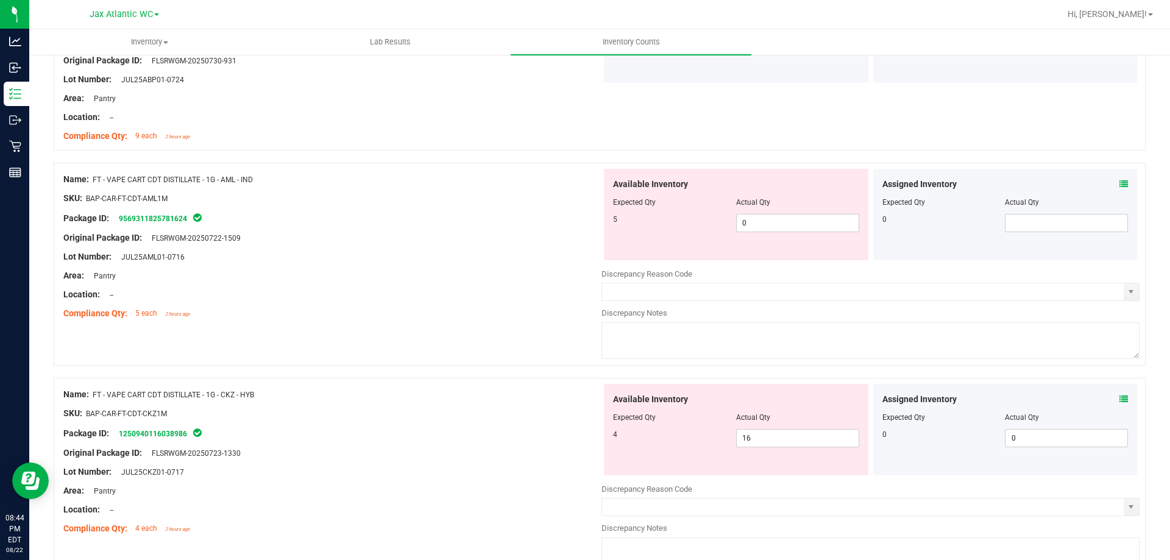
click at [1109, 181] on div "Assigned Inventory" at bounding box center [1005, 184] width 246 height 13
click at [1119, 184] on icon at bounding box center [1123, 184] width 9 height 9
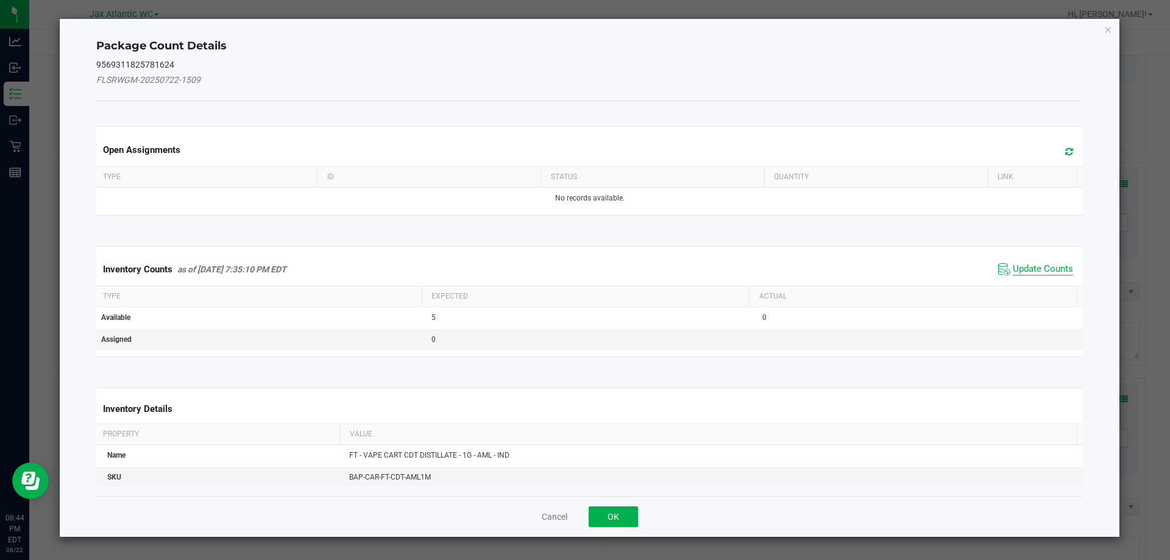
click at [1035, 264] on span "Update Counts" at bounding box center [1042, 269] width 60 height 12
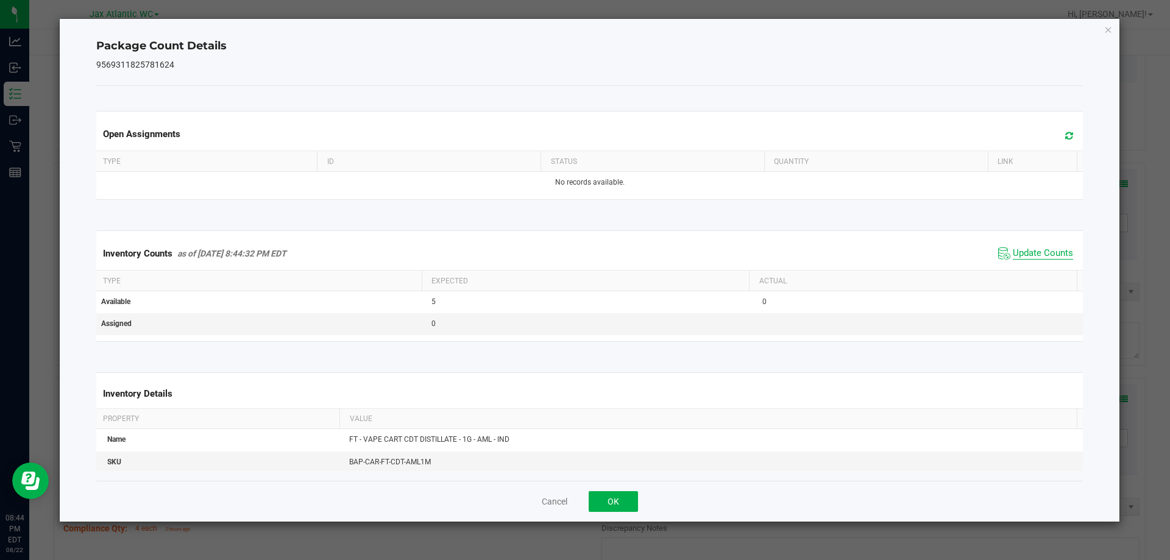
click at [1032, 252] on span "Update Counts" at bounding box center [1042, 253] width 60 height 12
click at [588, 498] on button "OK" at bounding box center [612, 501] width 49 height 21
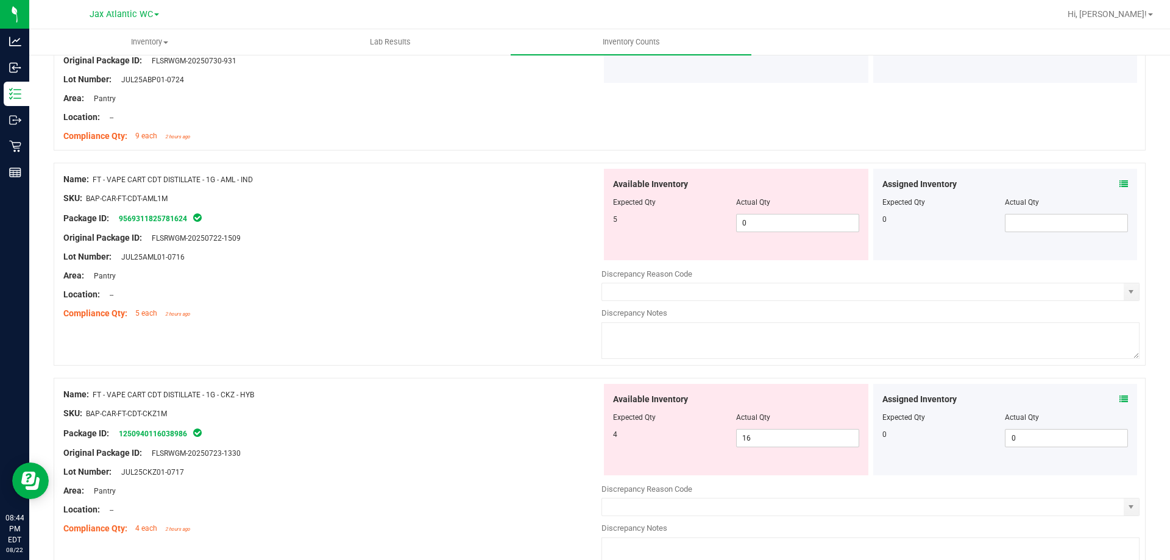
click at [1119, 395] on icon at bounding box center [1123, 399] width 9 height 9
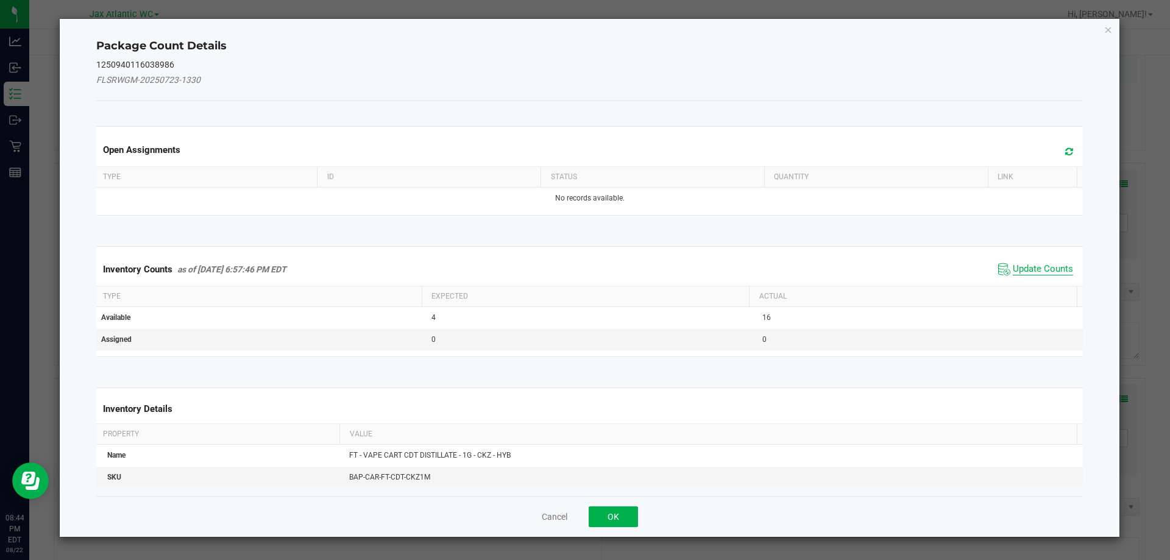
click at [1034, 270] on span "Update Counts" at bounding box center [1042, 269] width 60 height 12
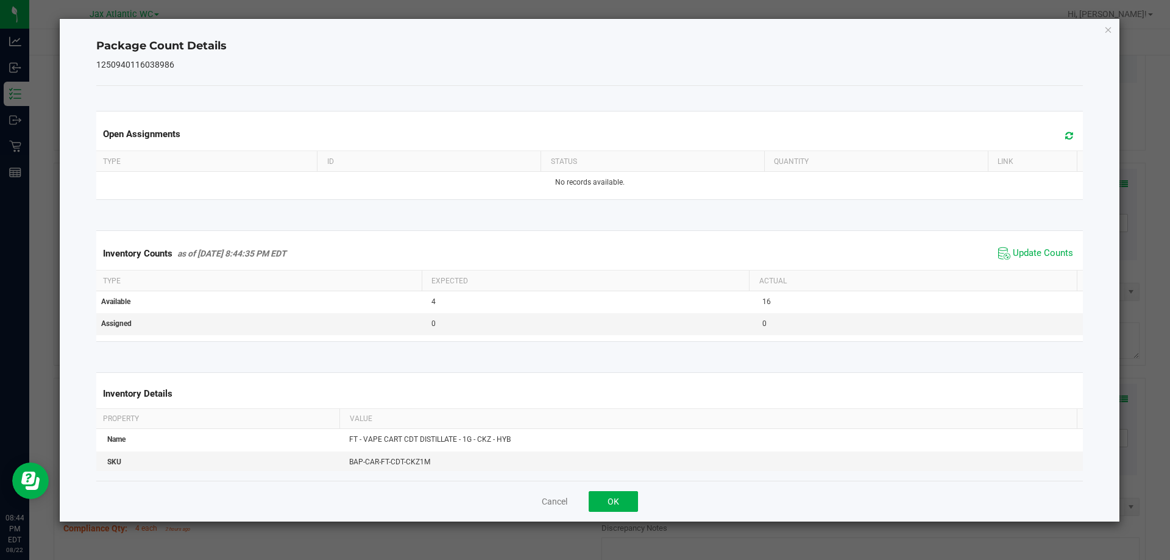
click at [1034, 264] on div "Inventory Counts as of [DATE] 8:44:35 PM EDT Update Counts" at bounding box center [590, 253] width 992 height 33
click at [1032, 250] on span "Update Counts" at bounding box center [1042, 253] width 60 height 12
click at [606, 510] on button "OK" at bounding box center [612, 501] width 49 height 21
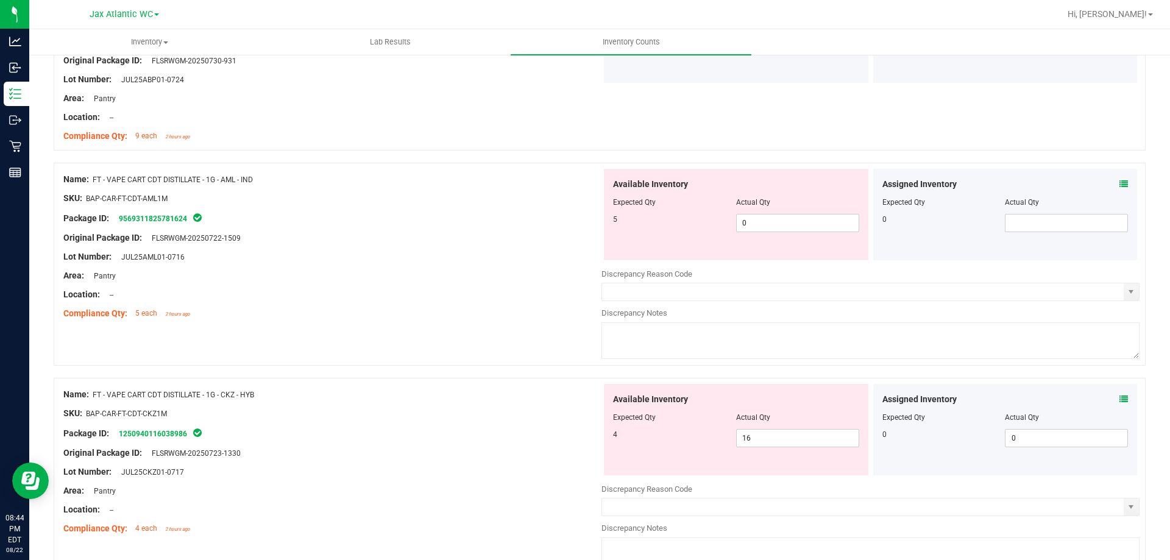
click at [613, 497] on div at bounding box center [870, 496] width 538 height 3
click at [542, 425] on div at bounding box center [332, 423] width 538 height 6
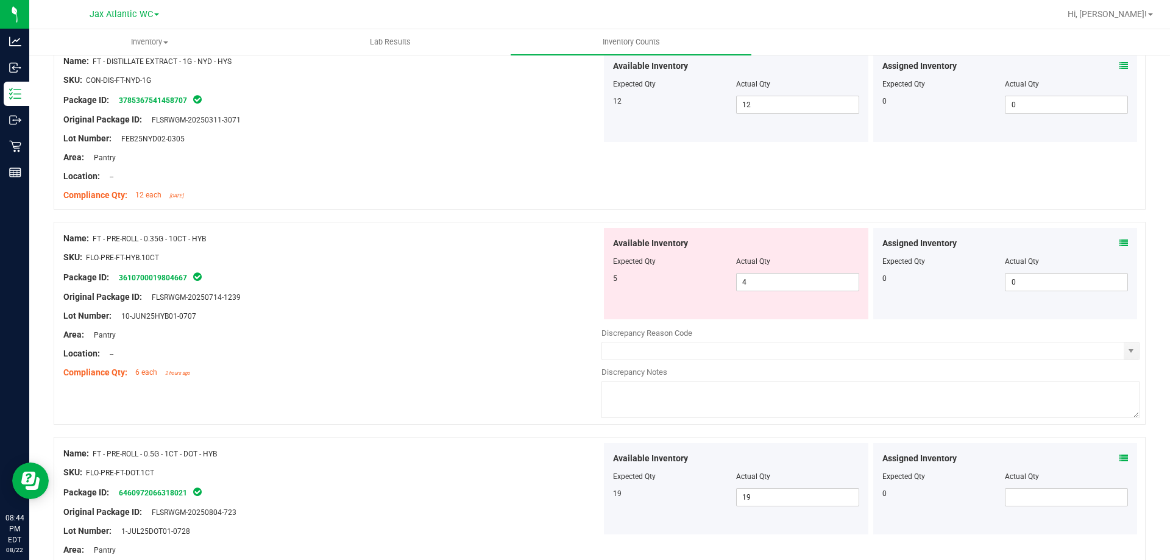
scroll to position [1401, 0]
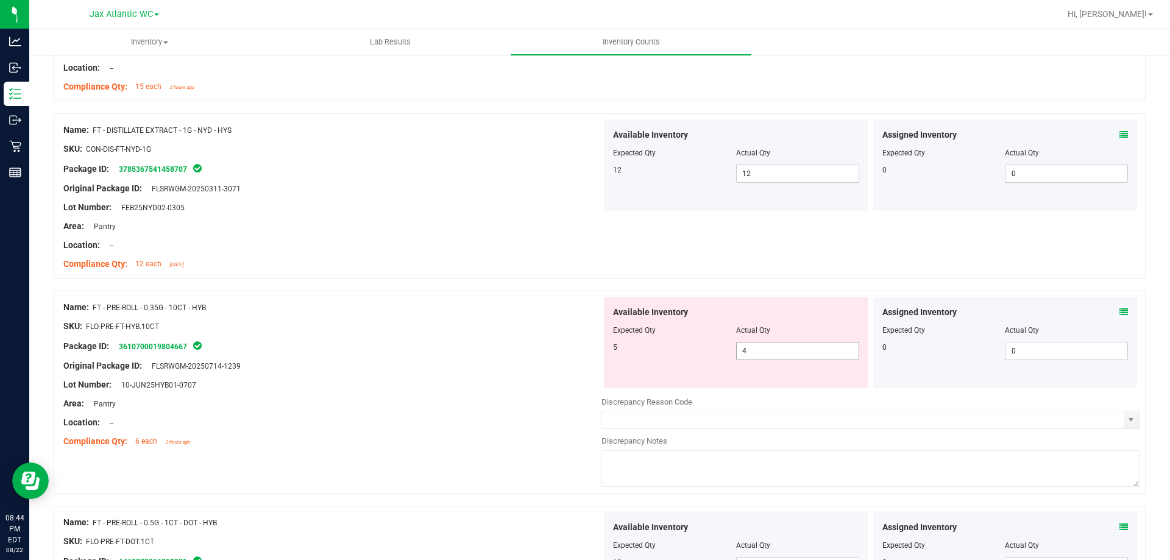
click at [758, 358] on span "4 4" at bounding box center [797, 351] width 123 height 18
type input "5"
click at [457, 413] on div at bounding box center [332, 413] width 538 height 6
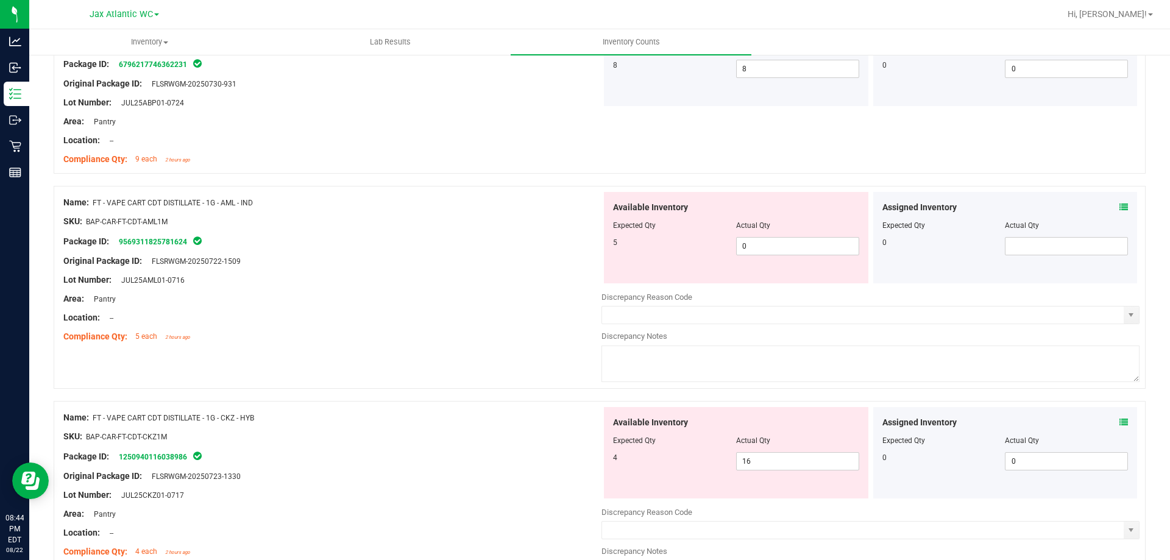
scroll to position [2985, 0]
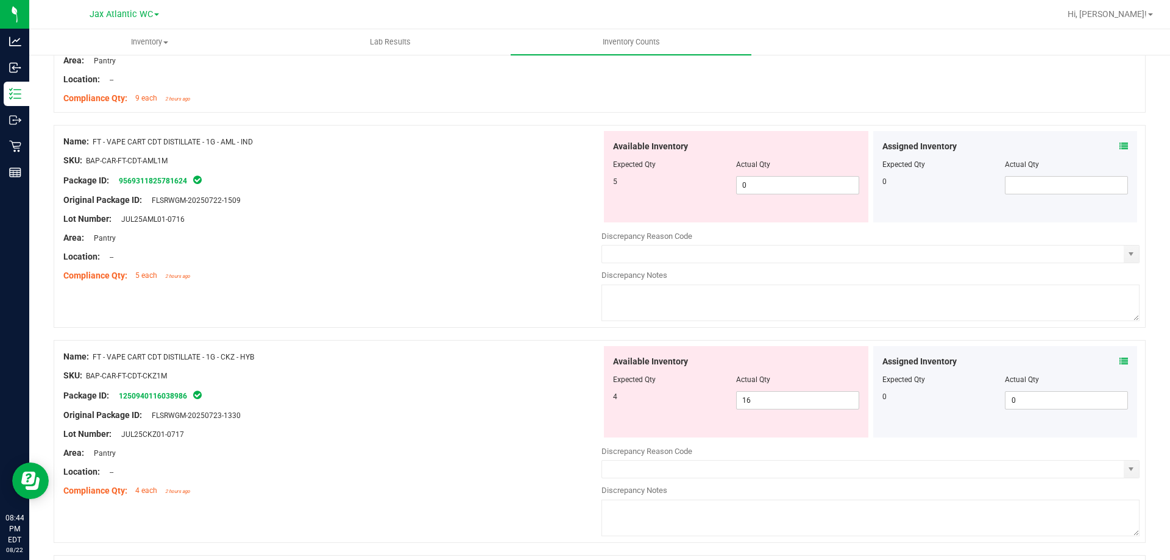
click at [1119, 143] on icon at bounding box center [1123, 146] width 9 height 9
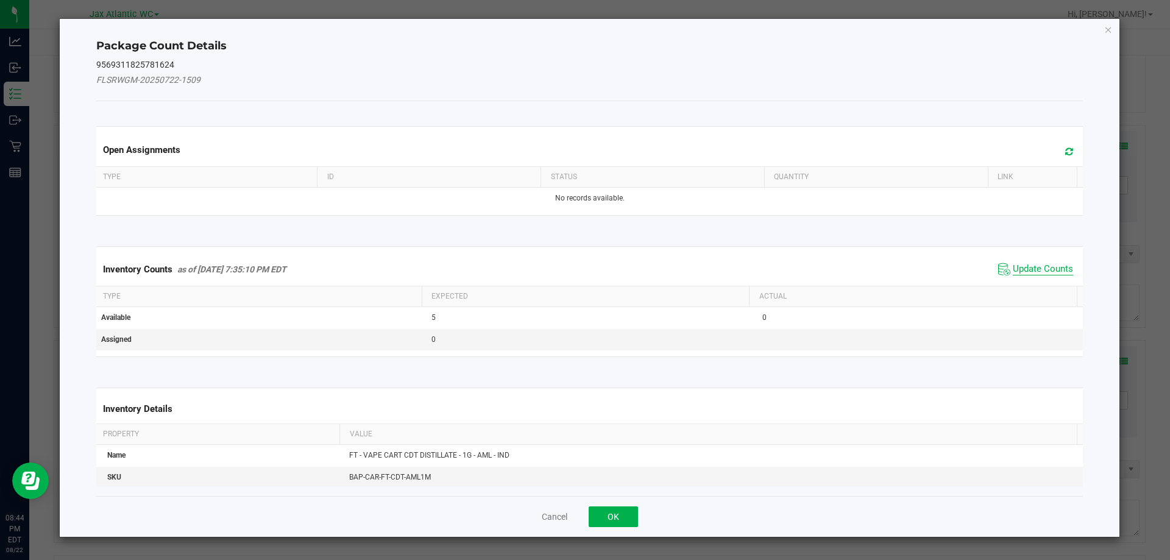
click at [1023, 266] on span "Update Counts" at bounding box center [1042, 269] width 60 height 12
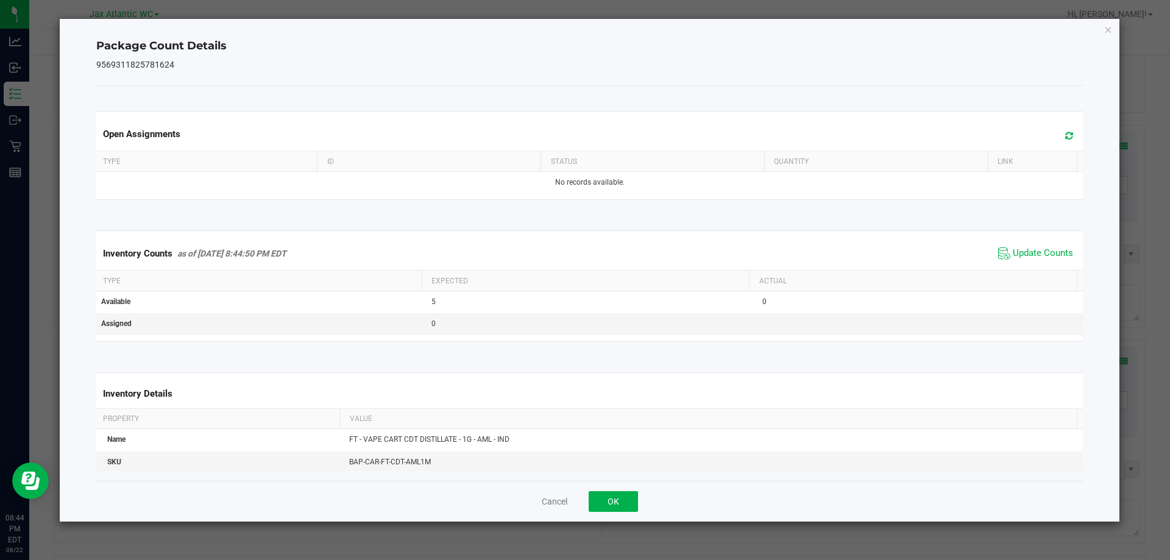
click at [1023, 262] on span "Update Counts" at bounding box center [1035, 253] width 81 height 18
click at [623, 508] on button "OK" at bounding box center [612, 501] width 49 height 21
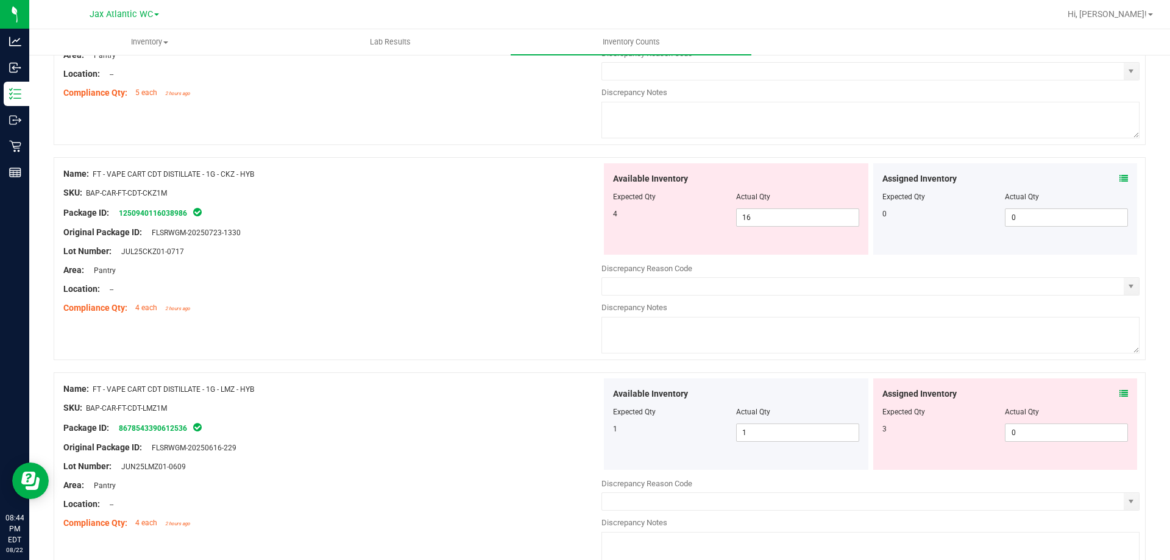
scroll to position [3350, 0]
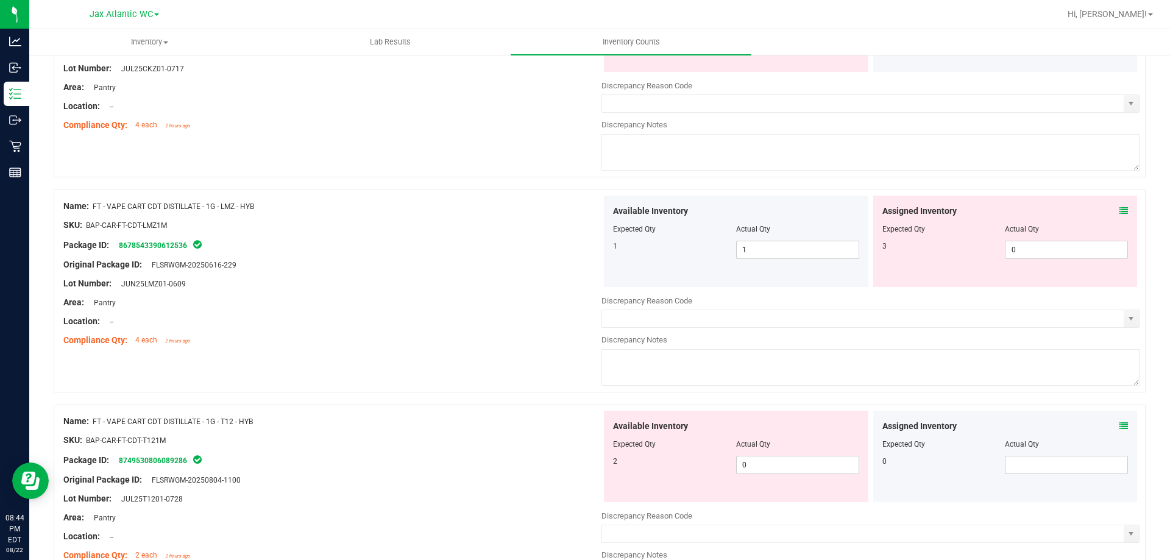
click at [1119, 211] on icon at bounding box center [1123, 211] width 9 height 9
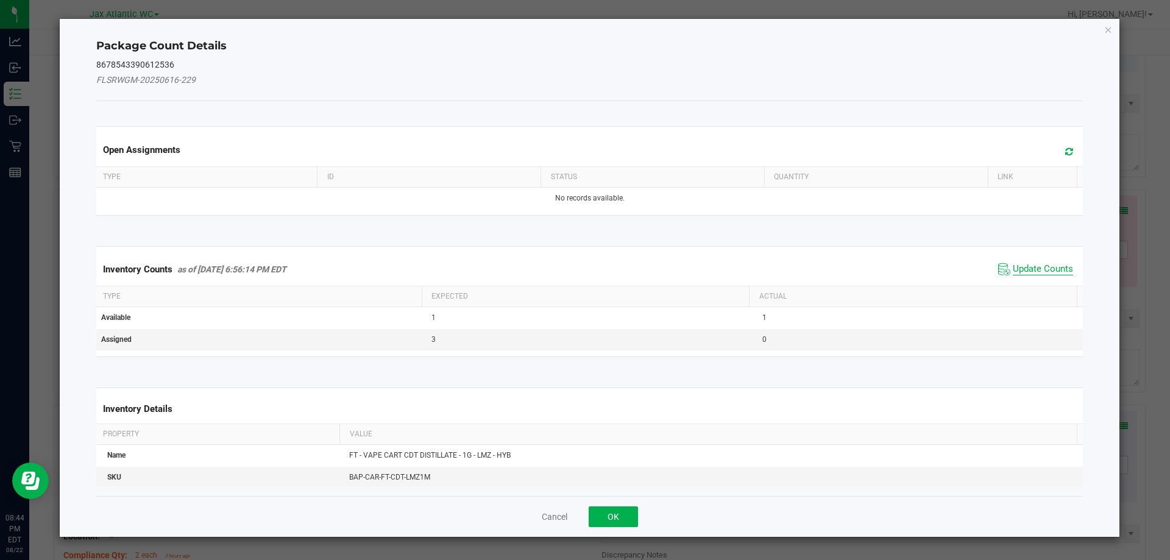
click at [1036, 269] on span "Update Counts" at bounding box center [1042, 269] width 60 height 12
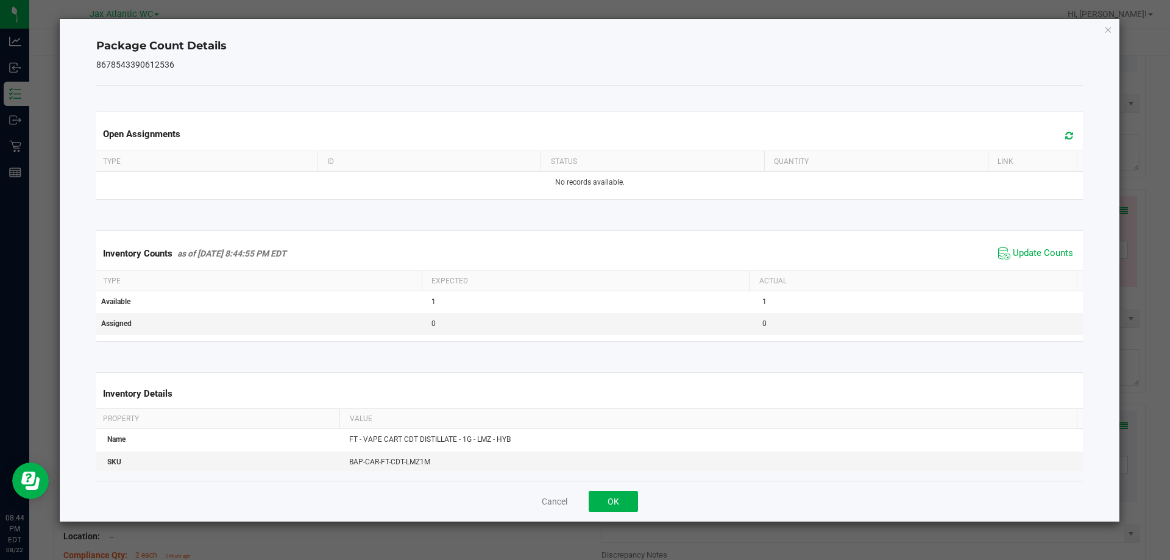
click at [1036, 263] on div "Inventory Counts as of [DATE] 8:44:55 PM EDT Update Counts" at bounding box center [590, 253] width 992 height 33
click at [1036, 253] on span "Update Counts" at bounding box center [1042, 253] width 60 height 12
click at [630, 500] on button "OK" at bounding box center [612, 501] width 49 height 21
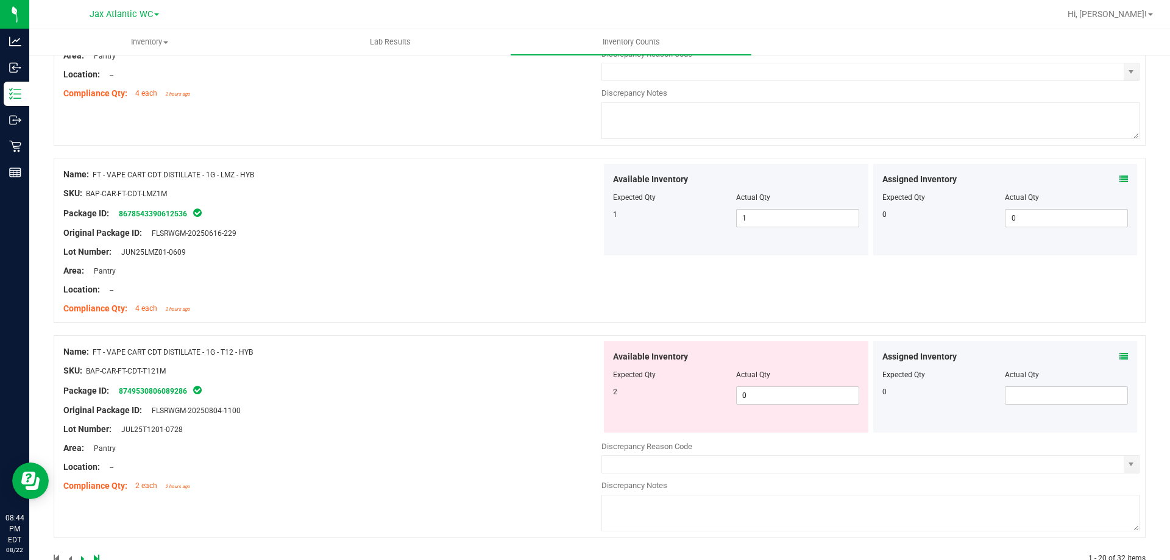
scroll to position [3411, 0]
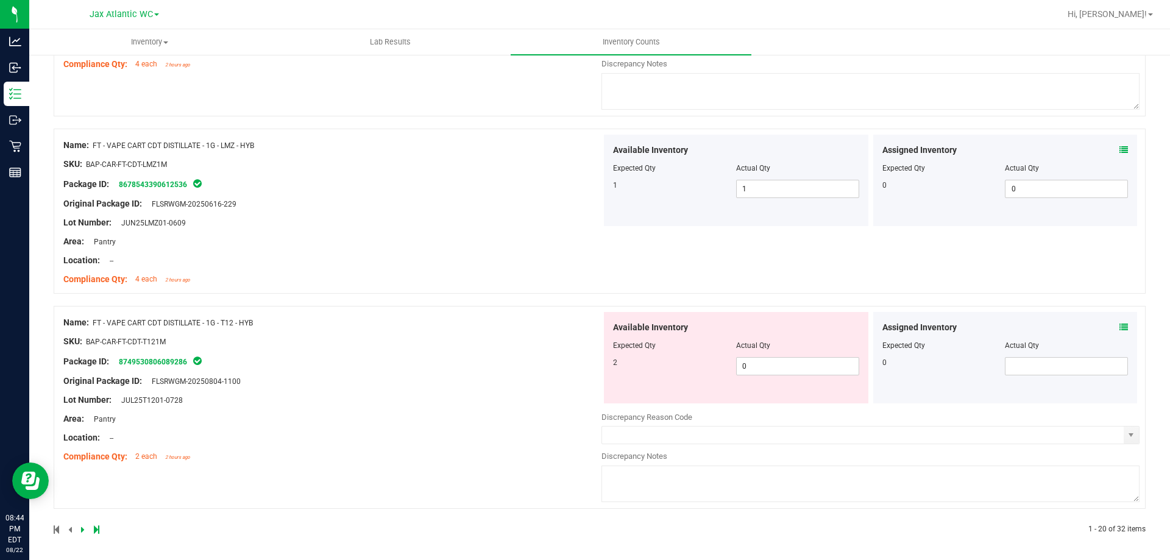
click at [1119, 327] on icon at bounding box center [1123, 327] width 9 height 9
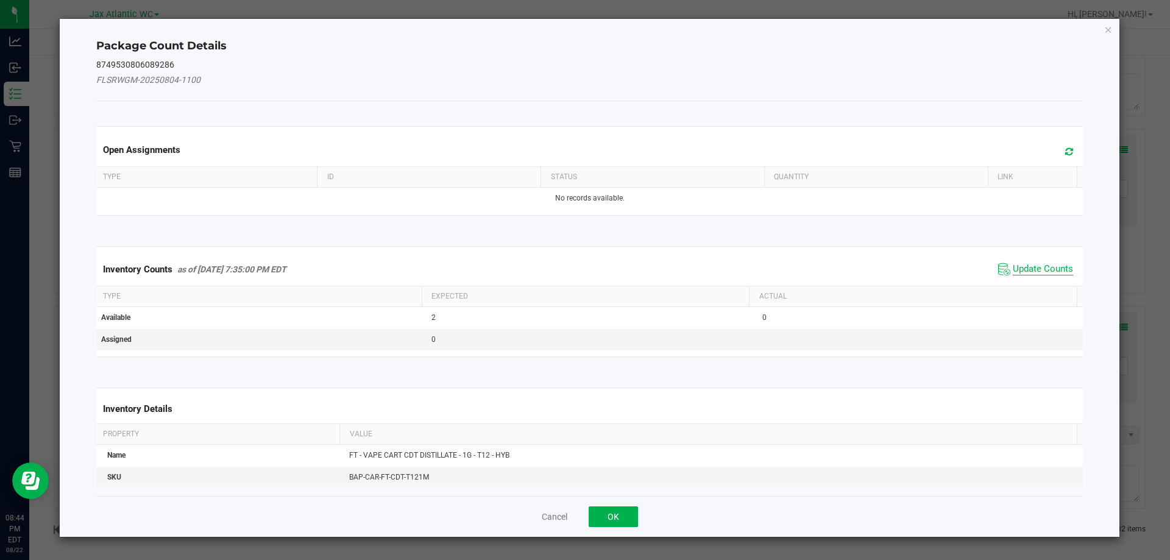
click at [1052, 274] on span "Update Counts" at bounding box center [1042, 269] width 60 height 12
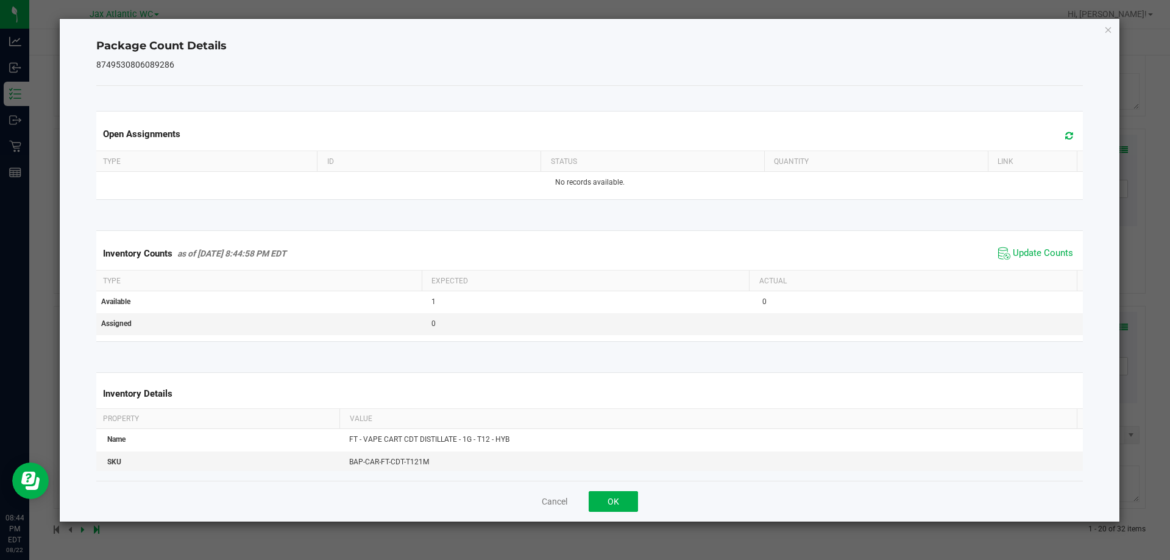
click at [1045, 266] on div "Inventory Counts as of [DATE] 8:44:58 PM EDT Update Counts" at bounding box center [590, 253] width 992 height 33
click at [618, 493] on button "OK" at bounding box center [612, 501] width 49 height 21
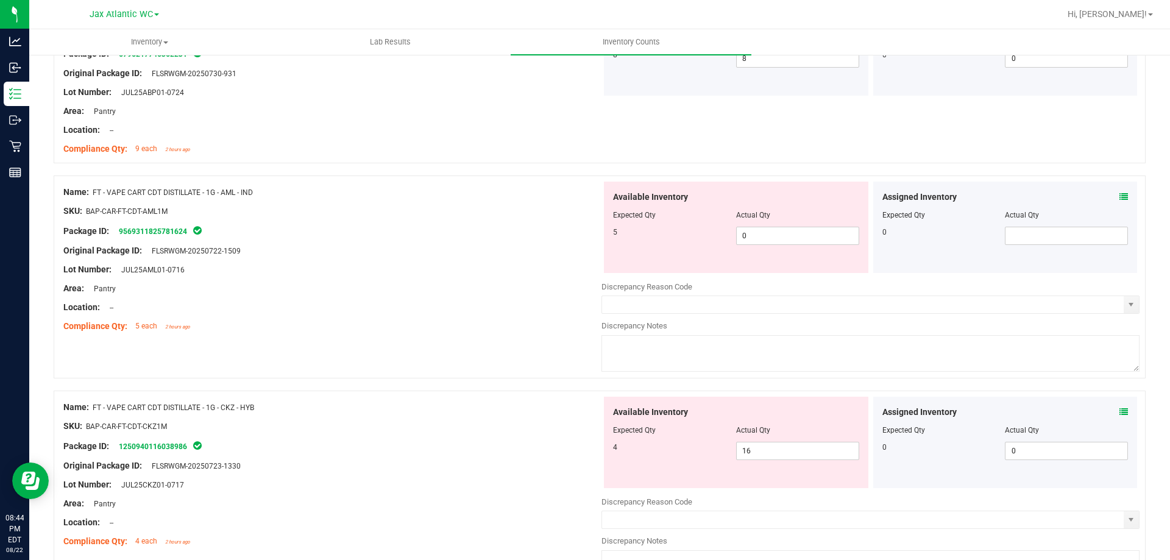
scroll to position [2924, 0]
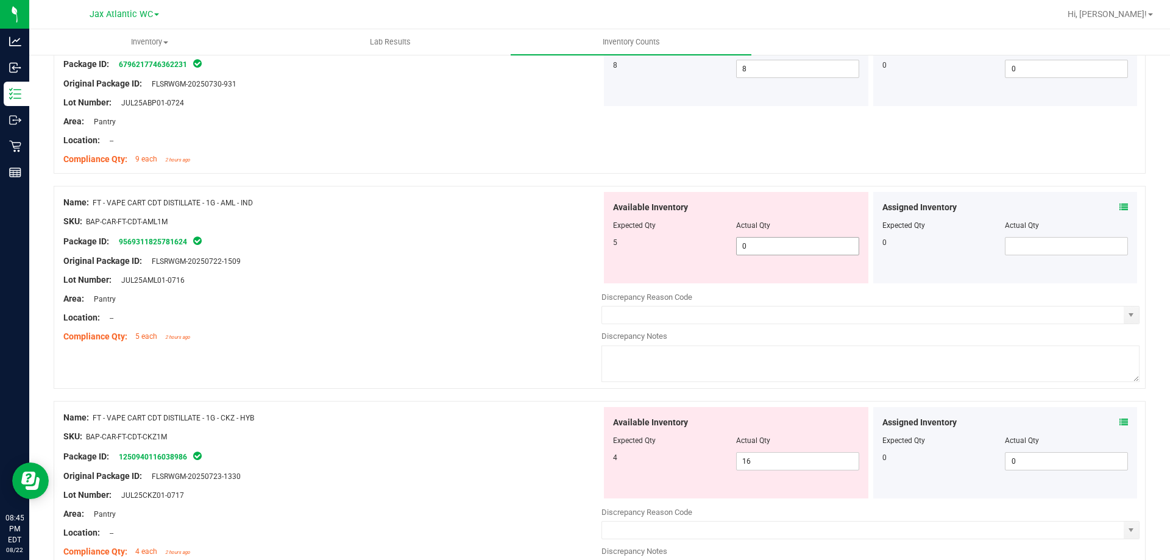
click at [768, 247] on span "0 0" at bounding box center [797, 246] width 123 height 18
type input "5"
click at [452, 355] on div "Name: FT - VAPE CART CDT DISTILLATE - 1G - AML - IND SKU: BAP-CAR-FT-CDT-AML1M …" at bounding box center [600, 293] width 1092 height 215
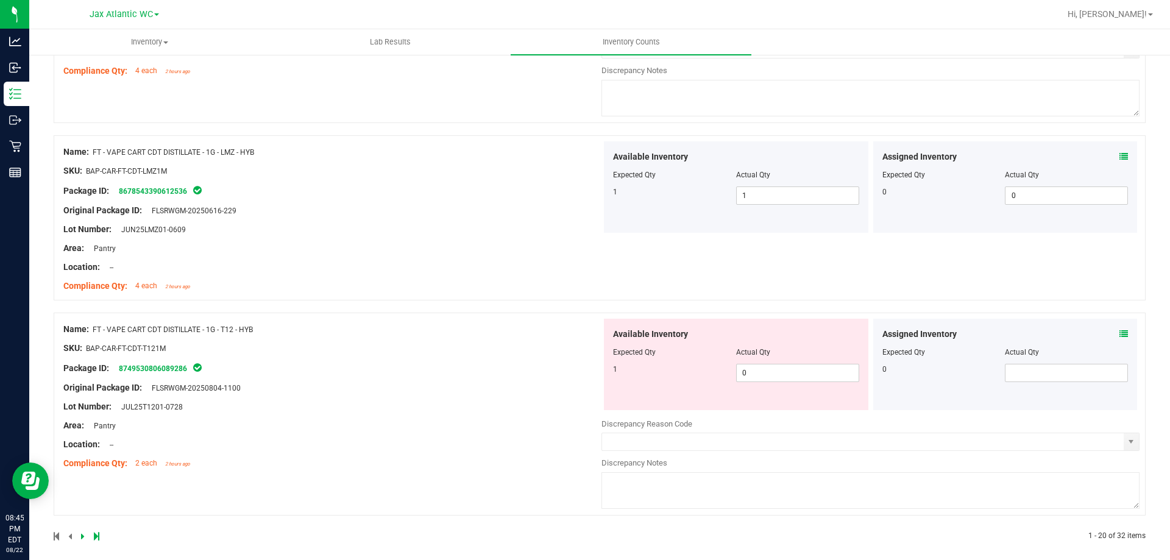
scroll to position [3376, 0]
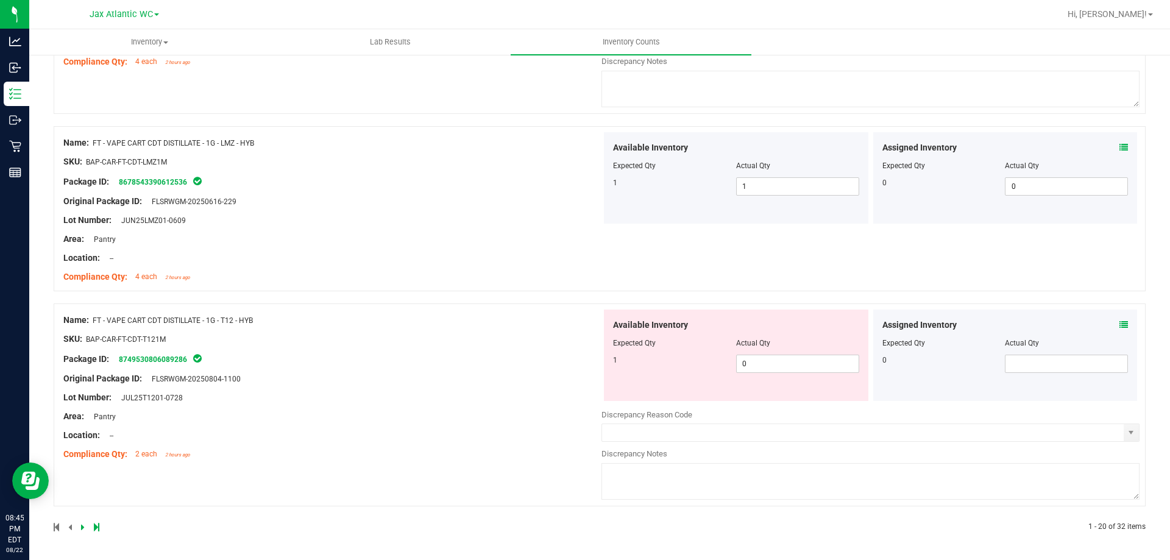
click at [1119, 320] on icon at bounding box center [1123, 324] width 9 height 9
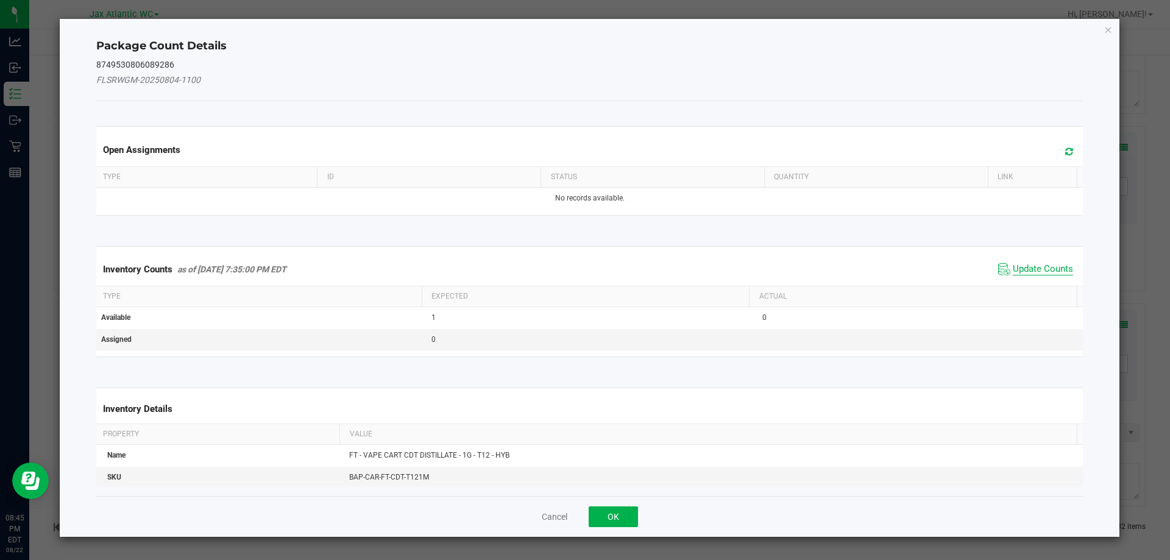
click at [1033, 268] on span "Update Counts" at bounding box center [1042, 269] width 60 height 12
click at [1033, 268] on div "Inventory Counts as of [DATE] 7:35:00 PM EDT Update Counts" at bounding box center [590, 269] width 992 height 32
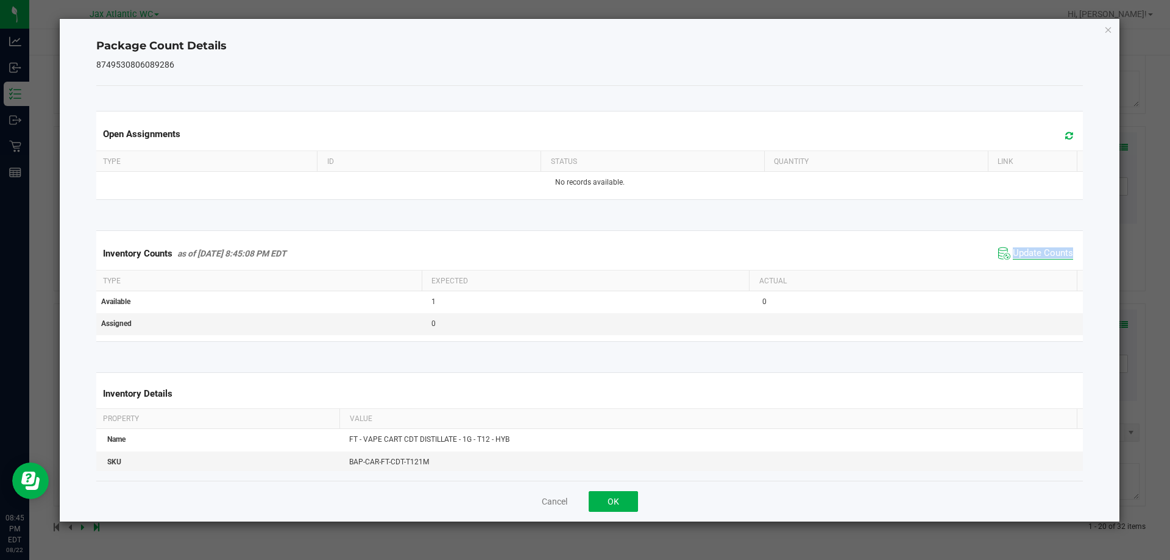
click at [1033, 268] on div "Inventory Counts as of [DATE] 8:45:08 PM EDT Update Counts" at bounding box center [590, 253] width 992 height 33
click at [1033, 267] on div "Inventory Counts as of [DATE] 8:45:08 PM EDT Update Counts" at bounding box center [590, 253] width 992 height 33
click at [1033, 255] on span "Update Counts" at bounding box center [1042, 253] width 60 height 12
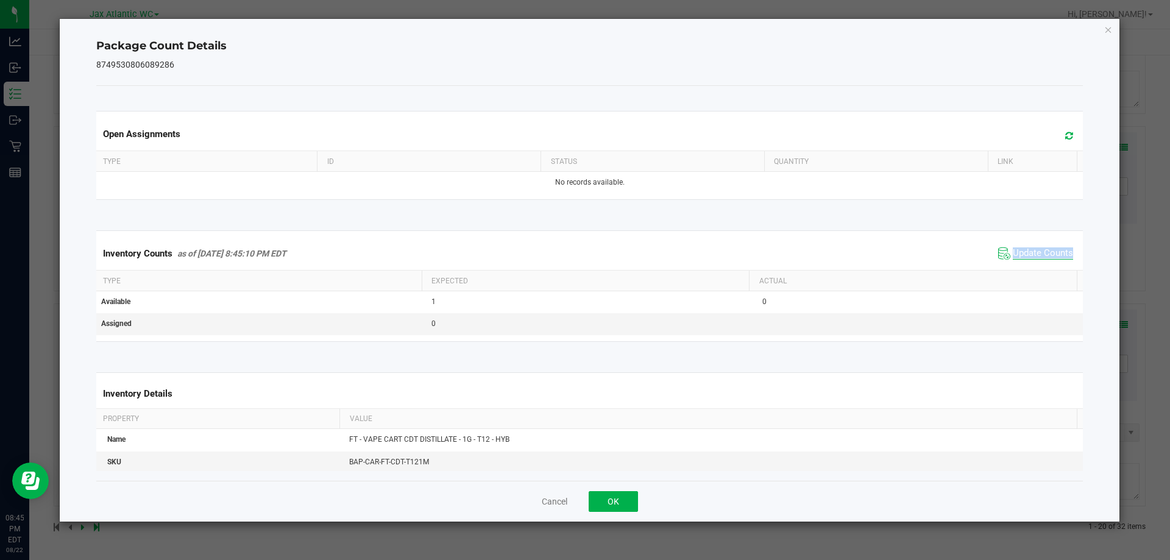
click at [1033, 255] on span "Update Counts" at bounding box center [1042, 253] width 60 height 12
click at [605, 507] on button "OK" at bounding box center [612, 501] width 49 height 21
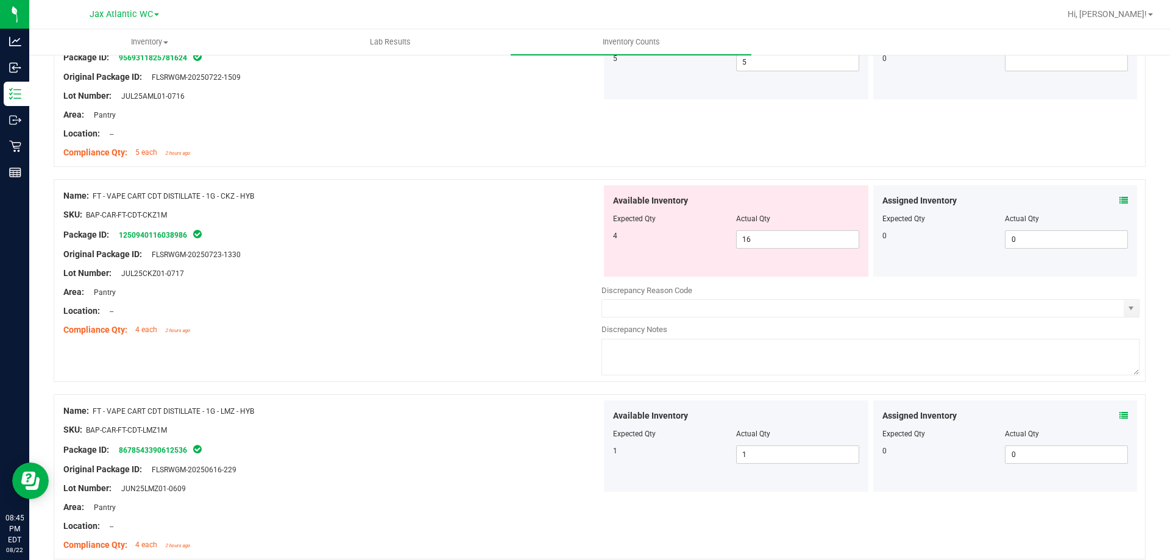
scroll to position [3071, 0]
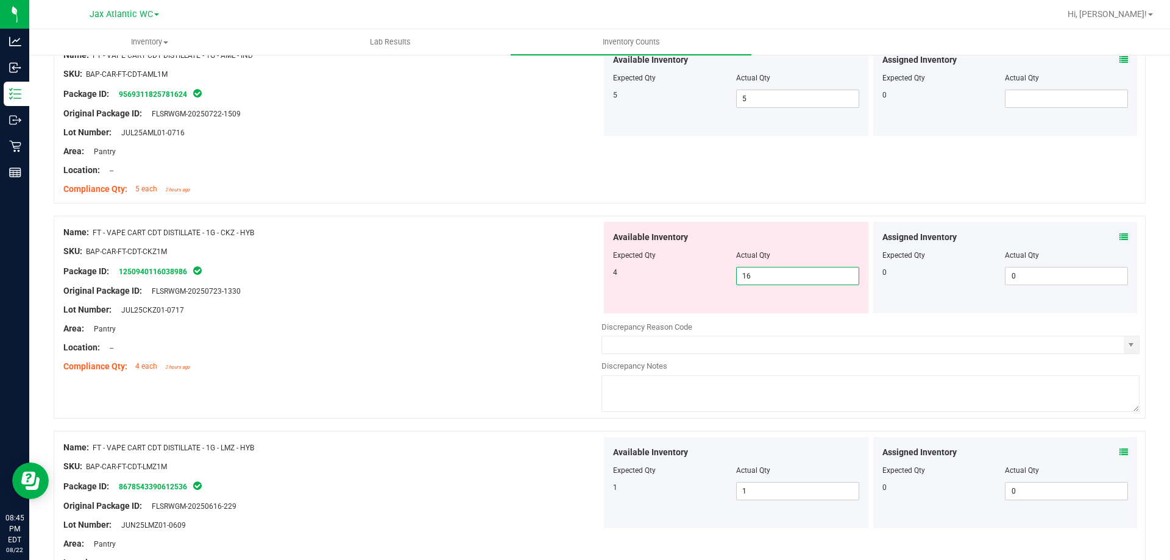
click at [755, 274] on span "16 16" at bounding box center [797, 276] width 123 height 18
type input "1"
type input "4"
click at [404, 386] on div "Name: FT - VAPE CART CDT DISTILLATE - 1G - CKZ - HYB SKU: BAP-CAR-FT-CDT-CKZ1M …" at bounding box center [600, 323] width 1092 height 215
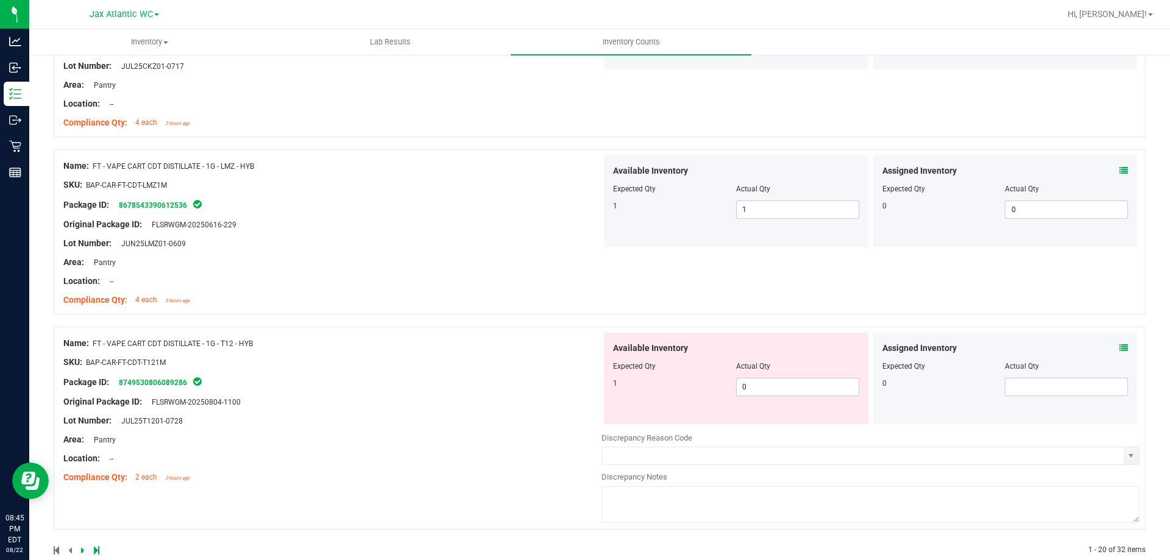
scroll to position [3338, 0]
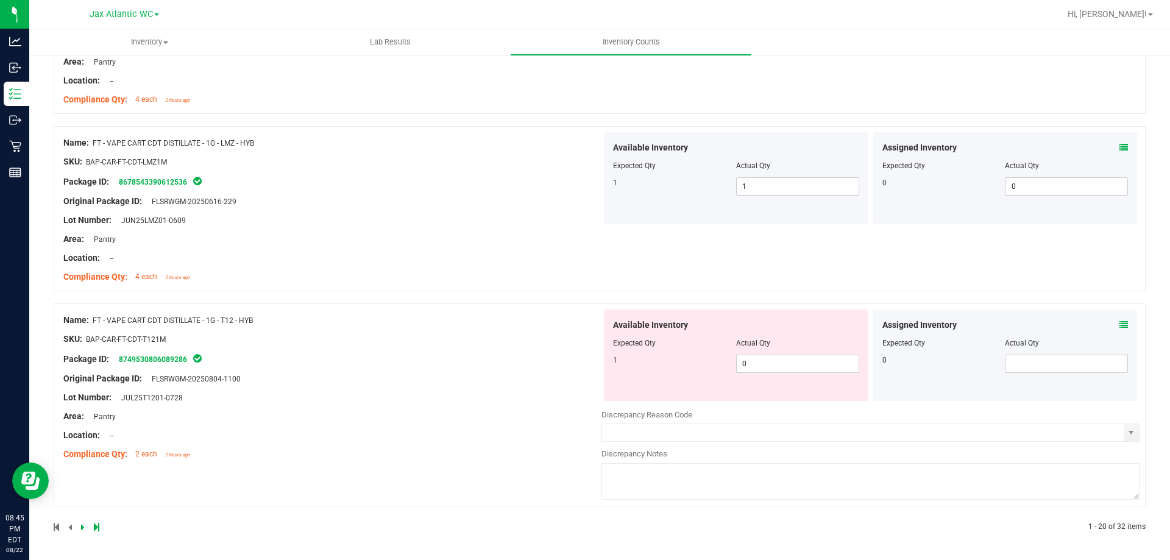
click at [1119, 323] on icon at bounding box center [1123, 324] width 9 height 9
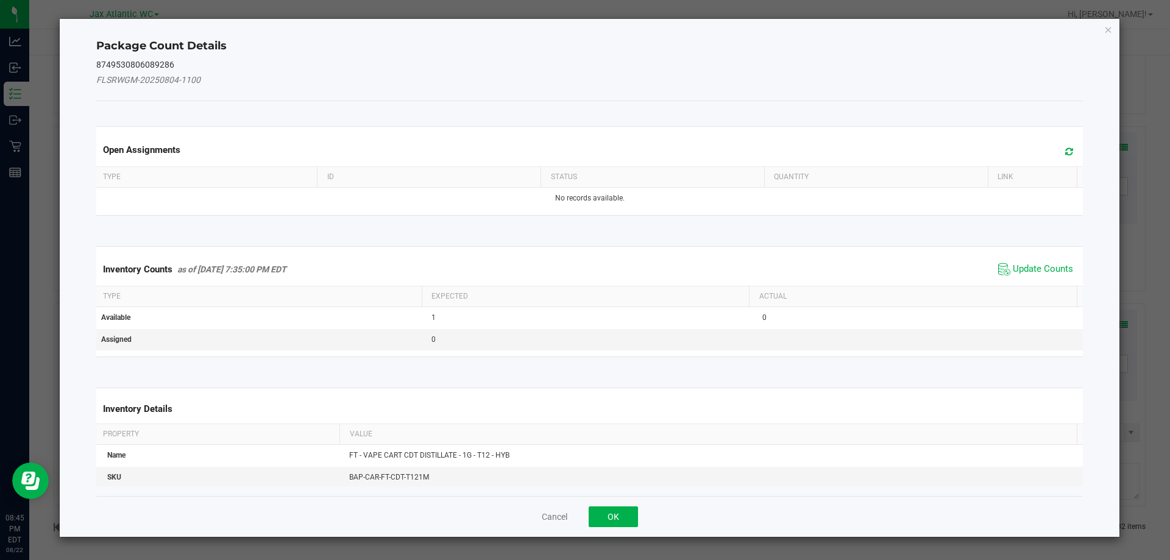
click at [1017, 261] on span "Update Counts" at bounding box center [1035, 269] width 81 height 18
click at [1024, 265] on div "Inventory Counts as of [DATE] 7:35:00 PM EDT Update Counts" at bounding box center [590, 269] width 992 height 32
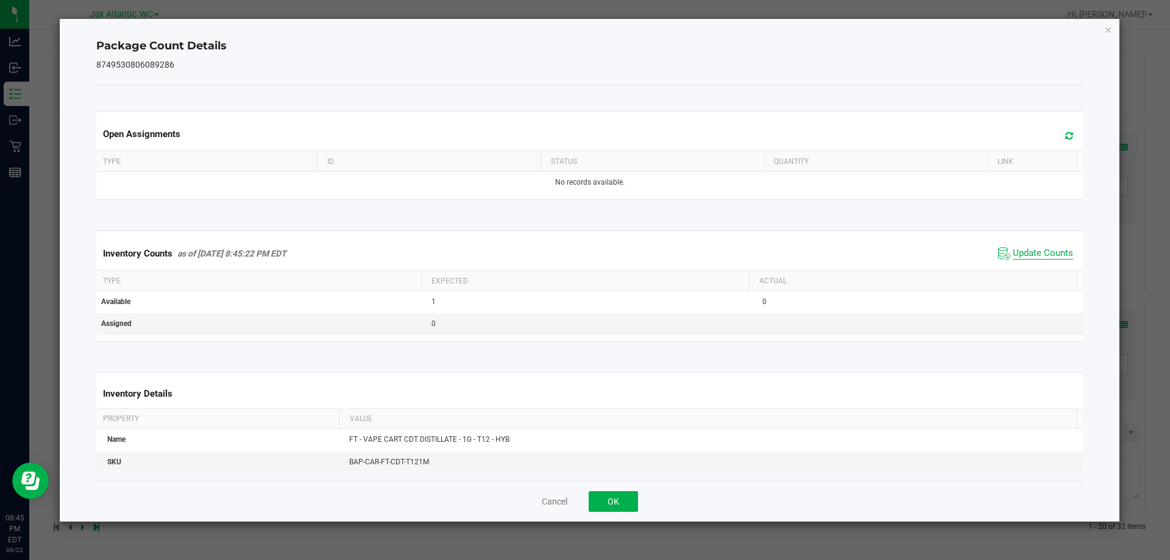
click at [1024, 253] on span "Update Counts" at bounding box center [1042, 253] width 60 height 12
click at [1024, 253] on span "Update Counts" at bounding box center [1042, 252] width 60 height 11
click at [632, 495] on button "OK" at bounding box center [612, 501] width 49 height 21
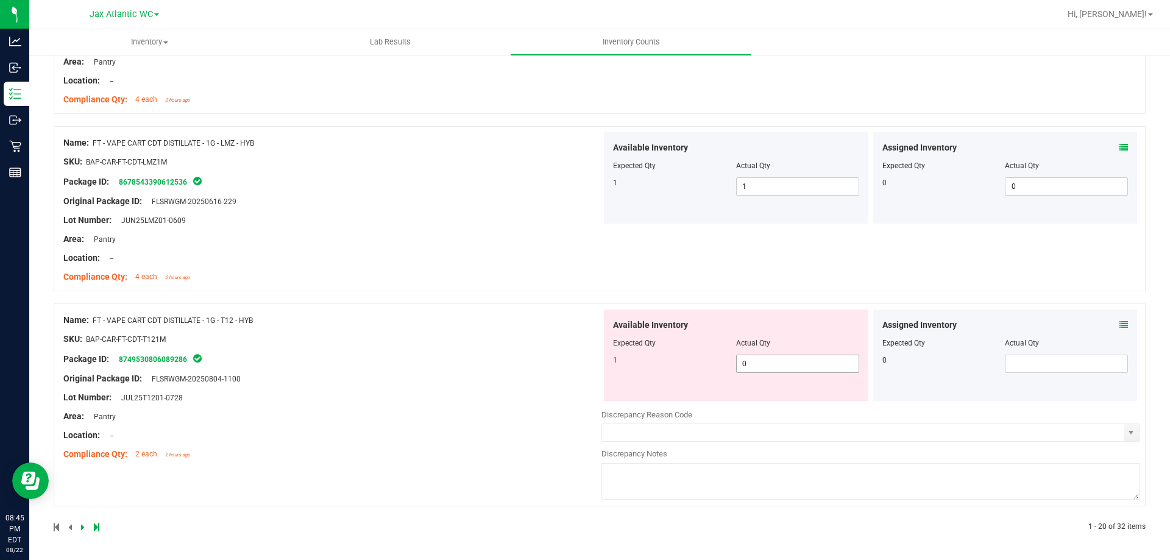
click at [786, 373] on div "Available Inventory Expected Qty Actual Qty 1 0 0" at bounding box center [736, 354] width 264 height 91
click at [783, 362] on span "0 0" at bounding box center [797, 364] width 123 height 18
type input "1"
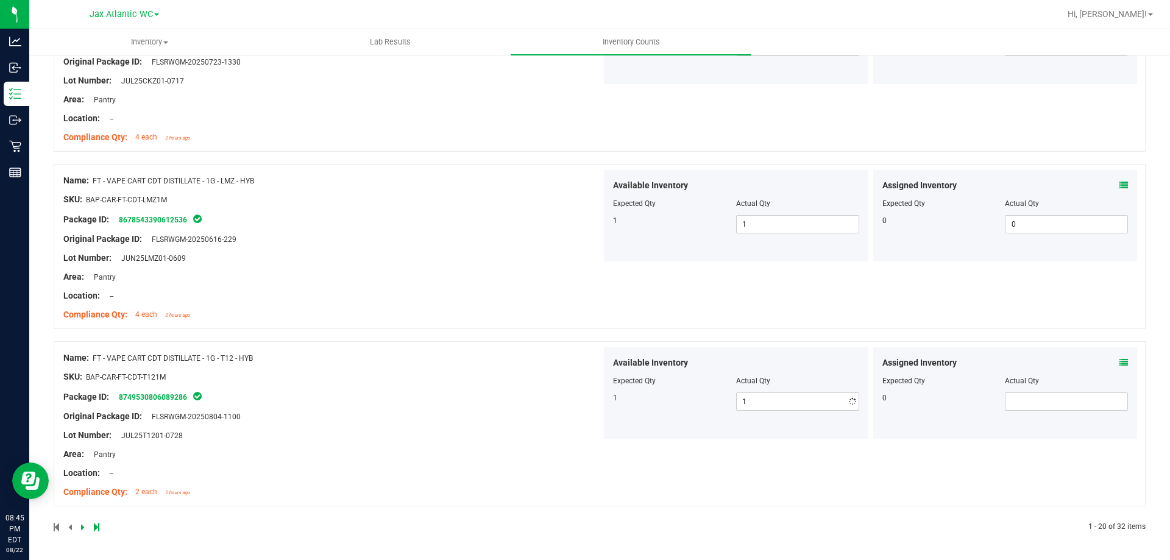
click at [571, 400] on div "Name: FT - VAPE CART CDT DISTILLATE - 1G - T12 - HYB SKU: BAP-CAR-FT-CDT-T121M …" at bounding box center [332, 424] width 538 height 155
click at [82, 525] on icon at bounding box center [83, 526] width 4 height 7
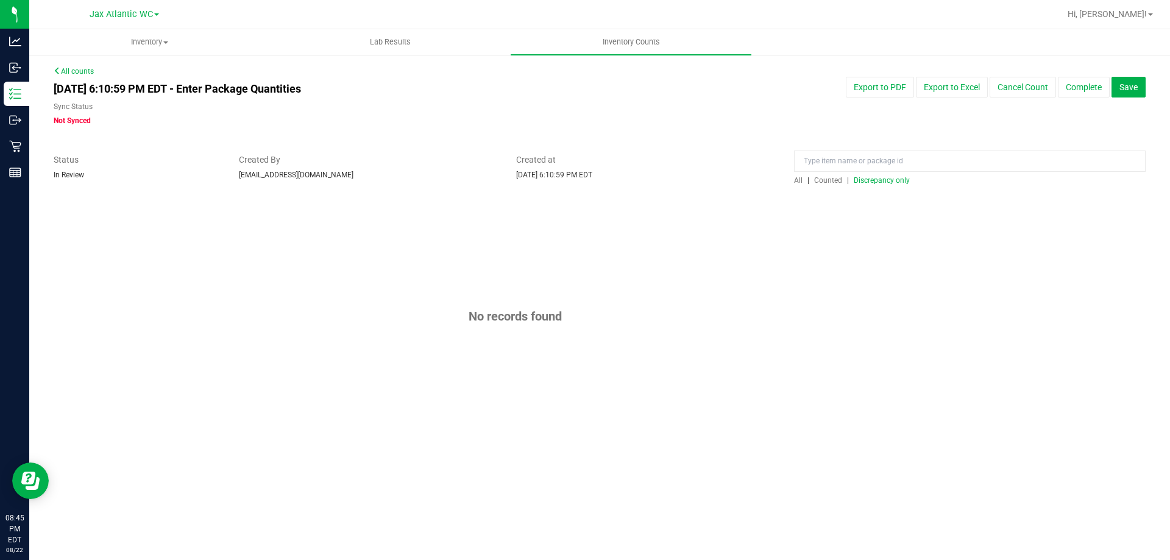
scroll to position [0, 0]
click at [880, 182] on span "Discrepancy only" at bounding box center [881, 180] width 56 height 9
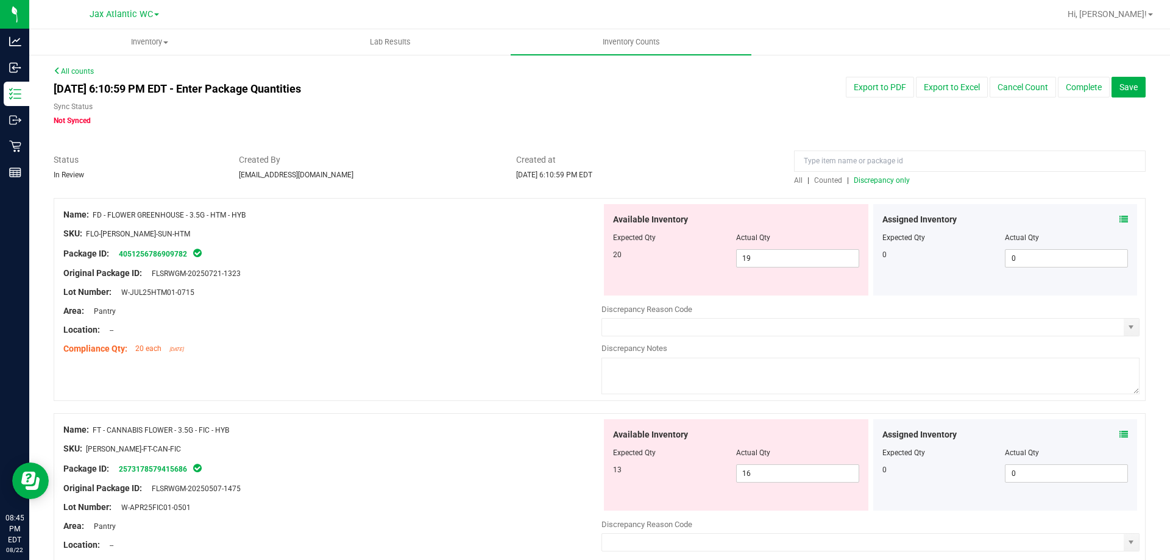
click at [1119, 221] on icon at bounding box center [1123, 219] width 9 height 9
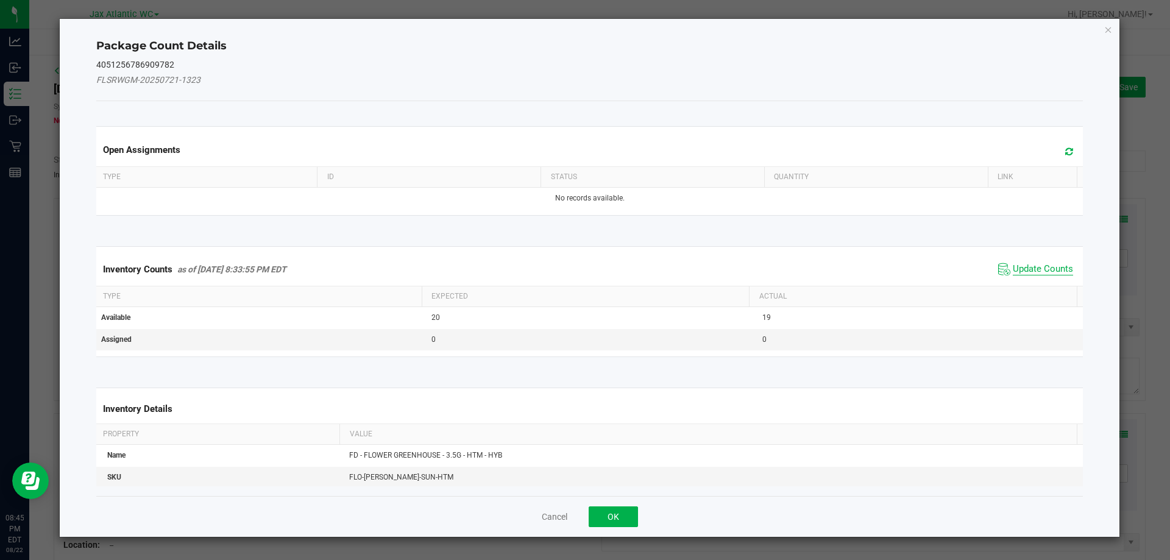
click at [1023, 270] on span "Update Counts" at bounding box center [1042, 269] width 60 height 12
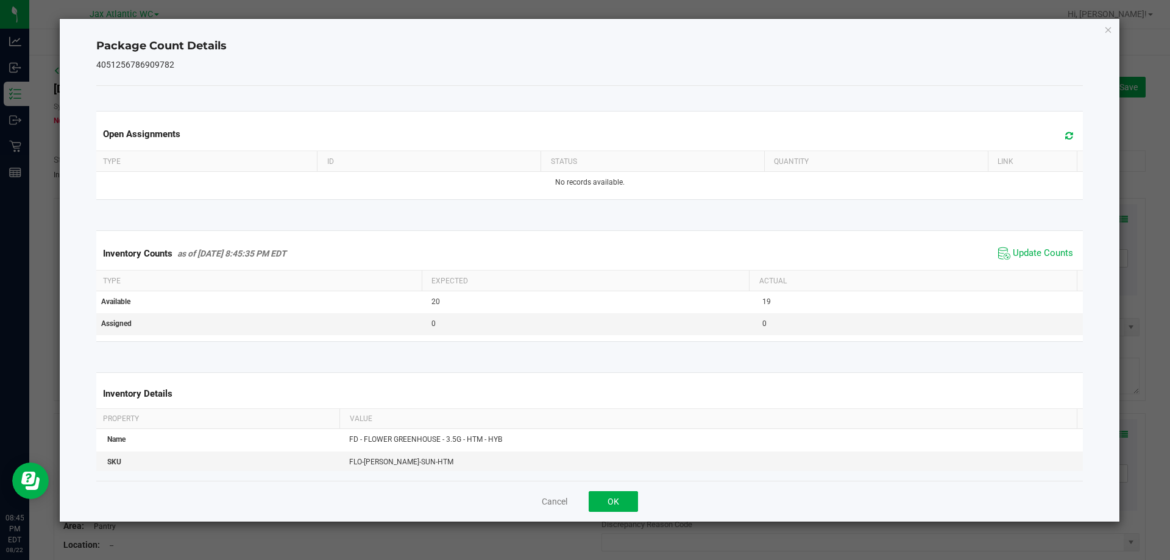
click at [1027, 263] on span "Update Counts" at bounding box center [1035, 253] width 81 height 18
click at [1029, 253] on span "Update Counts" at bounding box center [1042, 253] width 60 height 12
click at [1029, 253] on span "Update Counts" at bounding box center [1042, 252] width 60 height 11
click at [599, 492] on button "OK" at bounding box center [612, 501] width 49 height 21
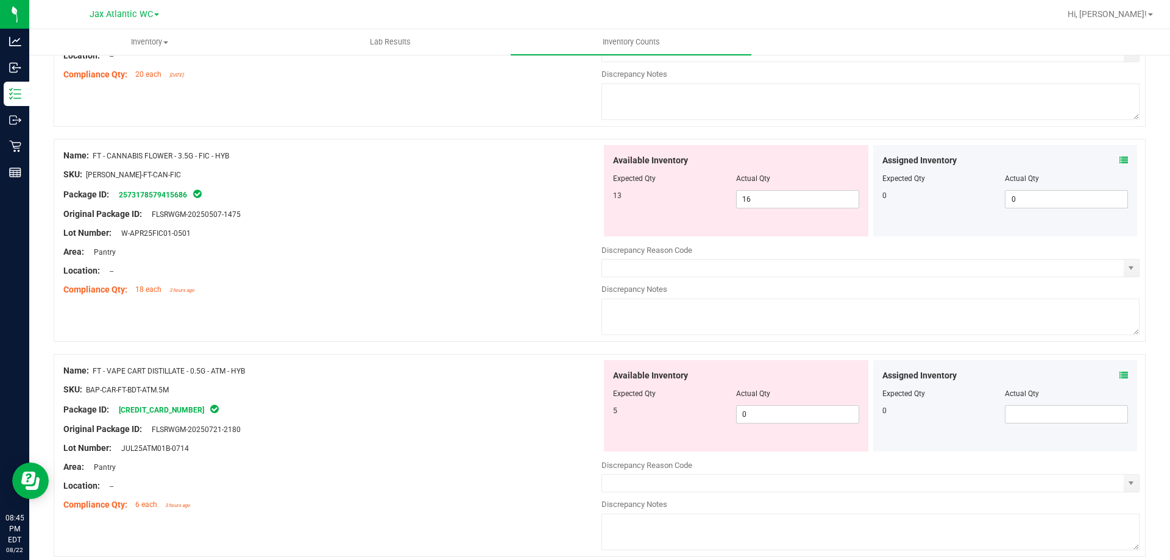
scroll to position [244, 0]
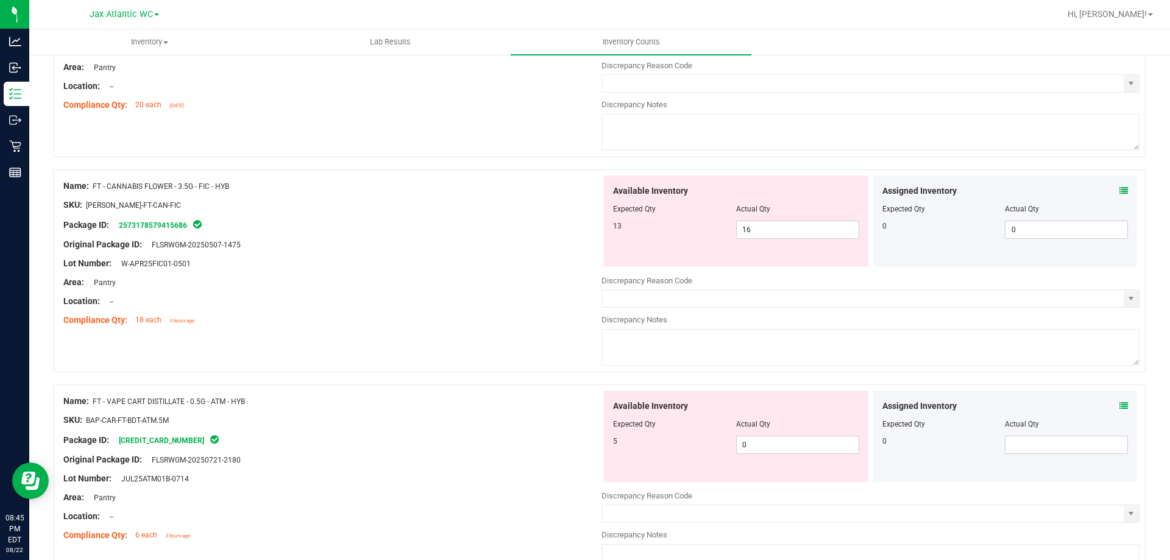
click at [1119, 189] on icon at bounding box center [1123, 190] width 9 height 9
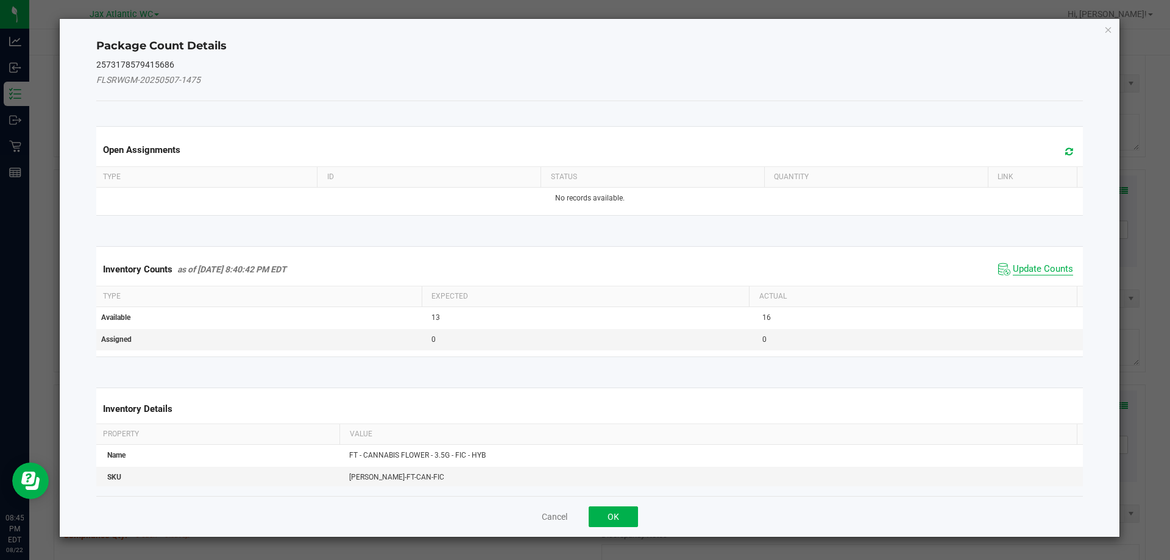
click at [1032, 263] on span "Update Counts" at bounding box center [1042, 269] width 60 height 12
click at [1032, 263] on div "Inventory Counts as of [DATE] 8:40:42 PM EDT Update Counts" at bounding box center [590, 269] width 992 height 32
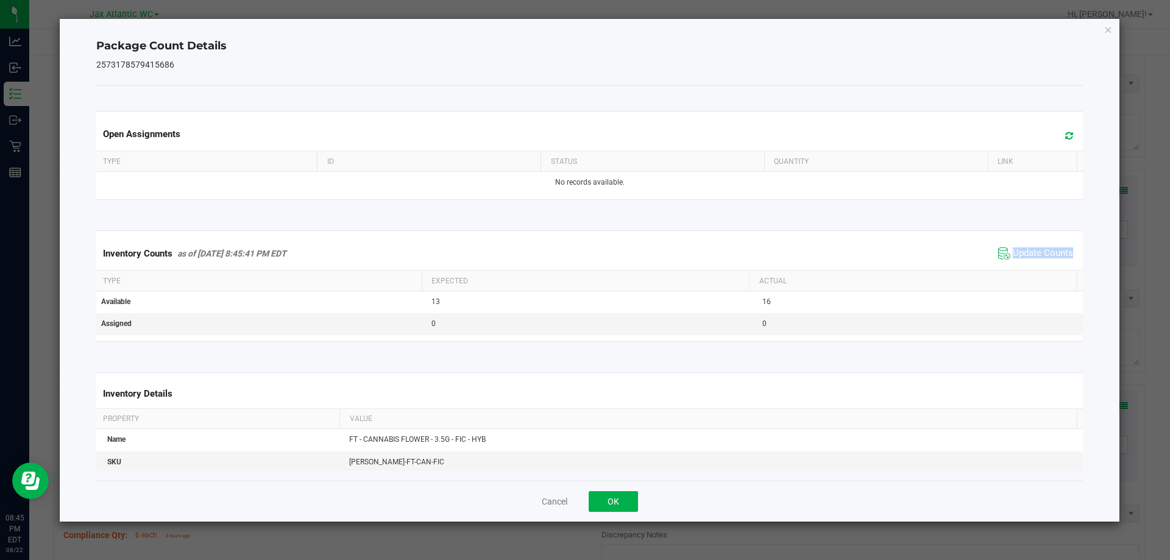
click at [1032, 244] on span "Update Counts" at bounding box center [1035, 253] width 81 height 18
click at [1032, 244] on span "Update Counts" at bounding box center [1037, 252] width 78 height 17
click at [606, 497] on button "OK" at bounding box center [612, 501] width 49 height 21
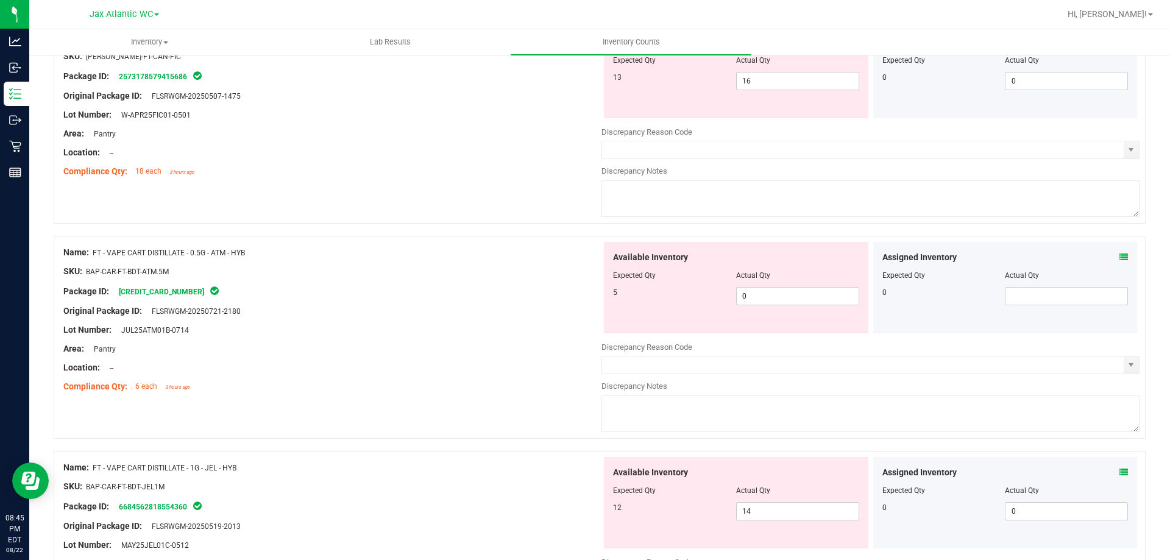
scroll to position [426, 0]
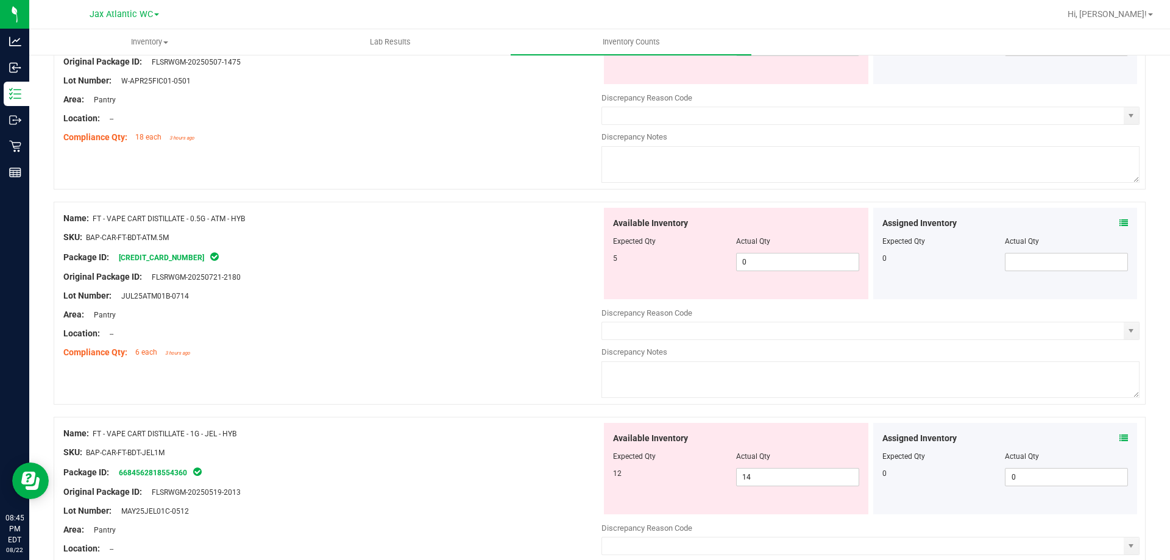
click at [1119, 217] on span at bounding box center [1123, 223] width 9 height 13
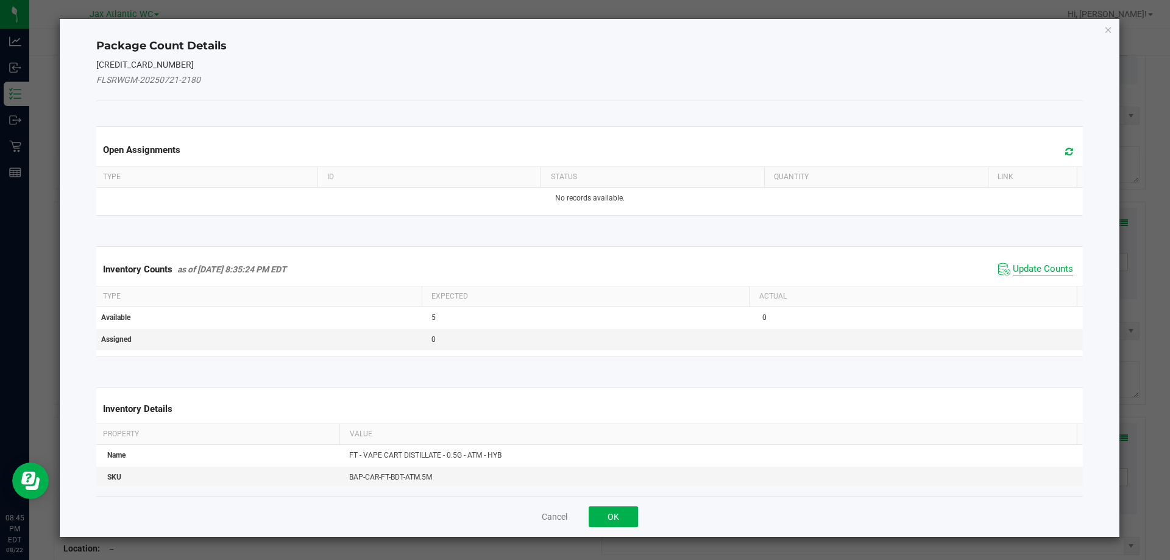
click at [1018, 269] on span "Update Counts" at bounding box center [1042, 269] width 60 height 12
click at [1018, 269] on div "Inventory Counts as of [DATE] 8:35:24 PM EDT Update Counts" at bounding box center [590, 269] width 992 height 32
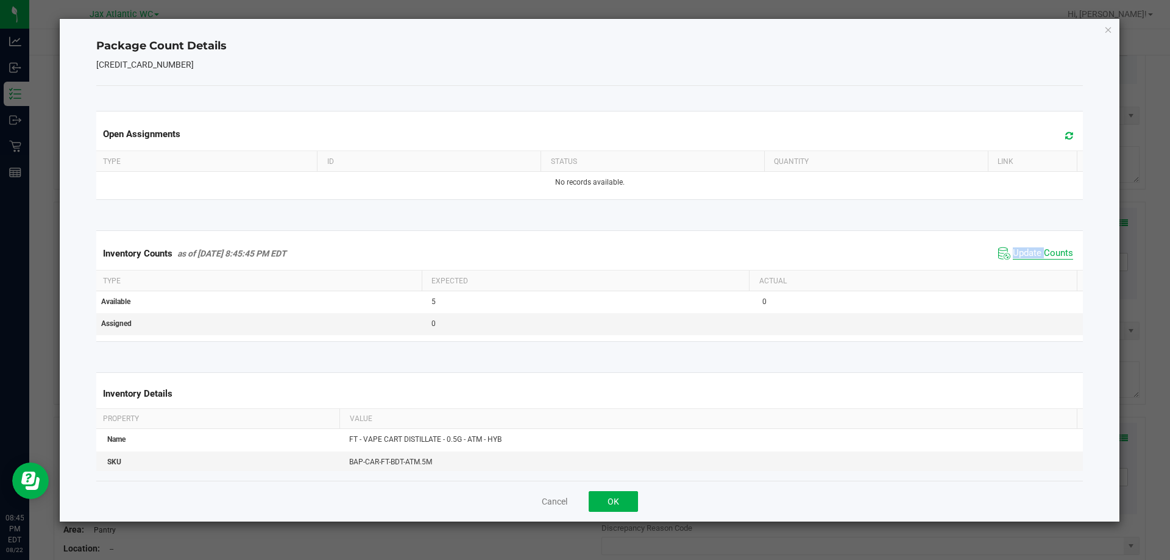
click at [1023, 258] on span "Update Counts" at bounding box center [1042, 253] width 60 height 12
click at [1023, 257] on span "Update Counts" at bounding box center [1042, 253] width 60 height 12
drag, startPoint x: 1023, startPoint y: 257, endPoint x: 1008, endPoint y: 263, distance: 16.8
click at [1023, 256] on span "Update Counts" at bounding box center [1042, 252] width 60 height 11
click at [624, 501] on button "OK" at bounding box center [612, 501] width 49 height 21
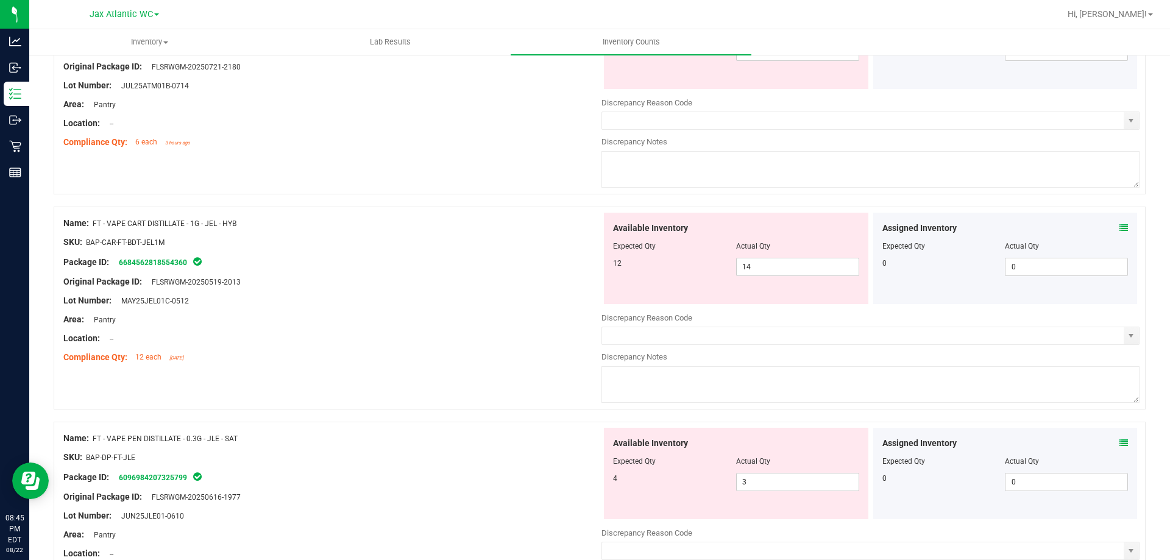
scroll to position [670, 0]
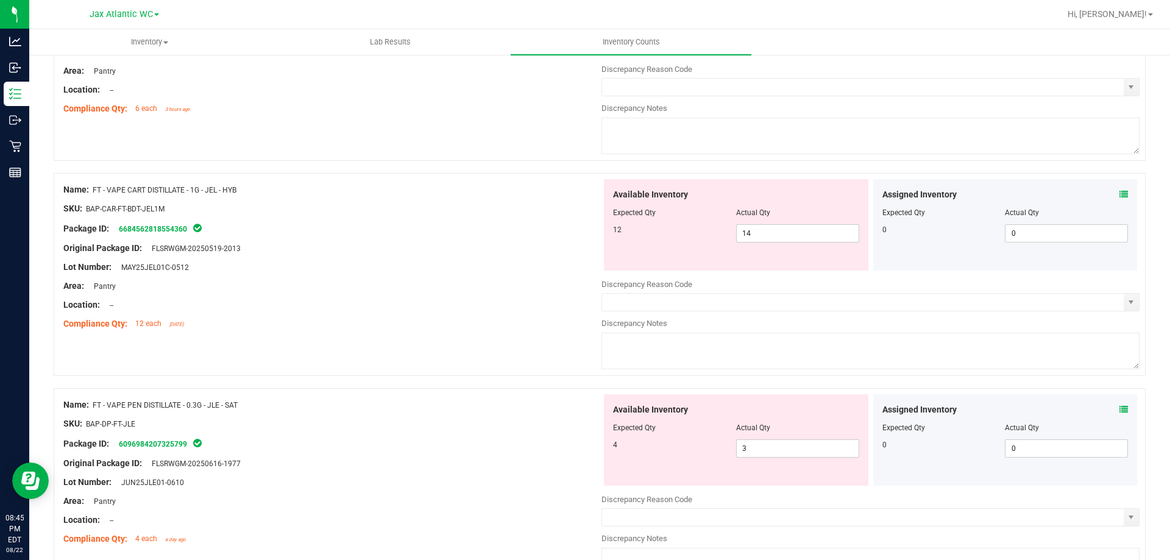
click at [1119, 194] on icon at bounding box center [1123, 194] width 9 height 9
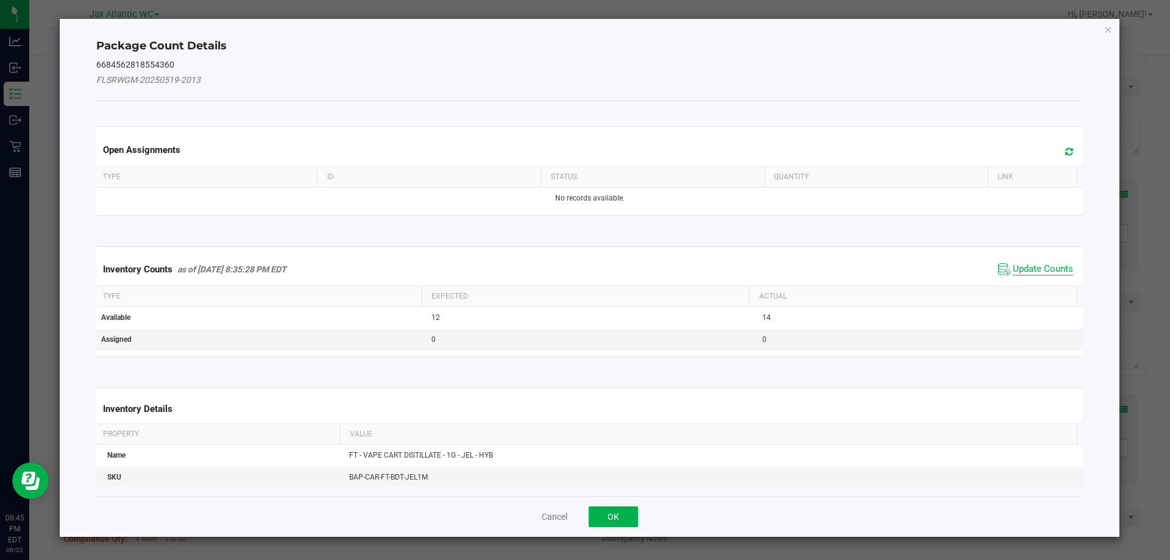
click at [1046, 267] on span "Update Counts" at bounding box center [1042, 269] width 60 height 12
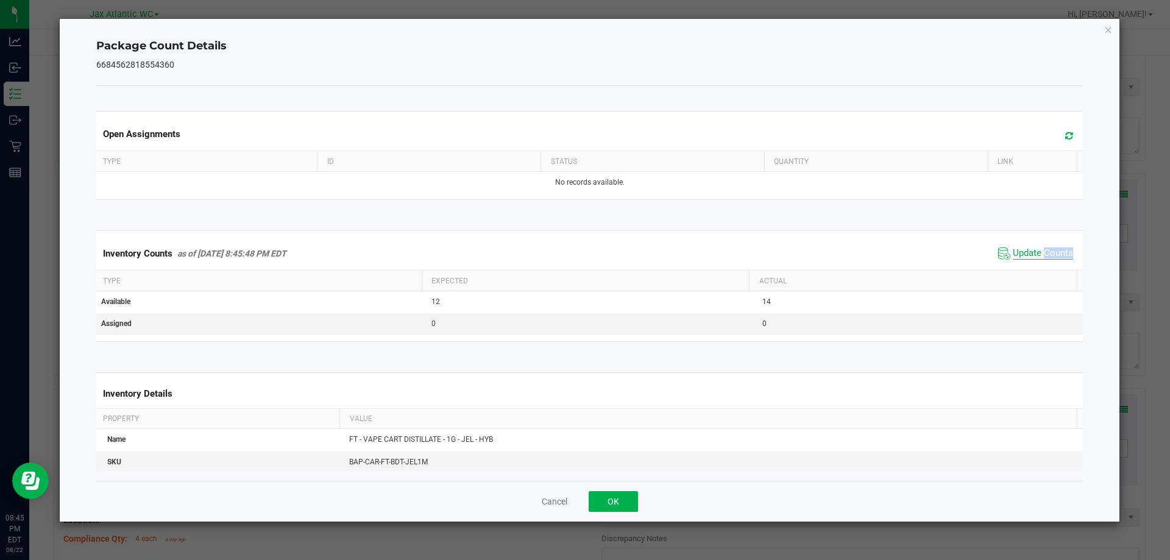
click at [1046, 267] on div "Inventory Counts as of [DATE] 8:45:48 PM EDT Update Counts" at bounding box center [590, 253] width 992 height 33
click at [1038, 253] on span "Update Counts" at bounding box center [1042, 253] width 60 height 12
click at [630, 496] on button "OK" at bounding box center [612, 501] width 49 height 21
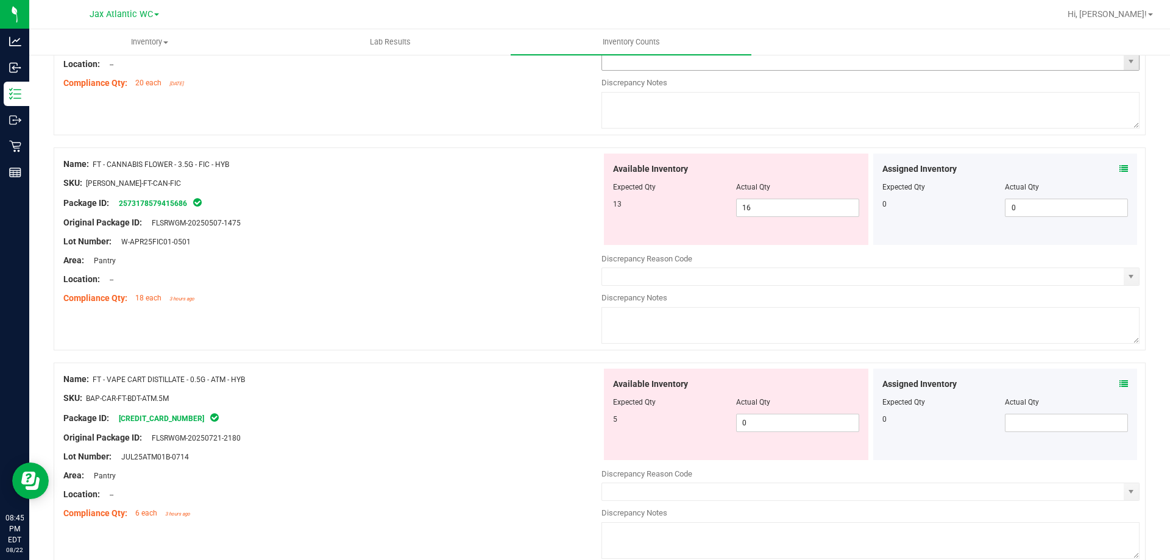
scroll to position [0, 0]
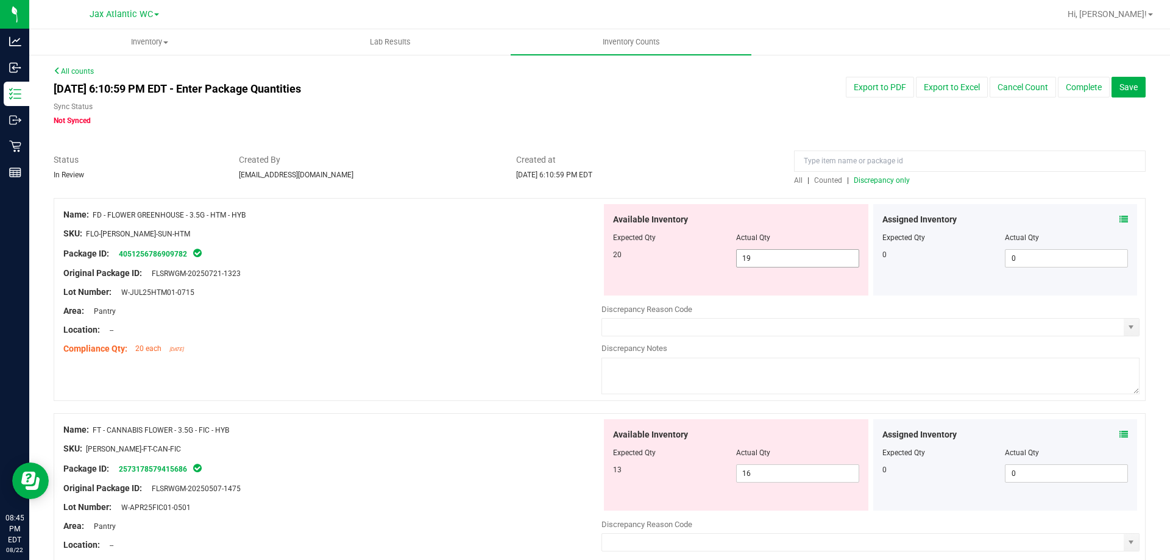
click at [783, 258] on span "19 19" at bounding box center [797, 258] width 123 height 18
type input "1"
type input "20"
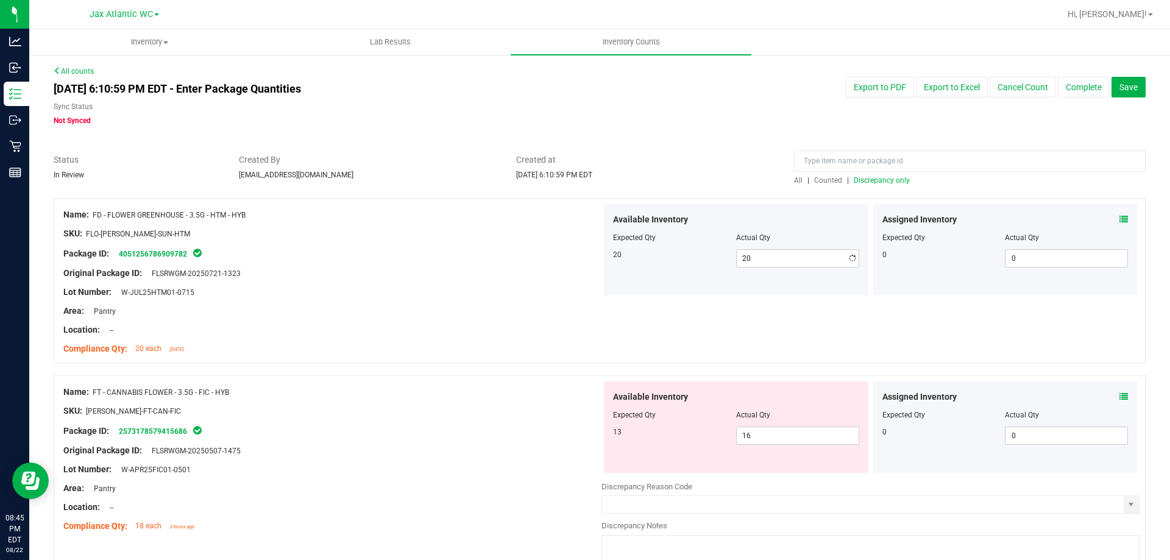
click at [518, 327] on div "Location: --" at bounding box center [332, 329] width 538 height 13
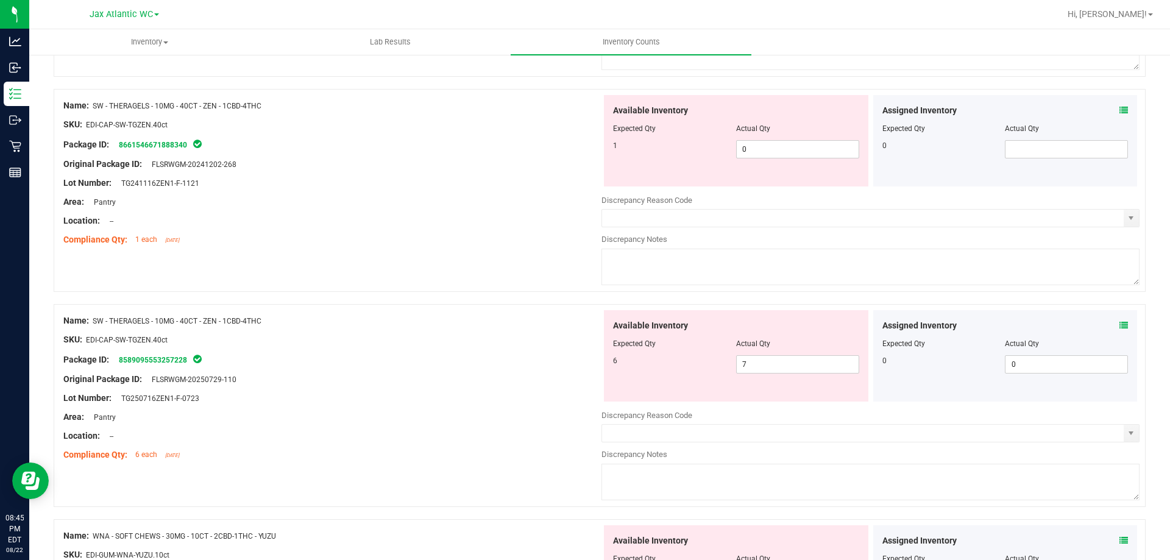
scroll to position [2652, 0]
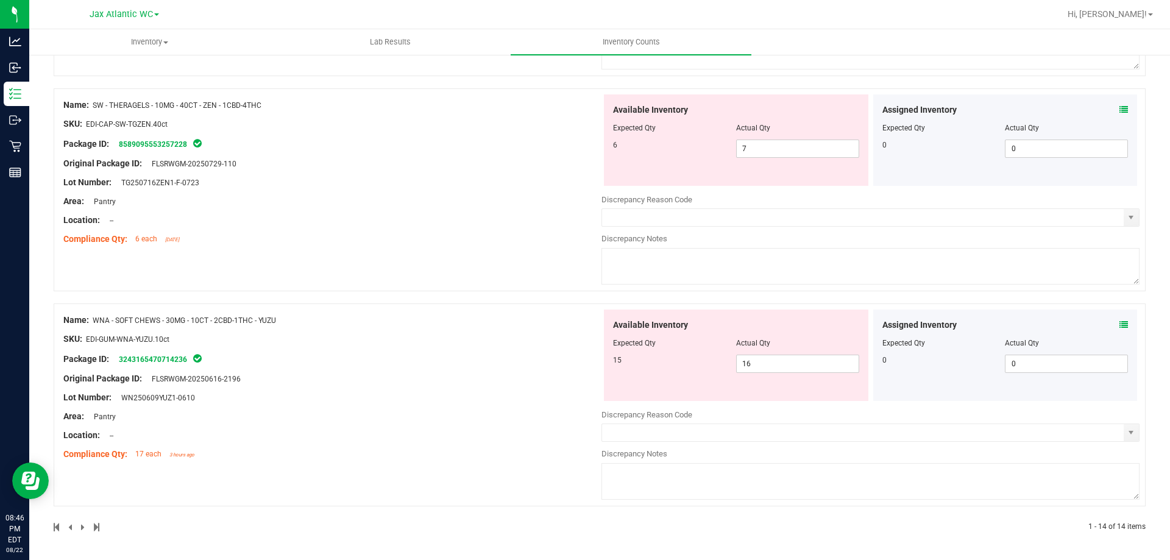
click at [1119, 328] on icon at bounding box center [1123, 324] width 9 height 9
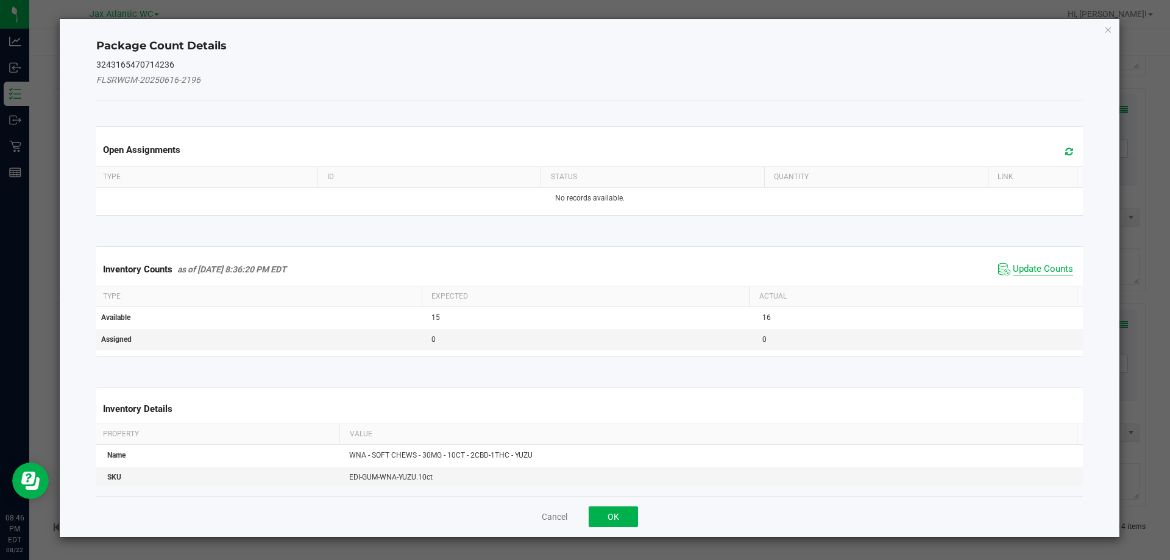
click at [1024, 263] on span "Update Counts" at bounding box center [1042, 269] width 60 height 12
click at [1024, 263] on span "Update Counts" at bounding box center [1037, 268] width 78 height 17
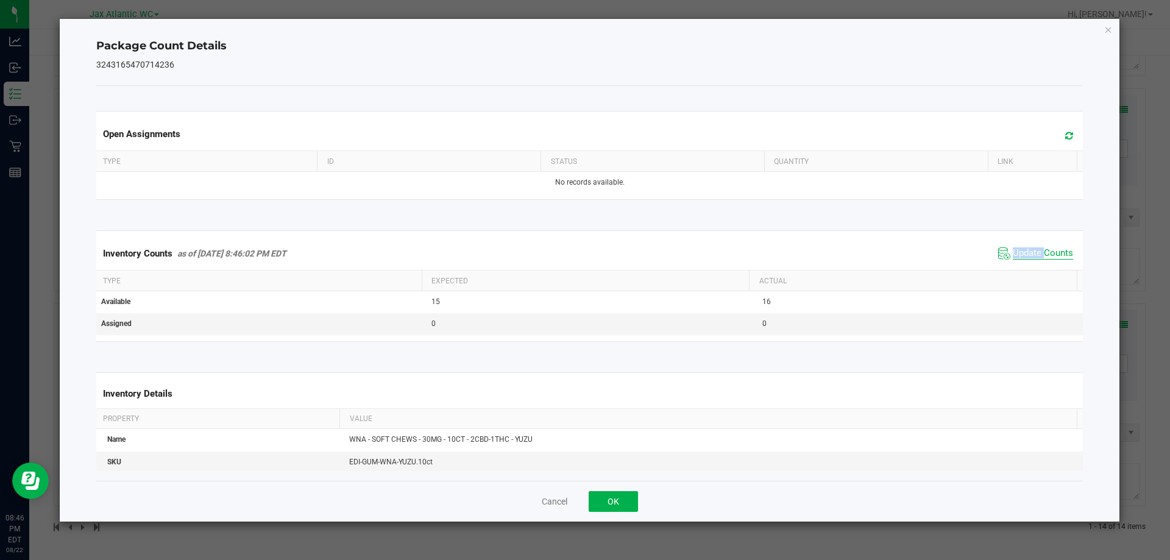
click at [1024, 258] on span "Update Counts" at bounding box center [1042, 253] width 60 height 12
click at [613, 495] on button "OK" at bounding box center [612, 501] width 49 height 21
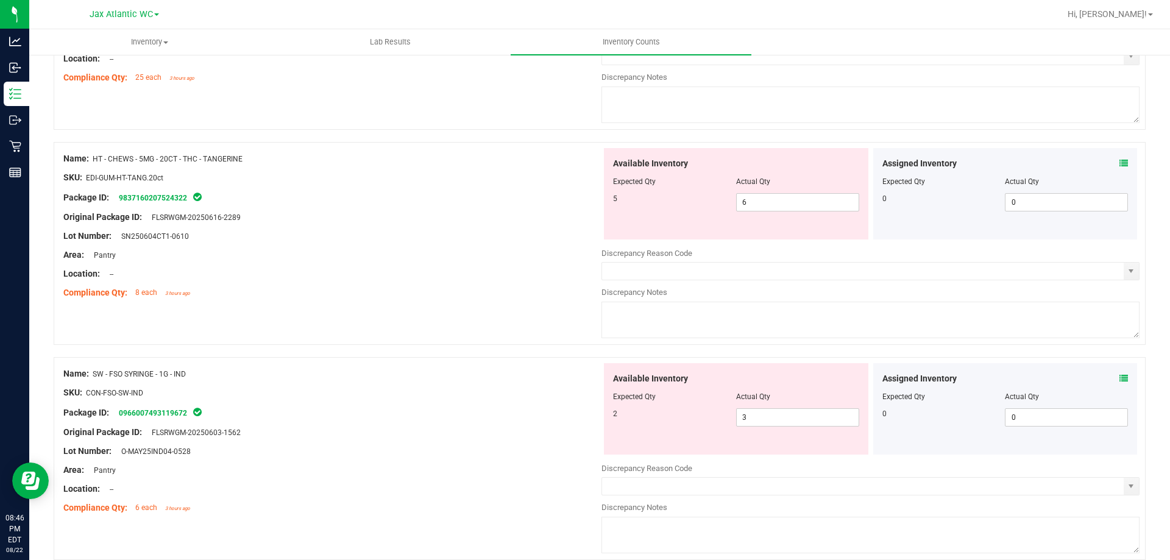
scroll to position [1678, 0]
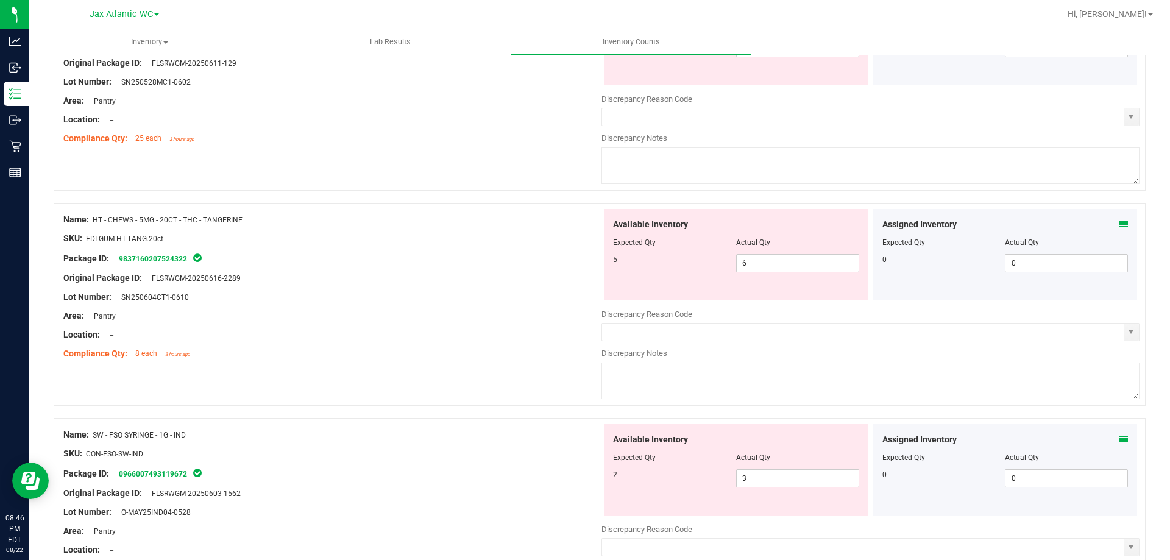
drag, startPoint x: 792, startPoint y: 325, endPoint x: 595, endPoint y: 304, distance: 197.9
click at [631, 296] on div "Available Inventory Expected Qty Actual Qty 5 6 6" at bounding box center [736, 254] width 264 height 91
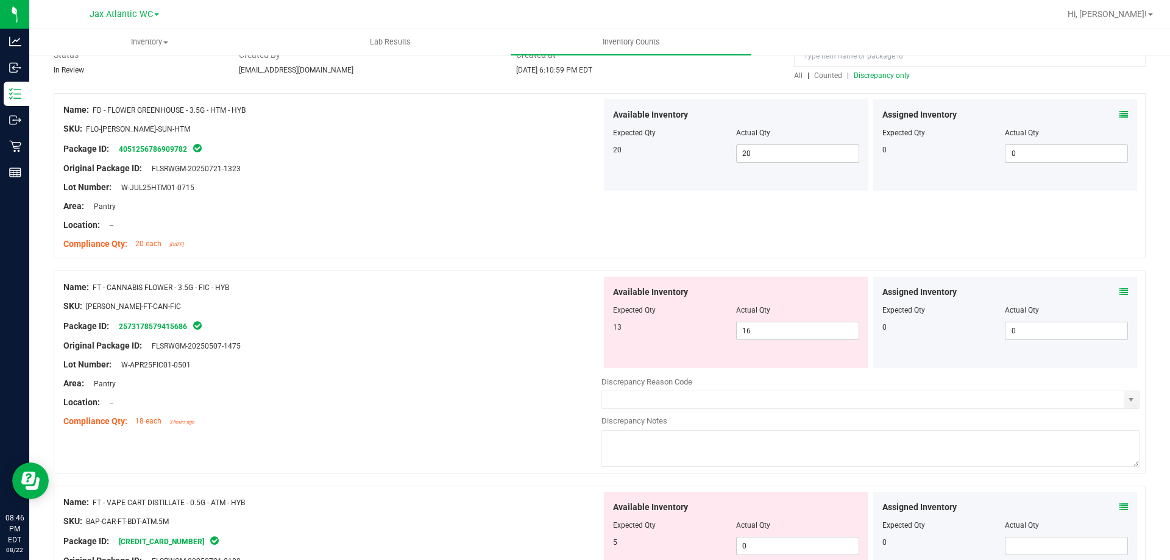
scroll to position [244, 0]
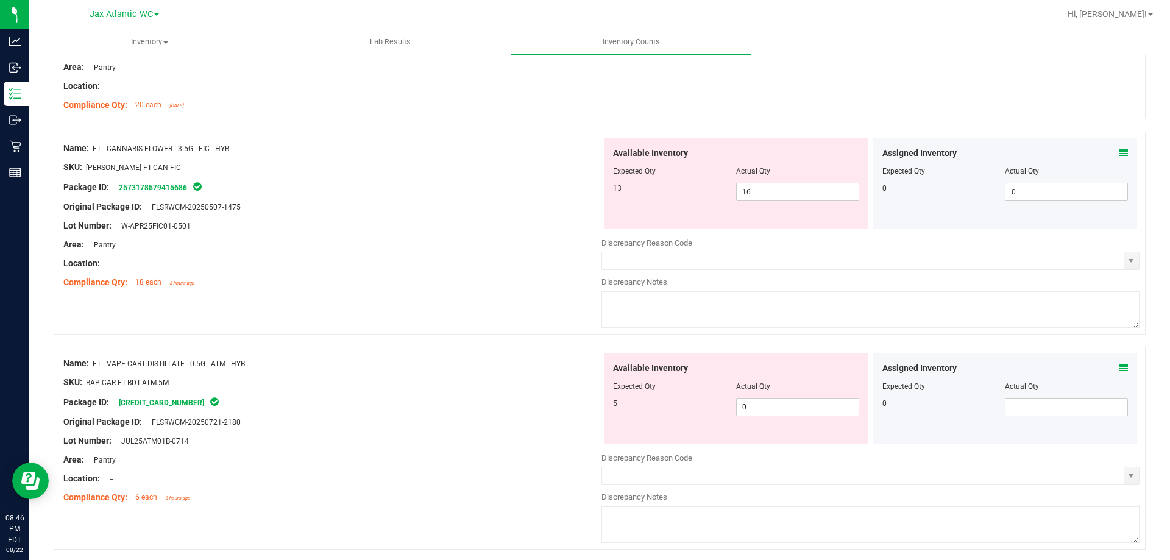
click at [1119, 150] on icon at bounding box center [1123, 153] width 9 height 9
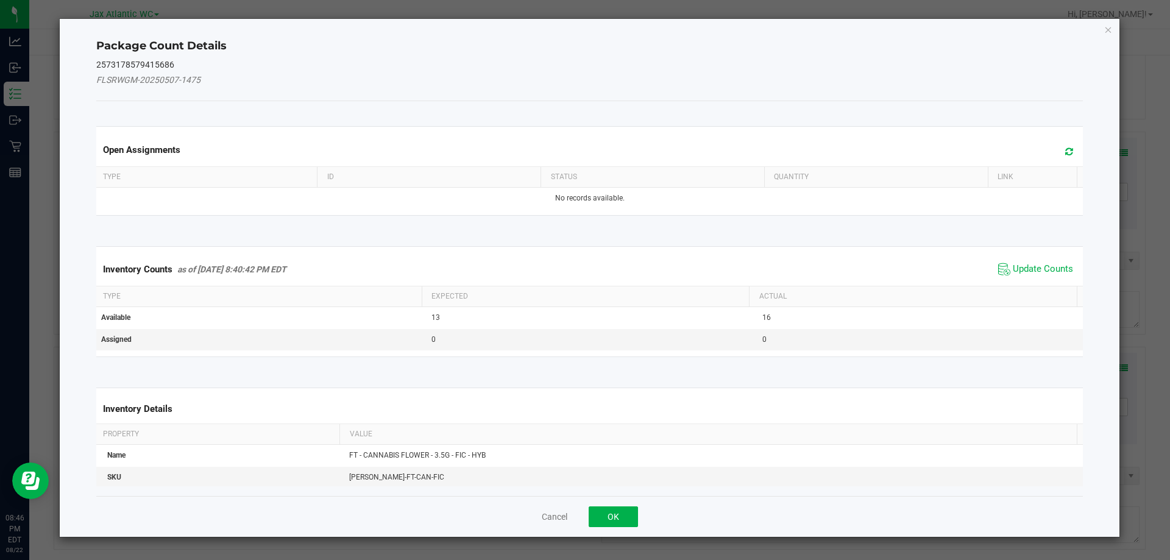
click at [1028, 278] on span "Update Counts" at bounding box center [1035, 269] width 81 height 18
click at [1034, 262] on span "Update Counts" at bounding box center [1037, 268] width 78 height 17
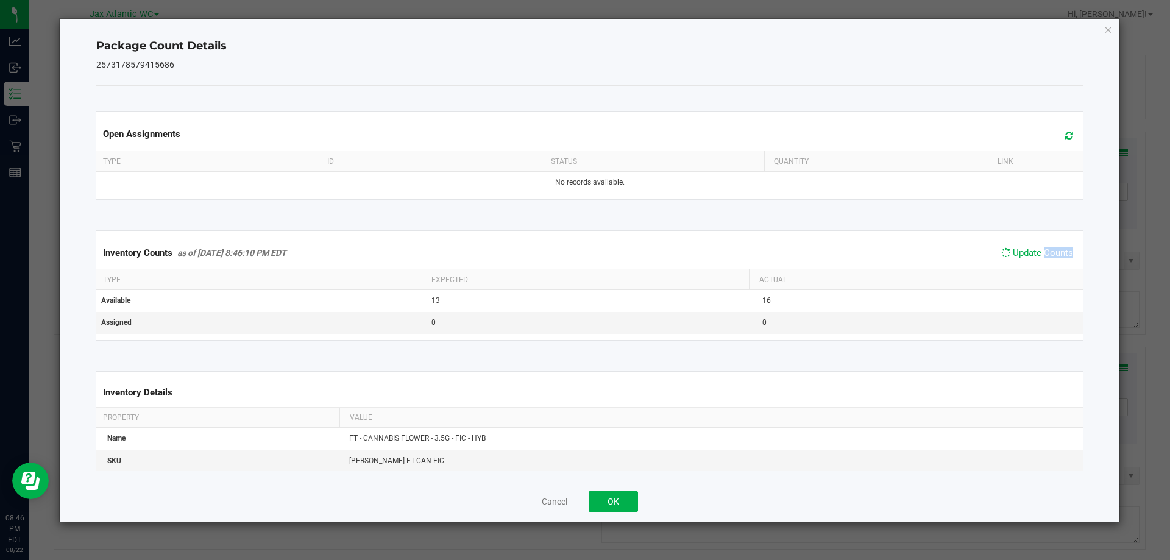
click at [1034, 263] on div "Inventory Counts as of [DATE] 8:46:10 PM EDT Update Counts" at bounding box center [590, 253] width 992 height 32
click at [1034, 263] on span "Update Counts" at bounding box center [1035, 253] width 81 height 18
click at [612, 493] on button "OK" at bounding box center [612, 501] width 49 height 21
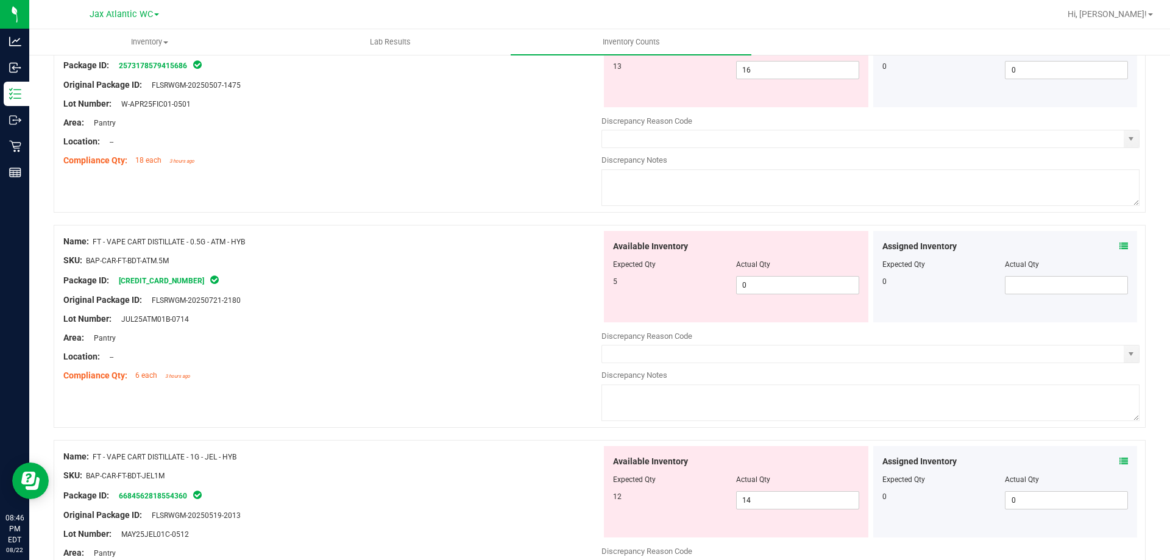
scroll to position [426, 0]
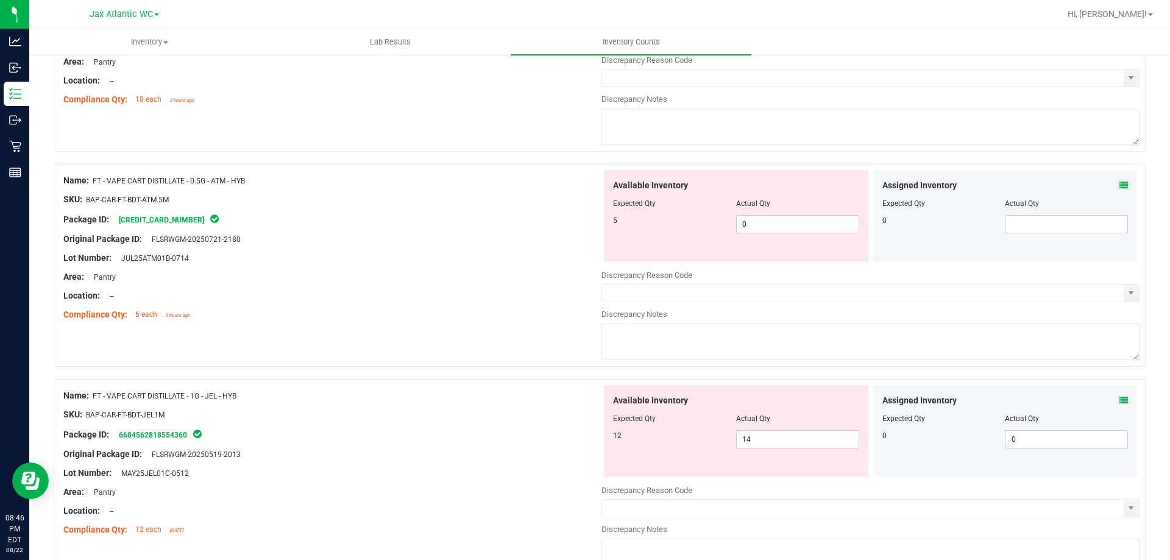
click at [1119, 181] on icon at bounding box center [1123, 185] width 9 height 9
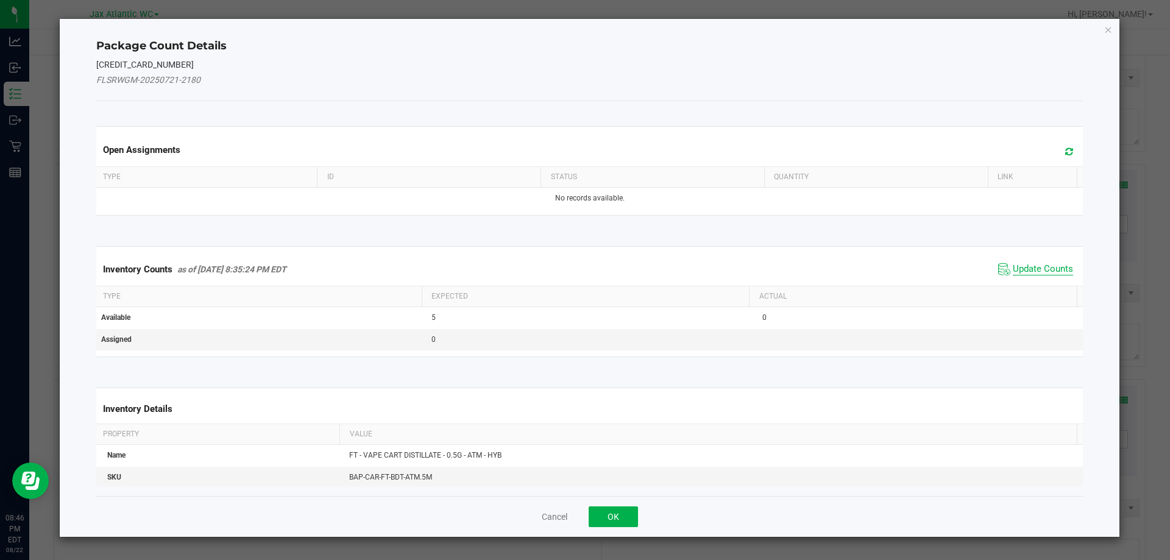
click at [1040, 266] on span "Update Counts" at bounding box center [1042, 269] width 60 height 12
click at [1040, 266] on div "Inventory Counts as of [DATE] 8:35:24 PM EDT Update Counts" at bounding box center [590, 269] width 992 height 32
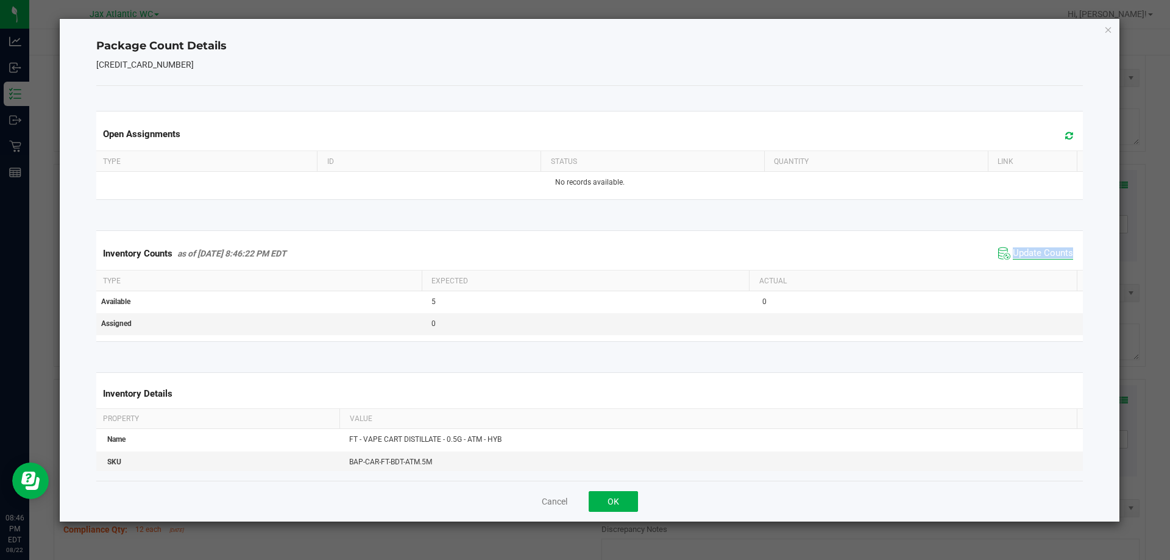
click at [1040, 266] on div "Inventory Counts as of [DATE] 8:46:22 PM EDT Update Counts" at bounding box center [590, 253] width 992 height 33
click at [609, 497] on button "OK" at bounding box center [612, 501] width 49 height 21
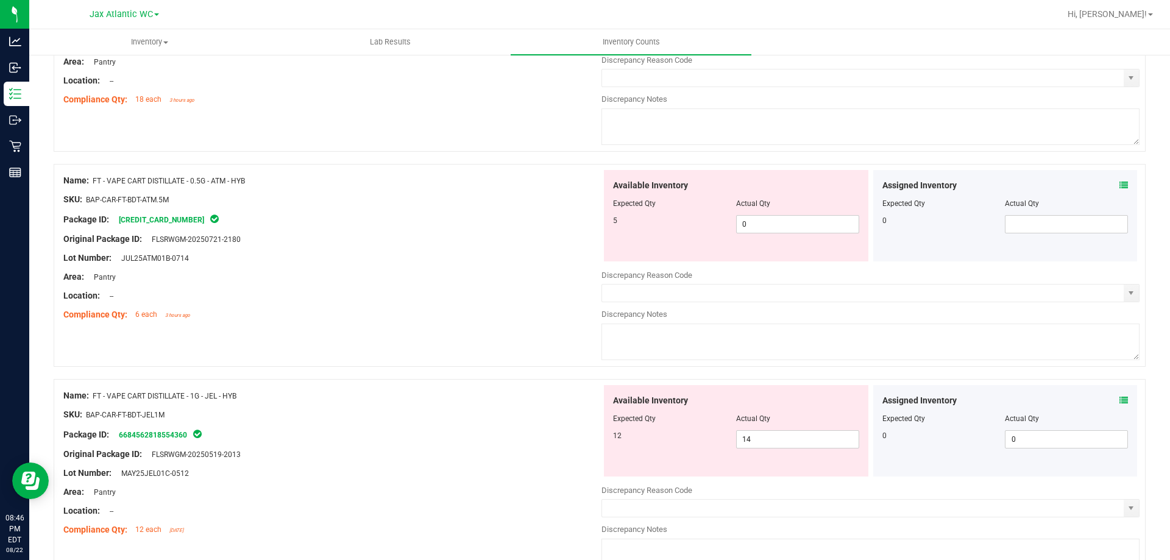
click at [1119, 401] on icon at bounding box center [1123, 400] width 9 height 9
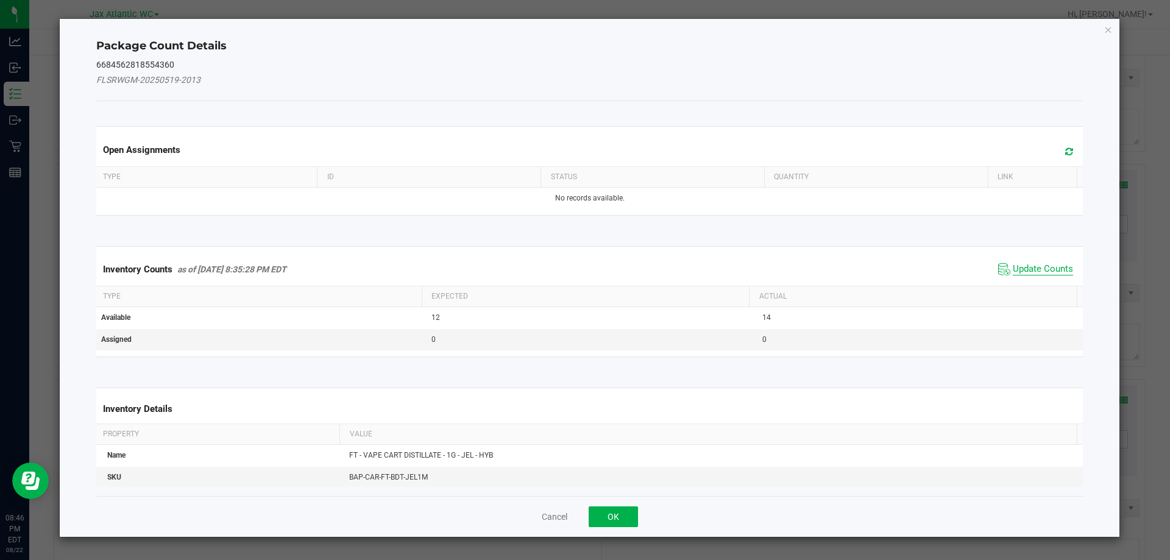
click at [1030, 268] on span "Update Counts" at bounding box center [1042, 269] width 60 height 12
click at [1030, 268] on span "Update Counts" at bounding box center [1042, 268] width 60 height 11
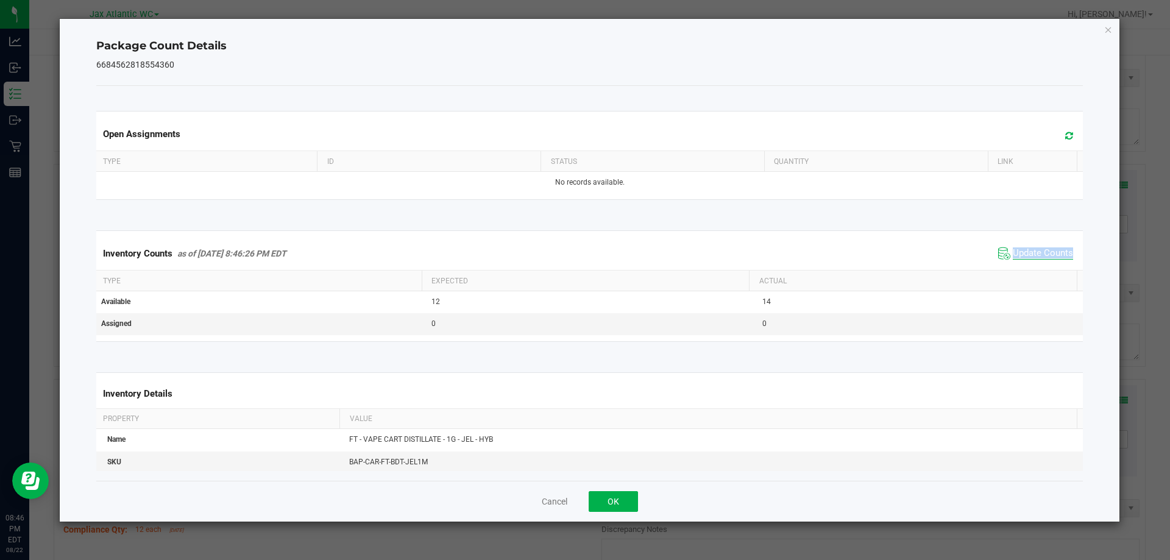
click at [1030, 268] on div "Inventory Counts as of [DATE] 8:46:26 PM EDT Update Counts" at bounding box center [590, 253] width 992 height 33
click at [631, 504] on button "OK" at bounding box center [612, 501] width 49 height 21
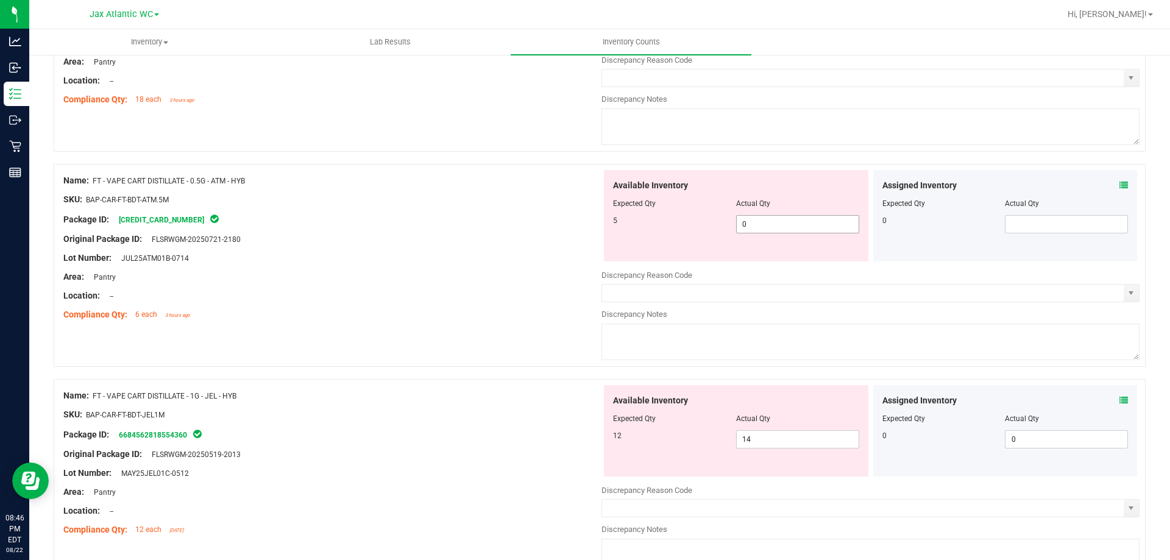
click at [795, 224] on span "0 0" at bounding box center [797, 224] width 123 height 18
type input "5"
click at [466, 214] on div "Package ID: [CREDIT_CARD_NUMBER]" at bounding box center [332, 219] width 538 height 15
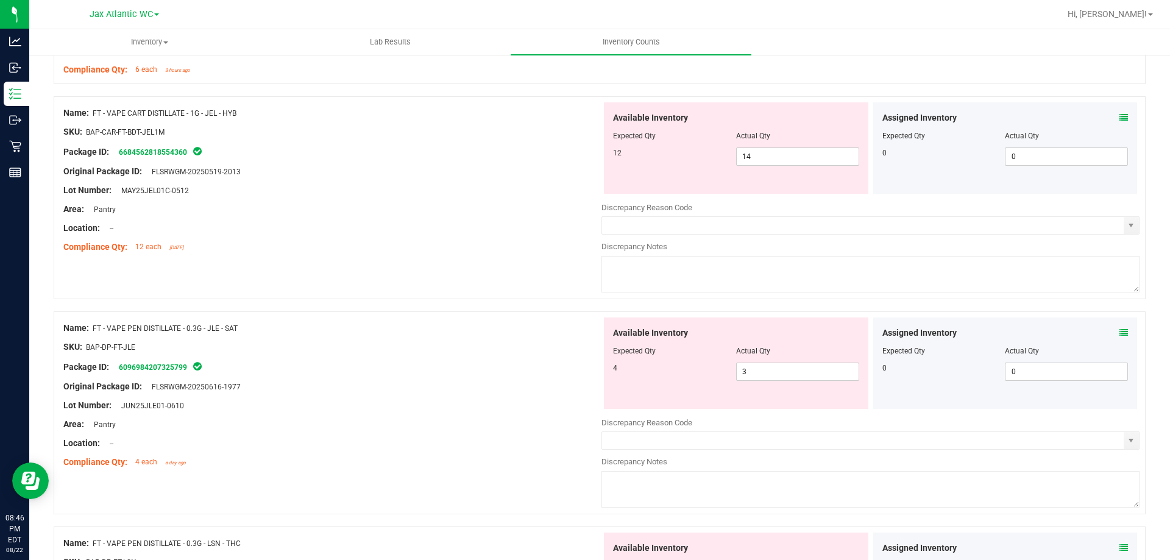
scroll to position [670, 0]
click at [1119, 116] on icon at bounding box center [1123, 119] width 9 height 9
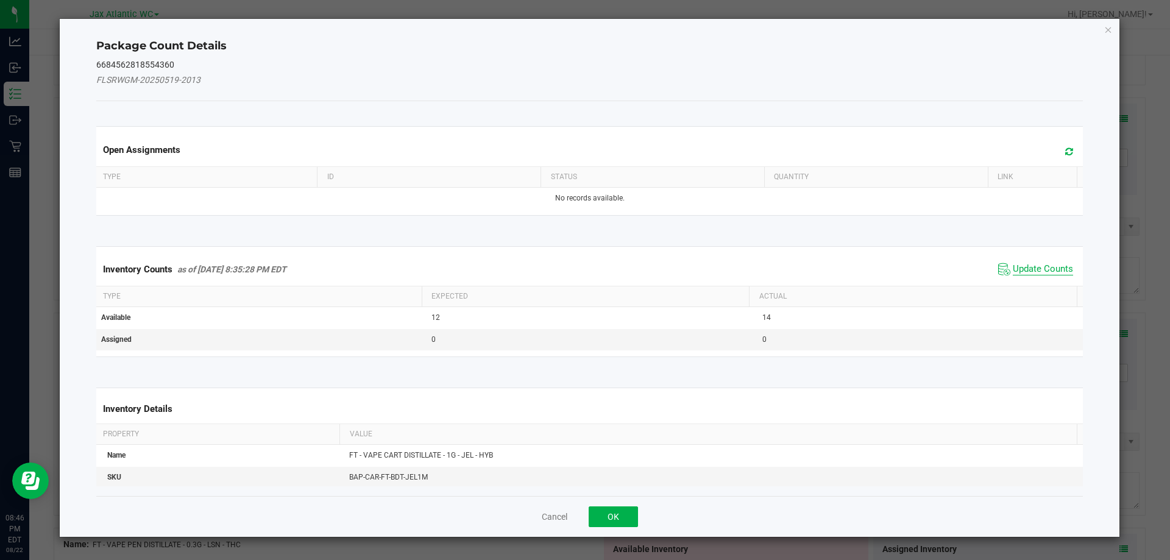
click at [1035, 270] on span "Update Counts" at bounding box center [1042, 269] width 60 height 12
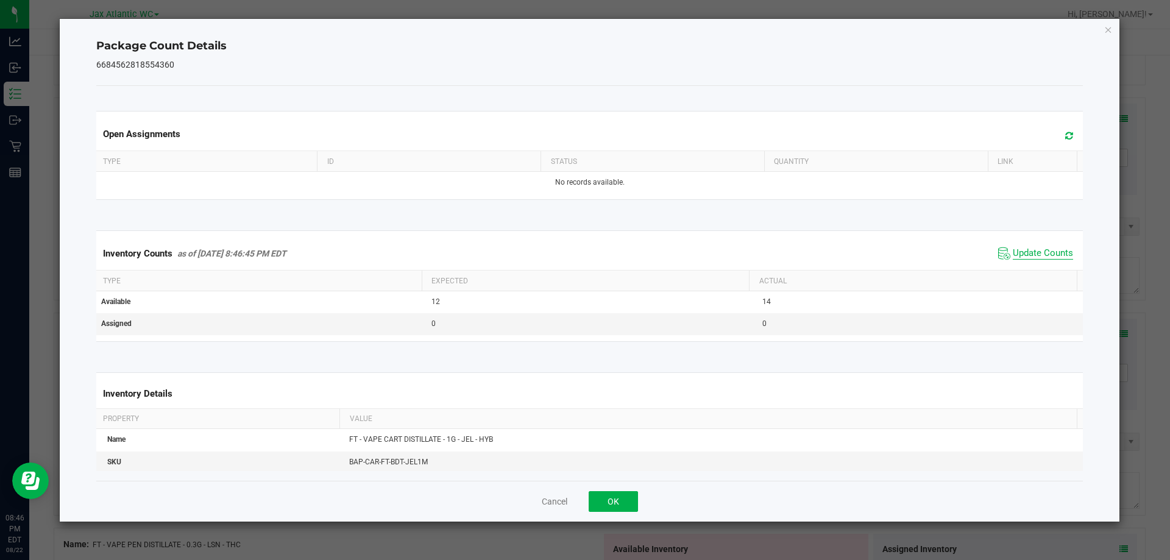
click at [1033, 258] on span "Update Counts" at bounding box center [1042, 253] width 60 height 12
click at [1030, 250] on span "Update Counts" at bounding box center [1042, 253] width 60 height 12
click at [618, 498] on button "OK" at bounding box center [612, 501] width 49 height 21
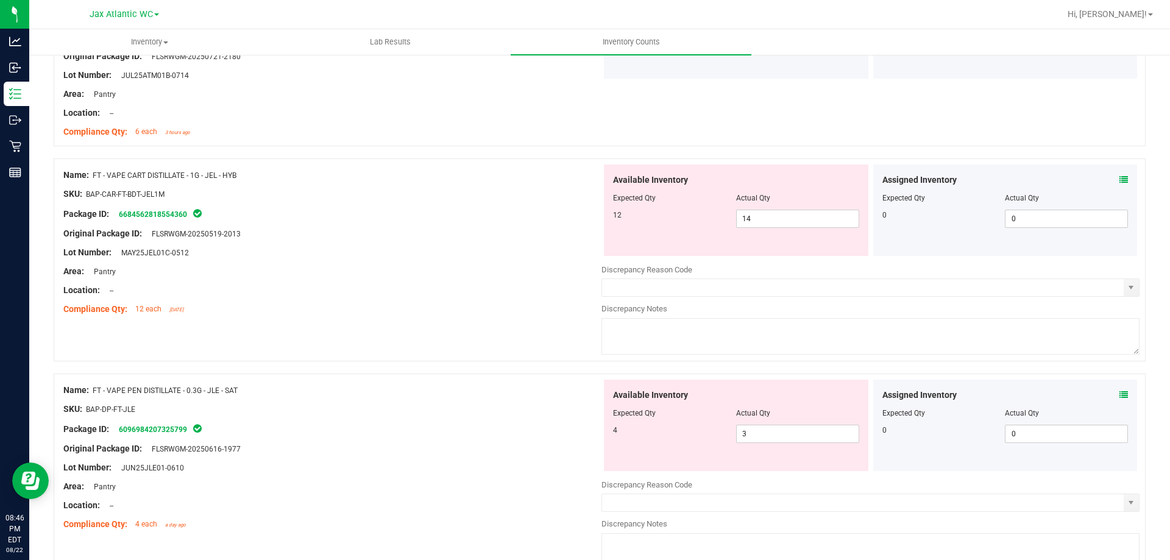
scroll to position [548, 0]
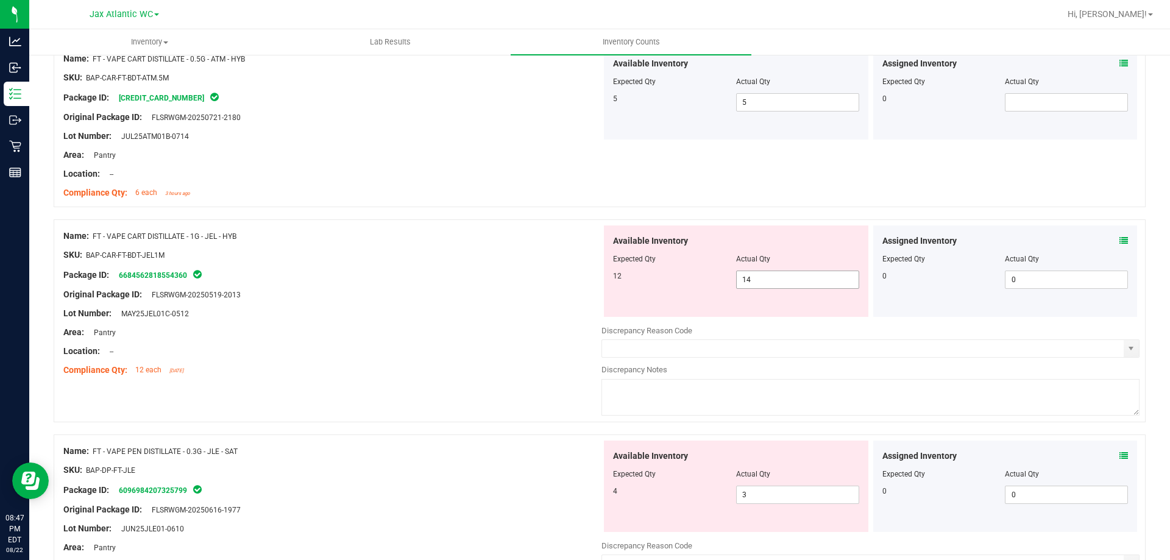
click at [767, 284] on span "14 14" at bounding box center [797, 279] width 123 height 18
type input "12"
click at [357, 249] on div "SKU: BAP-CAR-FT-BDT-JEL1M" at bounding box center [332, 255] width 538 height 13
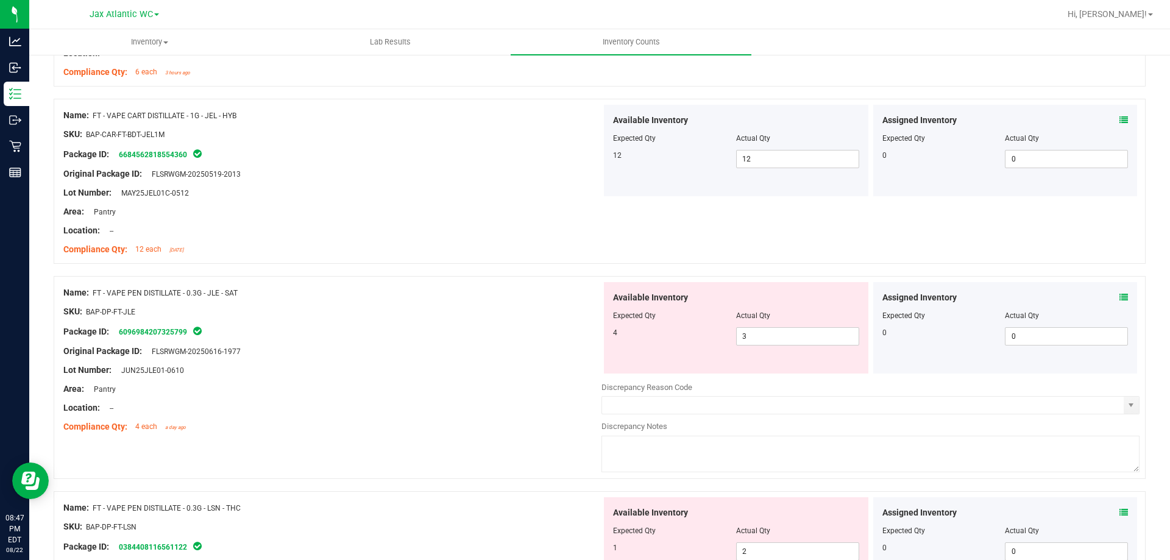
scroll to position [670, 0]
click at [1119, 298] on icon at bounding box center [1123, 296] width 9 height 9
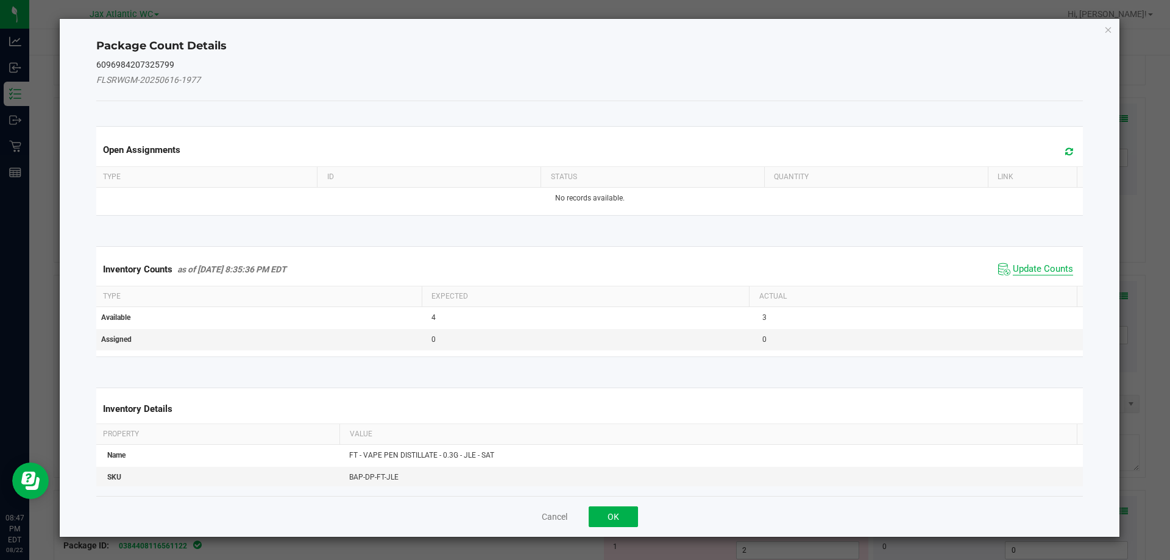
click at [1022, 270] on span "Update Counts" at bounding box center [1042, 269] width 60 height 12
click at [1022, 270] on div "Inventory Counts as of [DATE] 8:35:36 PM EDT Update Counts" at bounding box center [590, 269] width 992 height 32
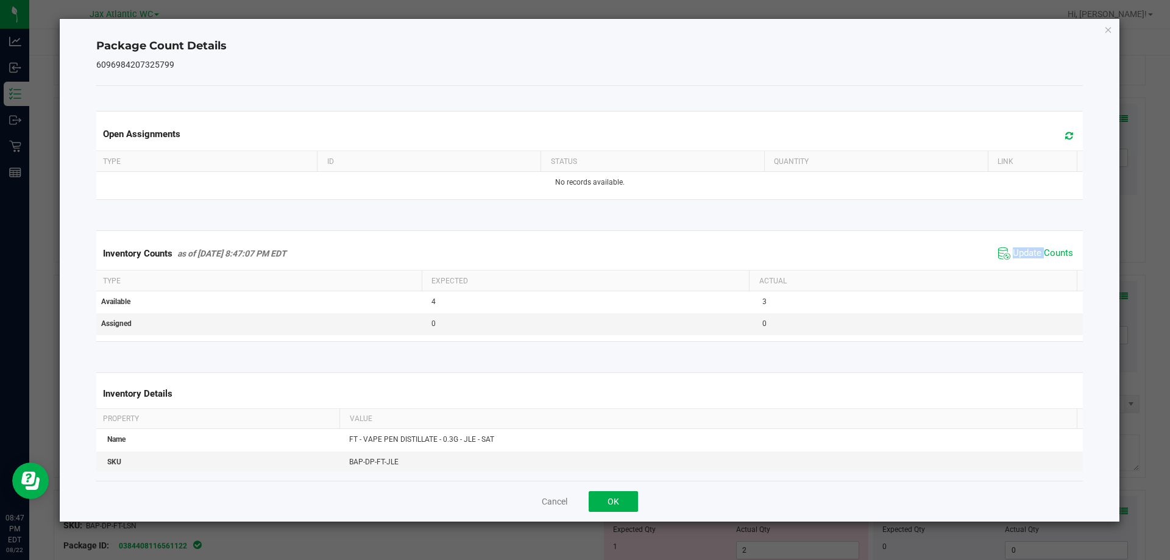
click at [1022, 262] on div "Inventory Counts as of [DATE] 8:47:07 PM EDT Update Counts" at bounding box center [590, 253] width 992 height 33
click at [1025, 253] on span "Update Counts" at bounding box center [1042, 253] width 60 height 12
click at [1025, 252] on span "Update Counts" at bounding box center [1042, 252] width 60 height 11
drag, startPoint x: 607, startPoint y: 496, endPoint x: 611, endPoint y: 490, distance: 6.9
click at [607, 495] on button "OK" at bounding box center [612, 501] width 49 height 21
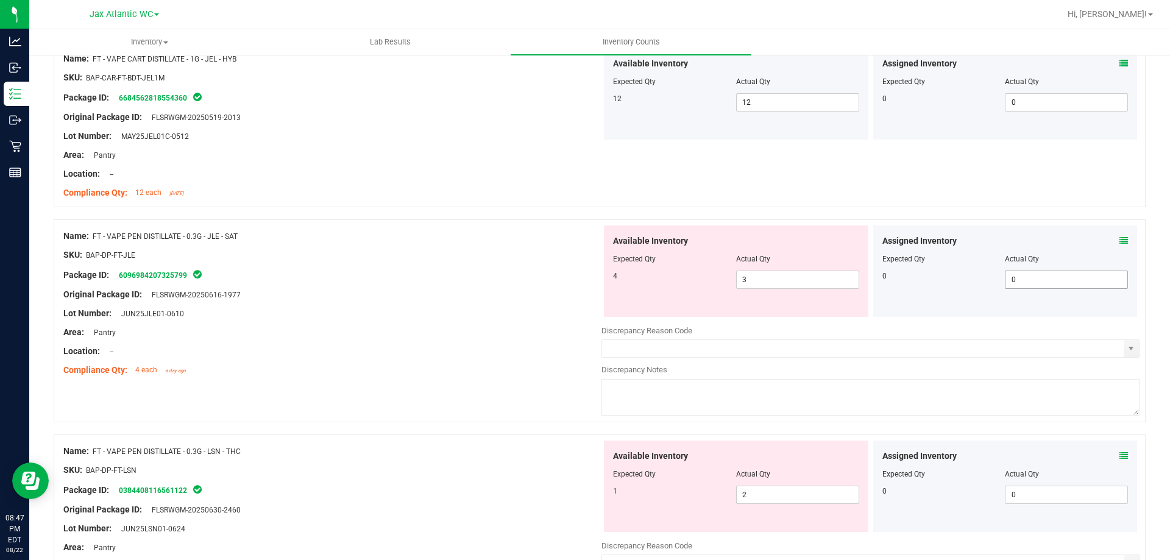
scroll to position [792, 0]
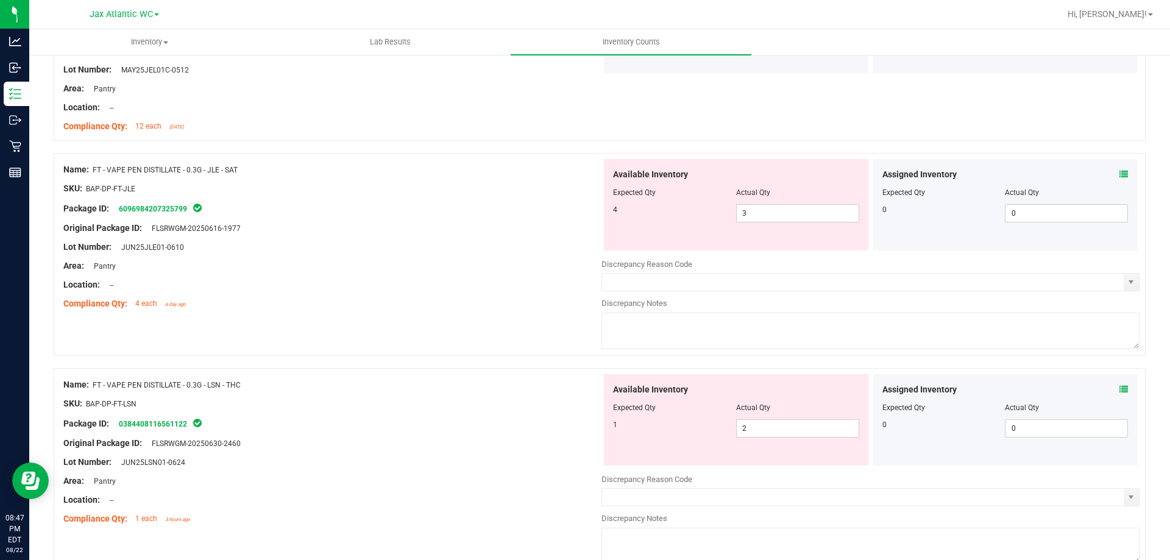
click at [1119, 389] on icon at bounding box center [1123, 389] width 9 height 9
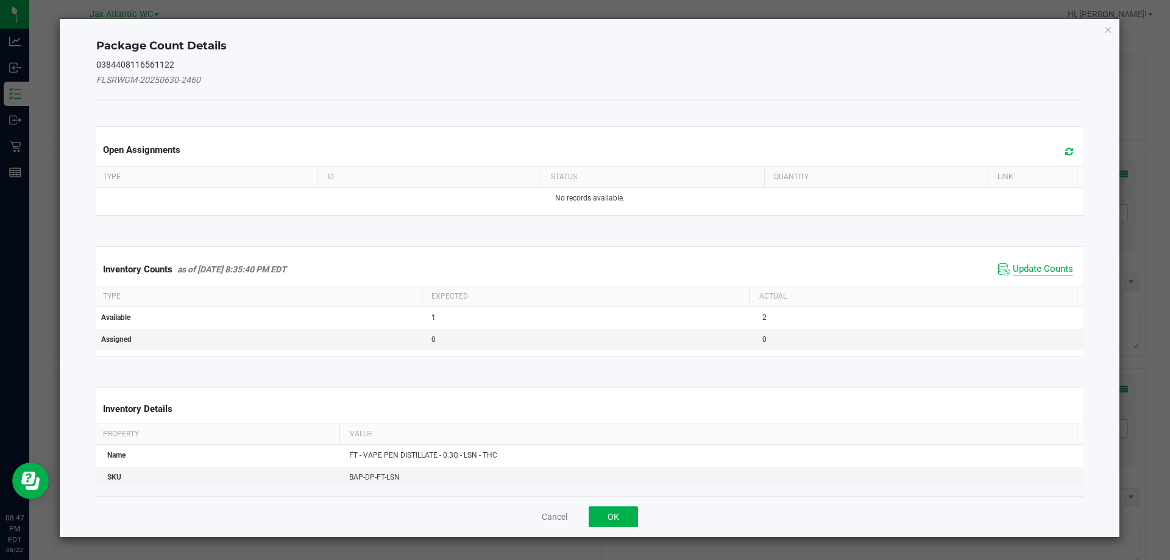
click at [1029, 266] on span "Update Counts" at bounding box center [1042, 269] width 60 height 12
click at [1029, 266] on div "Inventory Counts as of [DATE] 8:35:40 PM EDT Update Counts" at bounding box center [590, 269] width 992 height 32
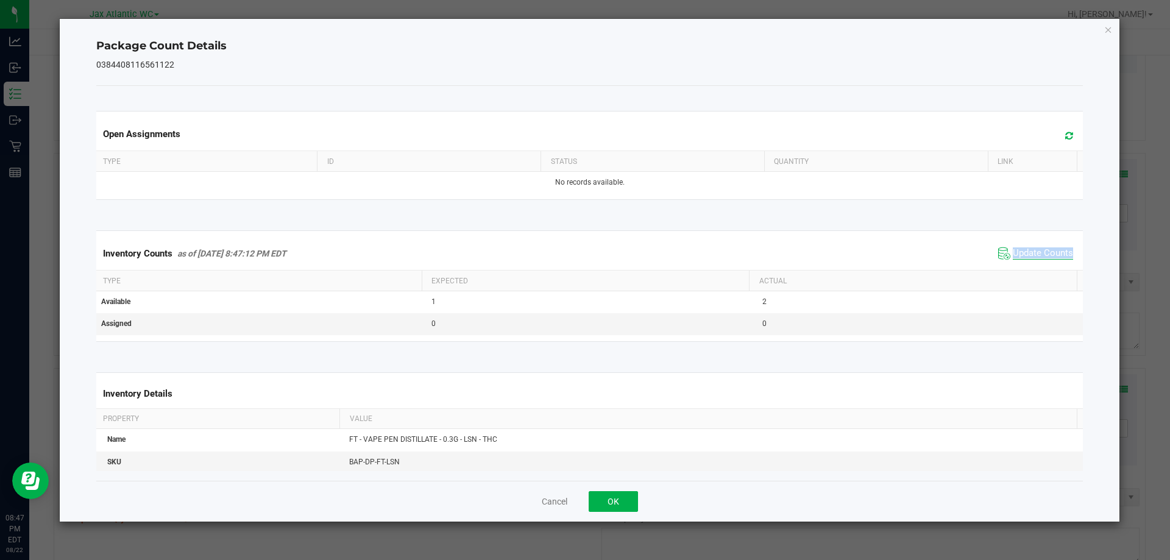
click at [1029, 266] on div "Inventory Counts as of [DATE] 8:47:12 PM EDT Update Counts" at bounding box center [590, 253] width 992 height 33
click at [597, 502] on button "OK" at bounding box center [612, 501] width 49 height 21
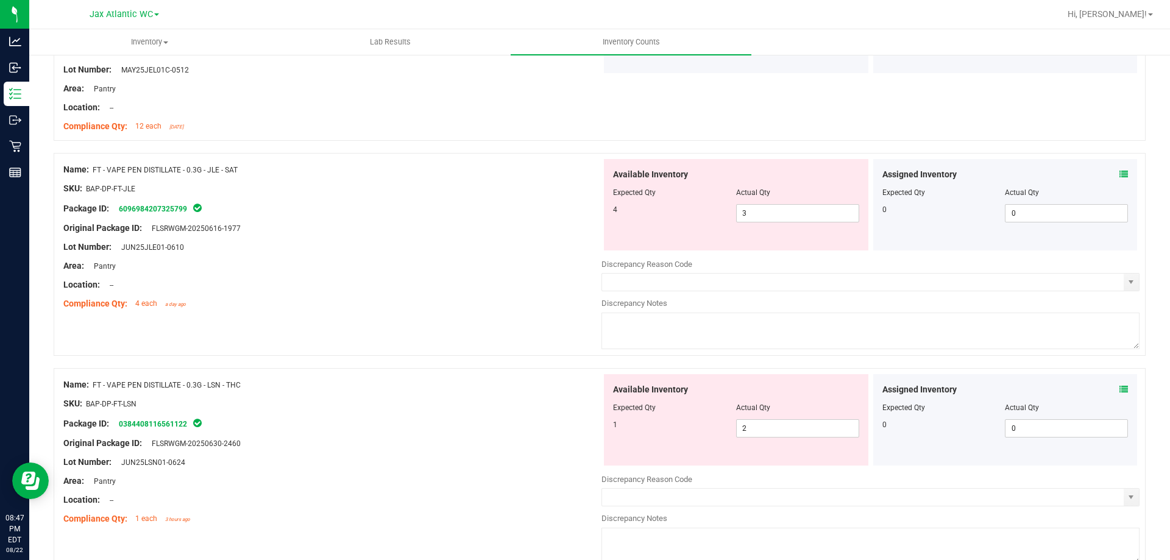
click at [1119, 172] on icon at bounding box center [1123, 174] width 9 height 9
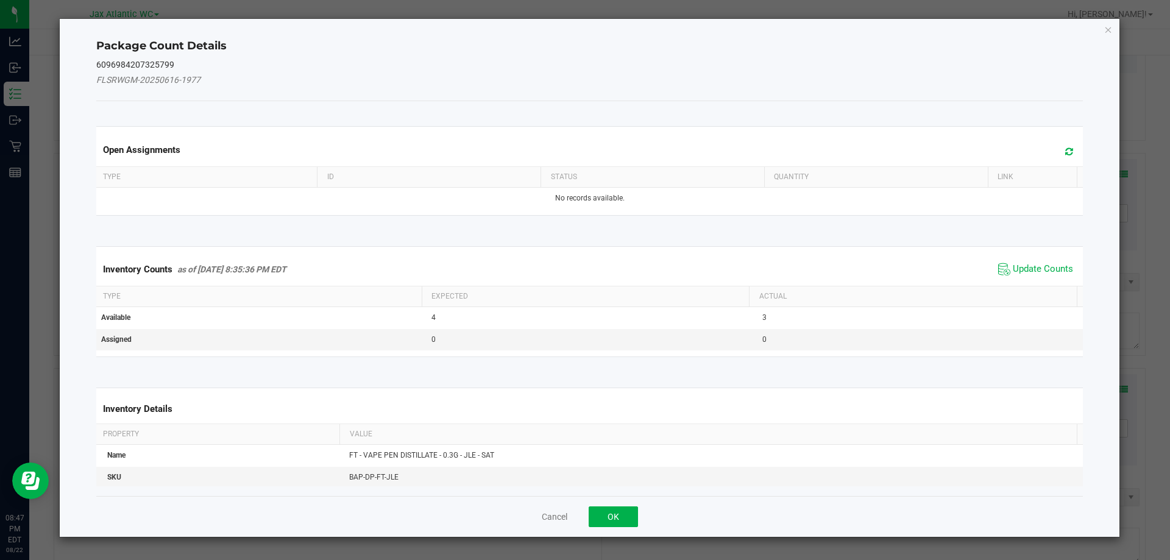
click at [1023, 278] on span "Update Counts" at bounding box center [1035, 269] width 81 height 18
click at [1025, 266] on div "Inventory Counts as of [DATE] 8:35:36 PM EDT Update Counts" at bounding box center [590, 269] width 992 height 32
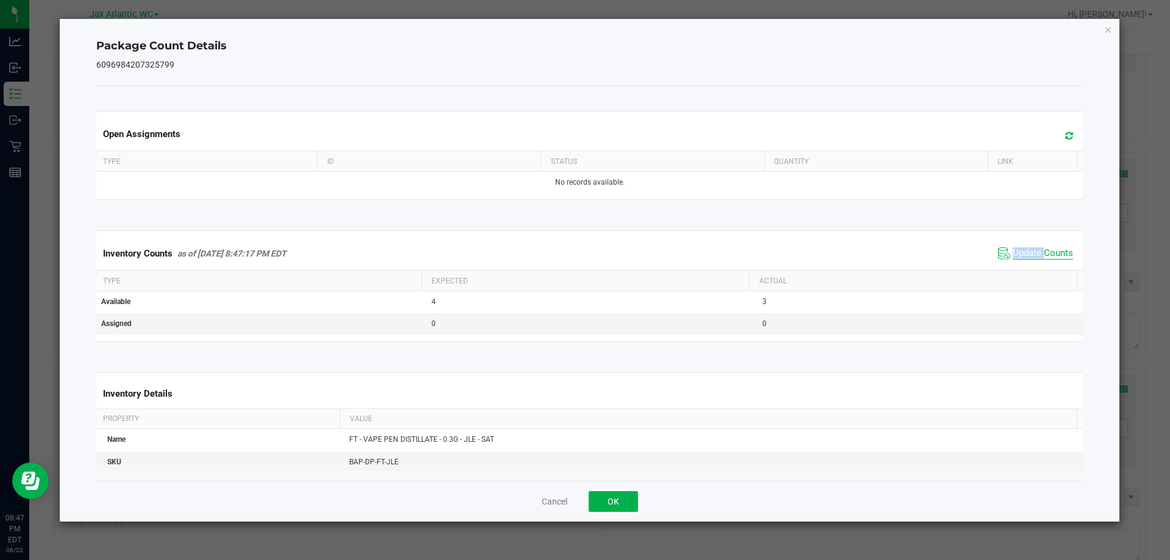
click at [1025, 266] on div "Inventory Counts as of [DATE] 8:47:17 PM EDT Update Counts" at bounding box center [590, 253] width 992 height 33
click at [1025, 263] on div "Inventory Counts as of [DATE] 8:47:17 PM EDT Update Counts" at bounding box center [590, 253] width 992 height 33
click at [1031, 251] on span "Update Counts" at bounding box center [1042, 253] width 60 height 12
click at [1031, 251] on span "Update Counts" at bounding box center [1042, 252] width 60 height 11
click at [1031, 251] on span "Update Counts" at bounding box center [1042, 253] width 60 height 12
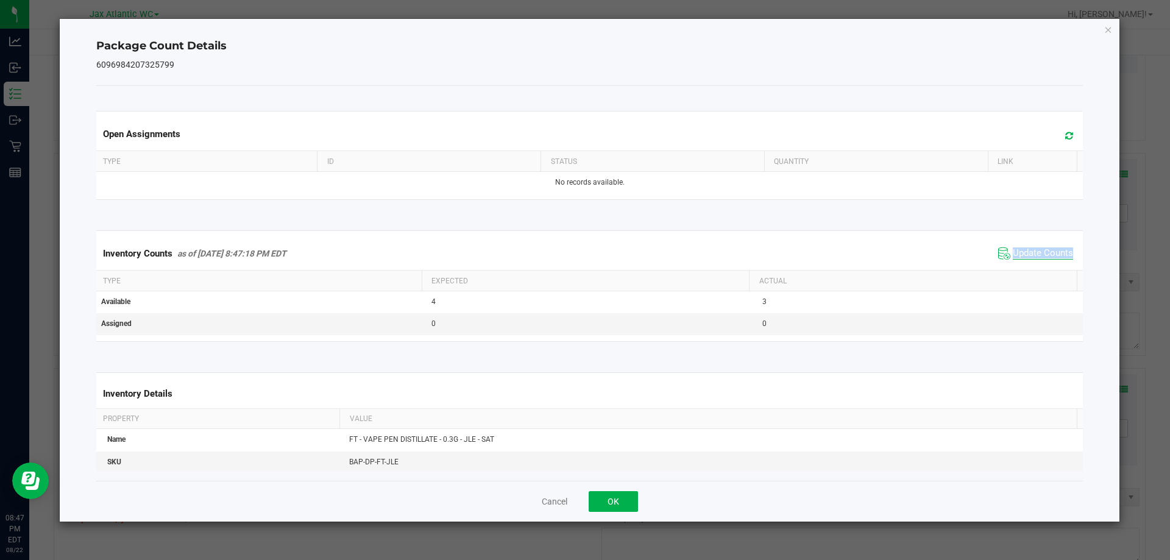
click at [1031, 251] on span "Update Counts" at bounding box center [1042, 253] width 60 height 12
click at [598, 512] on div "Cancel OK" at bounding box center [589, 501] width 987 height 41
click at [601, 506] on button "OK" at bounding box center [612, 501] width 49 height 21
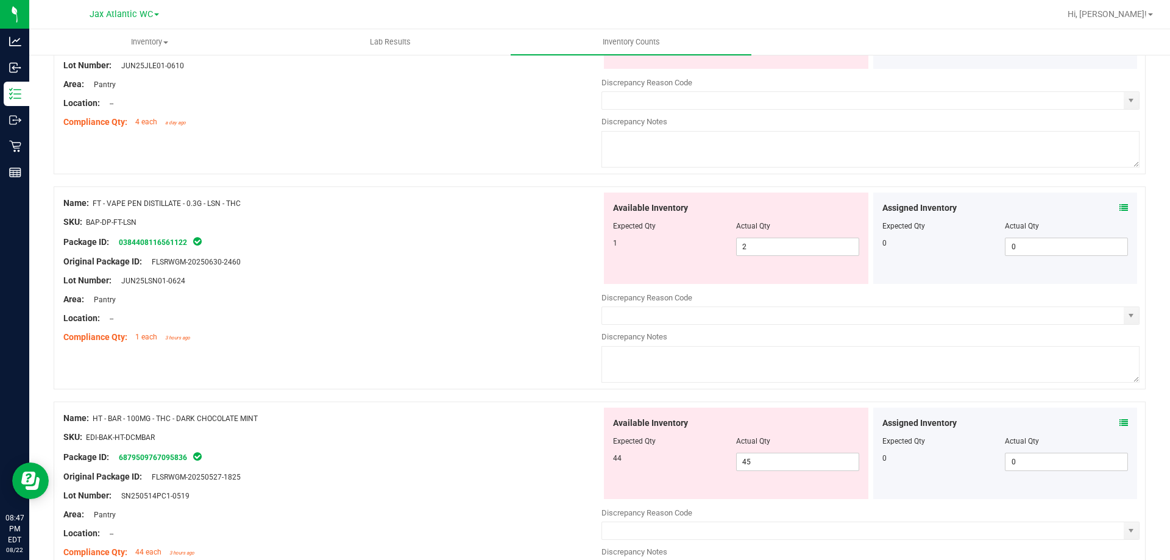
scroll to position [975, 0]
click at [1119, 205] on icon at bounding box center [1123, 206] width 9 height 9
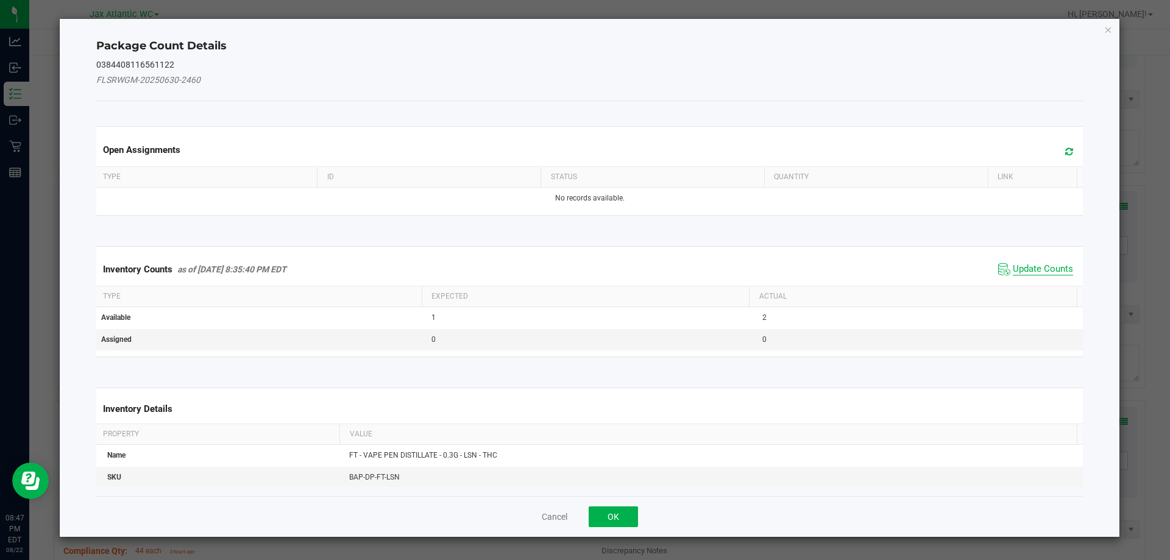
click at [1023, 269] on span "Update Counts" at bounding box center [1042, 269] width 60 height 12
click at [1023, 269] on div "Inventory Counts as of [DATE] 8:35:40 PM EDT Update Counts" at bounding box center [590, 269] width 992 height 32
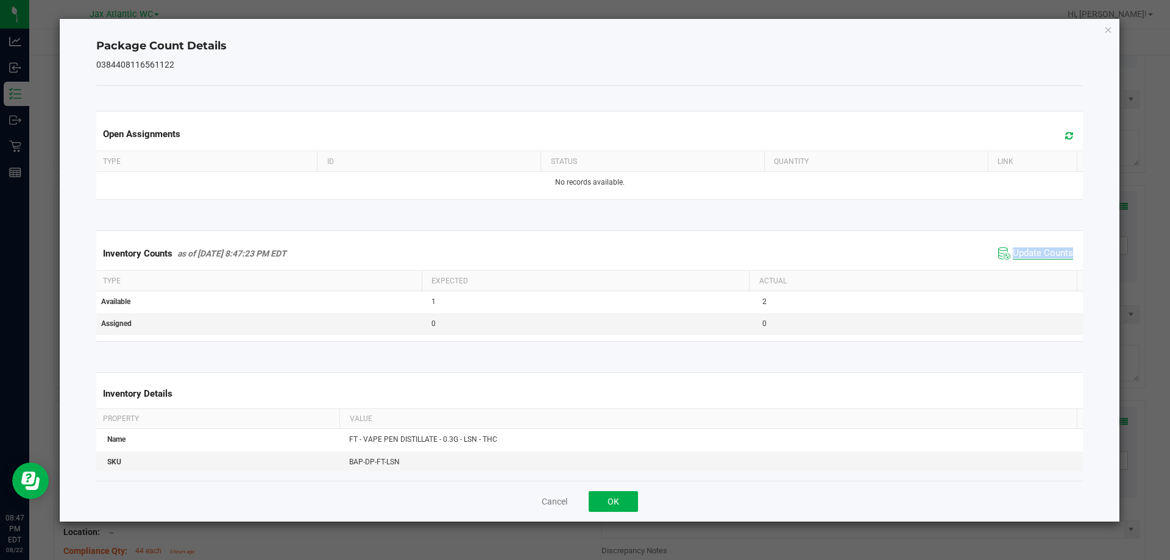
click at [1023, 269] on div "Inventory Counts as of [DATE] 8:47:23 PM EDT Update Counts" at bounding box center [590, 253] width 992 height 33
click at [1023, 261] on span "Update Counts" at bounding box center [1035, 253] width 81 height 18
click at [1028, 249] on span "Update Counts" at bounding box center [1042, 253] width 60 height 12
click at [610, 501] on button "OK" at bounding box center [612, 501] width 49 height 21
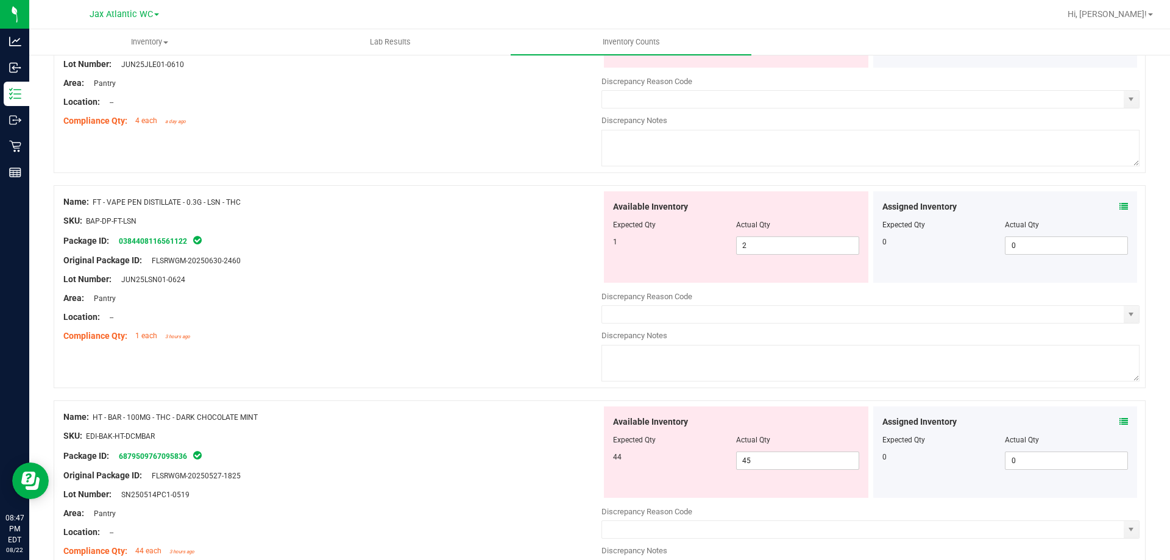
click at [453, 350] on div "Name: FT - VAPE PEN DISTILLATE - 0.3G - LSN - THC SKU: BAP-DP-FT-LSN Package ID…" at bounding box center [600, 286] width 1092 height 203
click at [643, 242] on div "1" at bounding box center [674, 241] width 123 height 11
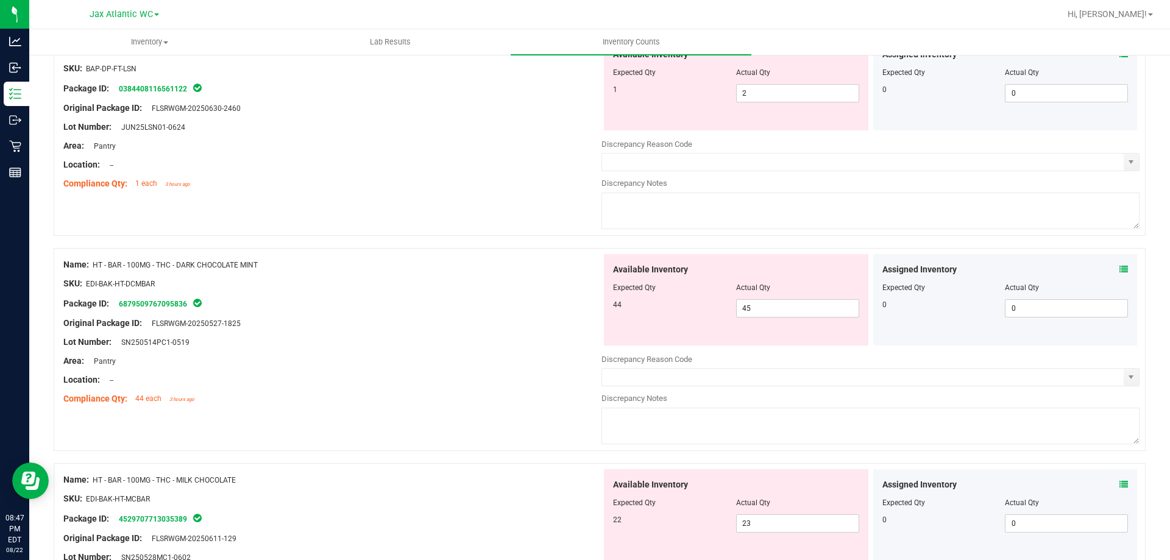
scroll to position [1157, 0]
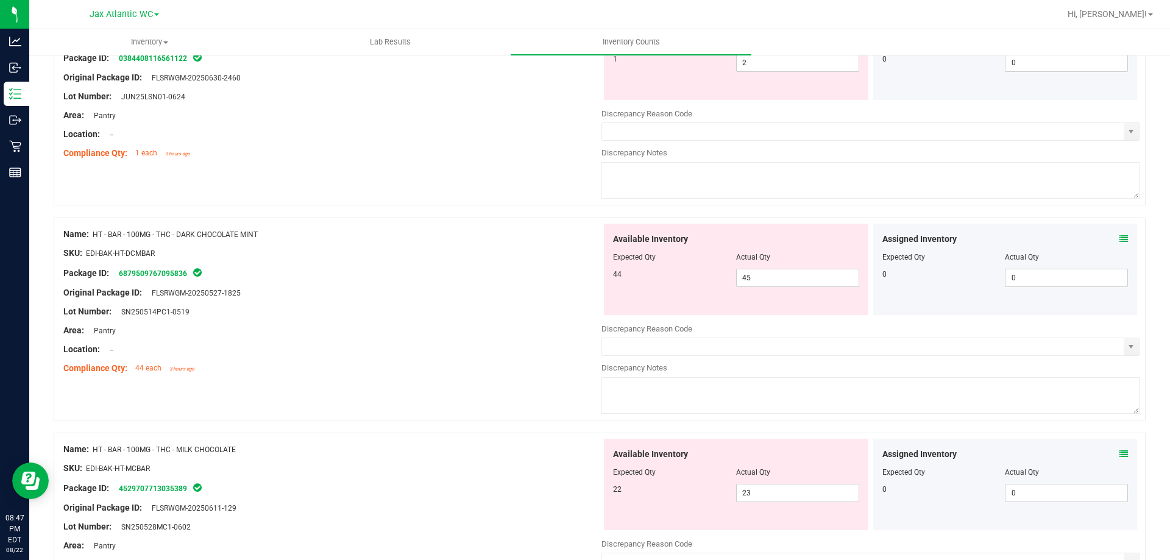
click at [1119, 240] on icon at bounding box center [1123, 239] width 9 height 9
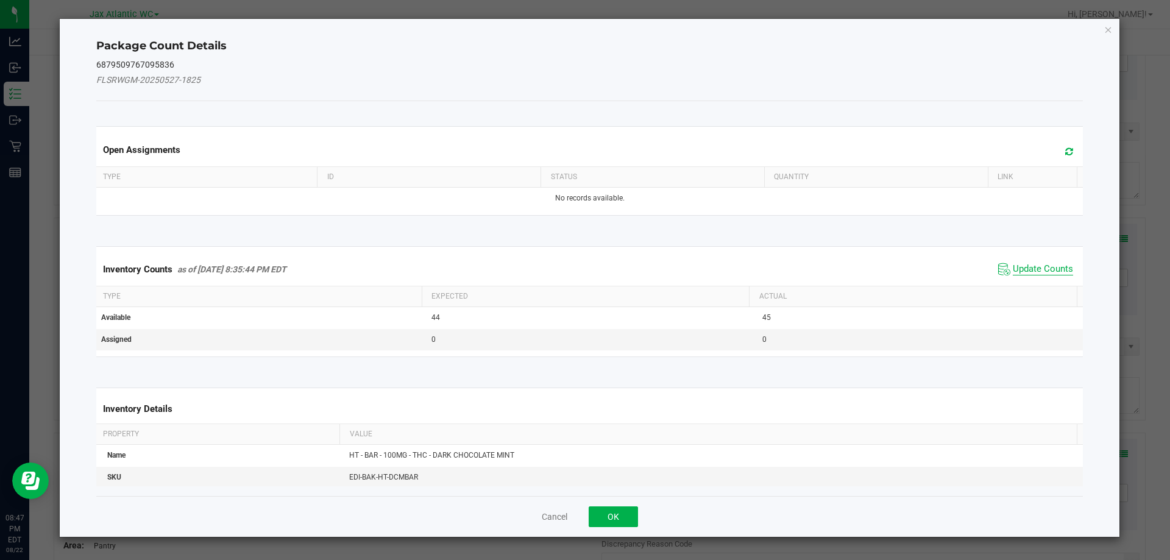
click at [1034, 274] on span "Update Counts" at bounding box center [1042, 269] width 60 height 12
click at [1033, 269] on div "Inventory Counts as of [DATE] 8:35:44 PM EDT Update Counts" at bounding box center [590, 269] width 992 height 32
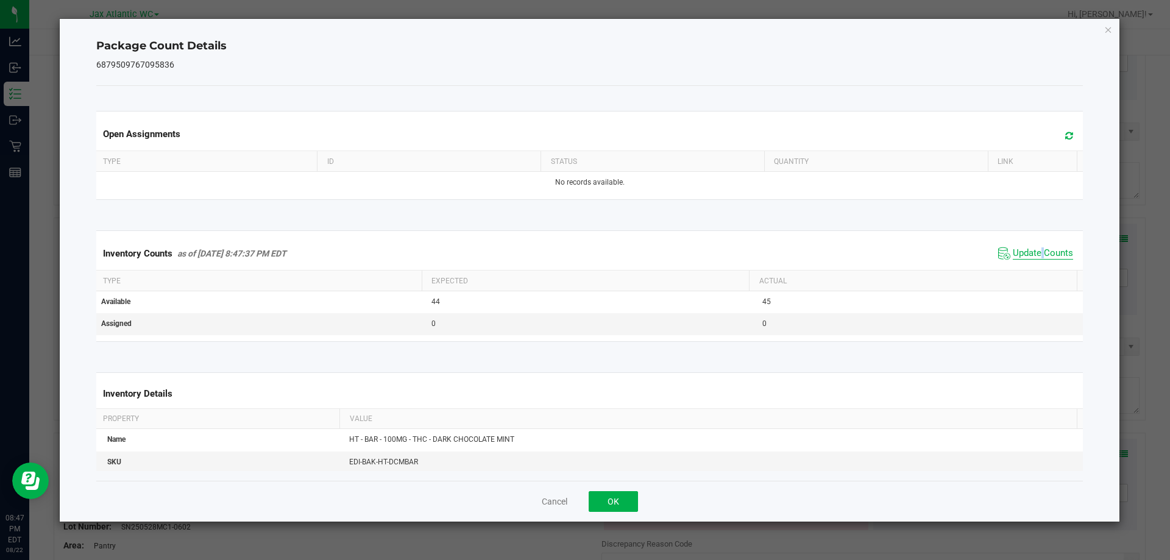
click at [1033, 269] on div "Inventory Counts as of [DATE] 8:47:37 PM EDT Update Counts" at bounding box center [590, 253] width 992 height 33
click at [1034, 257] on span "Update Counts" at bounding box center [1042, 253] width 60 height 12
click at [1034, 256] on span "Update Counts" at bounding box center [1042, 252] width 60 height 11
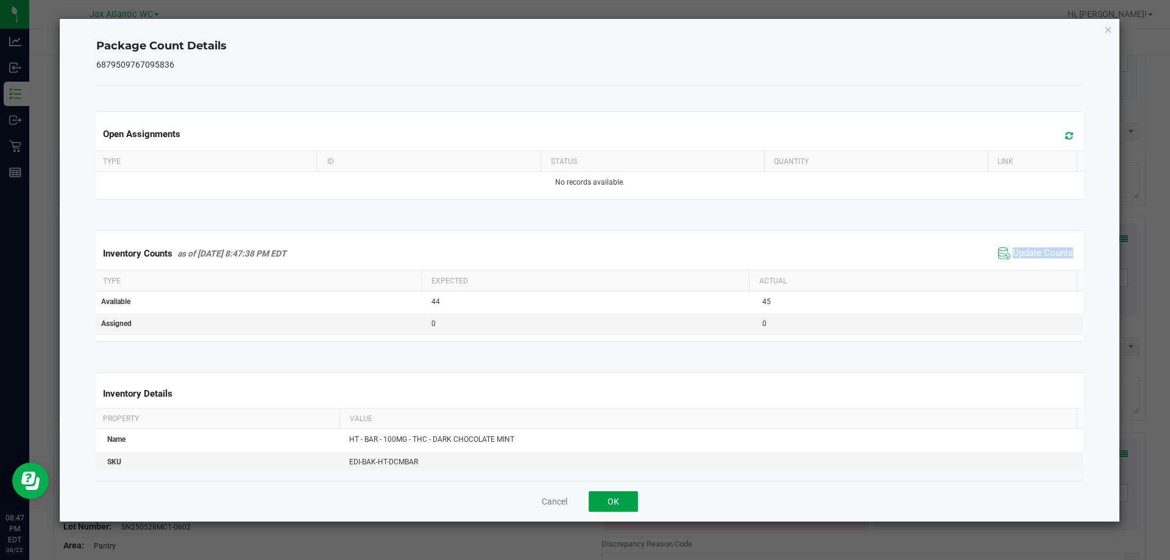
click at [607, 499] on button "OK" at bounding box center [612, 501] width 49 height 21
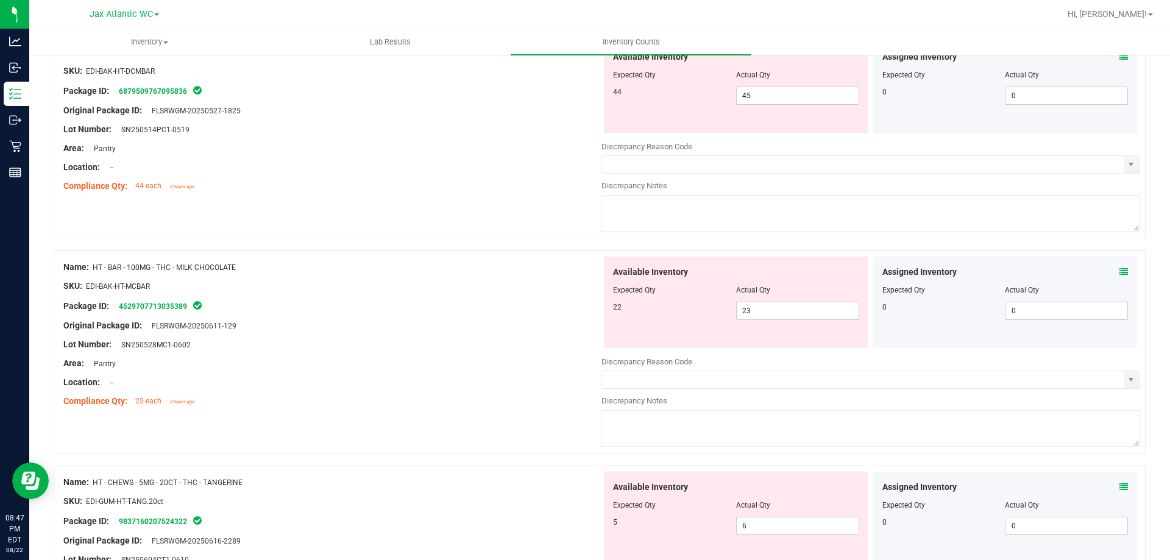
scroll to position [1340, 0]
click at [1119, 269] on icon at bounding box center [1123, 271] width 9 height 9
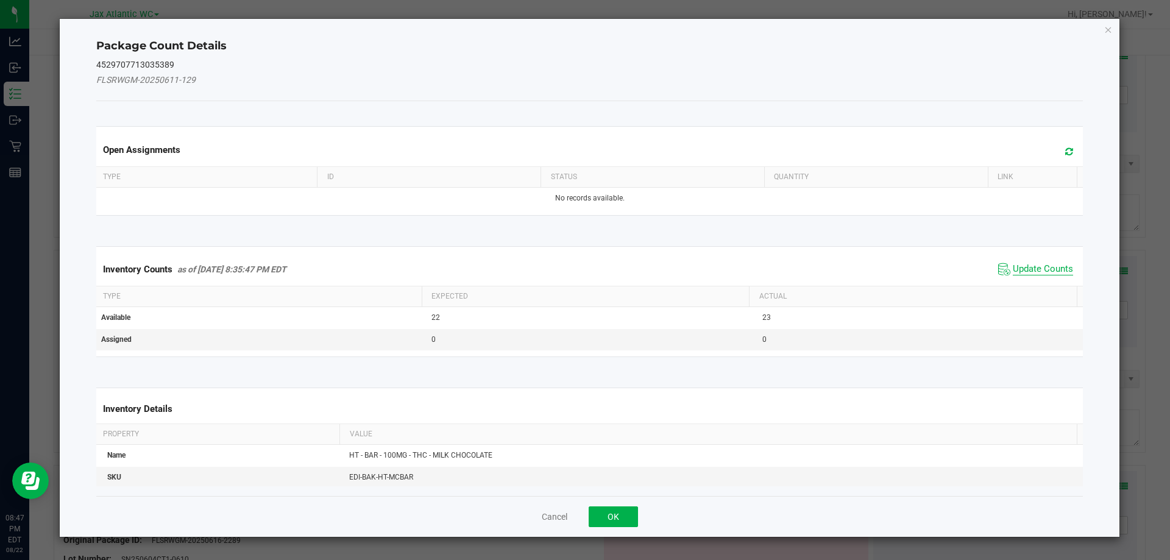
click at [1030, 264] on span "Update Counts" at bounding box center [1042, 269] width 60 height 12
click at [1030, 264] on div "Inventory Counts as of [DATE] 8:35:47 PM EDT Update Counts" at bounding box center [590, 269] width 992 height 32
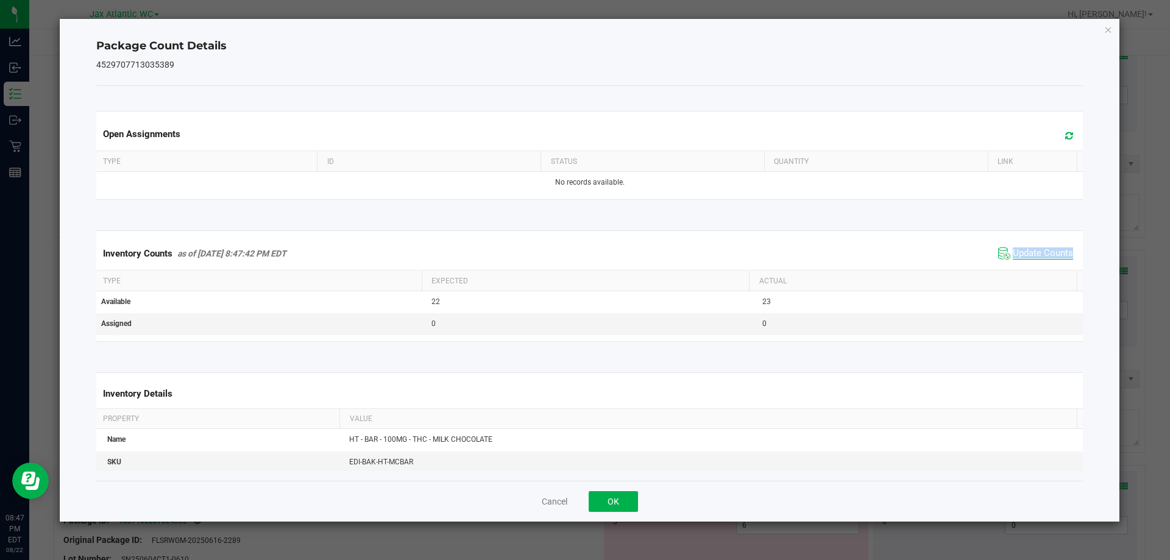
click at [1030, 255] on span "Update Counts" at bounding box center [1042, 253] width 60 height 12
click at [629, 506] on button "OK" at bounding box center [612, 501] width 49 height 21
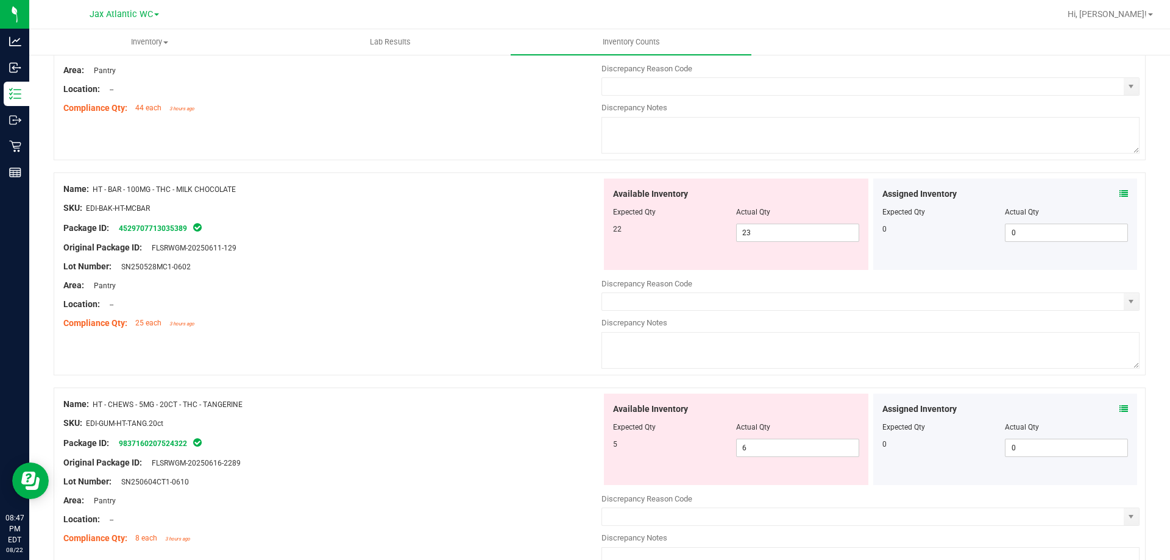
scroll to position [1462, 0]
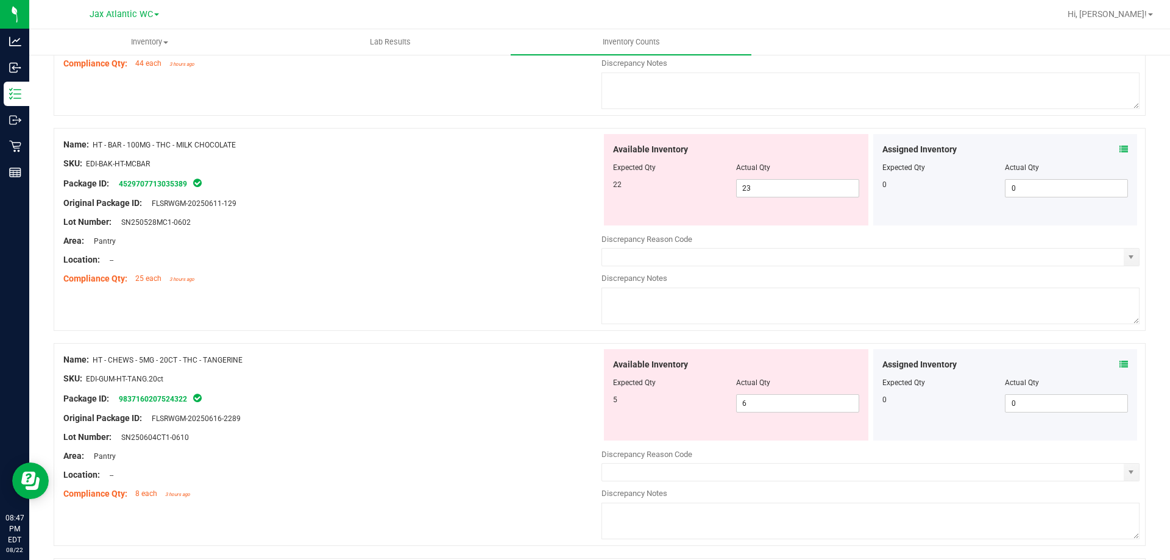
click at [1119, 361] on icon at bounding box center [1123, 364] width 9 height 9
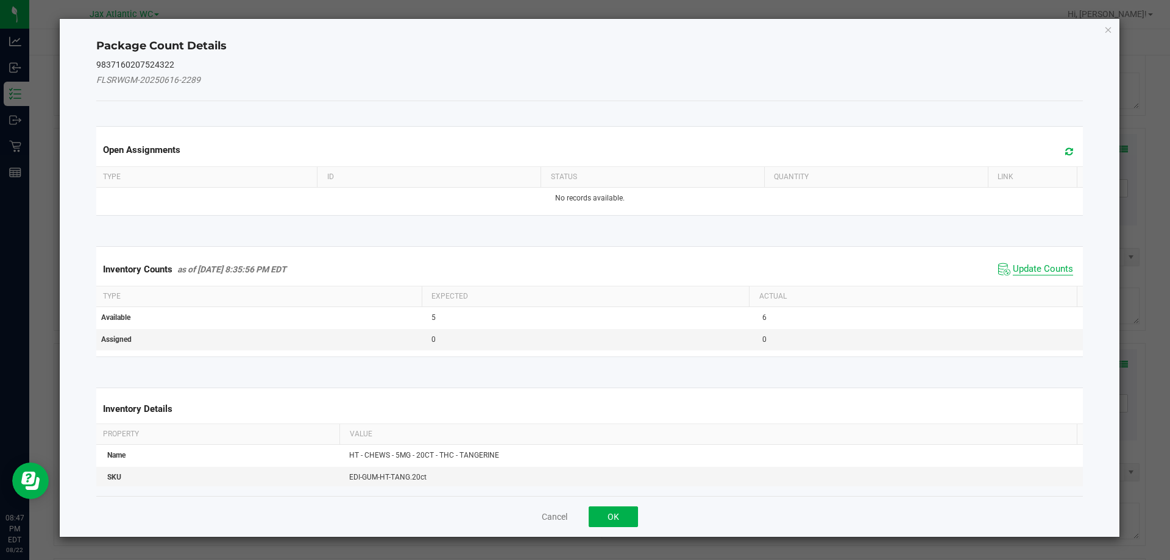
click at [1030, 266] on span "Update Counts" at bounding box center [1042, 269] width 60 height 12
click at [1030, 266] on div "Inventory Counts as of [DATE] 8:35:56 PM EDT Update Counts" at bounding box center [590, 269] width 992 height 32
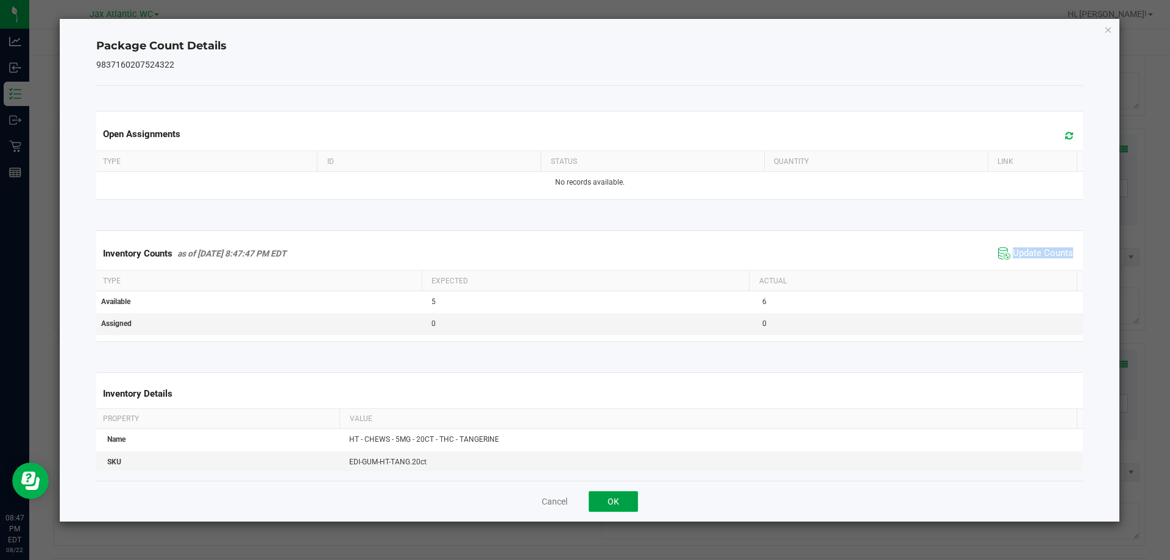
click at [627, 495] on button "OK" at bounding box center [612, 501] width 49 height 21
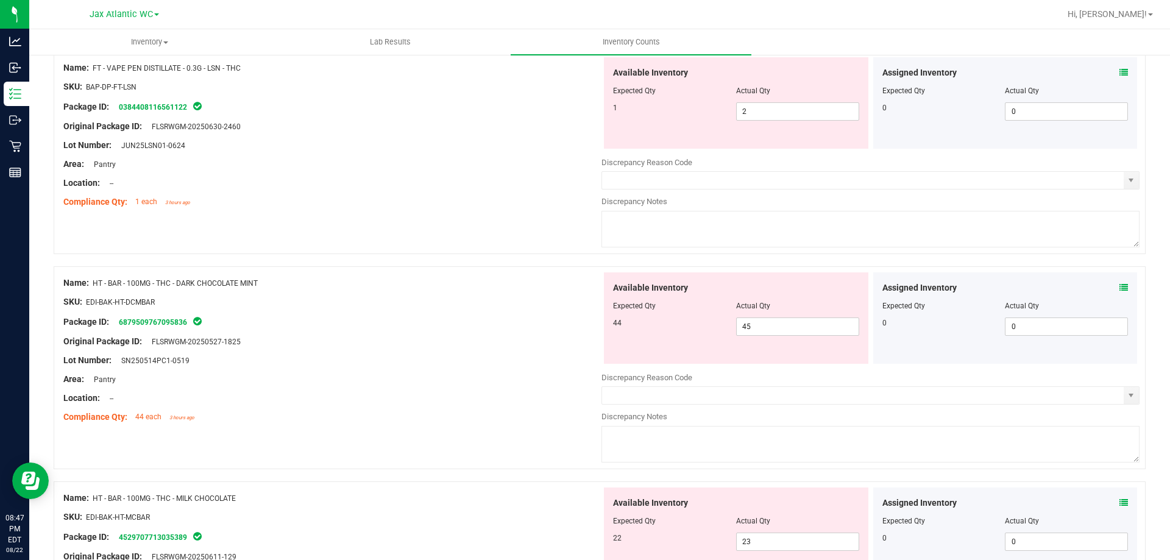
scroll to position [1097, 0]
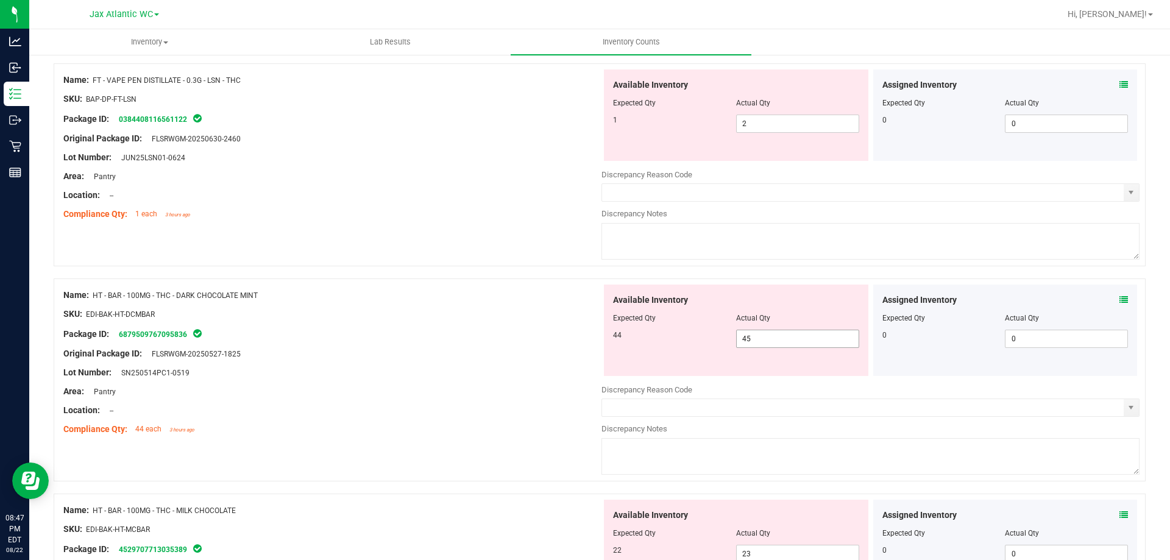
click at [747, 340] on span "45 45" at bounding box center [797, 339] width 123 height 18
click at [1119, 299] on icon at bounding box center [1123, 299] width 9 height 9
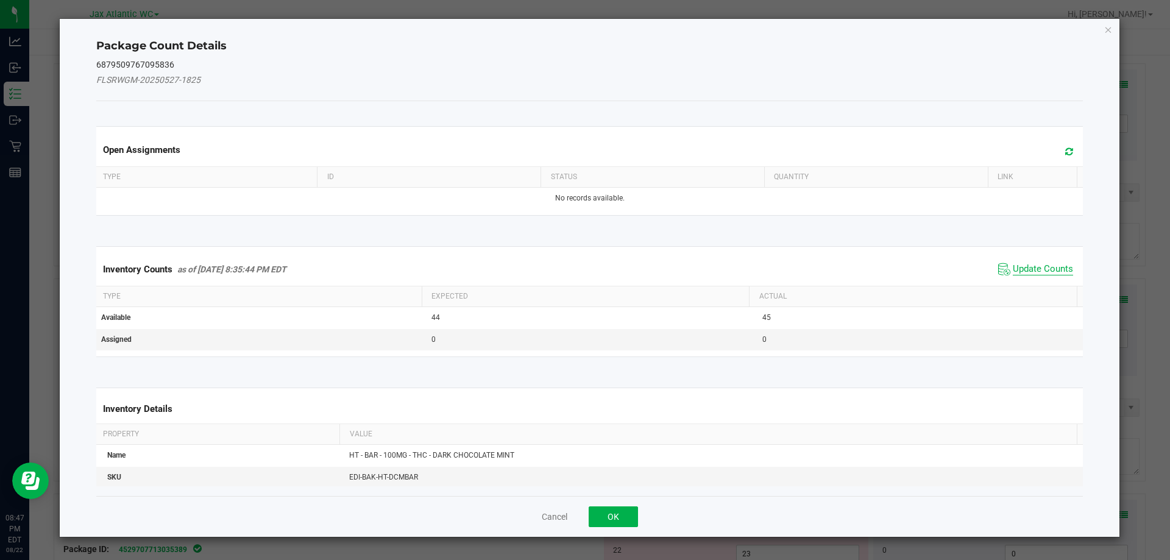
click at [1040, 272] on span "Update Counts" at bounding box center [1042, 269] width 60 height 12
click at [1040, 272] on kendo-grid "Inventory Counts as of [DATE] 8:35:44 PM EDT Update Counts Type Expected Actual…" at bounding box center [589, 301] width 1005 height 110
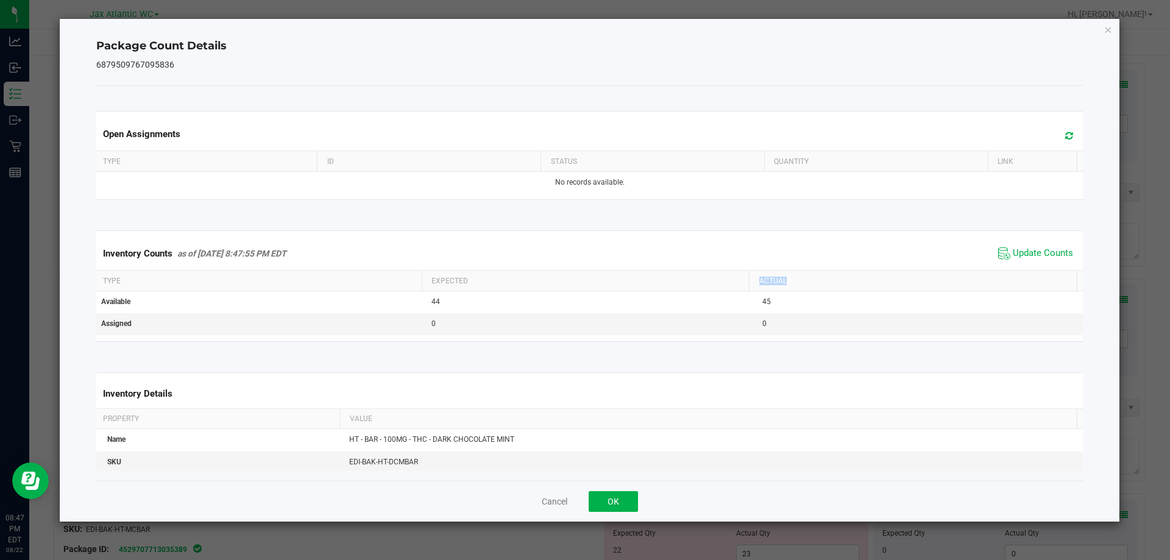
click at [1040, 271] on th "Actual" at bounding box center [913, 280] width 328 height 21
click at [1038, 262] on span "Update Counts" at bounding box center [1035, 253] width 81 height 18
click at [1038, 262] on div "Inventory Counts as of [DATE] 8:47:55 PM EDT Update Counts" at bounding box center [590, 253] width 992 height 32
click at [1036, 255] on span "Update Counts" at bounding box center [1042, 252] width 60 height 11
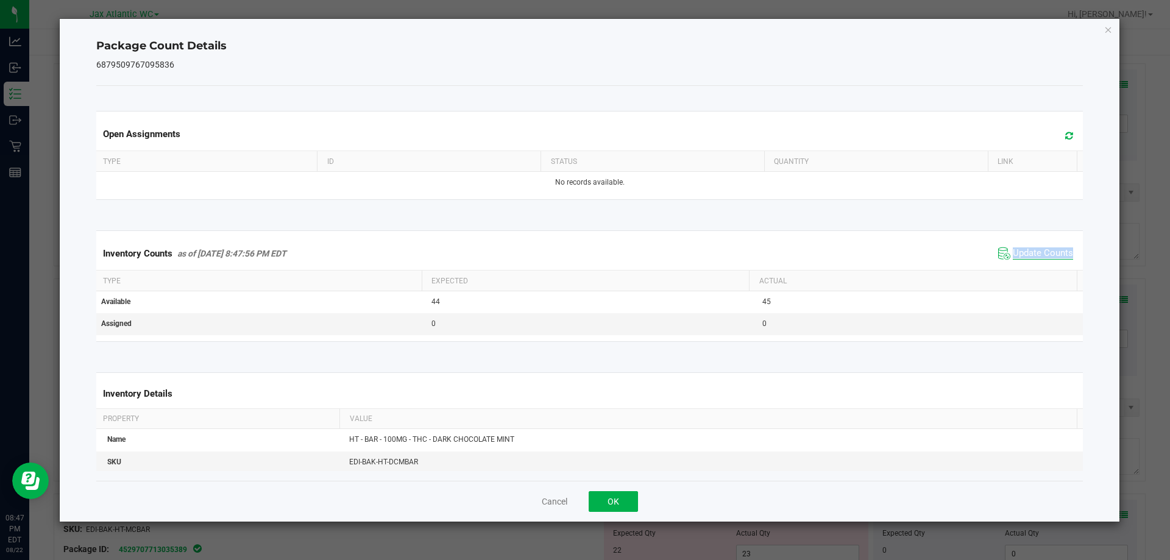
click at [1036, 255] on span "Update Counts" at bounding box center [1042, 253] width 60 height 12
click at [619, 501] on button "OK" at bounding box center [612, 501] width 49 height 21
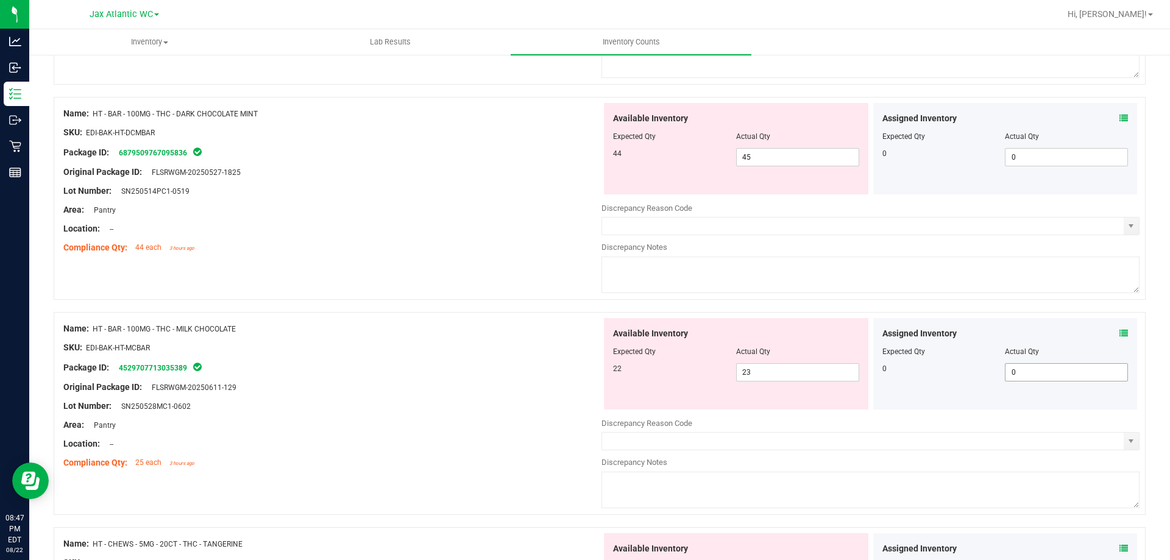
scroll to position [1279, 0]
click at [1119, 328] on icon at bounding box center [1123, 332] width 9 height 9
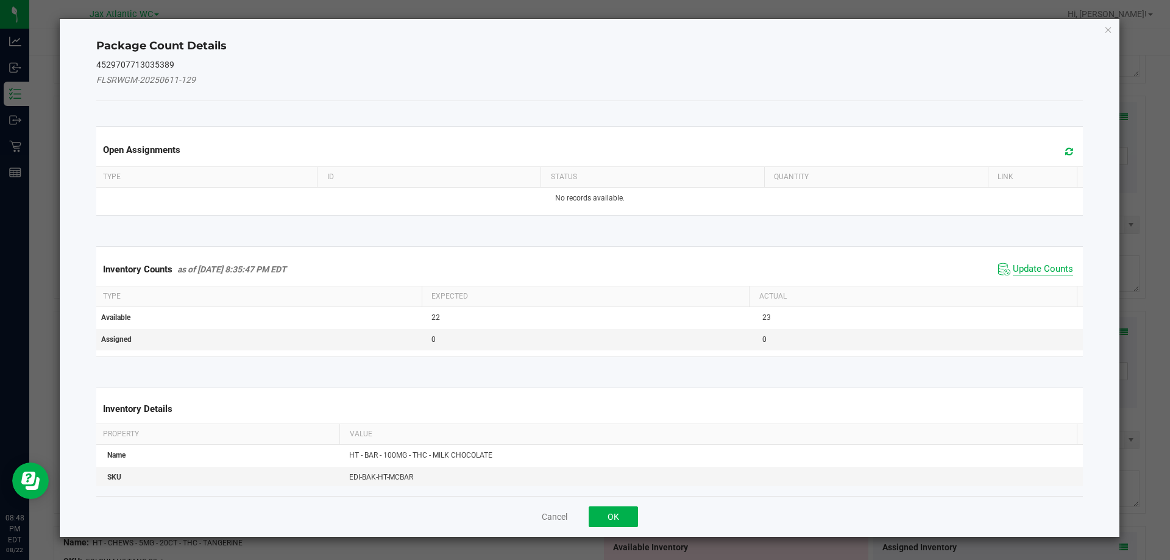
click at [1027, 267] on span "Update Counts" at bounding box center [1042, 269] width 60 height 12
click at [1027, 267] on div "Inventory Counts as of [DATE] 8:35:47 PM EDT Update Counts" at bounding box center [590, 269] width 992 height 33
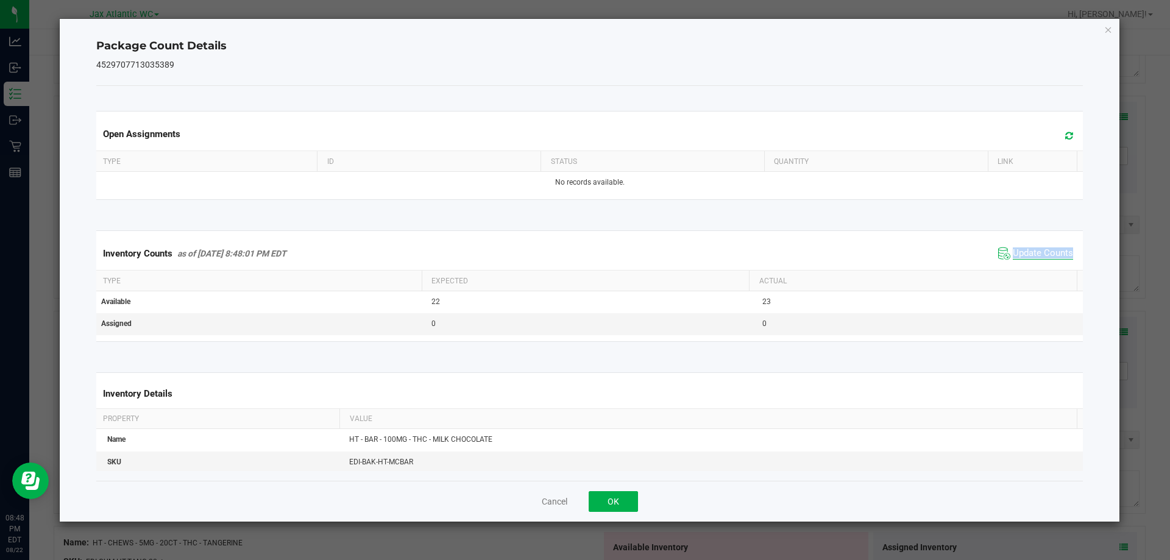
click at [1027, 267] on div "Inventory Counts as of [DATE] 8:48:01 PM EDT Update Counts" at bounding box center [590, 253] width 992 height 33
click at [621, 500] on button "OK" at bounding box center [612, 501] width 49 height 21
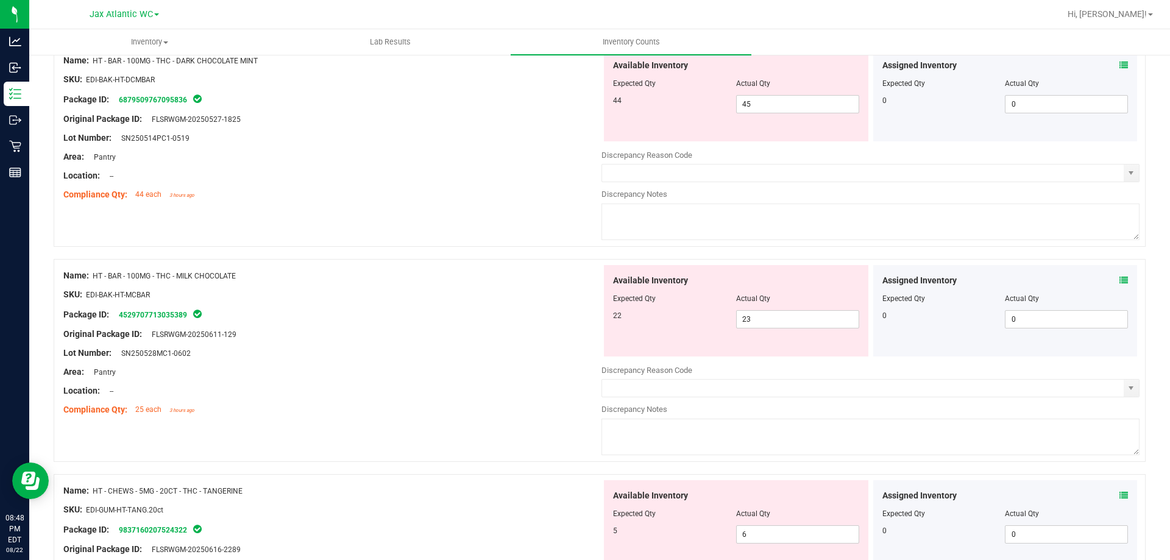
scroll to position [1218, 0]
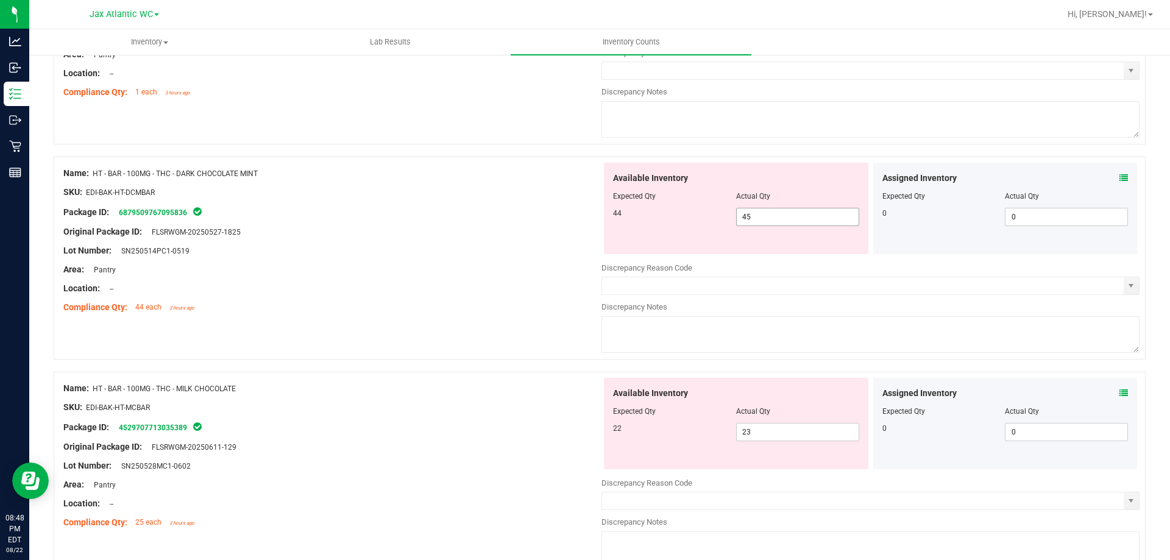
click at [784, 213] on span "45 45" at bounding box center [797, 217] width 123 height 18
type input "44"
click at [516, 256] on div "Name: HT - BAR - 100MG - THC - DARK CHOCOLATE MINT SKU: EDI-BAK-HT-DCMBAR Packa…" at bounding box center [332, 240] width 538 height 155
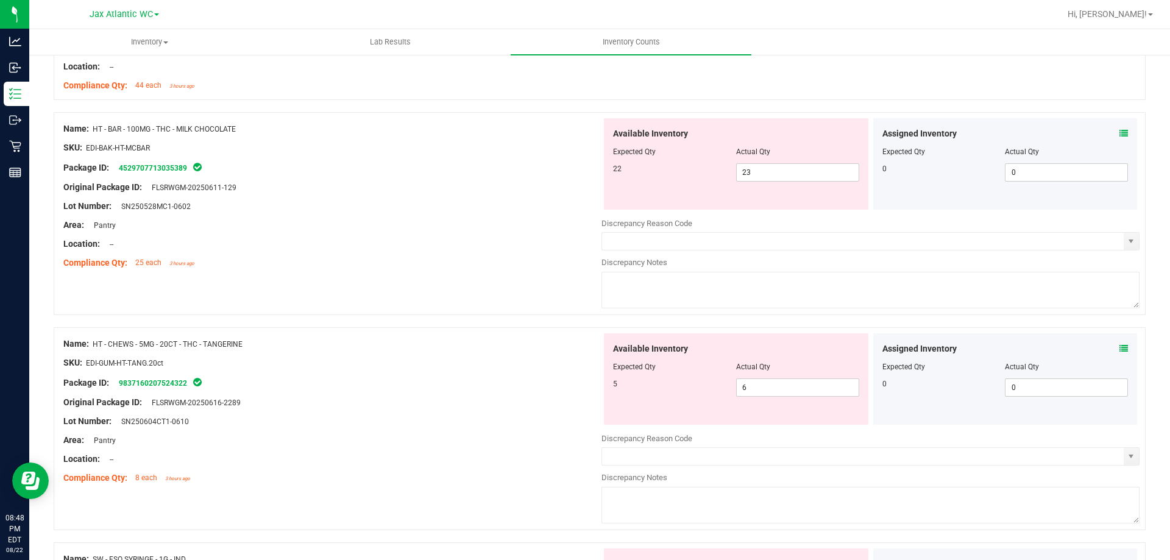
scroll to position [1462, 0]
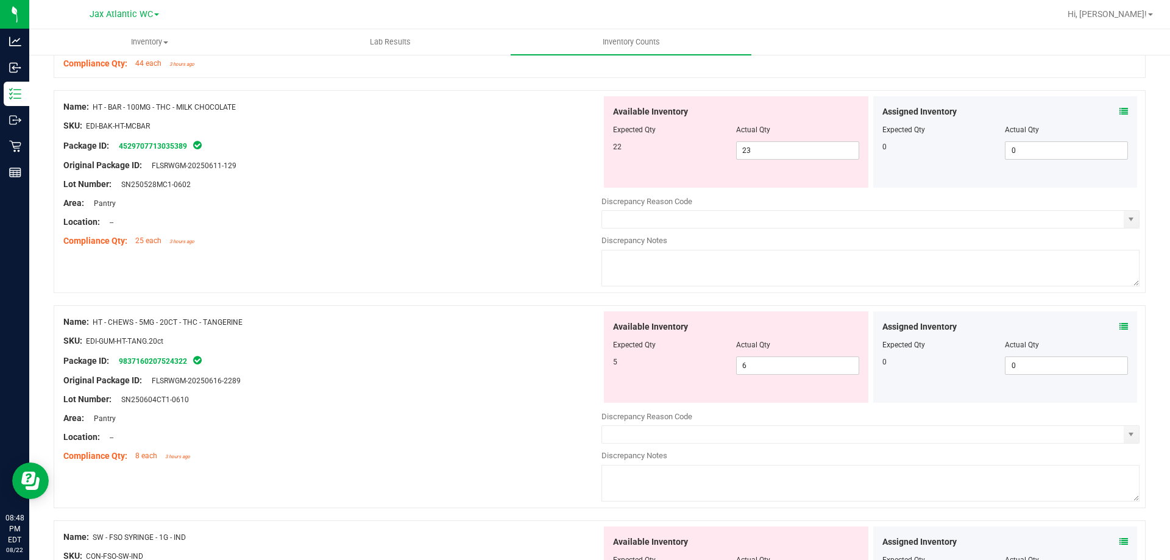
click at [1119, 328] on icon at bounding box center [1123, 326] width 9 height 9
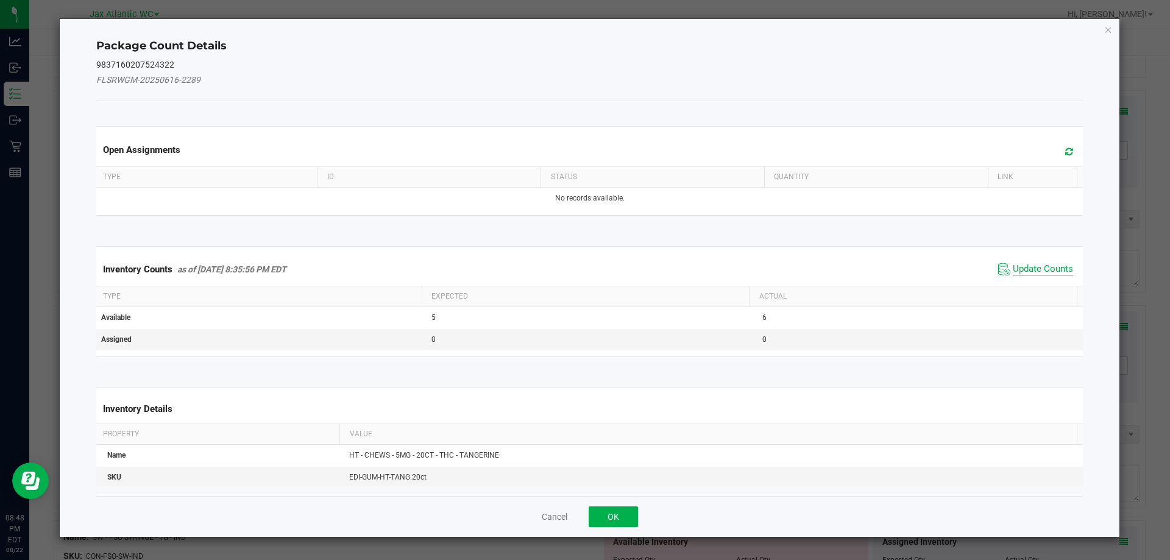
click at [1012, 273] on span "Update Counts" at bounding box center [1042, 269] width 60 height 12
click at [1012, 273] on kendo-grid "Inventory Counts as of [DATE] 8:35:56 PM EDT Update Counts Type Expected Actual…" at bounding box center [589, 301] width 1005 height 110
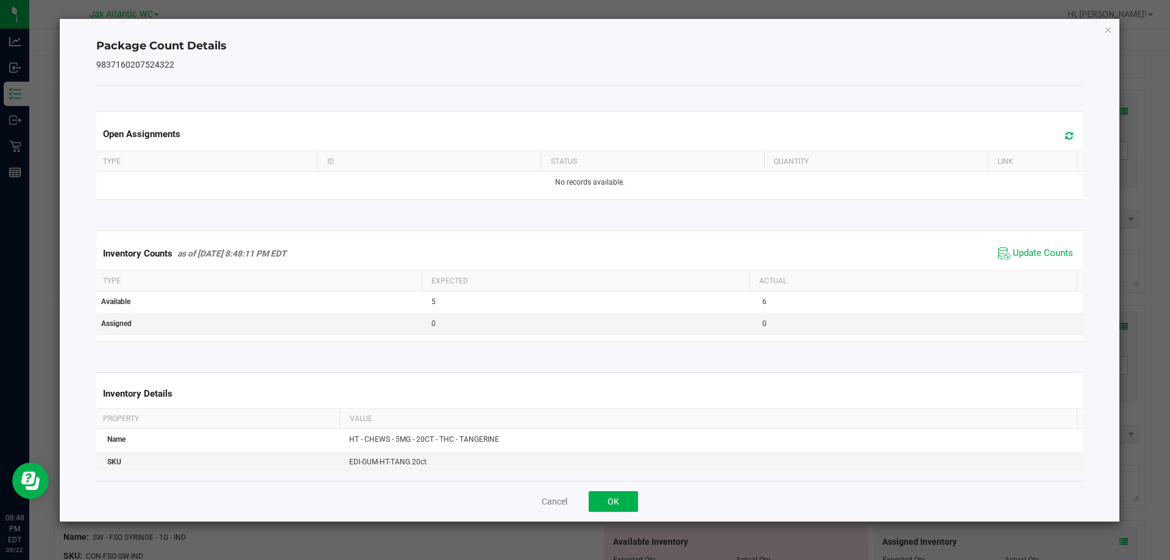
click at [1012, 271] on th "Actual" at bounding box center [913, 280] width 328 height 21
click at [1017, 255] on span "Update Counts" at bounding box center [1042, 253] width 60 height 12
click at [1017, 255] on span "Update Counts" at bounding box center [1042, 252] width 60 height 11
click at [628, 499] on button "OK" at bounding box center [612, 501] width 49 height 21
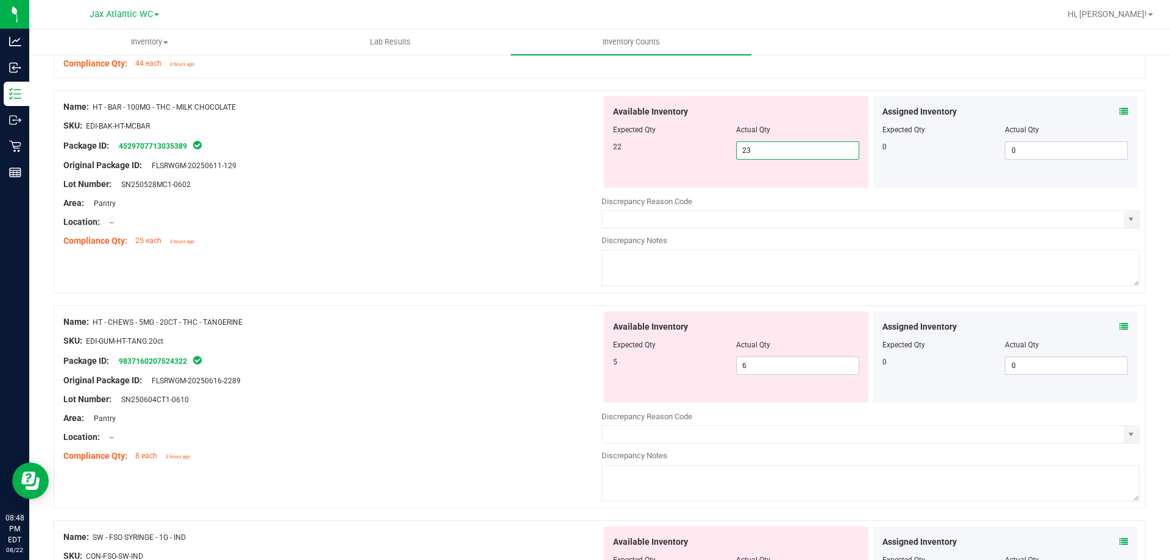
click at [771, 141] on span "23 23" at bounding box center [797, 150] width 123 height 18
type input "22"
click at [499, 193] on div at bounding box center [332, 194] width 538 height 6
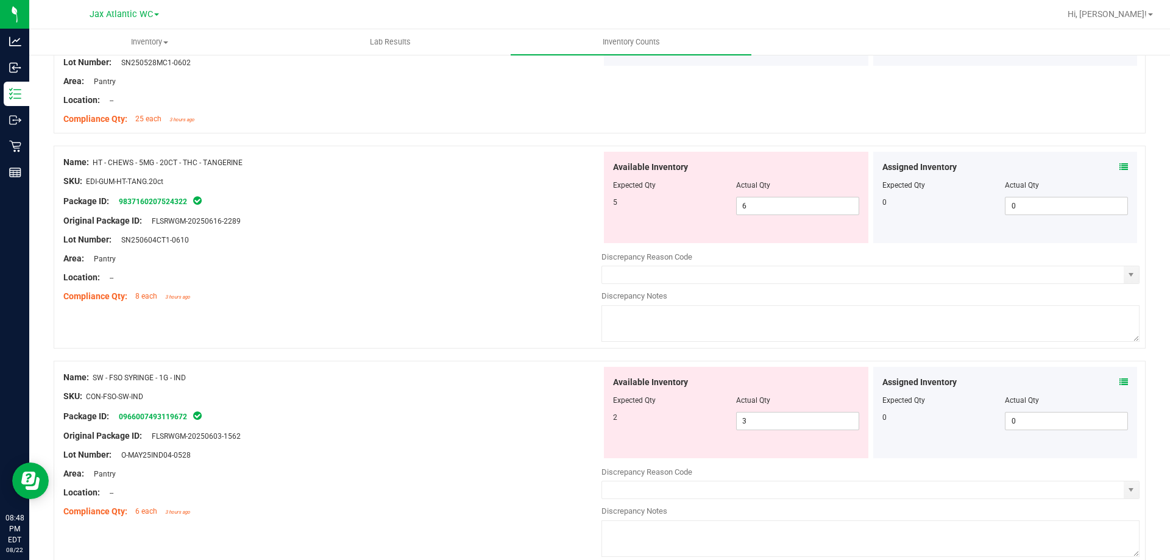
scroll to position [1645, 0]
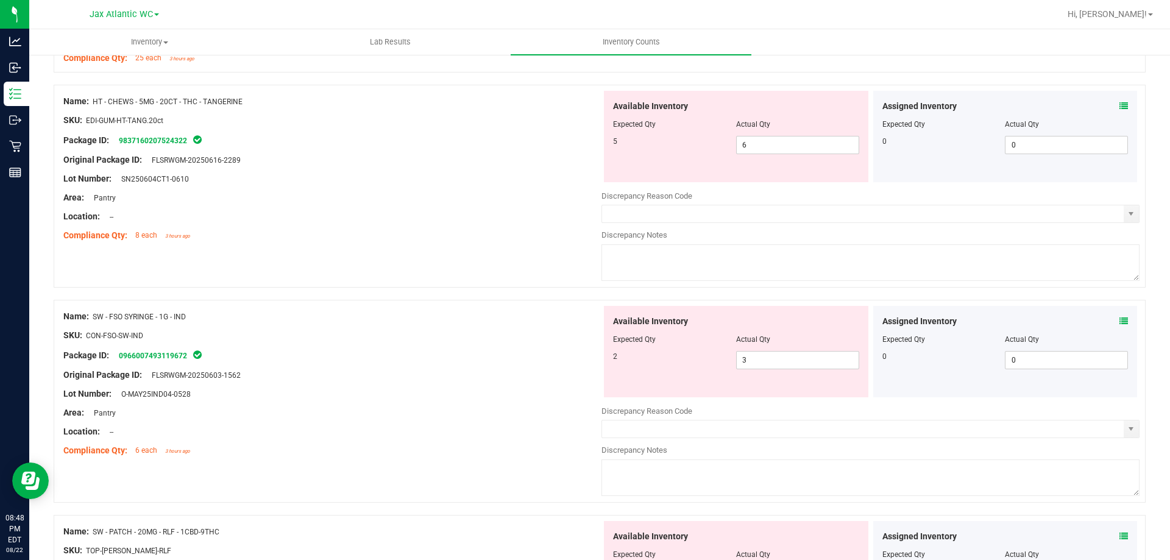
click at [1119, 111] on span at bounding box center [1123, 106] width 9 height 13
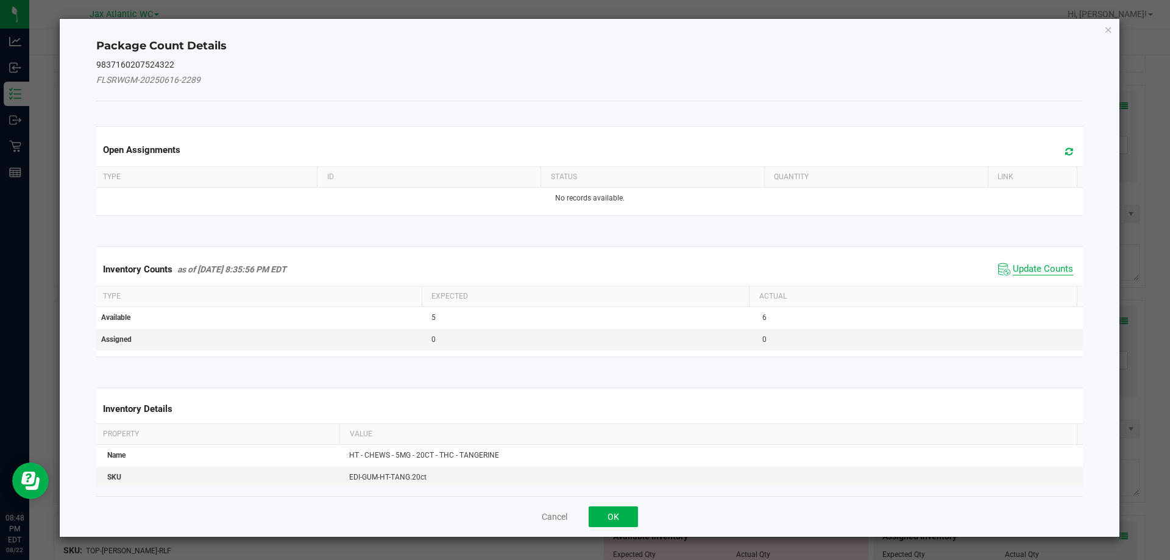
click at [1019, 266] on span "Update Counts" at bounding box center [1042, 269] width 60 height 12
click at [1019, 266] on div "Inventory Counts as of [DATE] 8:35:56 PM EDT Update Counts" at bounding box center [590, 269] width 992 height 32
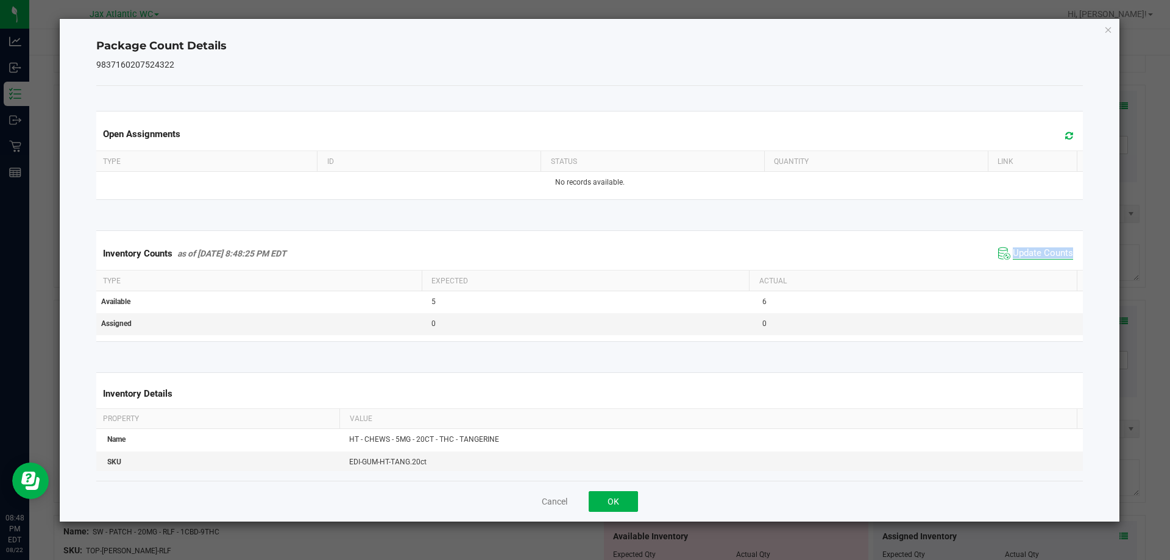
click at [1019, 266] on div "Inventory Counts as of [DATE] 8:48:25 PM EDT Update Counts" at bounding box center [590, 253] width 992 height 33
click at [614, 491] on button "OK" at bounding box center [612, 501] width 49 height 21
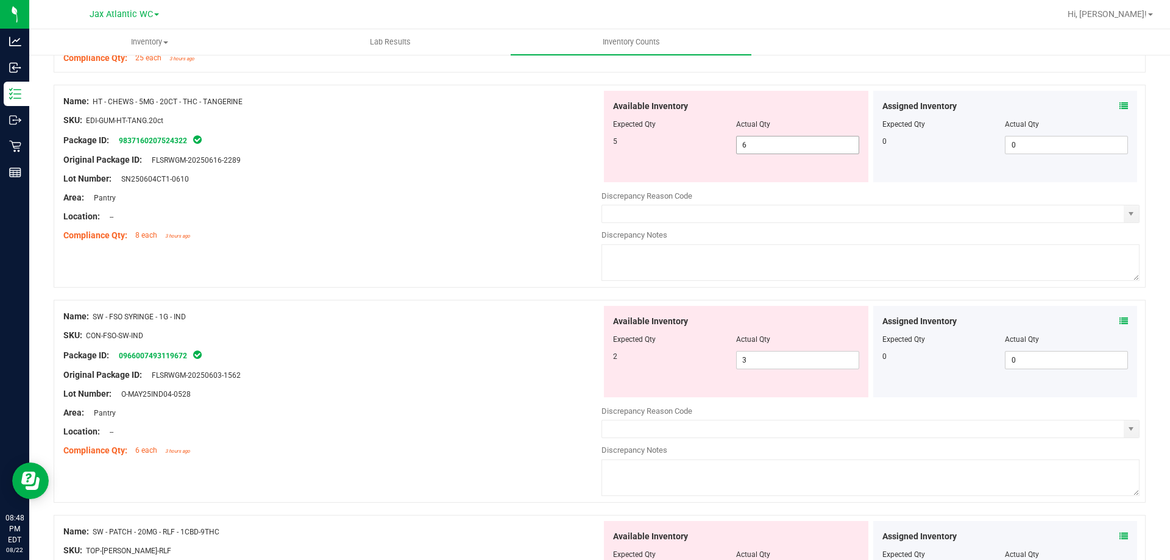
click at [770, 143] on span "6 6" at bounding box center [797, 145] width 123 height 18
type input "5"
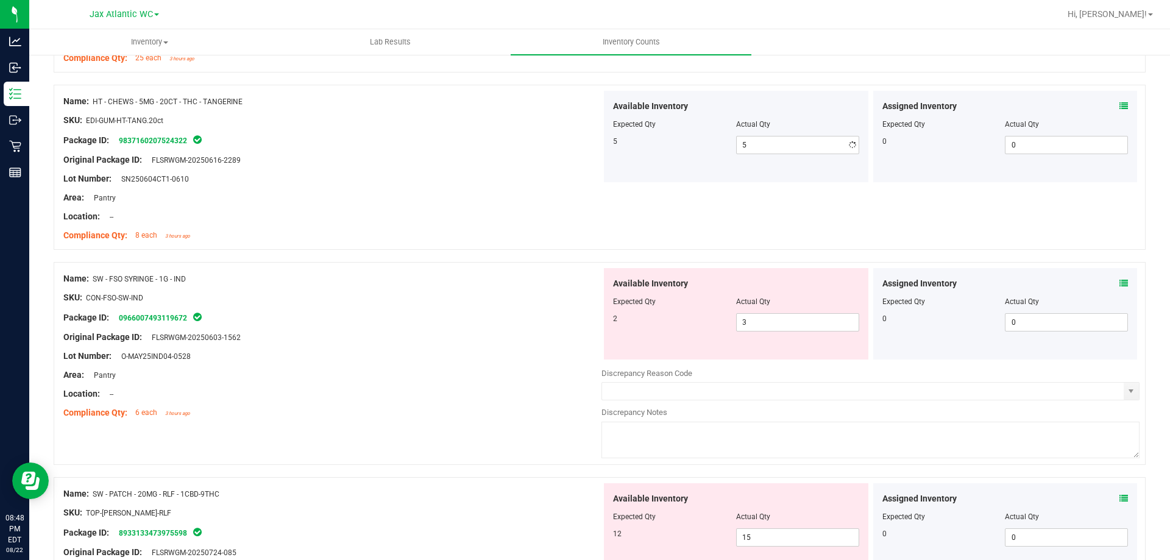
click at [458, 215] on div "Location: --" at bounding box center [332, 216] width 538 height 13
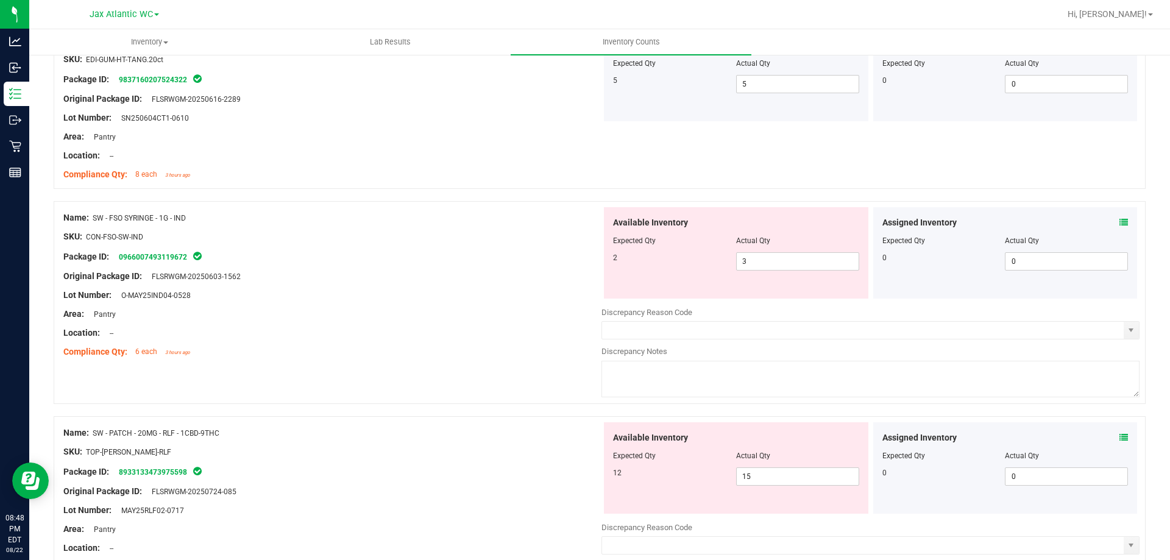
scroll to position [1828, 0]
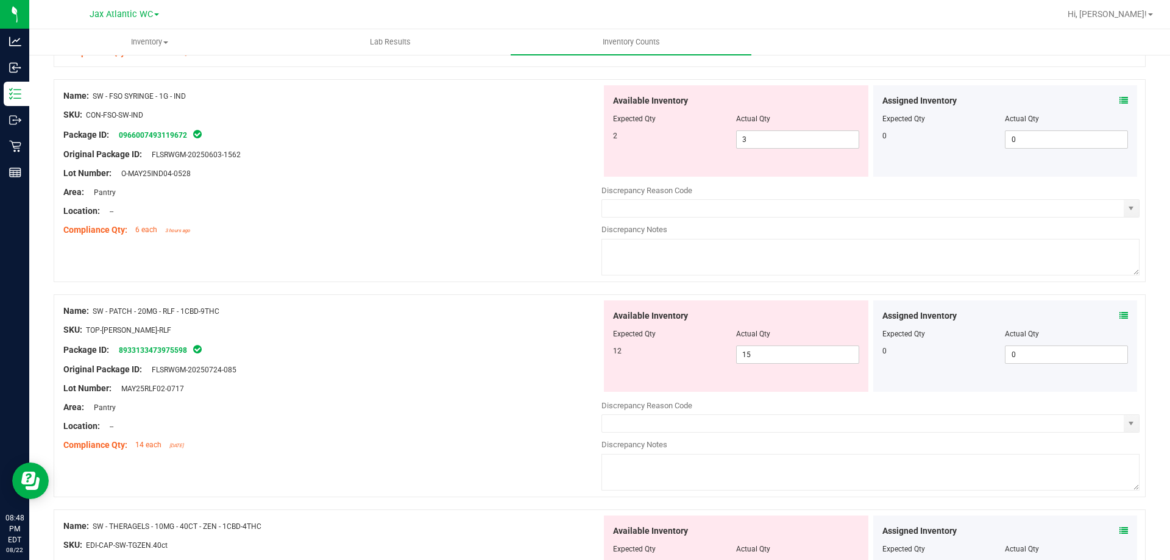
click at [1121, 99] on div "Assigned Inventory Expected Qty Actual Qty 0 0 0" at bounding box center [1005, 130] width 264 height 91
click at [1119, 98] on icon at bounding box center [1123, 100] width 9 height 9
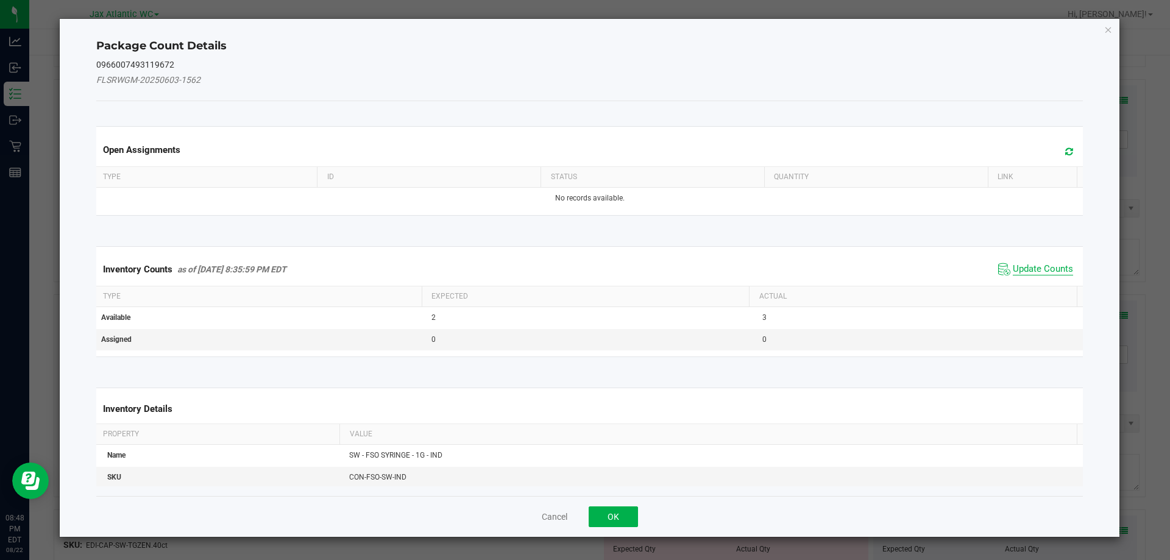
click at [1047, 270] on span "Update Counts" at bounding box center [1042, 269] width 60 height 12
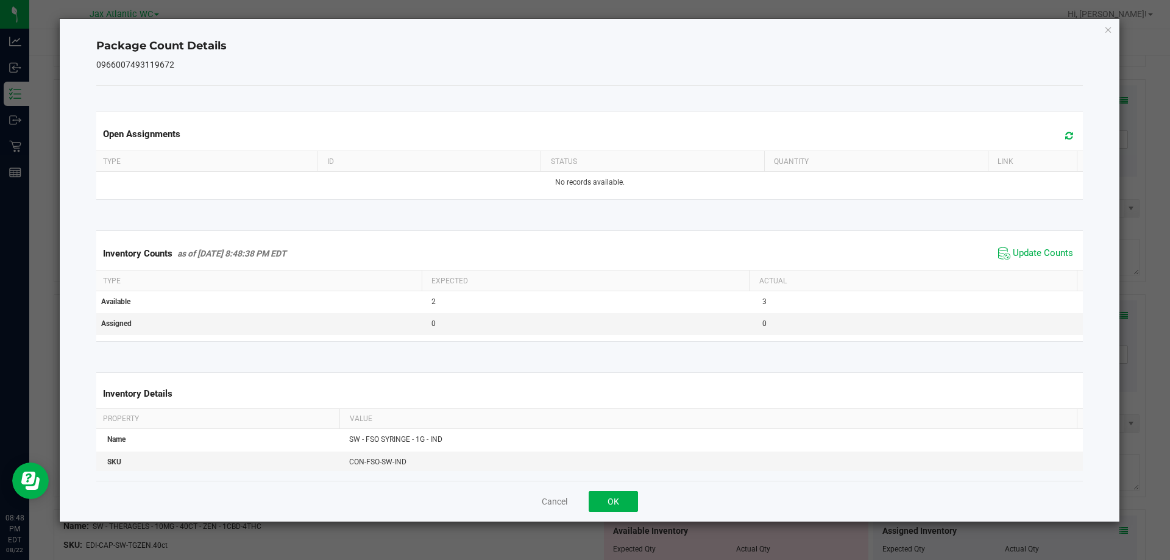
click at [1044, 263] on div "Inventory Counts as of [DATE] 8:48:38 PM EDT Update Counts" at bounding box center [590, 253] width 992 height 33
drag, startPoint x: 1042, startPoint y: 258, endPoint x: 1040, endPoint y: 252, distance: 7.1
click at [1042, 258] on span "Update Counts" at bounding box center [1042, 253] width 60 height 12
click at [1040, 252] on span "Update Counts" at bounding box center [1042, 252] width 60 height 11
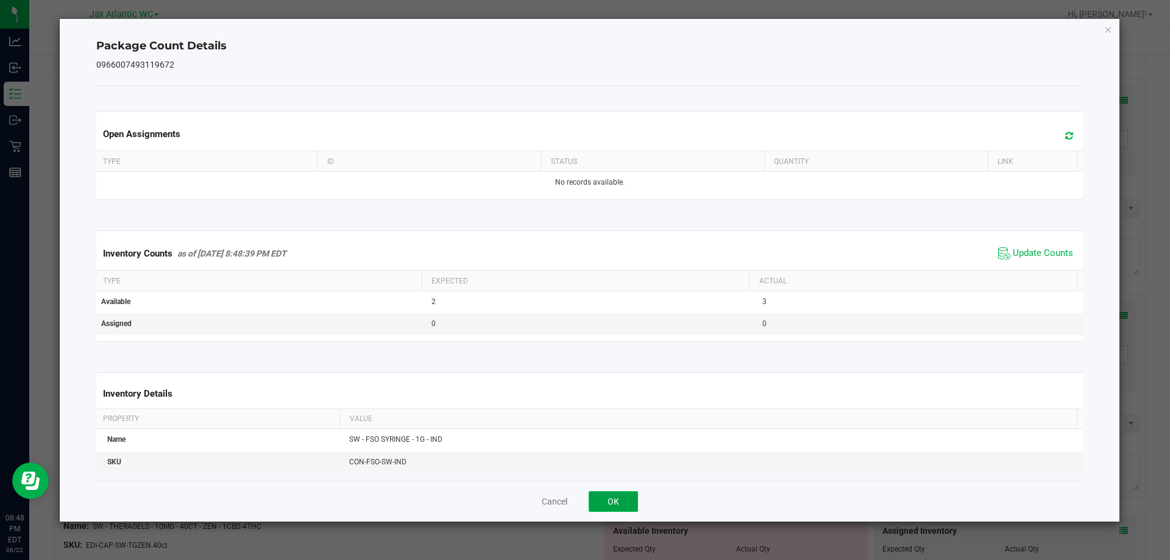
click at [631, 492] on button "OK" at bounding box center [612, 501] width 49 height 21
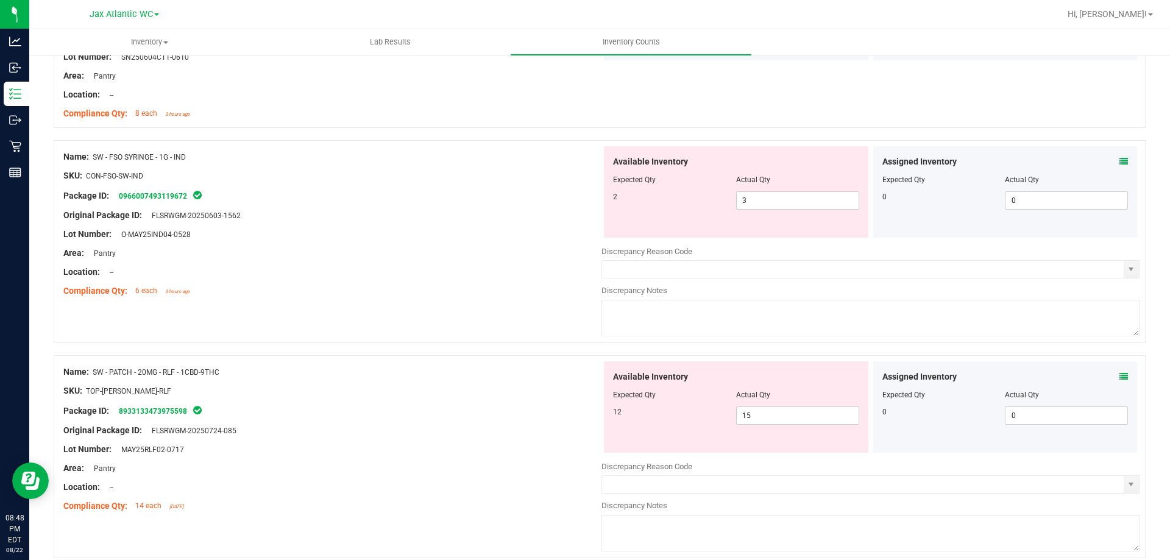
scroll to position [1706, 0]
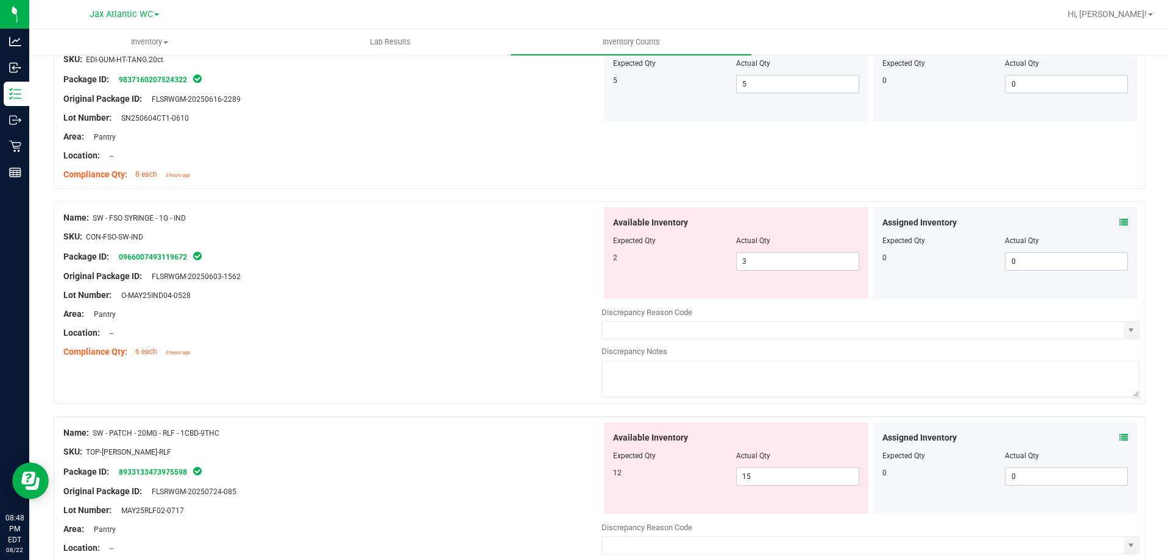
click at [445, 283] on div at bounding box center [332, 286] width 538 height 6
click at [448, 281] on div "Original Package ID: FLSRWGM-20250603-1562" at bounding box center [332, 276] width 538 height 13
click at [424, 267] on div at bounding box center [332, 267] width 538 height 6
click at [424, 268] on div at bounding box center [332, 267] width 538 height 6
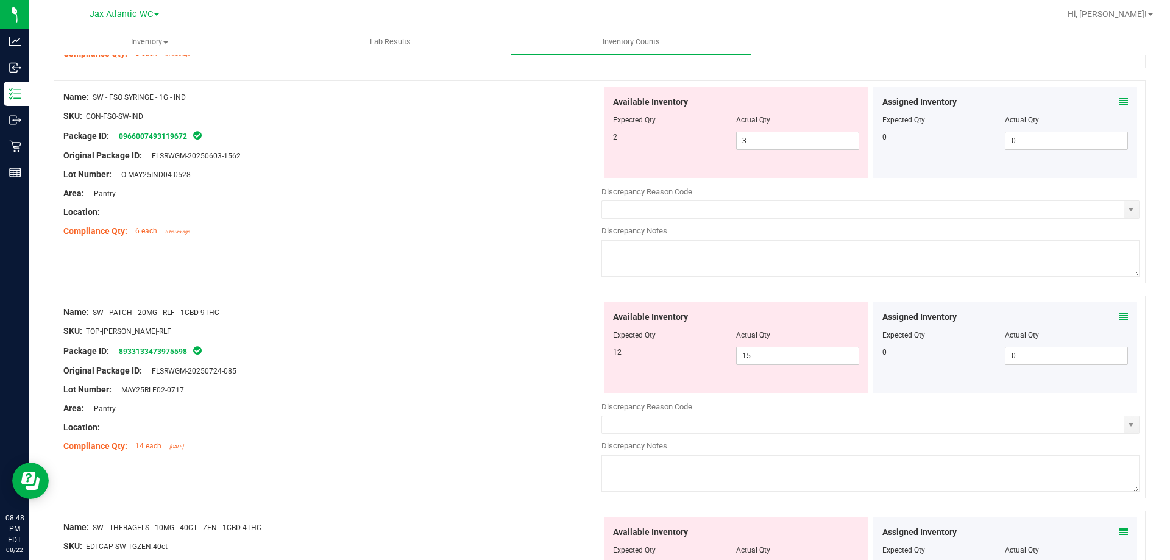
scroll to position [1828, 0]
click at [1119, 316] on icon at bounding box center [1123, 315] width 9 height 9
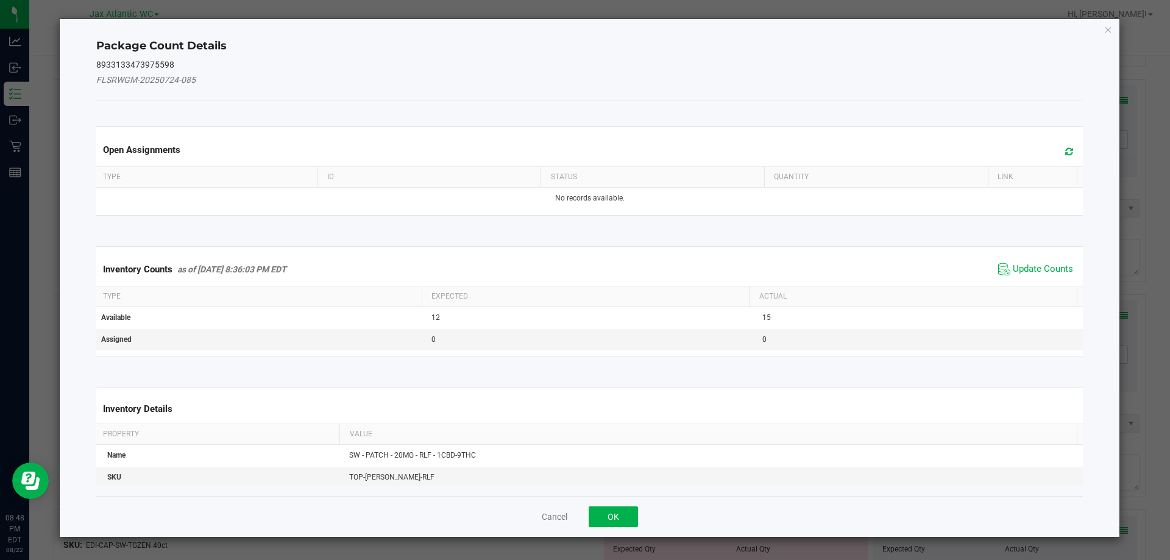
drag, startPoint x: 1053, startPoint y: 259, endPoint x: 1051, endPoint y: 266, distance: 7.5
click at [1053, 260] on div "Inventory Counts as of [DATE] 8:36:03 PM EDT Update Counts" at bounding box center [590, 269] width 992 height 33
click at [1051, 266] on span "Update Counts" at bounding box center [1042, 269] width 60 height 12
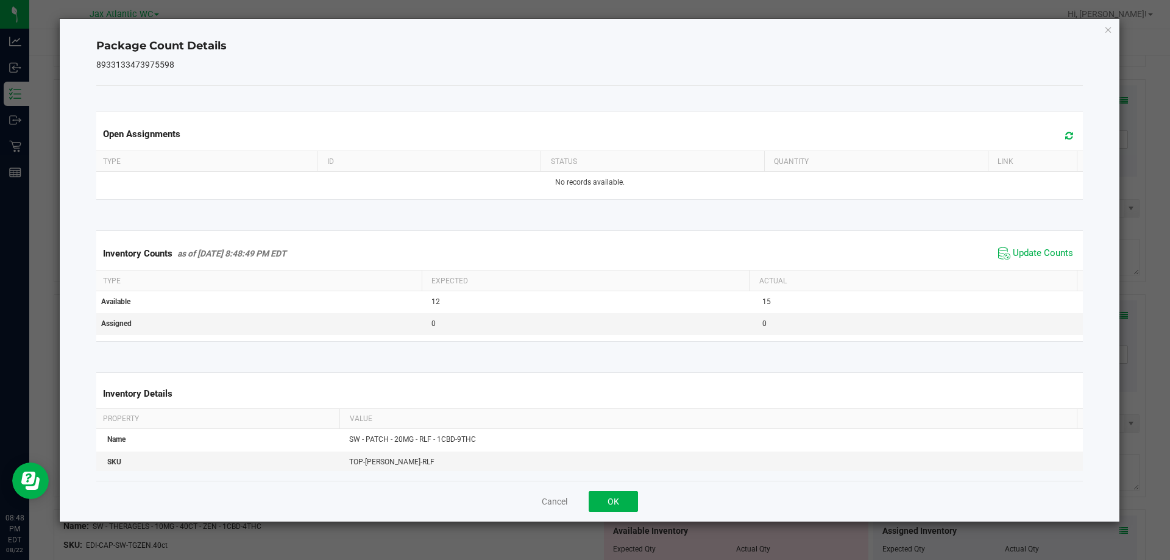
click at [1045, 261] on span "Update Counts" at bounding box center [1035, 253] width 81 height 18
click at [1036, 251] on span "Update Counts" at bounding box center [1042, 252] width 60 height 11
click at [621, 507] on button "OK" at bounding box center [612, 501] width 49 height 21
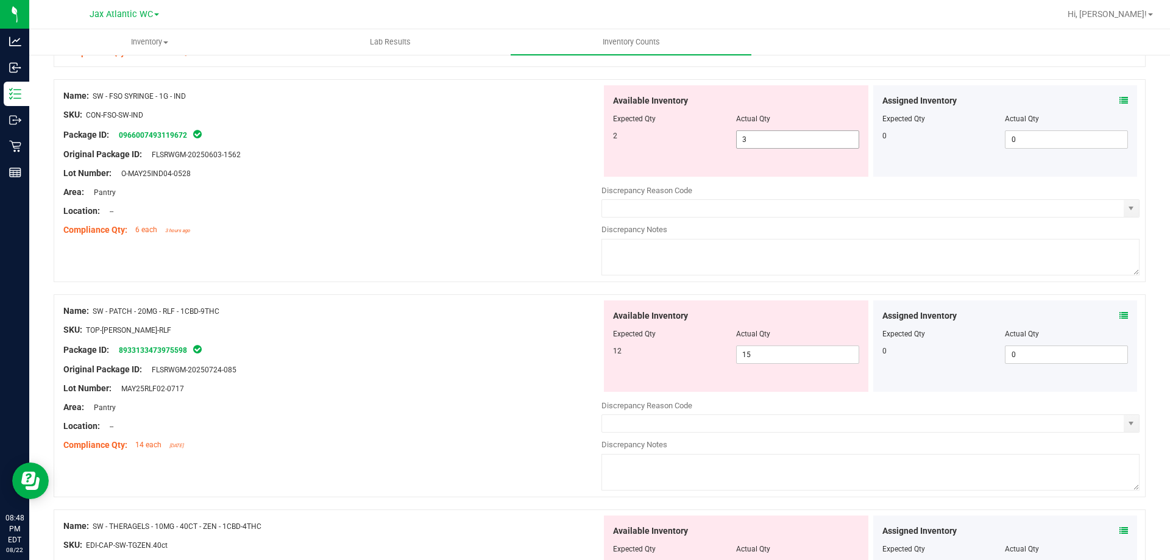
click at [775, 135] on span "3 3" at bounding box center [797, 139] width 123 height 18
type input "2"
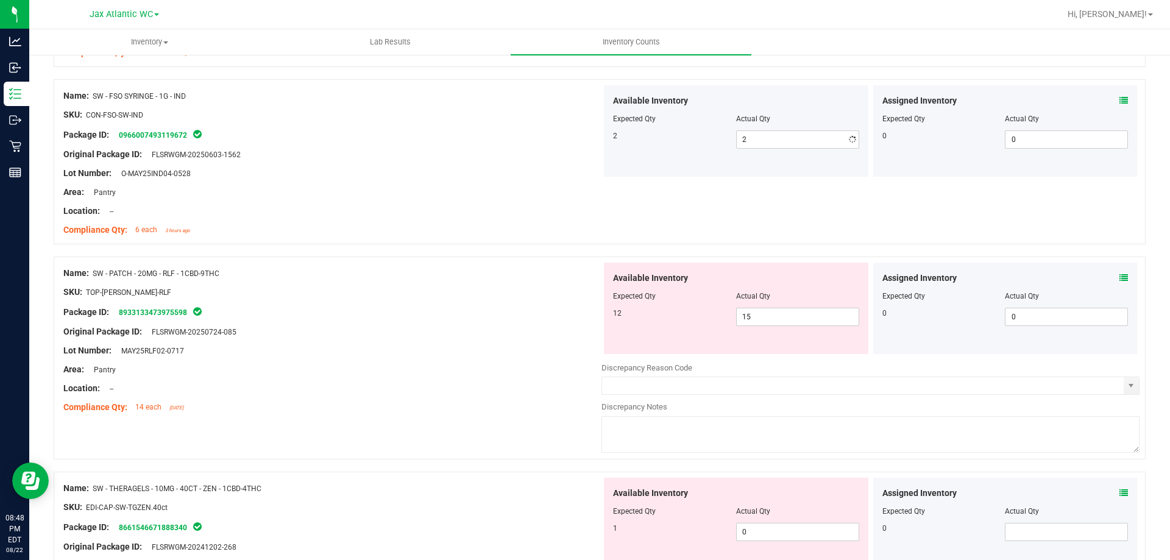
click at [467, 193] on div "Area: Pantry" at bounding box center [332, 192] width 538 height 13
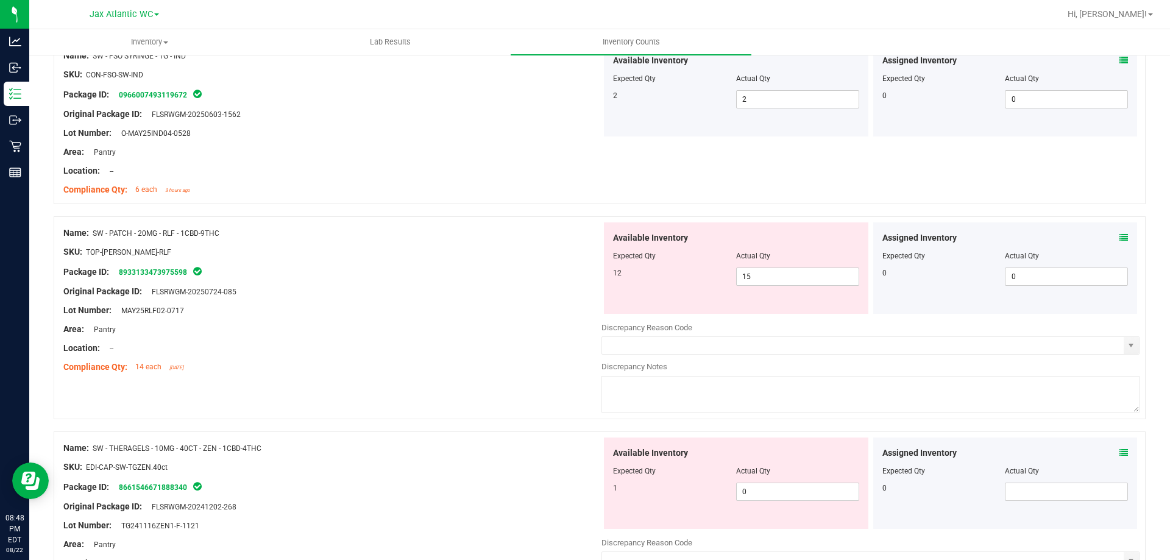
scroll to position [1888, 0]
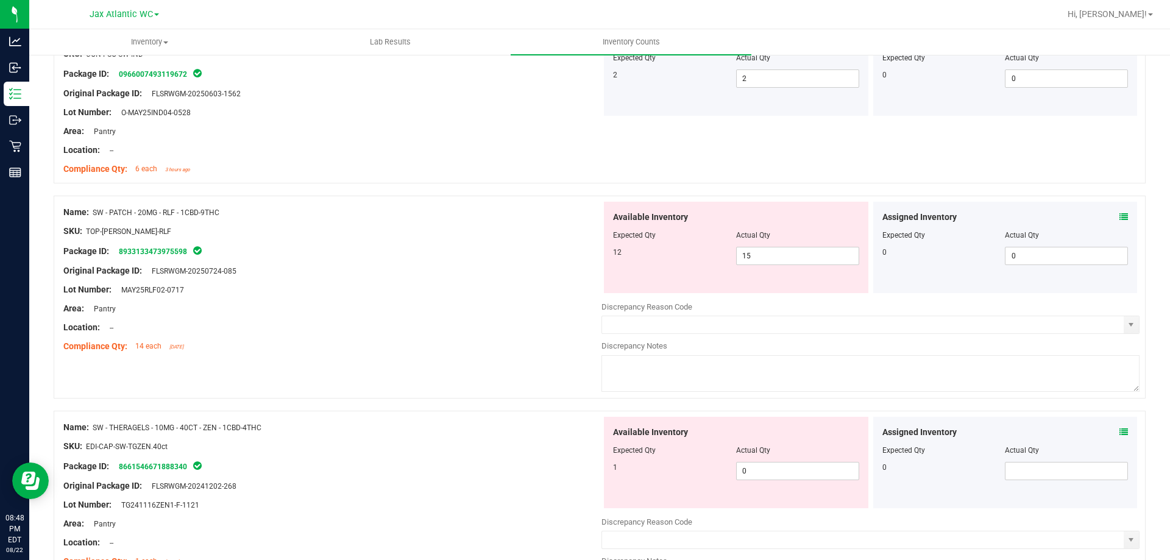
click at [1119, 216] on icon at bounding box center [1123, 217] width 9 height 9
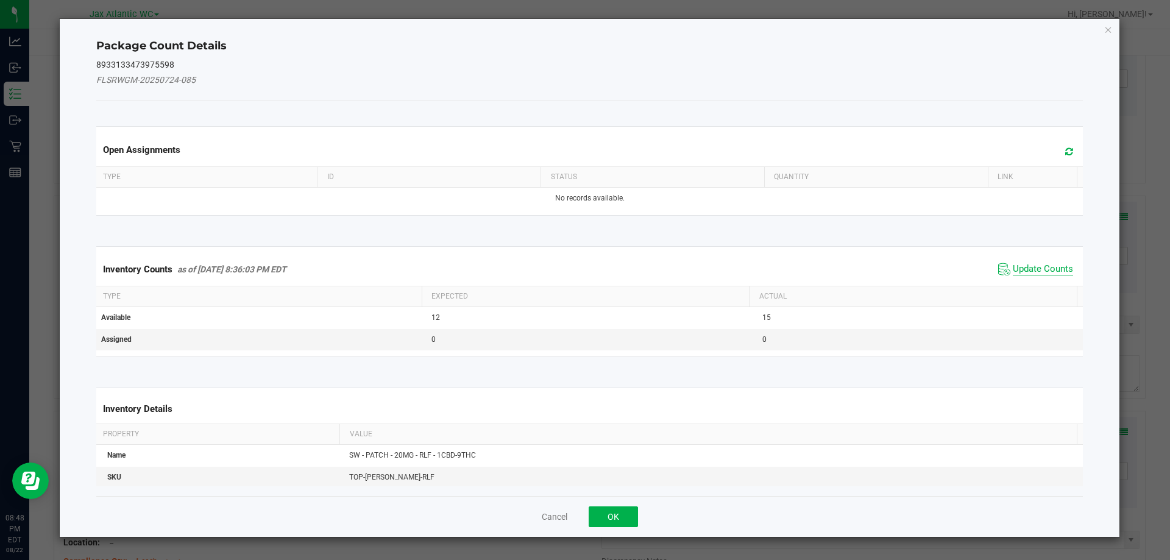
click at [1014, 267] on span "Update Counts" at bounding box center [1042, 269] width 60 height 12
click at [1012, 267] on span "Update Counts" at bounding box center [1042, 268] width 60 height 11
click at [1012, 266] on div "Inventory Counts as of [DATE] 8:36:03 PM EDT Update Counts" at bounding box center [590, 269] width 992 height 32
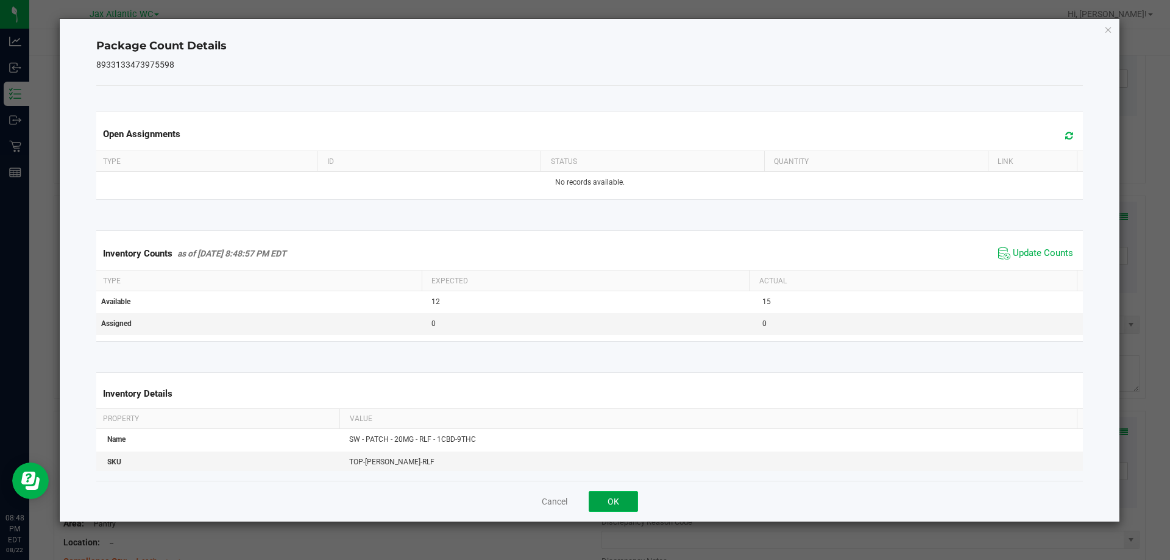
click at [620, 503] on button "OK" at bounding box center [612, 501] width 49 height 21
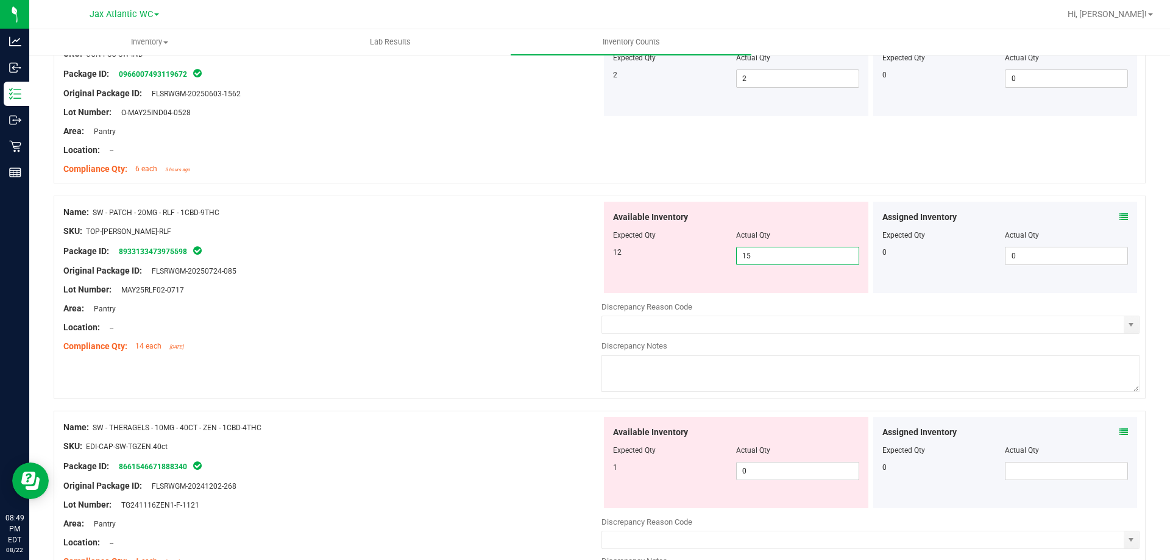
click at [765, 254] on span "15 15" at bounding box center [797, 256] width 123 height 18
click at [1119, 434] on icon at bounding box center [1123, 432] width 9 height 9
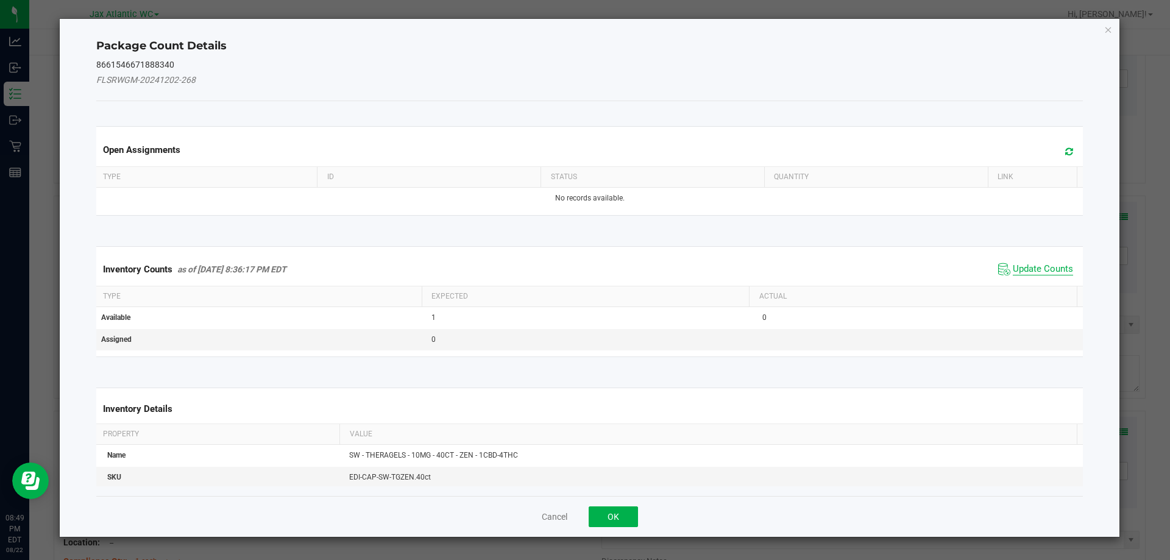
click at [1012, 270] on span "Update Counts" at bounding box center [1042, 269] width 60 height 12
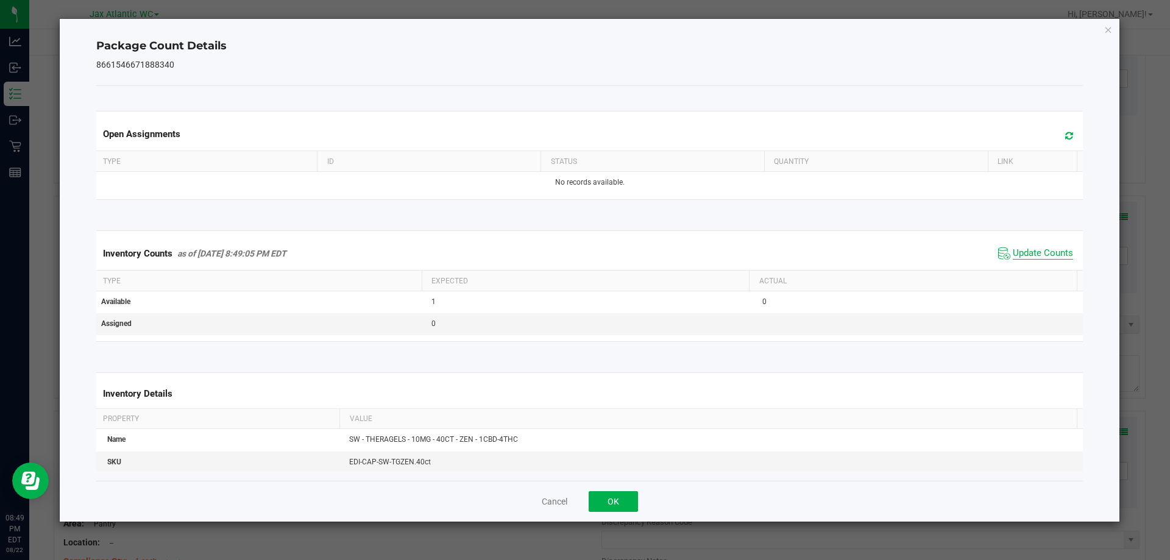
click at [1019, 254] on span "Update Counts" at bounding box center [1042, 253] width 60 height 12
click at [618, 497] on button "OK" at bounding box center [612, 501] width 49 height 21
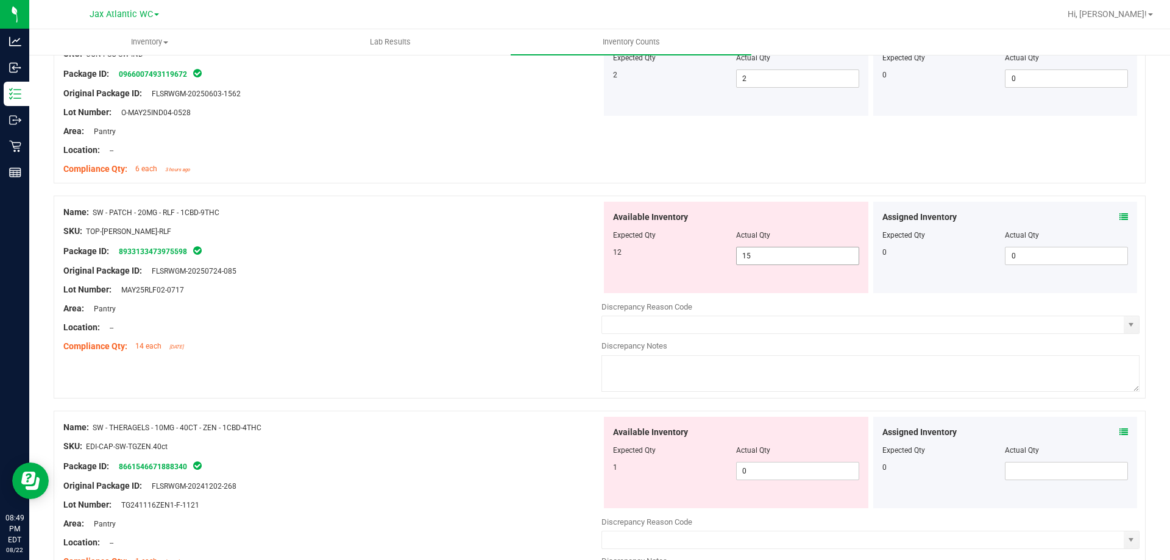
click at [805, 252] on span "15 15" at bounding box center [797, 256] width 123 height 18
type input "12"
click at [398, 269] on div "Original Package ID: FLSRWGM-20250724-085" at bounding box center [332, 270] width 538 height 13
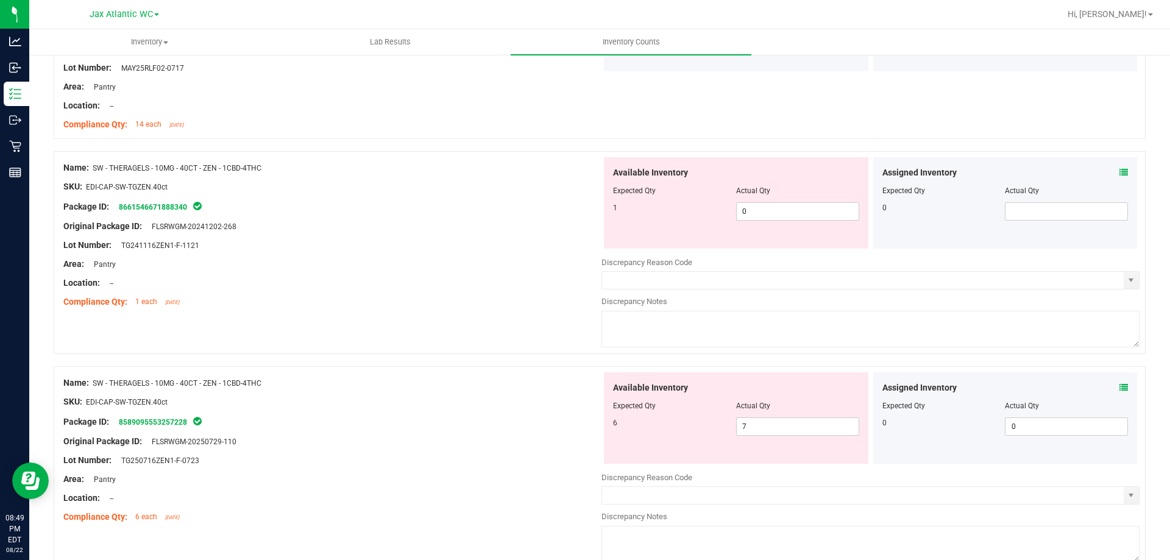
scroll to position [2132, 0]
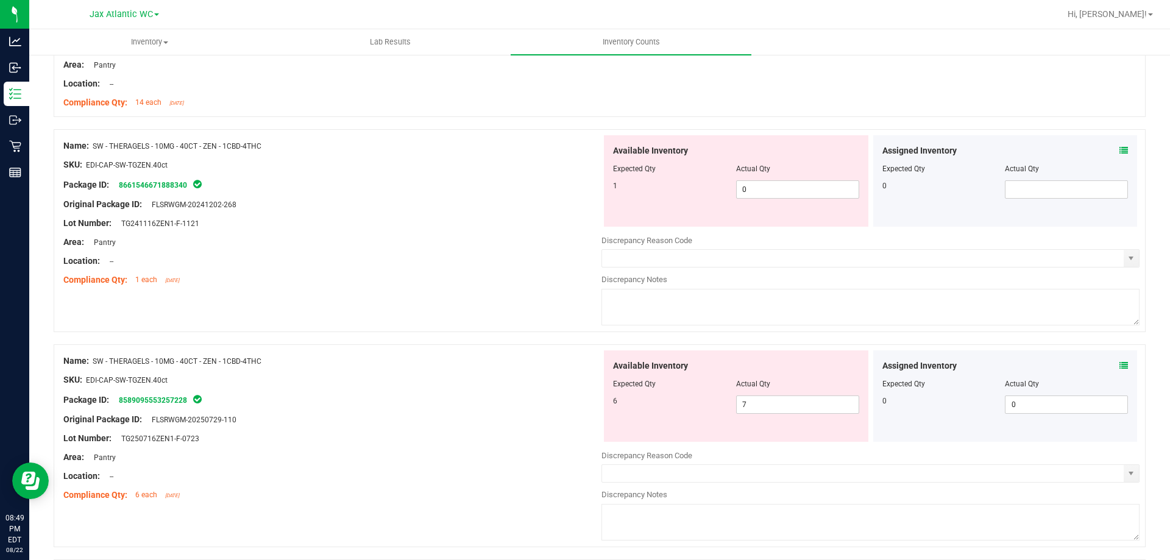
click at [1118, 152] on div "Assigned Inventory Expected Qty Actual Qty 0" at bounding box center [1005, 180] width 264 height 91
click at [1119, 152] on icon at bounding box center [1123, 150] width 9 height 9
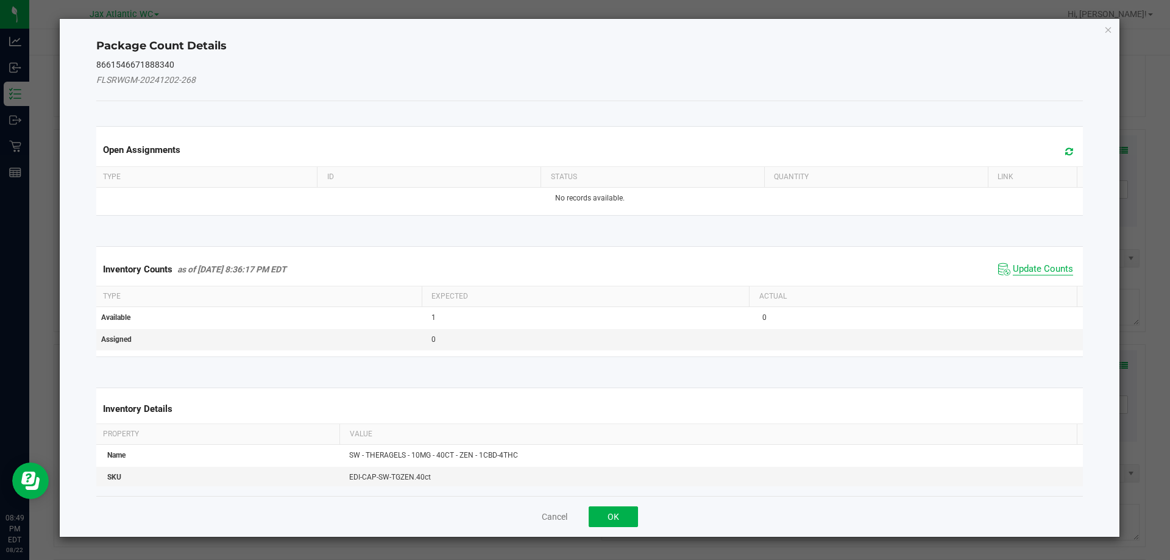
click at [1026, 268] on span "Update Counts" at bounding box center [1042, 269] width 60 height 12
click at [1026, 268] on div "Inventory Counts as of [DATE] 8:36:17 PM EDT Update Counts" at bounding box center [590, 269] width 992 height 32
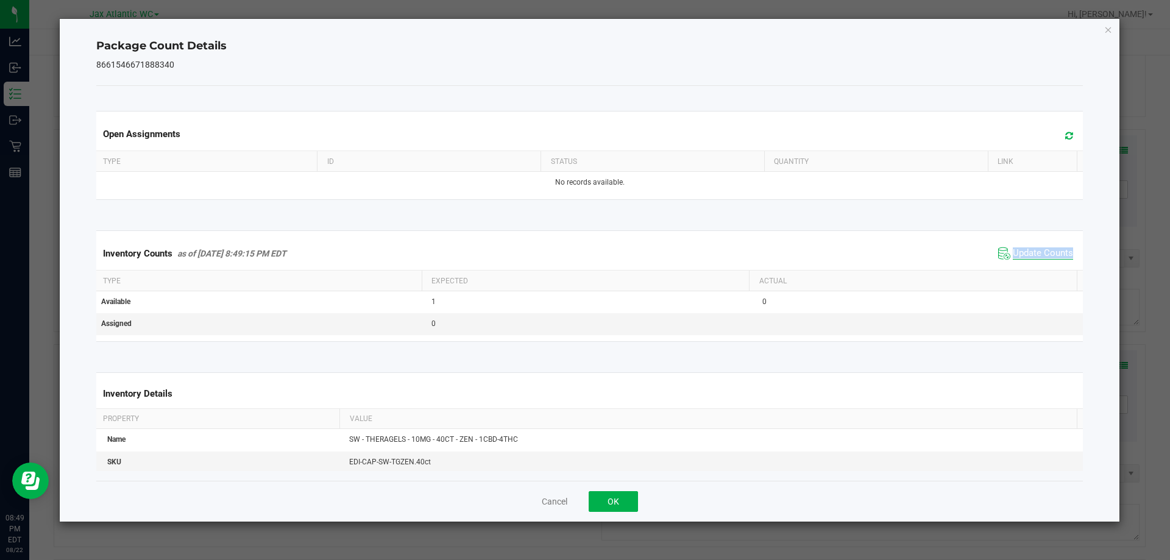
click at [1026, 268] on div "Inventory Counts as of [DATE] 8:49:15 PM EDT Update Counts" at bounding box center [590, 253] width 992 height 33
click at [615, 506] on button "OK" at bounding box center [612, 501] width 49 height 21
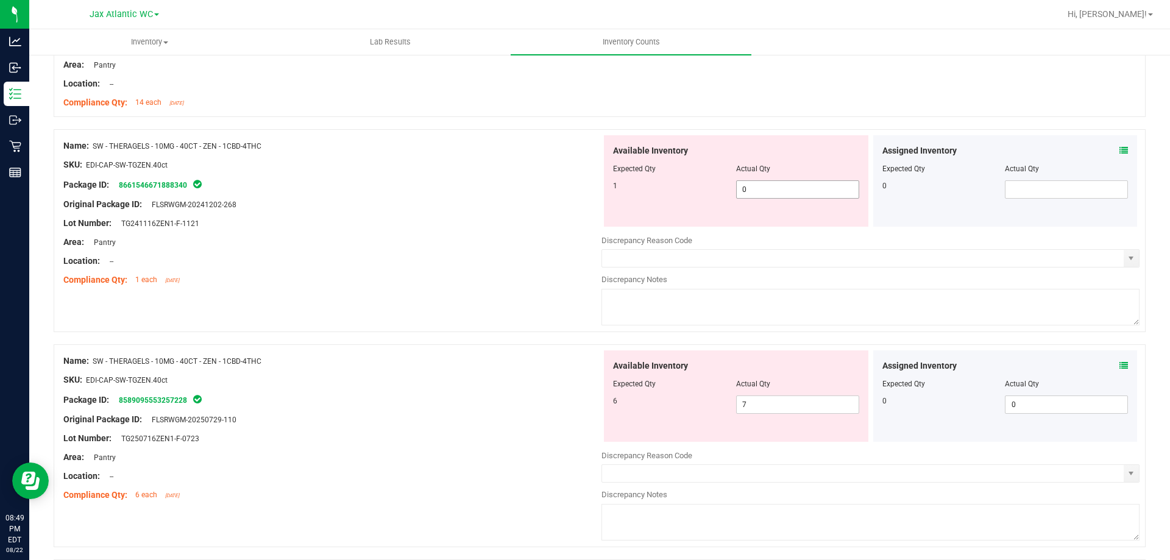
click at [749, 187] on span "0 0" at bounding box center [797, 189] width 123 height 18
type input "1"
click at [768, 404] on div "Available Inventory Expected Qty Actual Qty 6 7 7" at bounding box center [870, 446] width 538 height 193
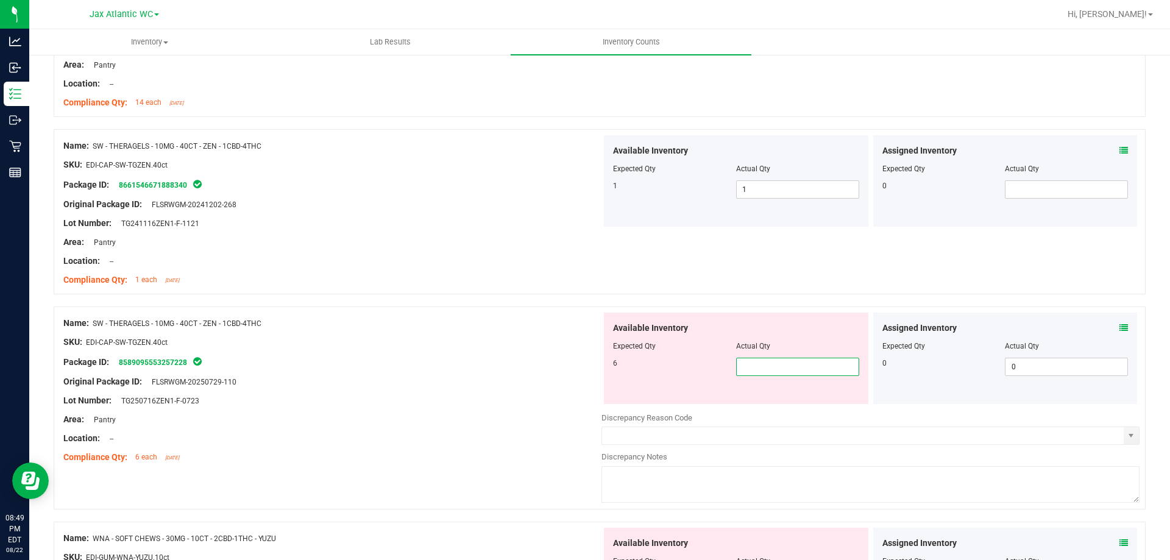
type input "6"
drag, startPoint x: 472, startPoint y: 385, endPoint x: 471, endPoint y: 373, distance: 12.2
click at [472, 384] on div "Original Package ID: FLSRWGM-20250729-110" at bounding box center [332, 381] width 538 height 13
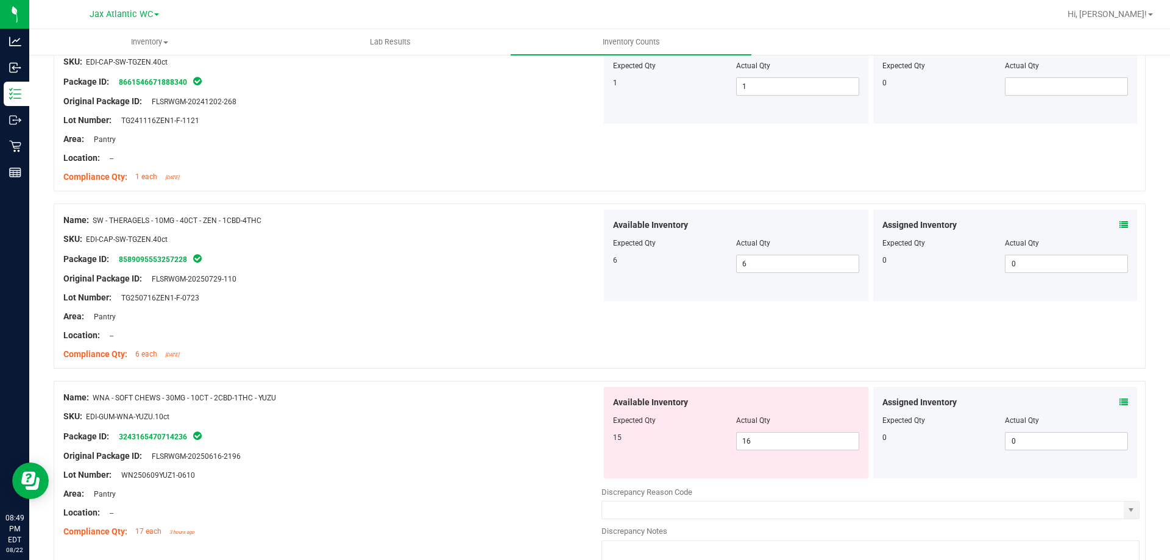
scroll to position [2312, 0]
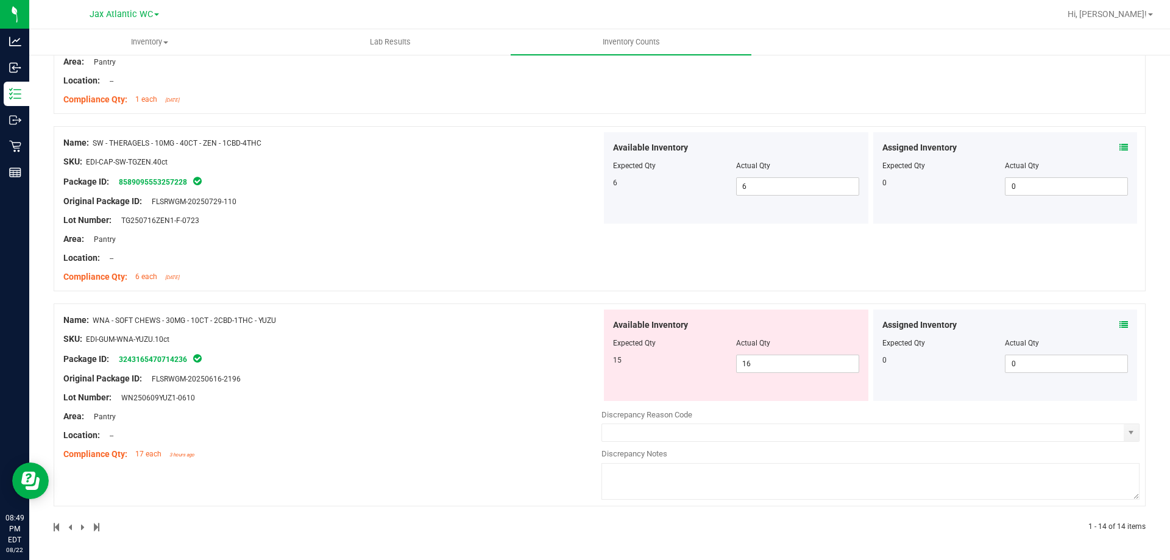
click at [1119, 323] on icon at bounding box center [1123, 324] width 9 height 9
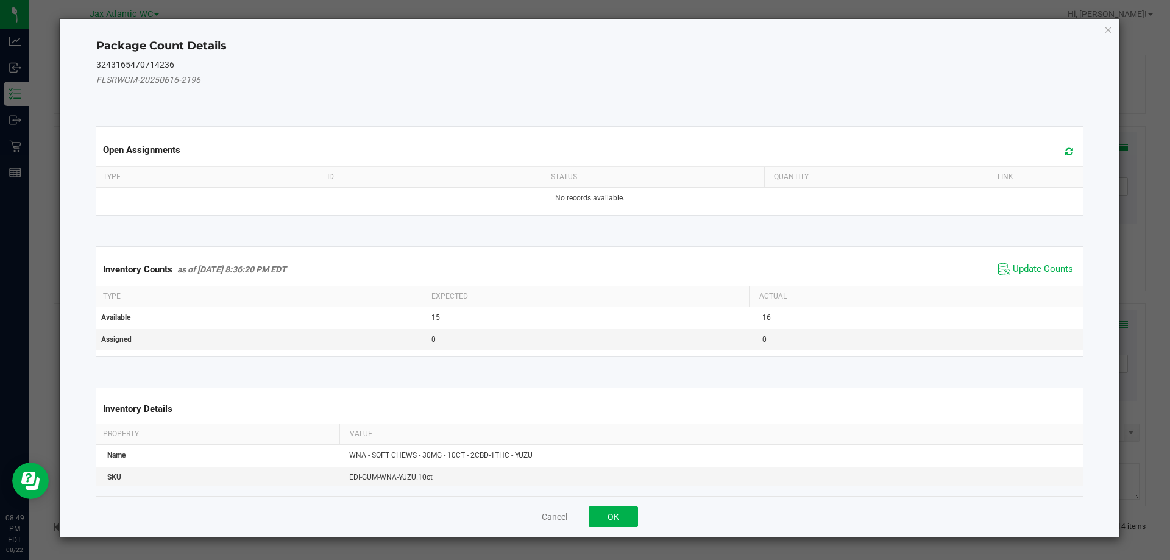
click at [1020, 270] on span "Update Counts" at bounding box center [1042, 269] width 60 height 12
click at [1020, 270] on div "Inventory Counts as of [DATE] 8:36:20 PM EDT Update Counts" at bounding box center [590, 269] width 992 height 32
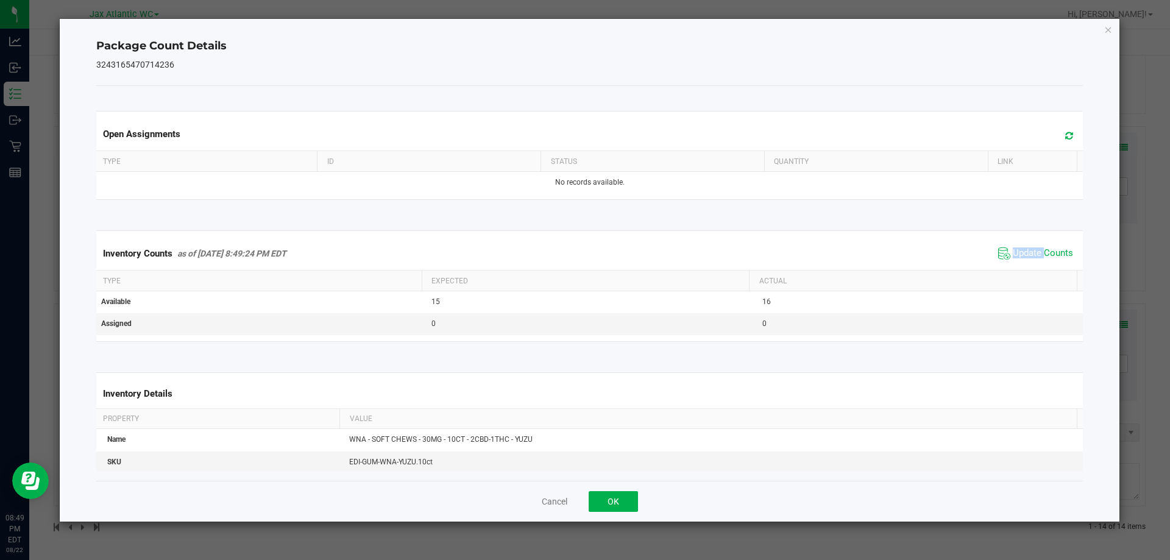
click at [1020, 266] on div "Inventory Counts as of [DATE] 8:49:24 PM EDT Update Counts" at bounding box center [590, 253] width 992 height 33
click at [1024, 243] on div "Inventory Counts as of [DATE] 8:49:24 PM EDT Update Counts" at bounding box center [590, 253] width 992 height 33
click at [1025, 244] on span "Update Counts" at bounding box center [1035, 253] width 81 height 18
click at [1026, 245] on span "Update Counts" at bounding box center [1037, 252] width 78 height 17
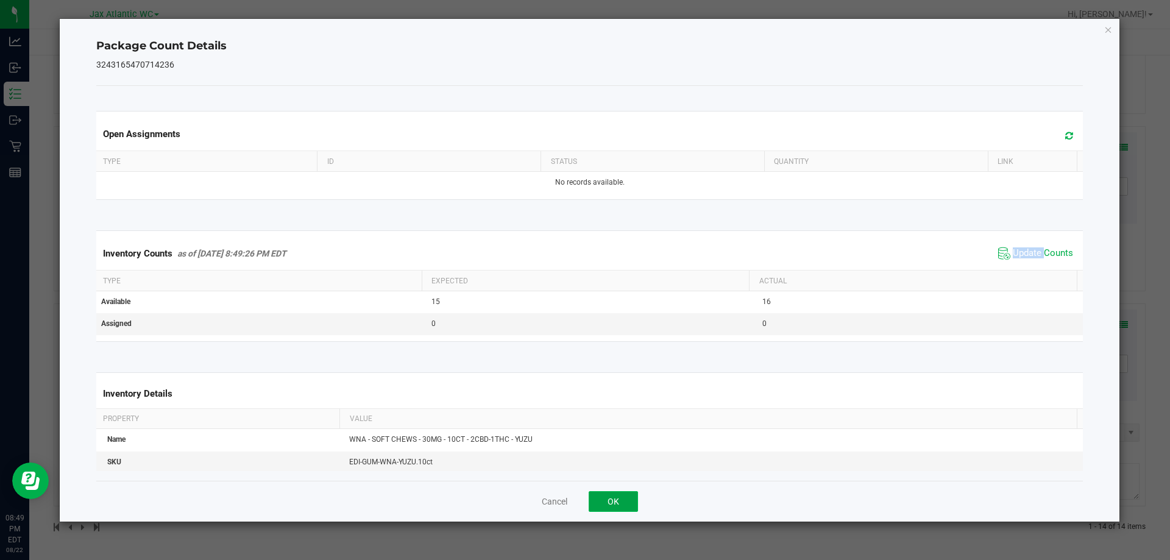
click at [616, 503] on button "OK" at bounding box center [612, 501] width 49 height 21
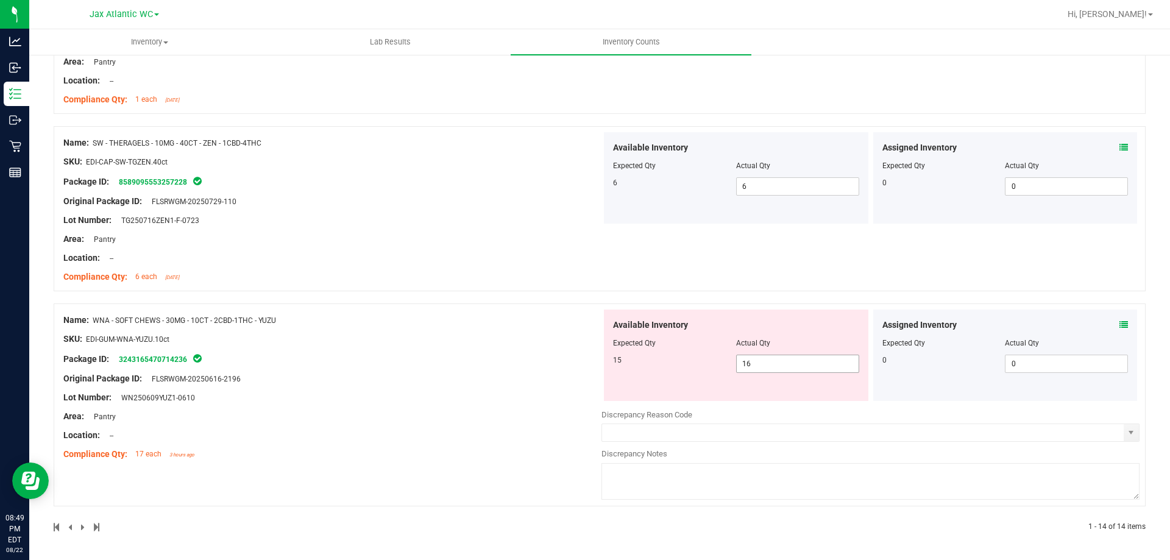
click at [758, 365] on span "16 16" at bounding box center [797, 364] width 123 height 18
type input "15"
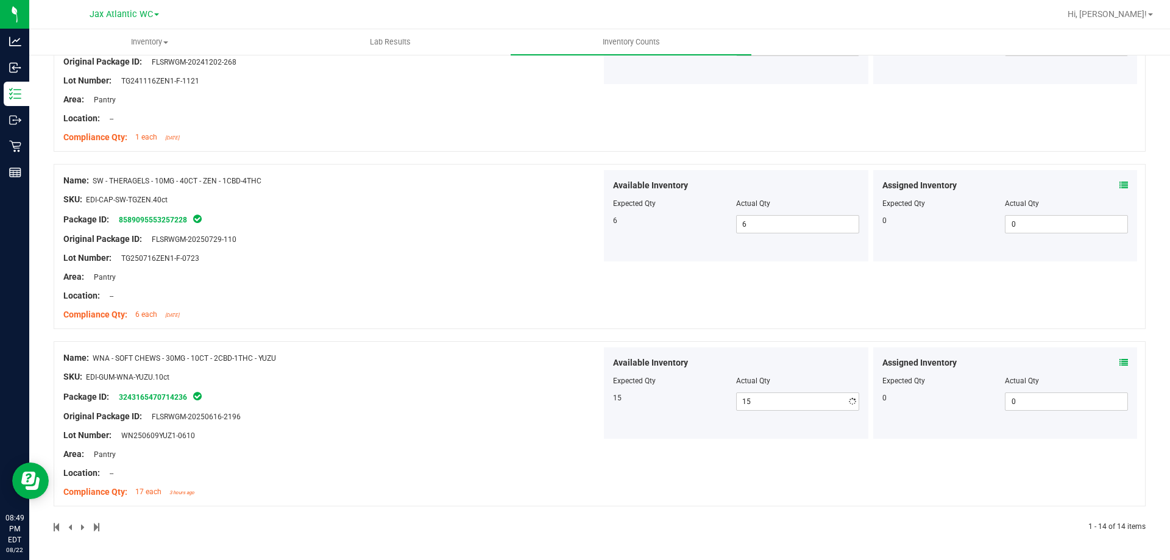
click at [508, 350] on div "Name: WNA - SOFT CHEWS - 30MG - 10CT - 2CBD-1THC - YUZU SKU: EDI-GUM-WNA-YUZU.1…" at bounding box center [332, 424] width 538 height 155
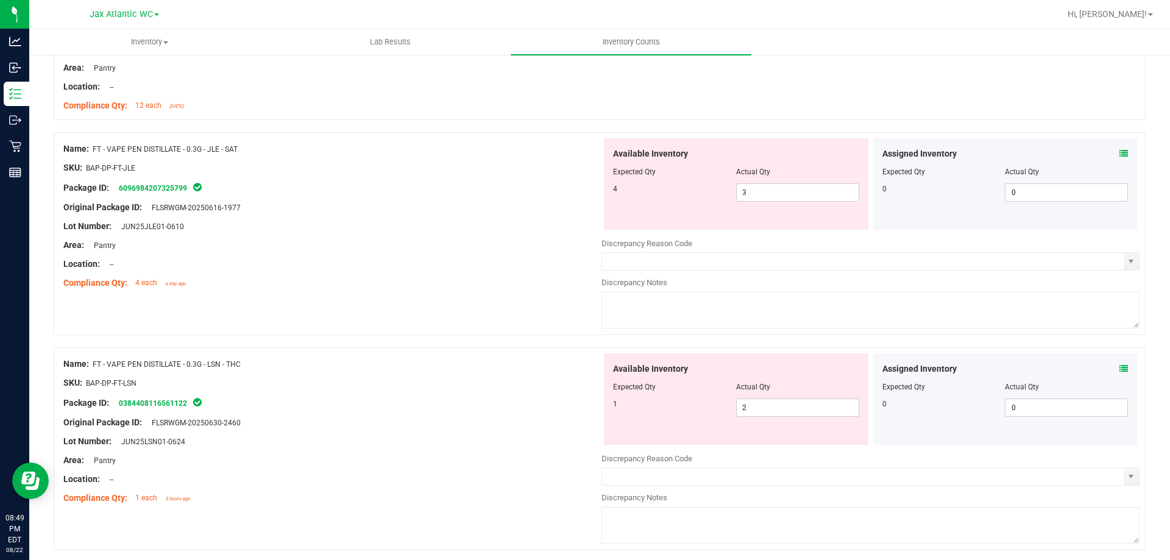
scroll to position [0, 0]
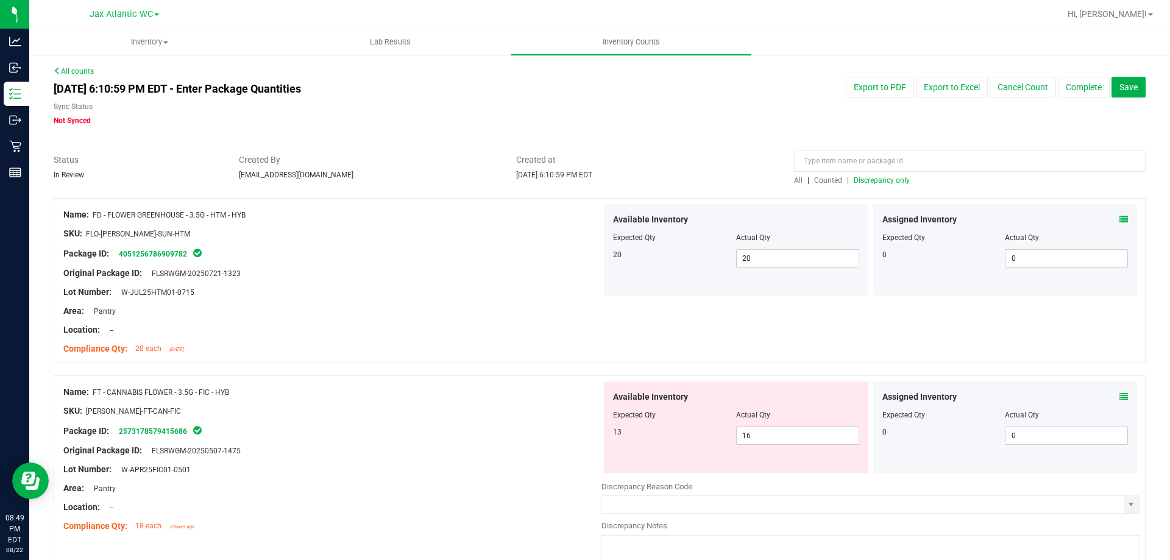
click at [874, 180] on span "Discrepancy only" at bounding box center [881, 180] width 56 height 9
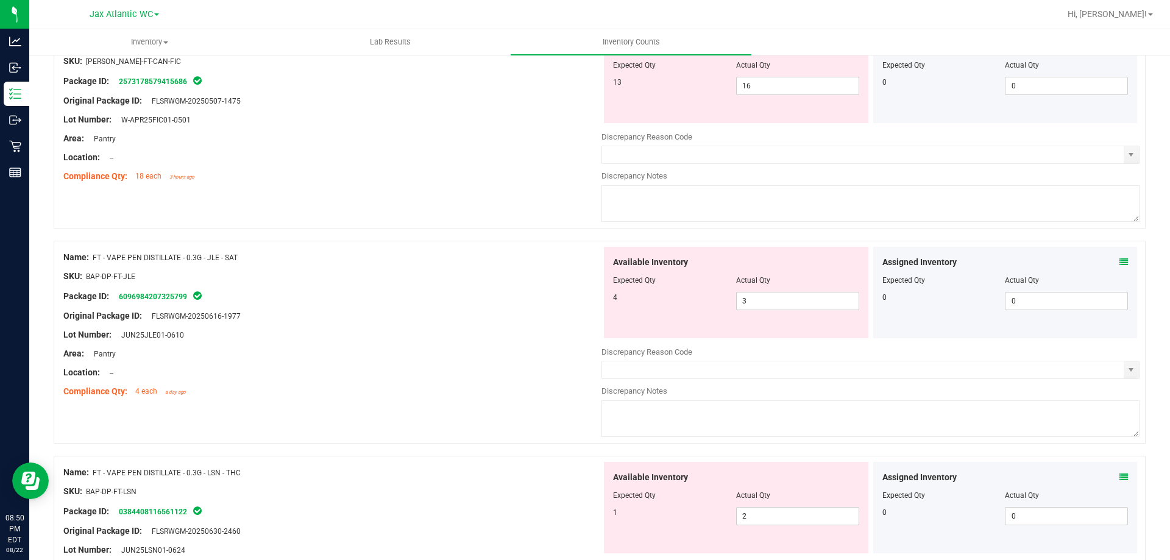
scroll to position [183, 0]
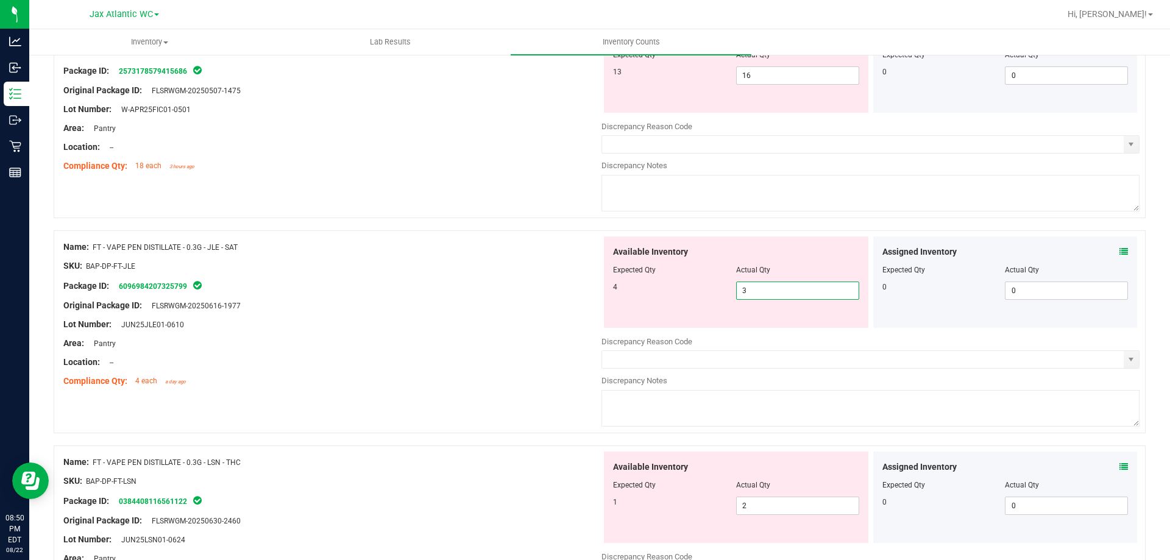
click at [771, 295] on span "3 3" at bounding box center [797, 290] width 123 height 18
type input "4"
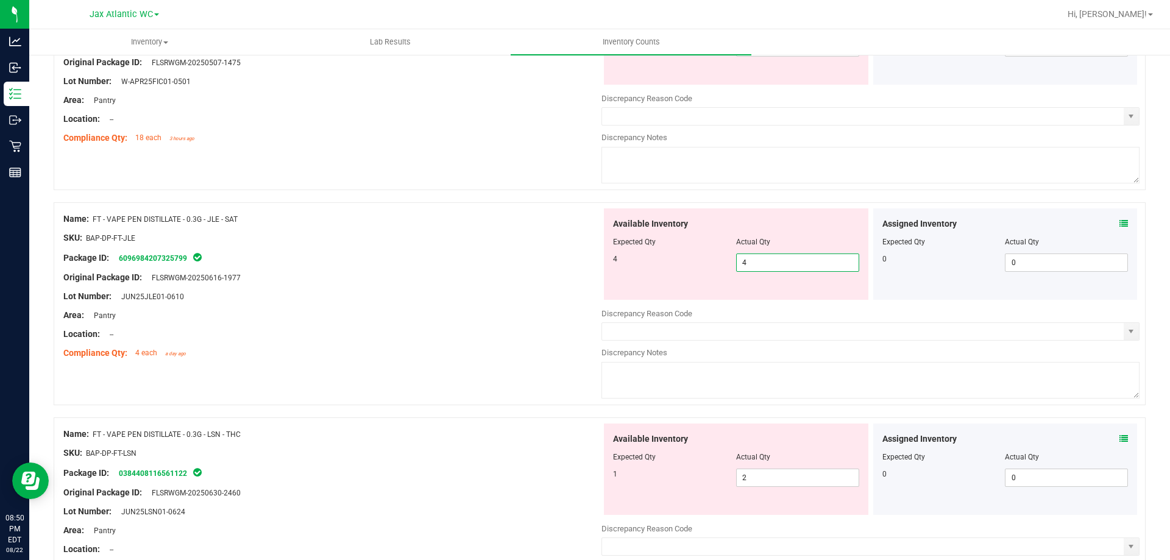
scroll to position [0, 0]
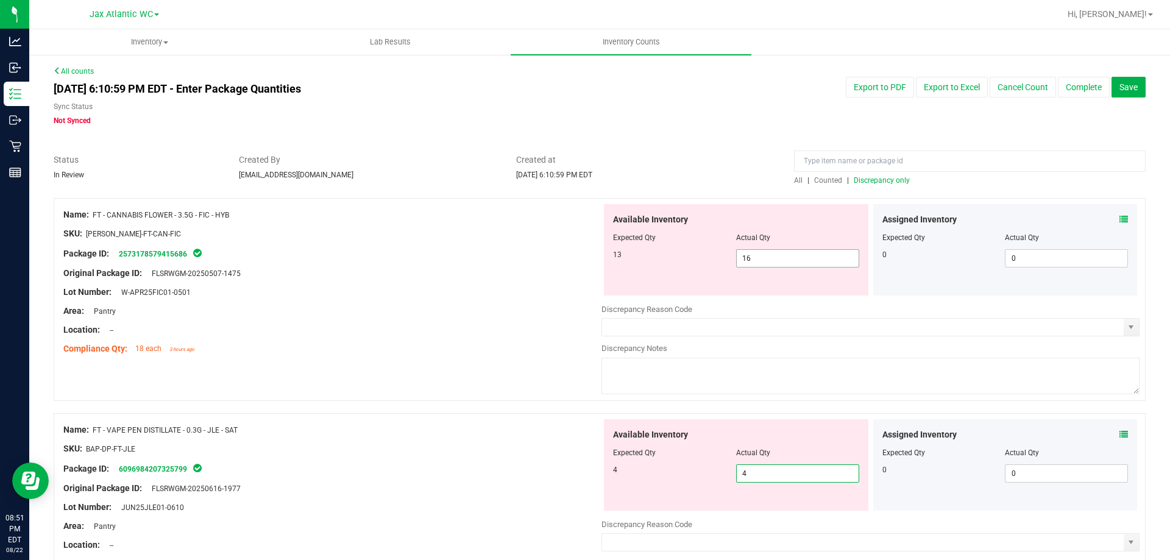
type input "4"
click at [749, 255] on span "16 16" at bounding box center [797, 258] width 123 height 18
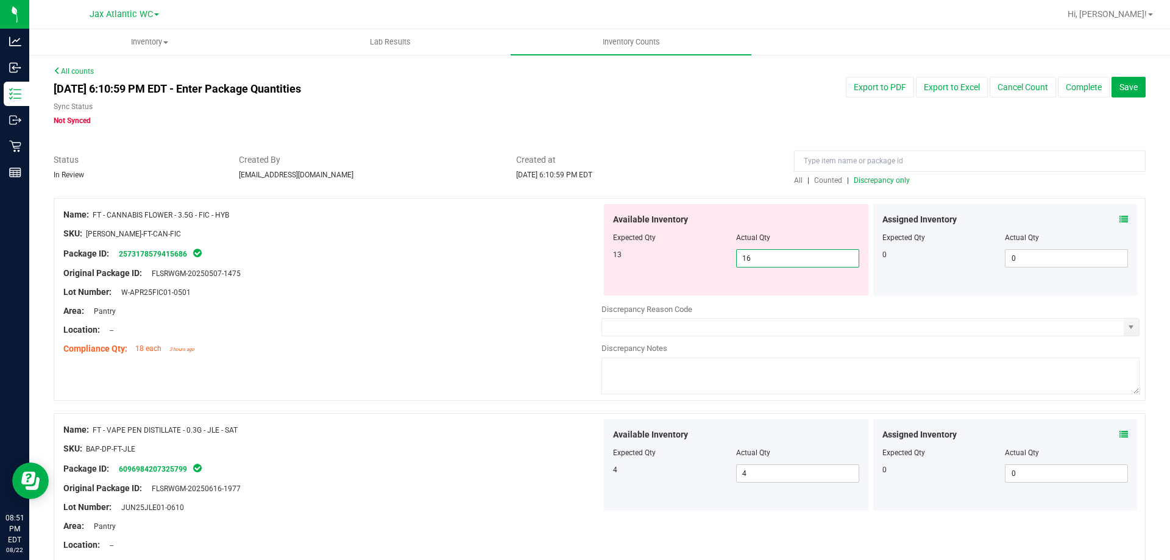
type input "1"
type input "13"
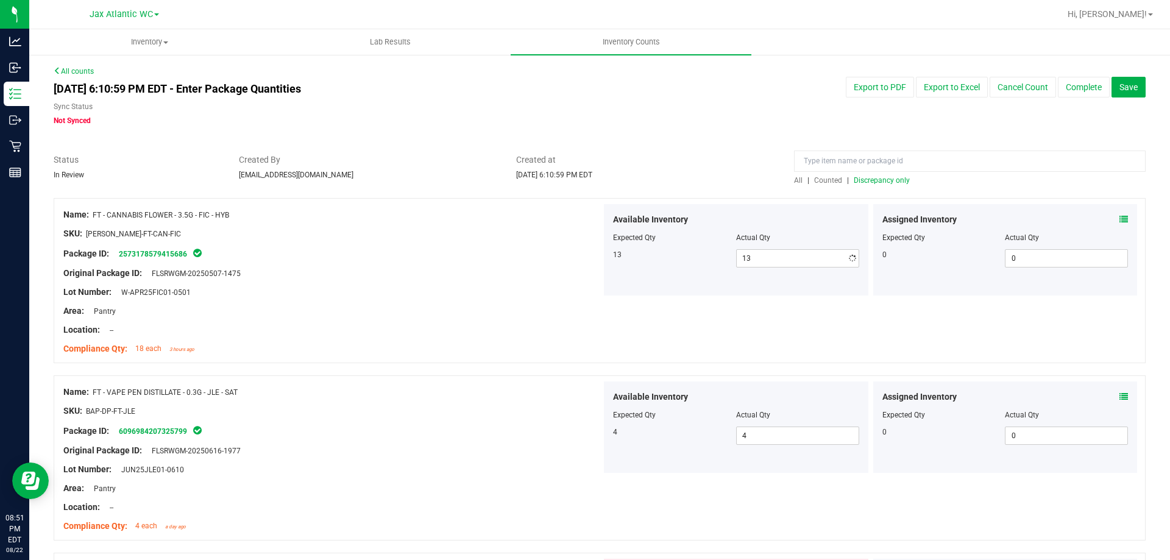
click at [397, 310] on div "Area: Pantry" at bounding box center [332, 311] width 538 height 13
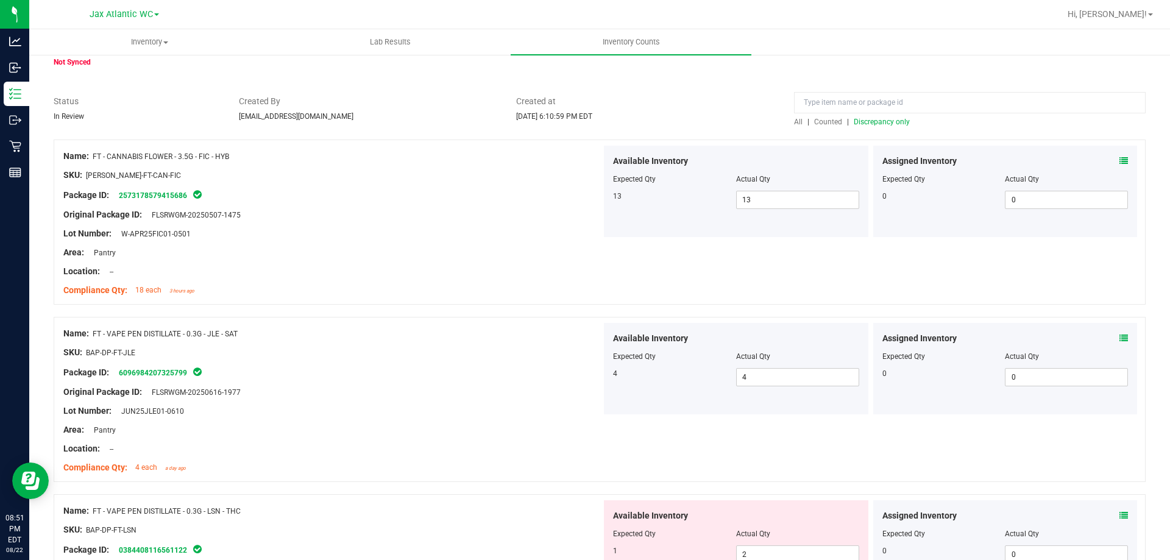
scroll to position [122, 0]
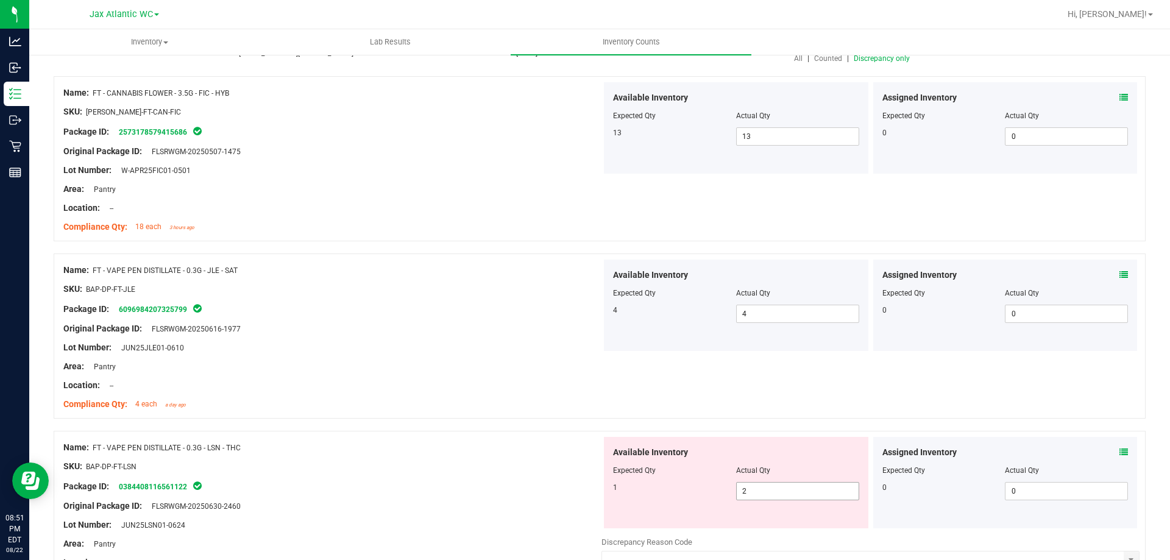
click at [776, 489] on span "2 2" at bounding box center [797, 491] width 123 height 18
type input "1"
click at [517, 441] on div "Name: FT - VAPE PEN DISTILLATE - 0.3G - LSN - THC" at bounding box center [332, 447] width 538 height 13
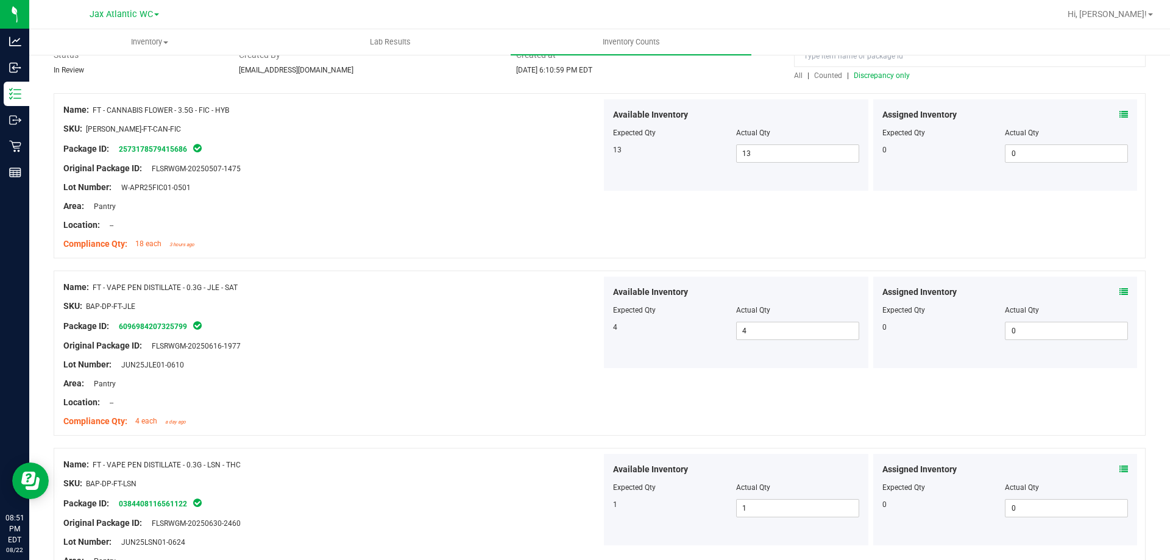
scroll to position [0, 0]
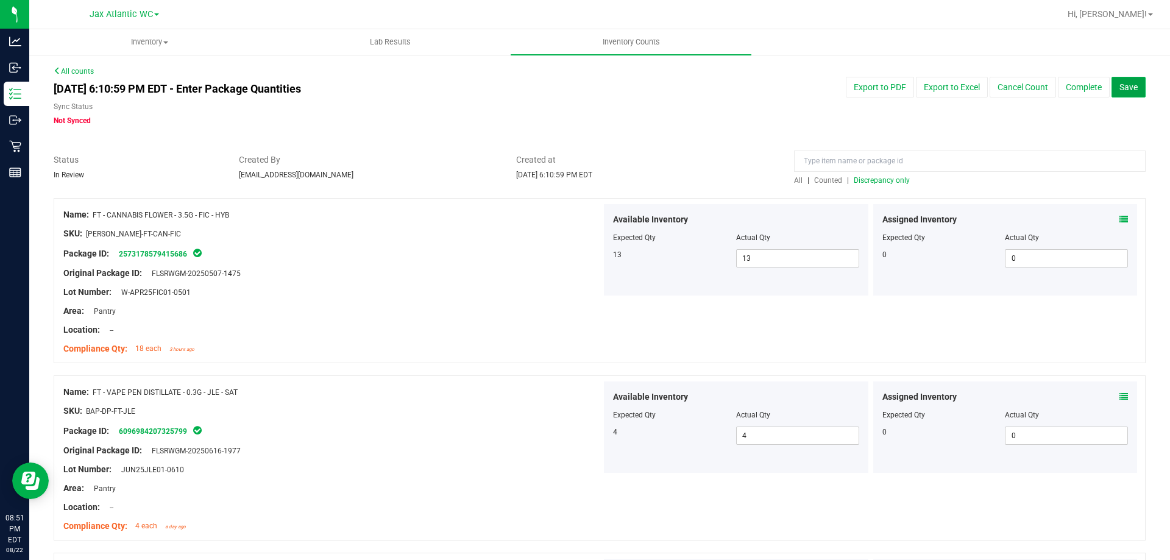
click at [1132, 82] on button "Save" at bounding box center [1128, 87] width 34 height 21
